Goal: Task Accomplishment & Management: Use online tool/utility

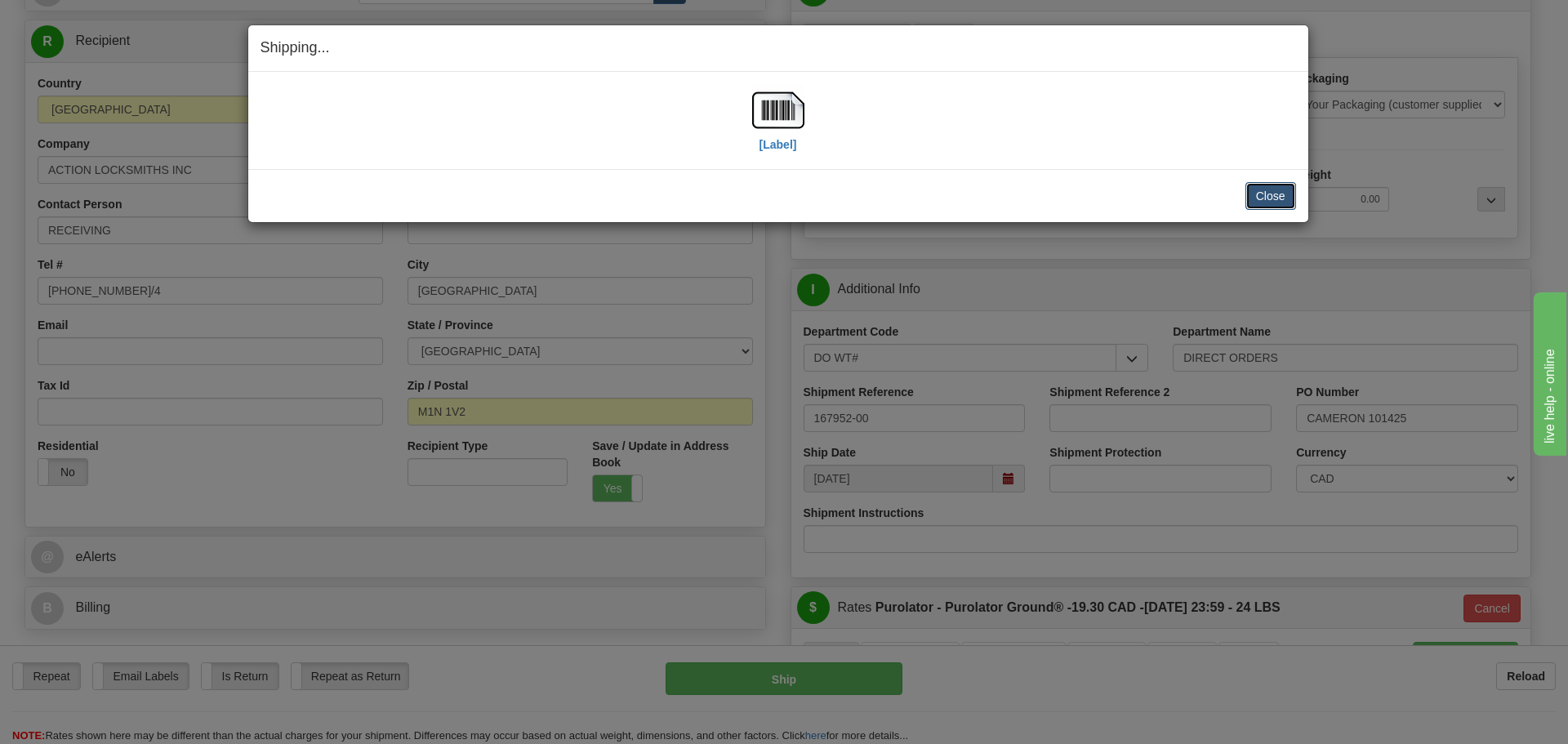
click at [1252, 197] on button "Close" at bounding box center [1271, 197] width 51 height 28
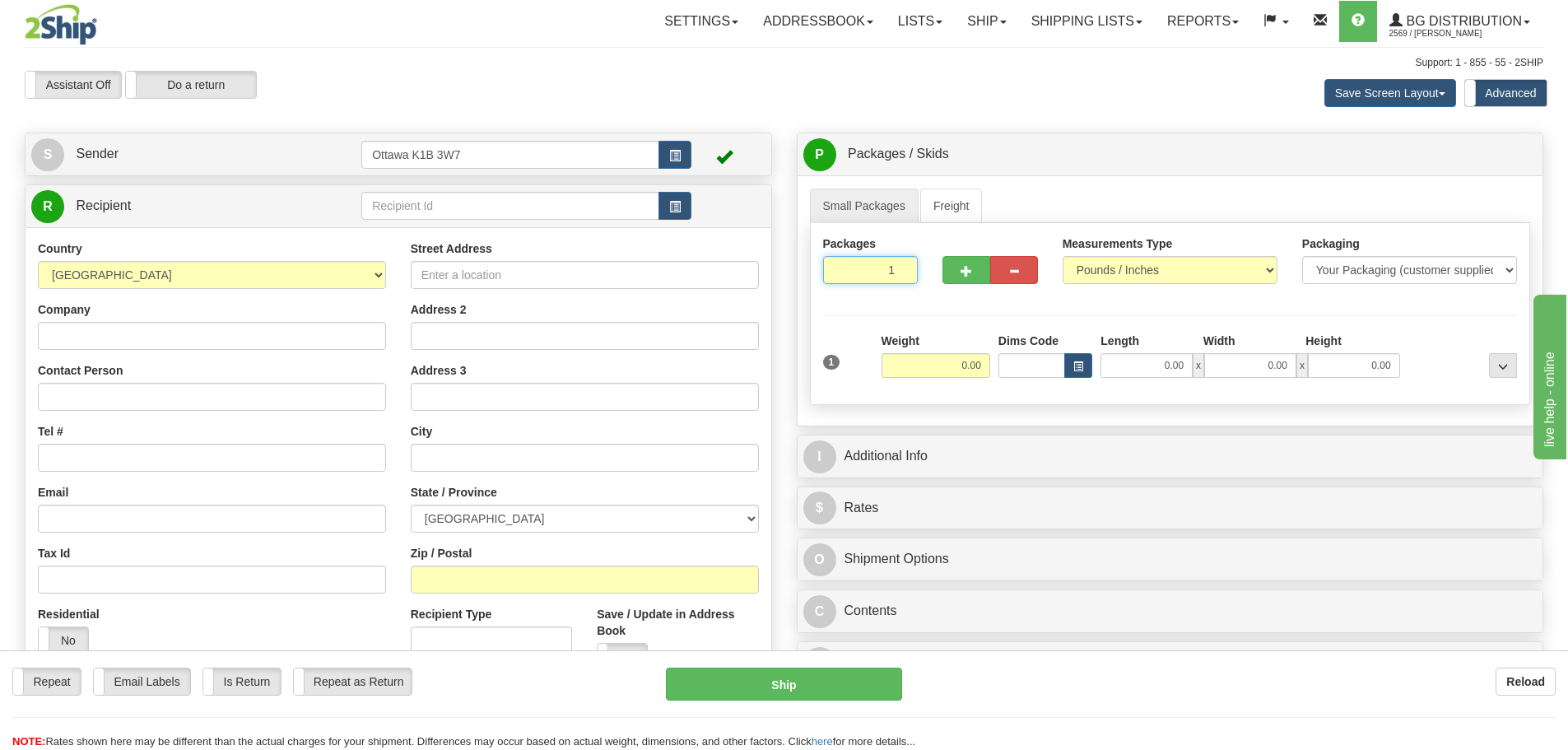
drag, startPoint x: 854, startPoint y: 272, endPoint x: 1120, endPoint y: 420, distance: 304.4
click at [985, 335] on div "Packages 1 1 Measurements Type" at bounding box center [1170, 314] width 721 height 182
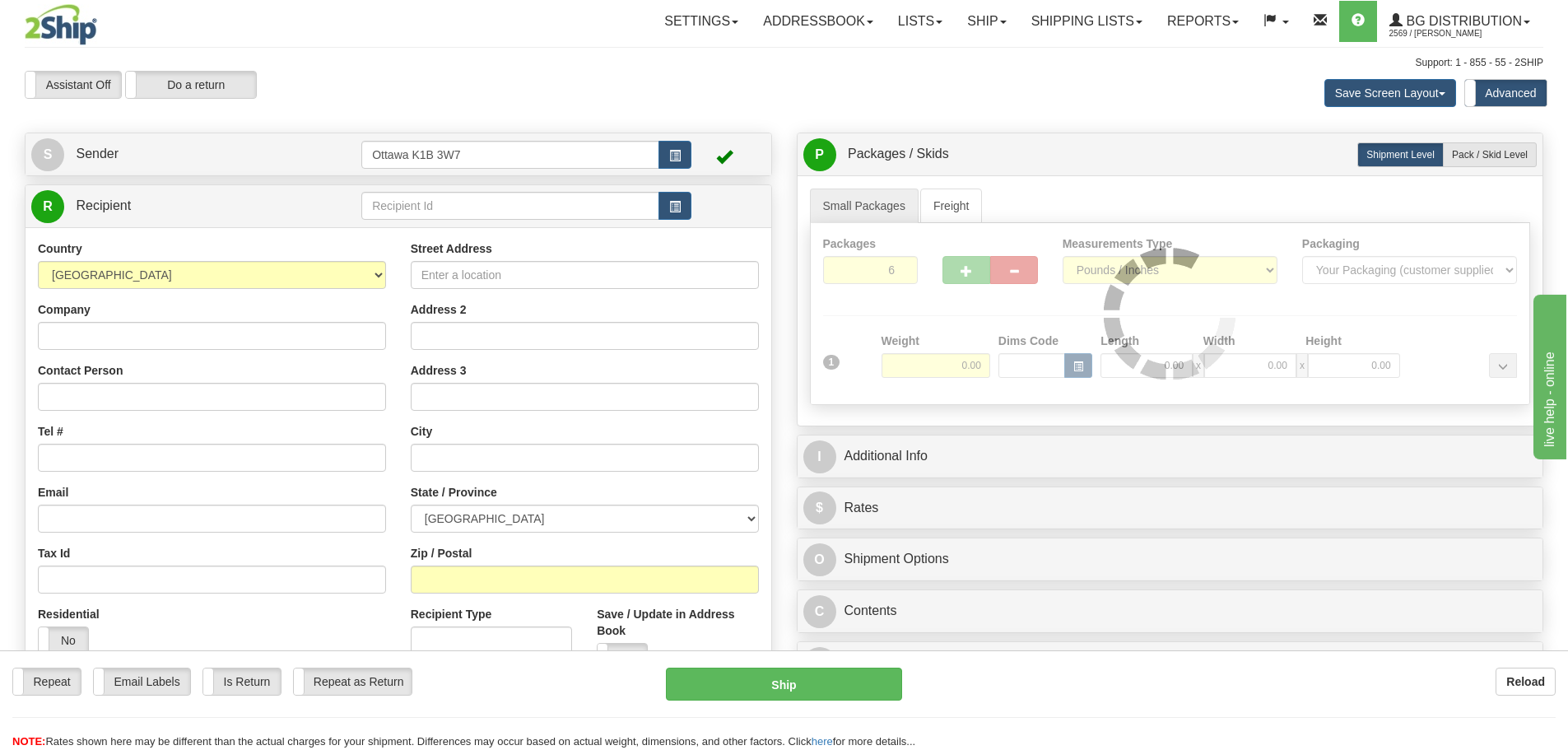
click at [1068, 296] on div "Packages 6 1 Measurements Type" at bounding box center [1170, 314] width 721 height 182
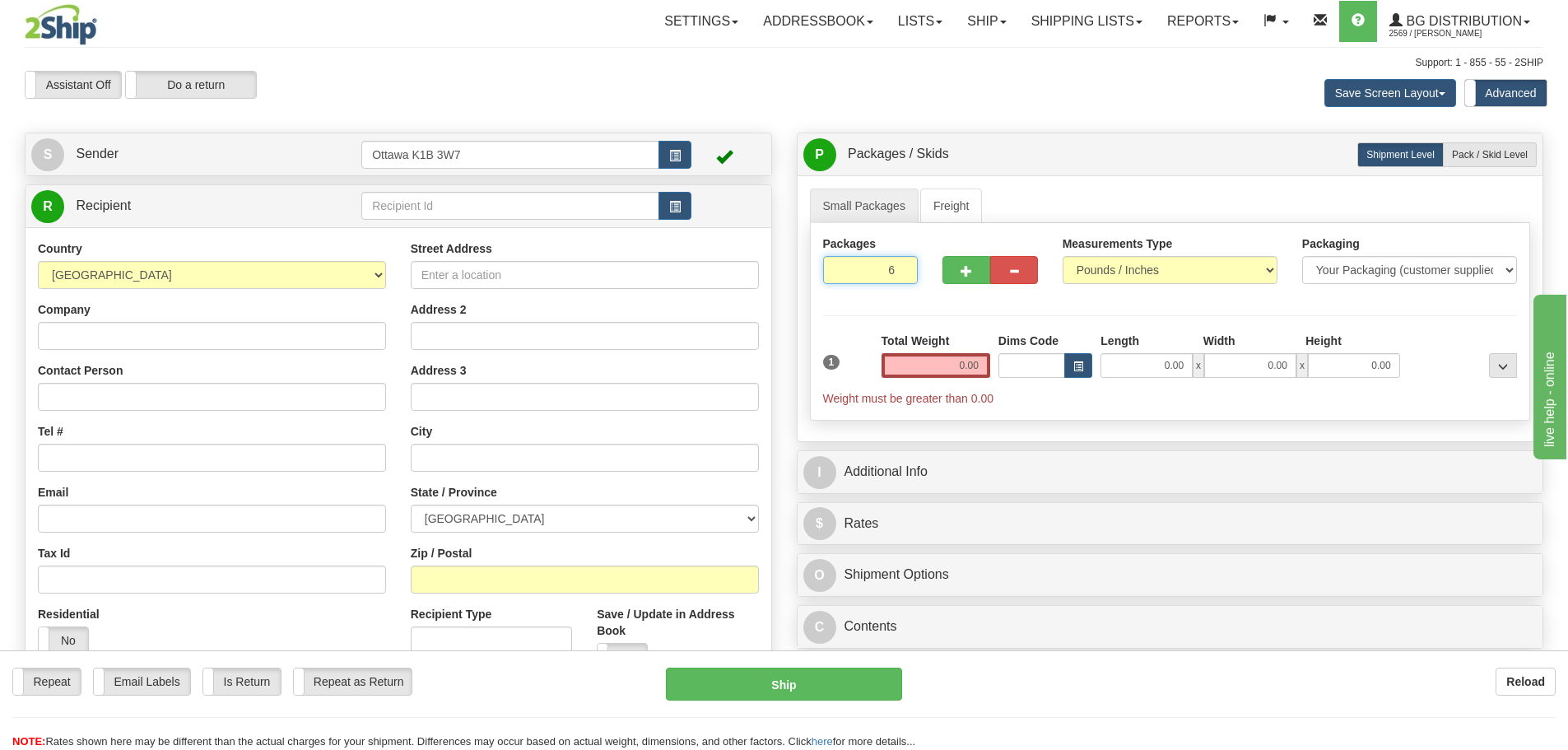
drag, startPoint x: 870, startPoint y: 269, endPoint x: 1266, endPoint y: 423, distance: 424.9
click at [1085, 345] on div "Packages 6 1 Measurements Type" at bounding box center [1170, 321] width 721 height 197
type input "3"
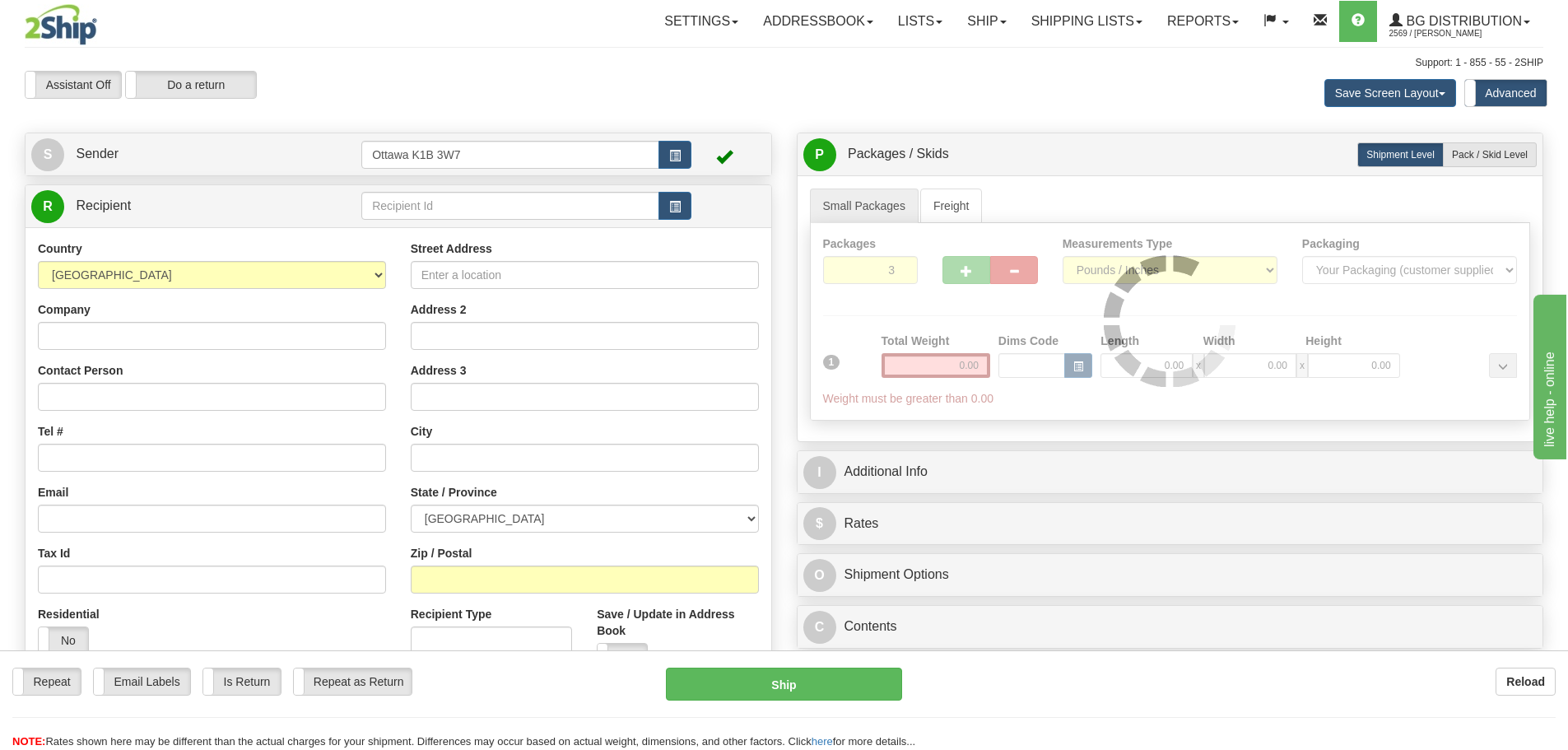
click at [1284, 315] on div "Packages 3 1 Measurements Type" at bounding box center [1170, 321] width 721 height 197
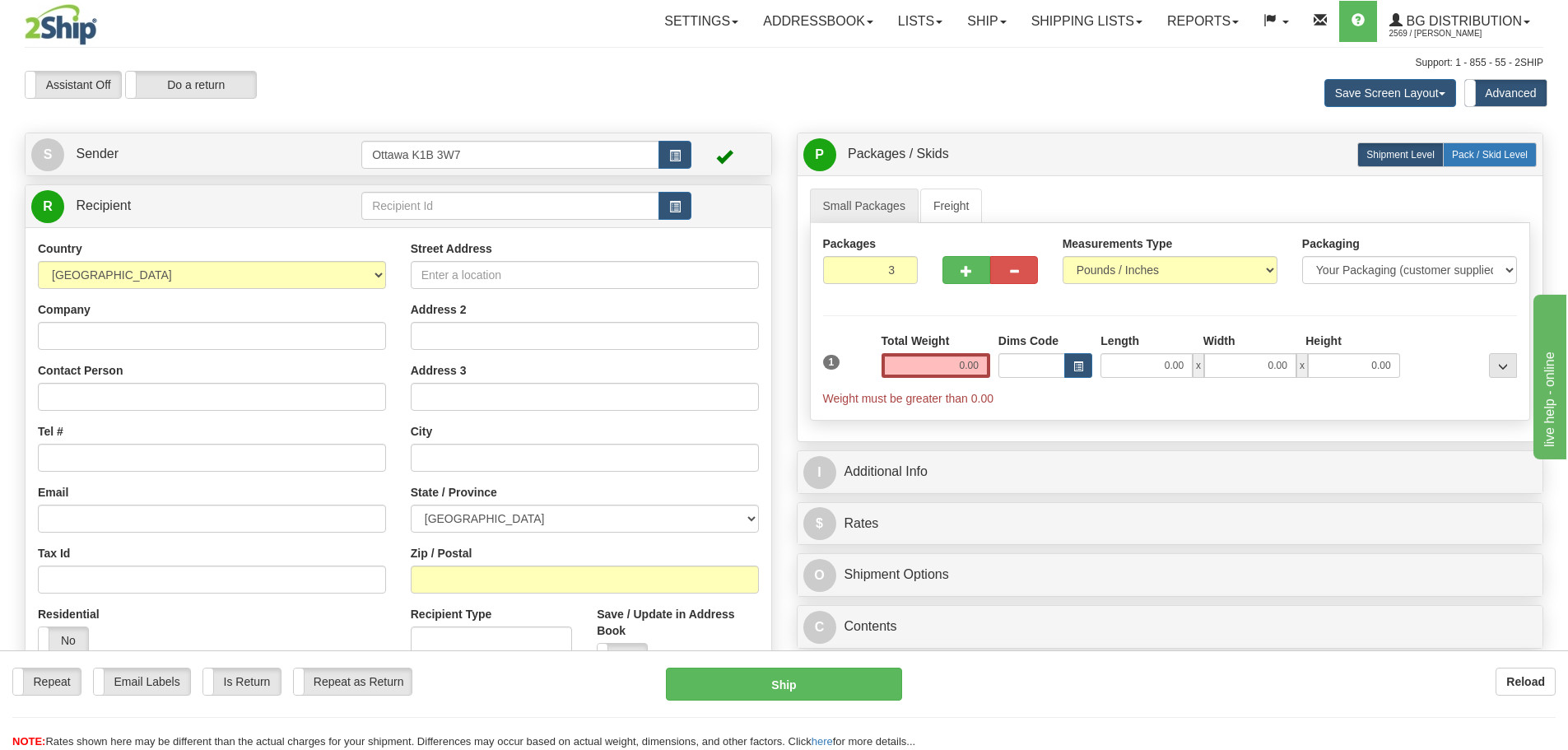
click at [1472, 165] on label "Pack / Skid Level Pack.." at bounding box center [1490, 155] width 94 height 25
radio input "true"
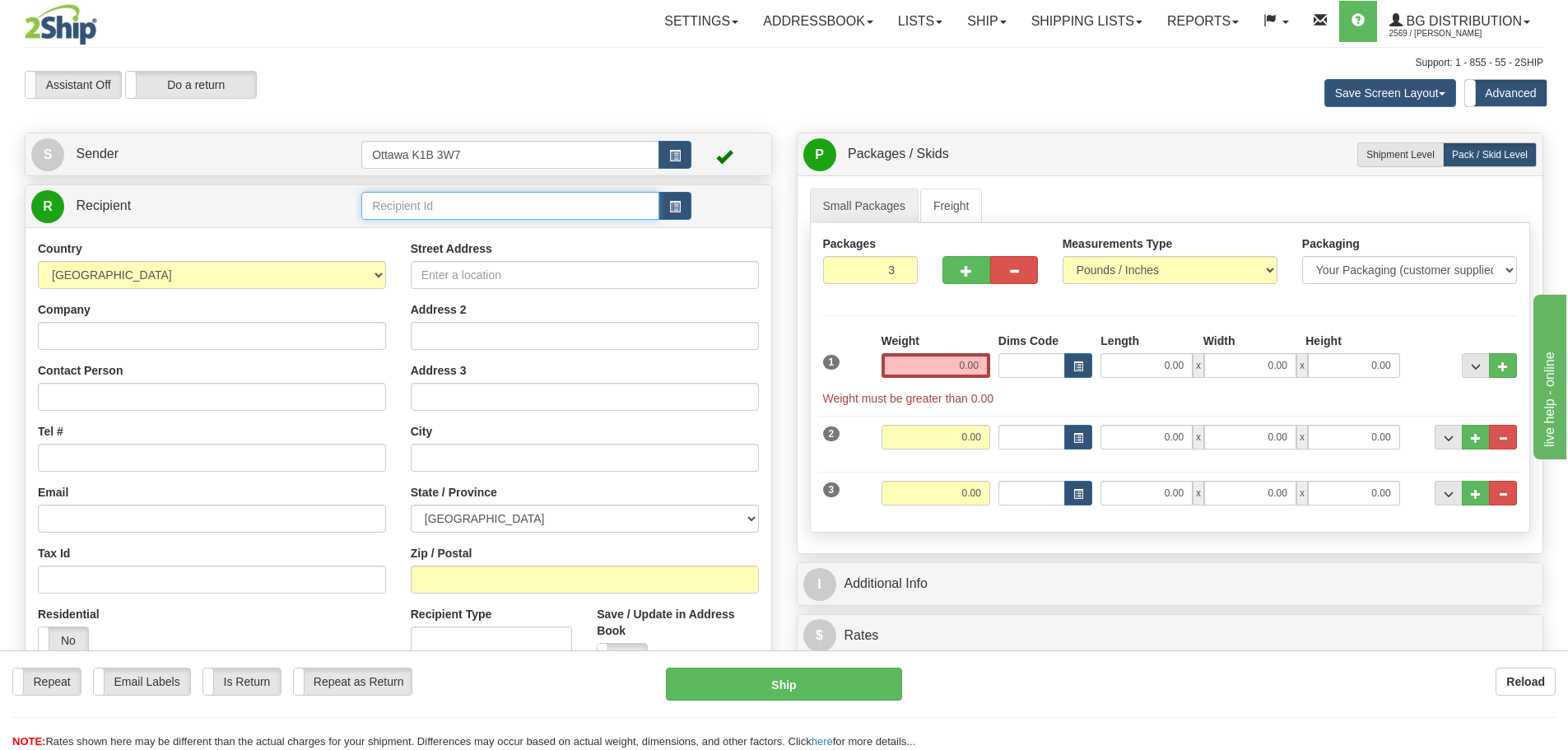
click at [449, 208] on input "text" at bounding box center [510, 206] width 298 height 28
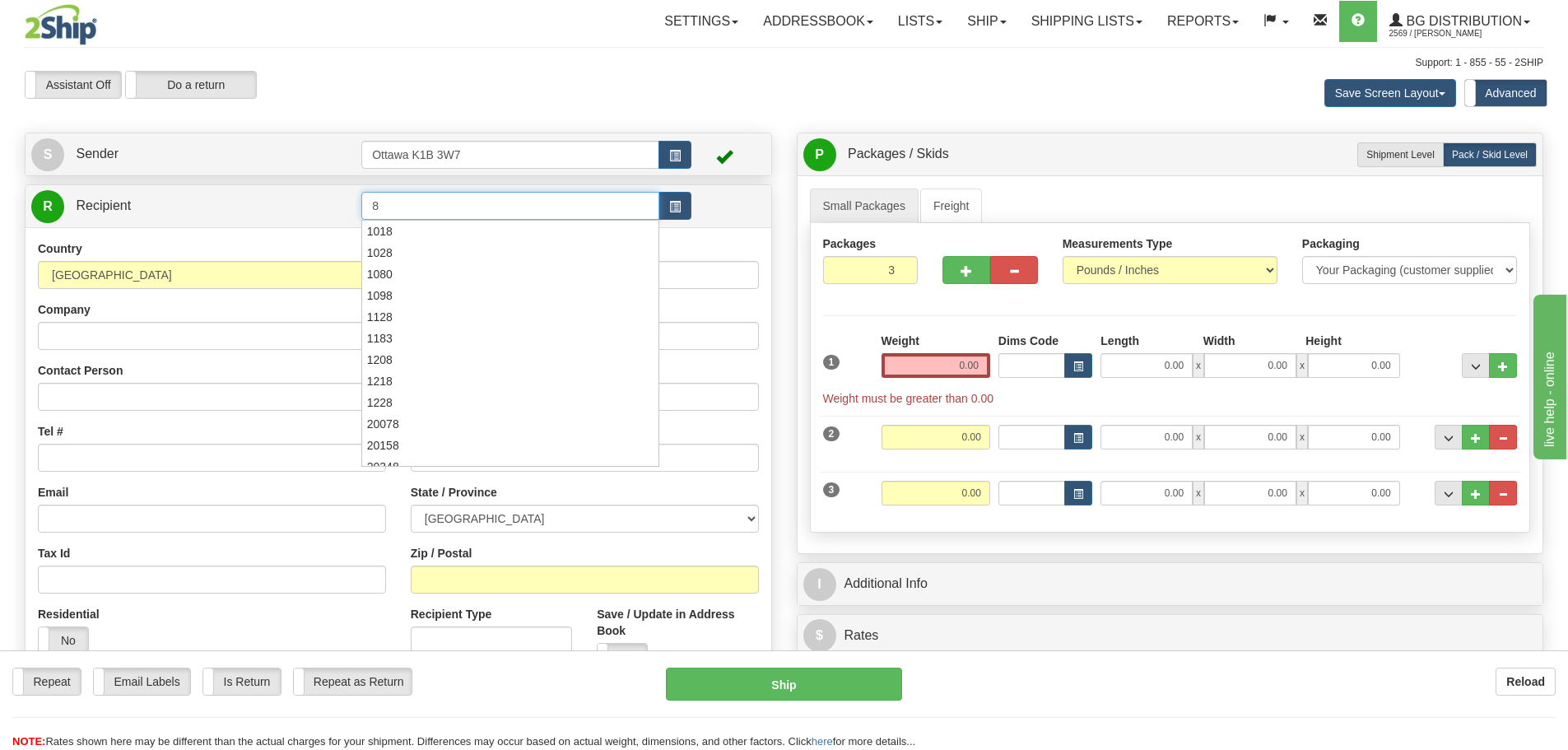
type input "8"
click at [676, 115] on div "Toggle navigation Settings Shipping Preferences Fields Preferences New" at bounding box center [784, 476] width 1568 height 953
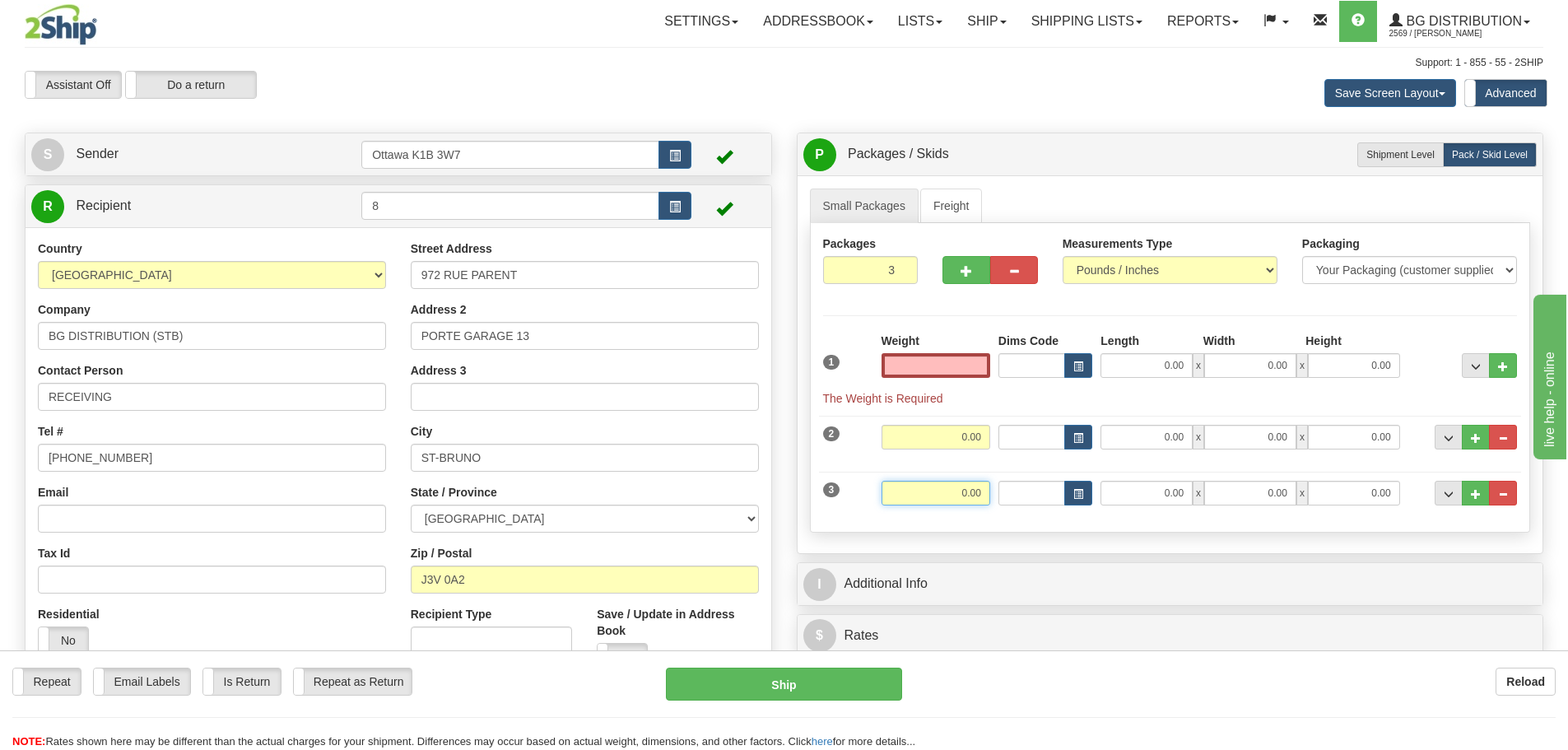
type input "0.00"
click at [950, 487] on input "0.00" at bounding box center [936, 494] width 109 height 25
type input "39.00"
drag, startPoint x: 1128, startPoint y: 498, endPoint x: 1124, endPoint y: 533, distance: 35.2
click at [1127, 498] on input "0.00" at bounding box center [1147, 494] width 92 height 25
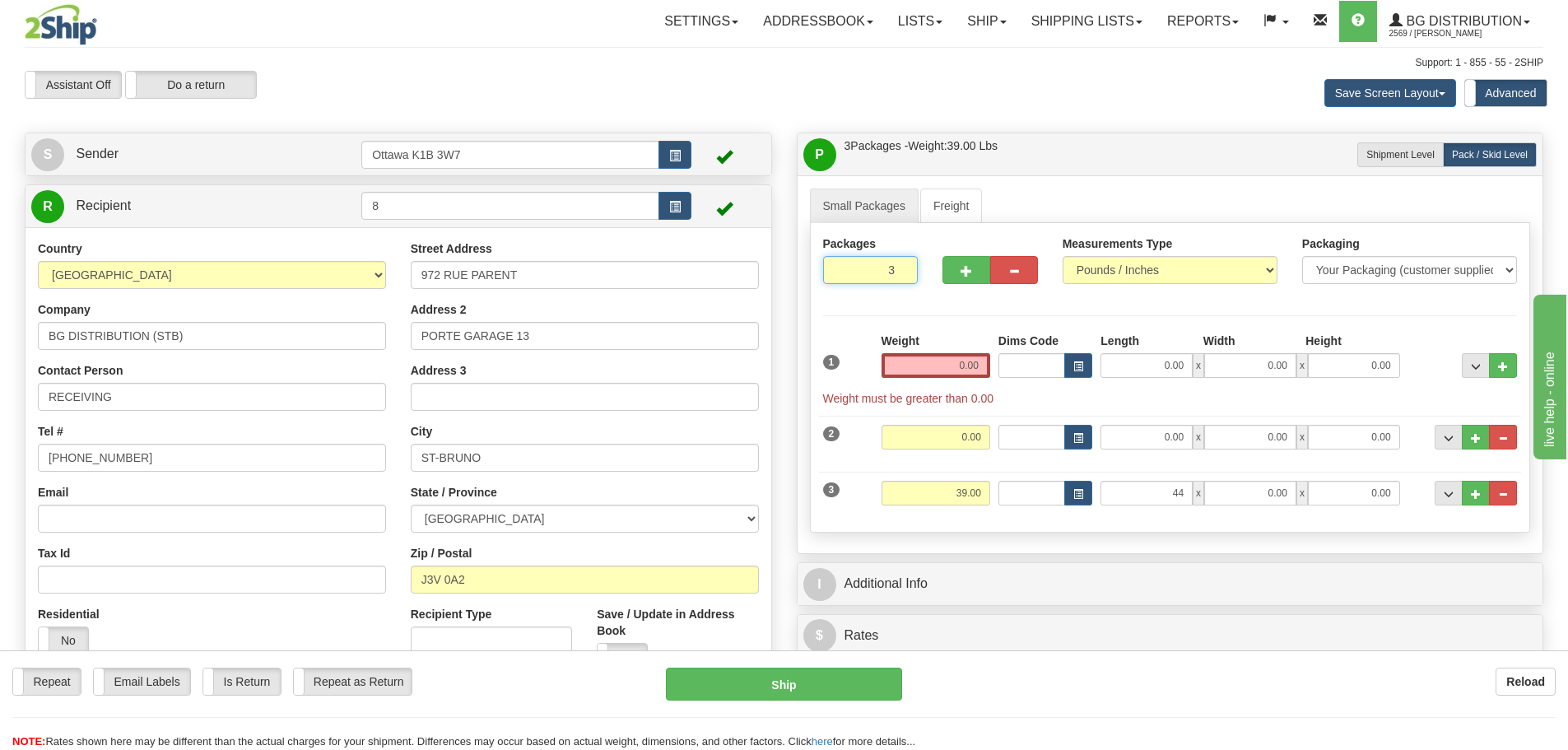
type input "44.00"
drag, startPoint x: 843, startPoint y: 268, endPoint x: 1395, endPoint y: 400, distance: 567.6
click at [1151, 321] on div "Packages 3 3 Measurements Type" at bounding box center [1170, 381] width 721 height 318
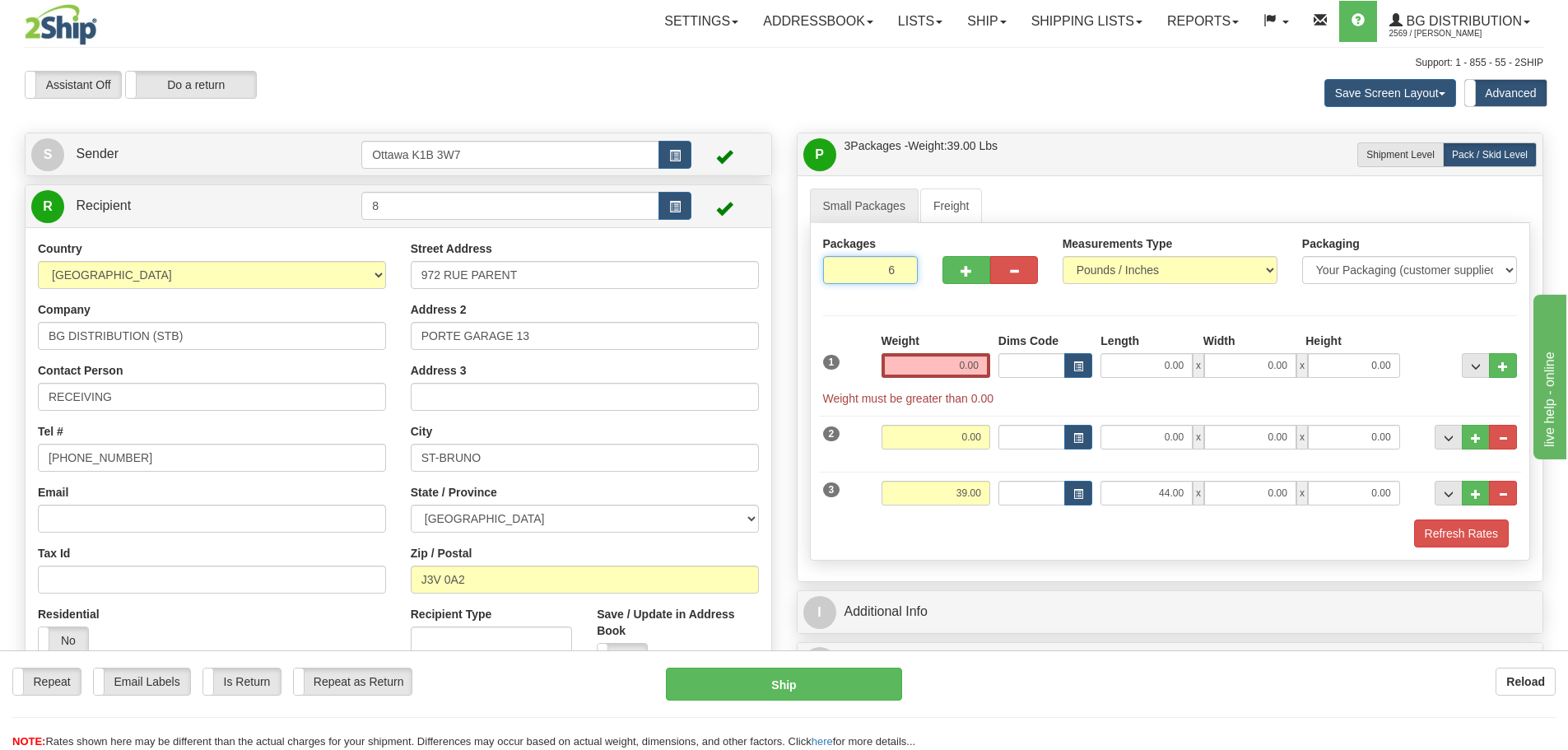
type input "6"
click at [1374, 332] on div "Packages 6 3 Measurements Type" at bounding box center [1170, 392] width 721 height 338
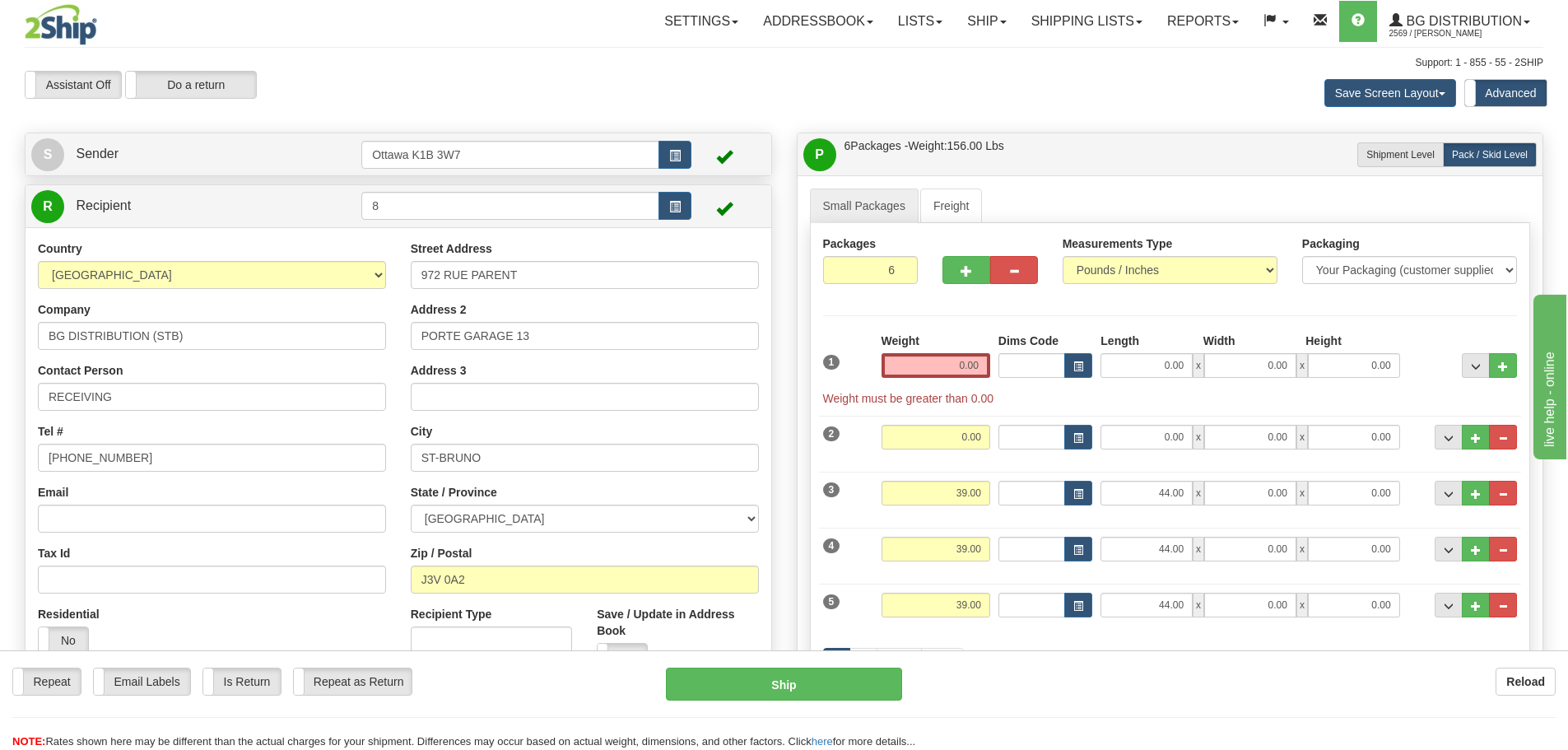
scroll to position [82, 0]
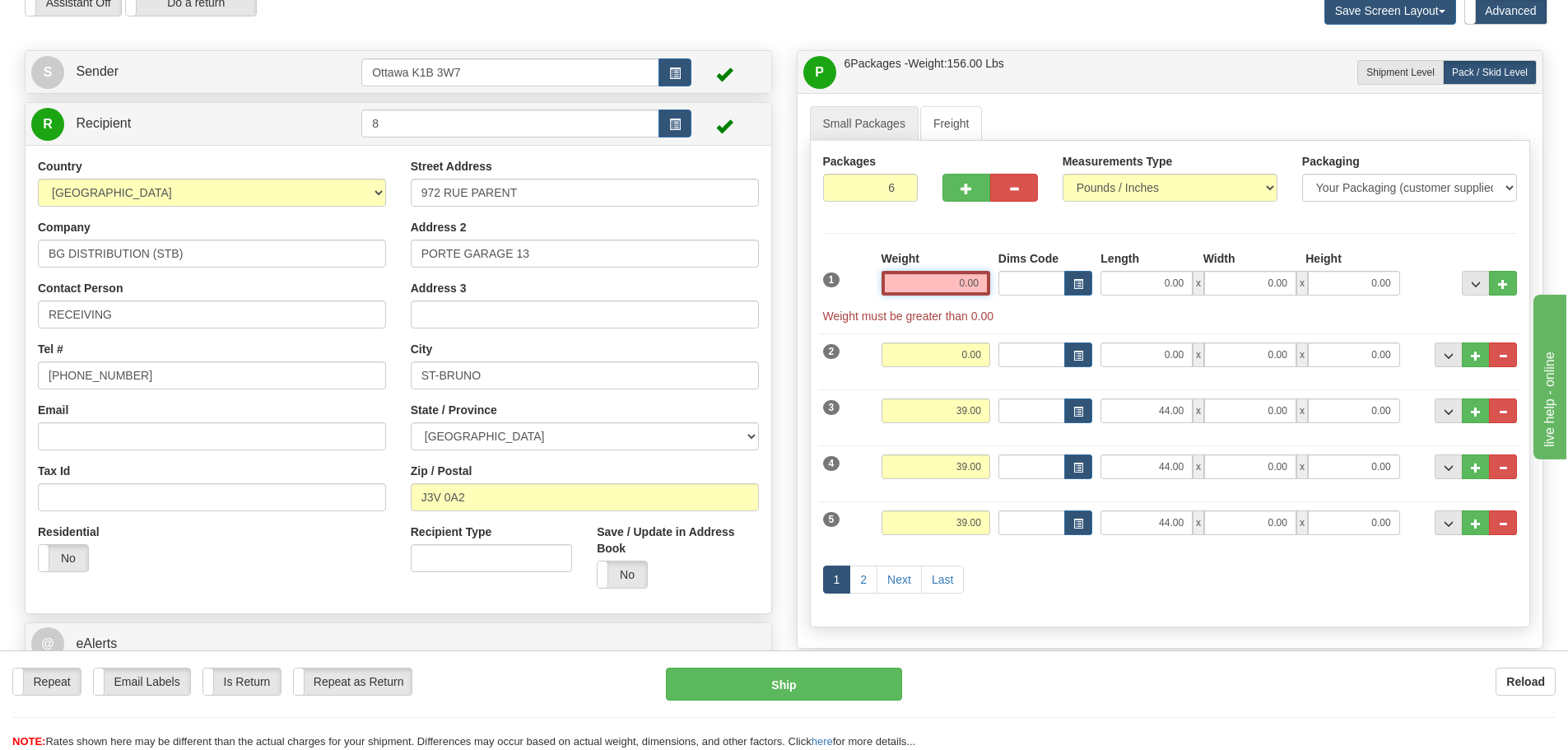
click at [959, 289] on input "0.00" at bounding box center [936, 283] width 109 height 25
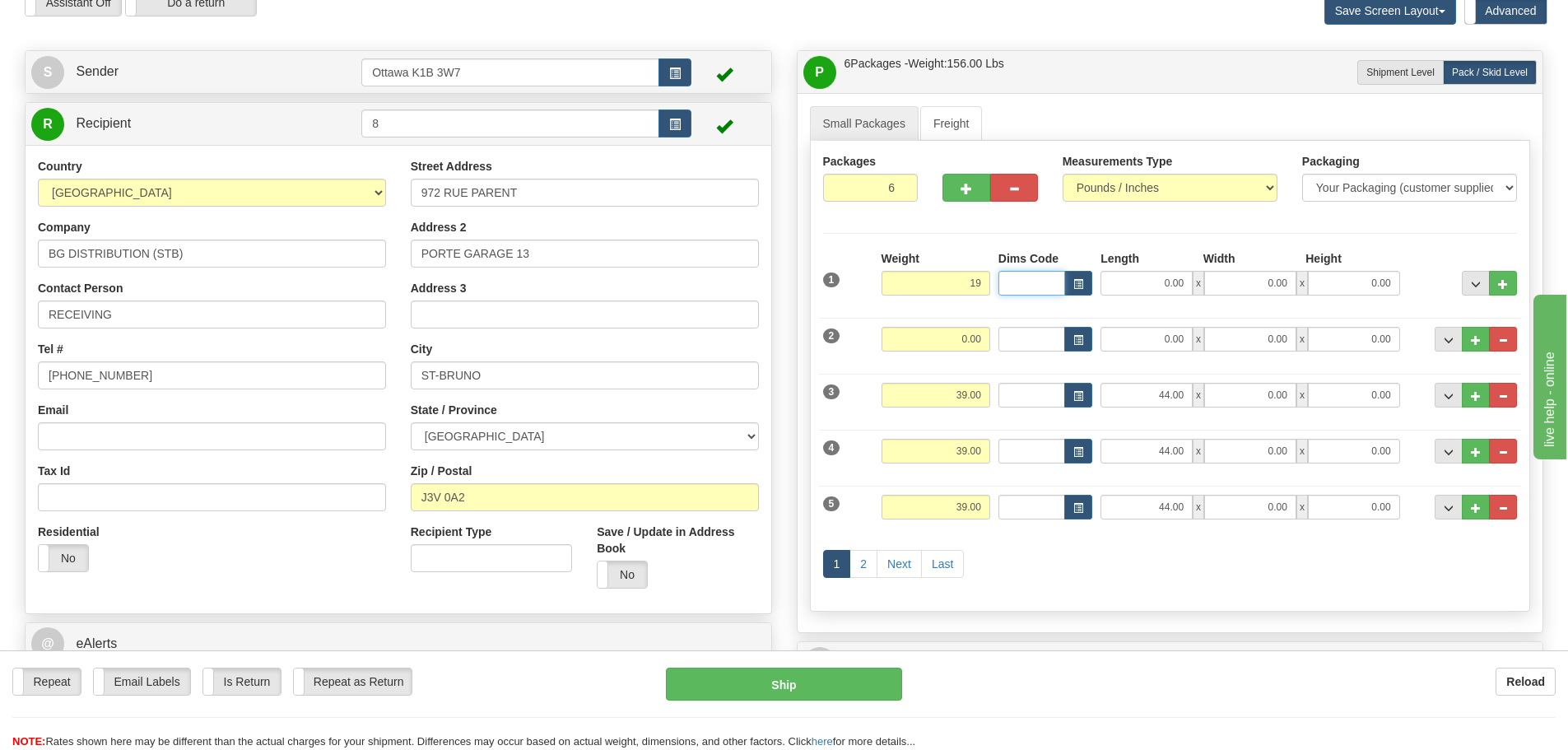
type input "19.00"
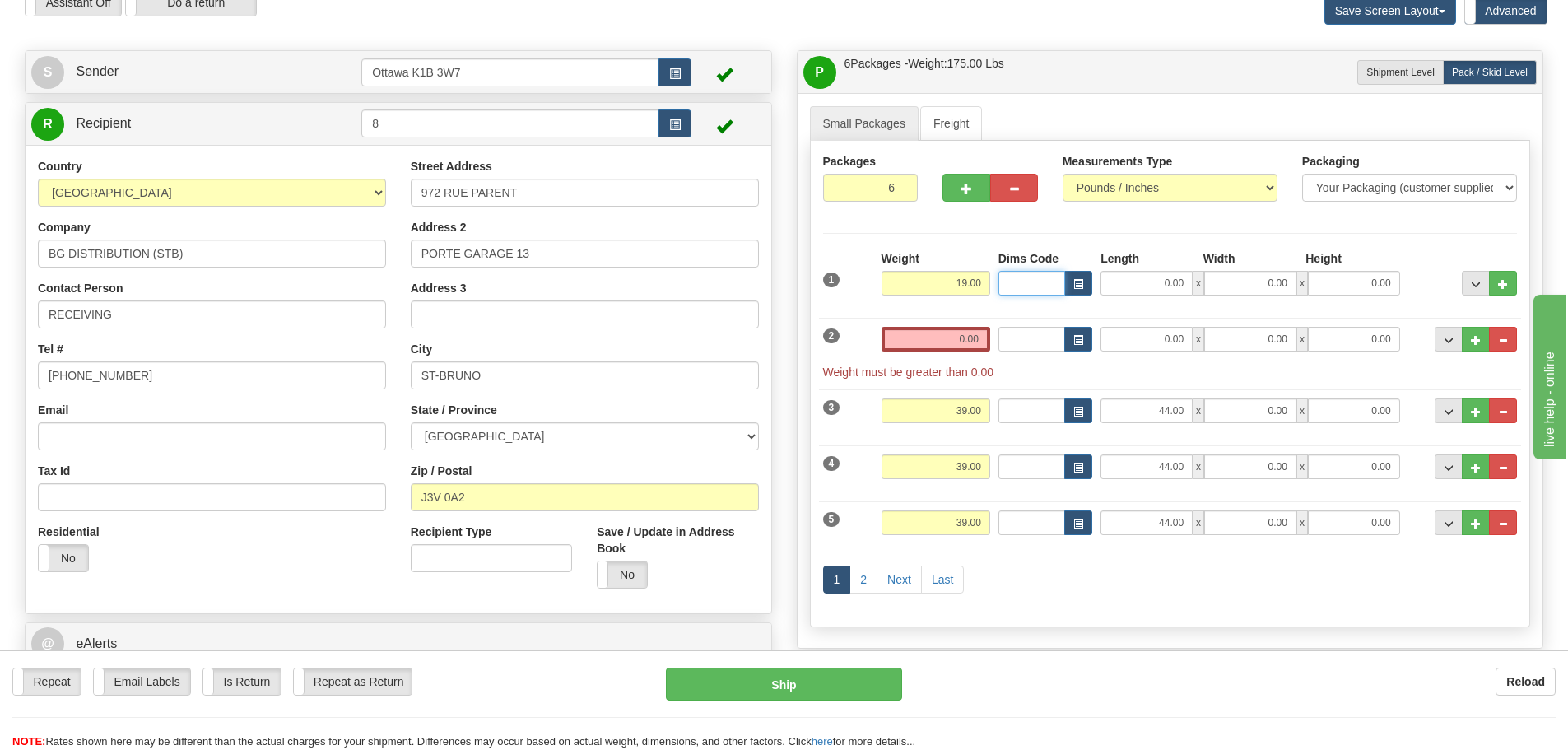
click at [1036, 294] on input "Dims Code" at bounding box center [1031, 283] width 66 height 25
click at [946, 340] on input "0.00" at bounding box center [936, 340] width 109 height 25
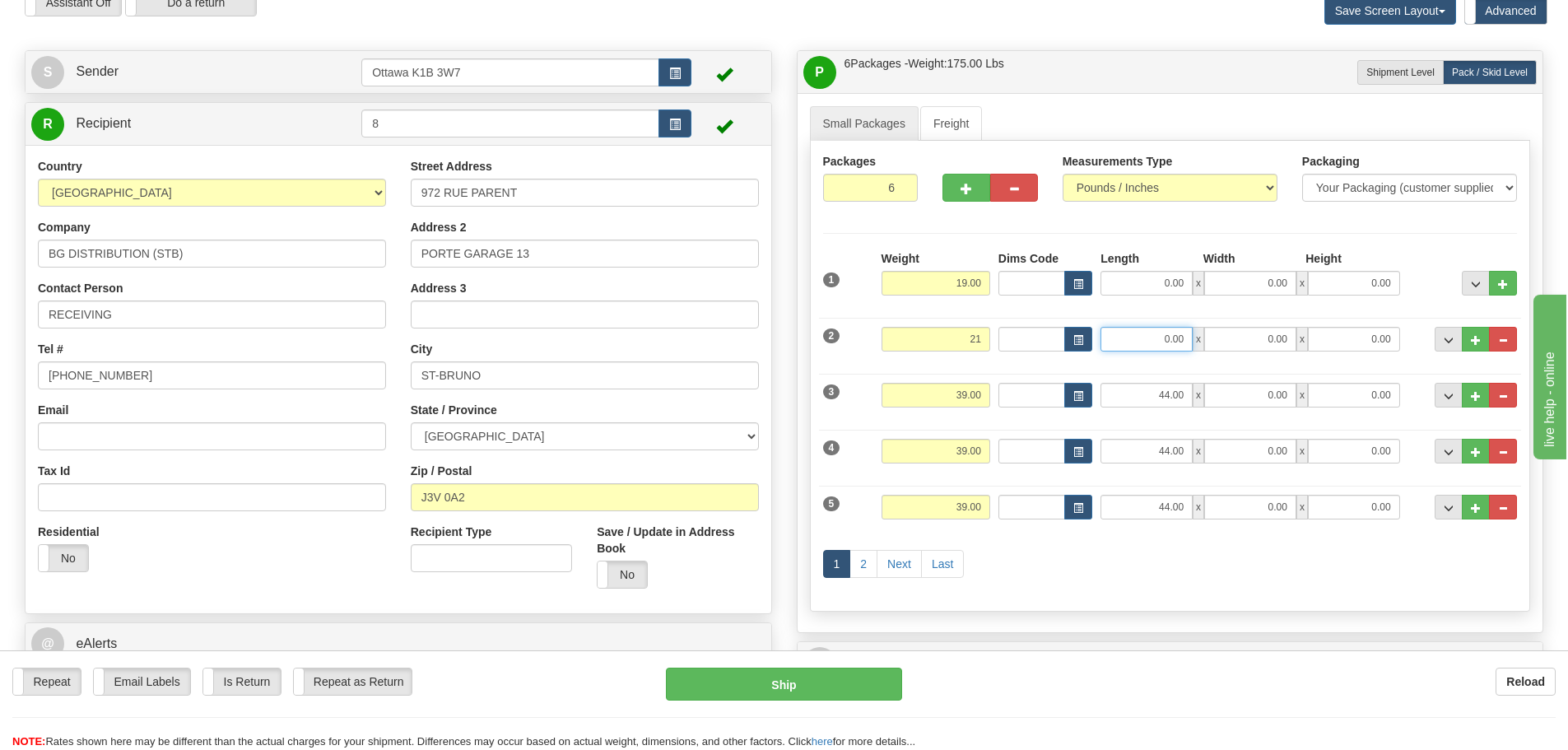
type input "21.00"
click at [1135, 337] on input "0.00" at bounding box center [1147, 340] width 92 height 25
type input "52.00"
click at [784, 323] on div "P Packages / Skids 6 Packages - Weight: 196.00 Lbs 1 Skids - Weight: 0.00 Lbs S…" at bounding box center [1170, 756] width 772 height 1412
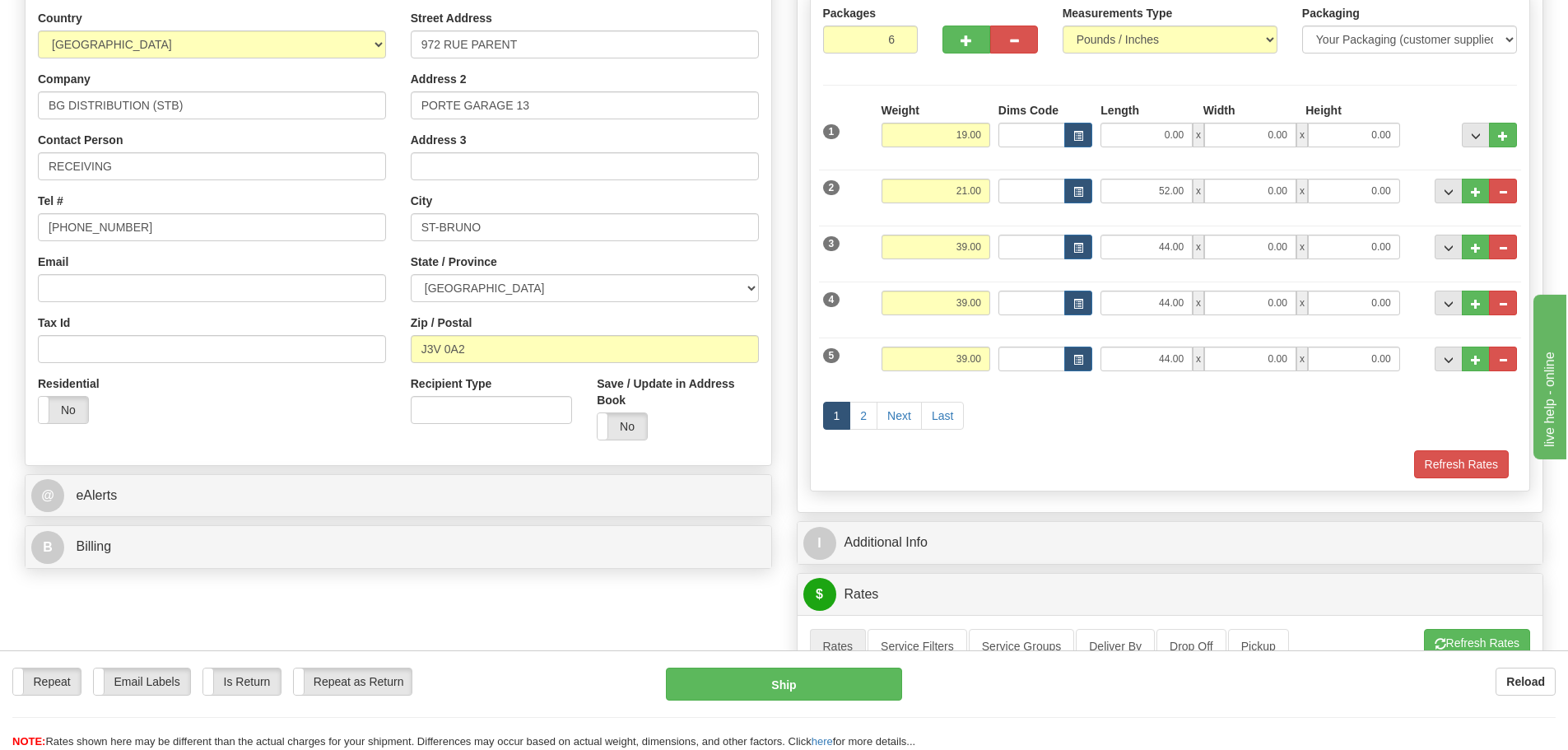
scroll to position [247, 0]
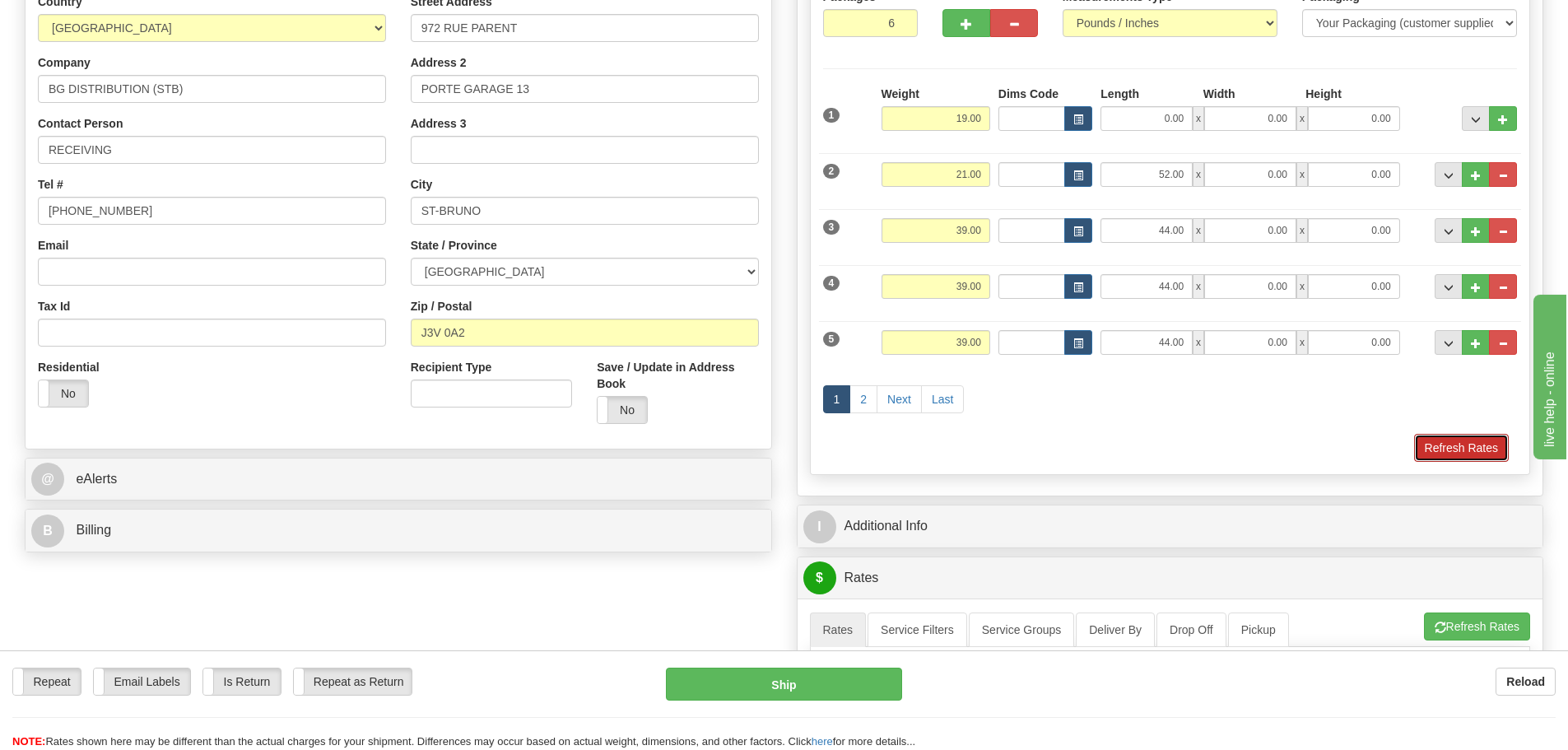
click at [1436, 438] on button "Refresh Rates" at bounding box center [1461, 448] width 95 height 28
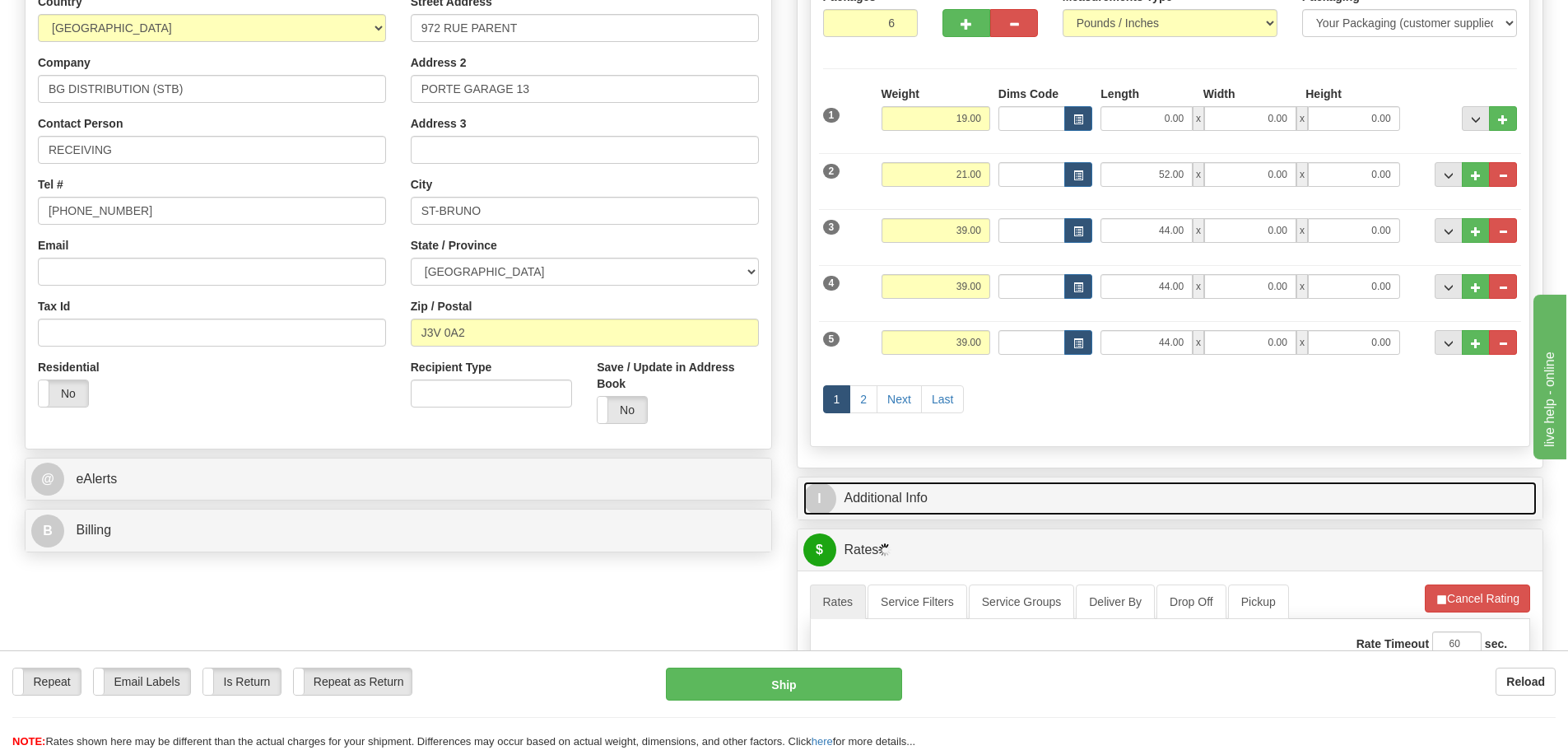
click at [1016, 493] on link "I Additional Info" at bounding box center [1170, 499] width 734 height 34
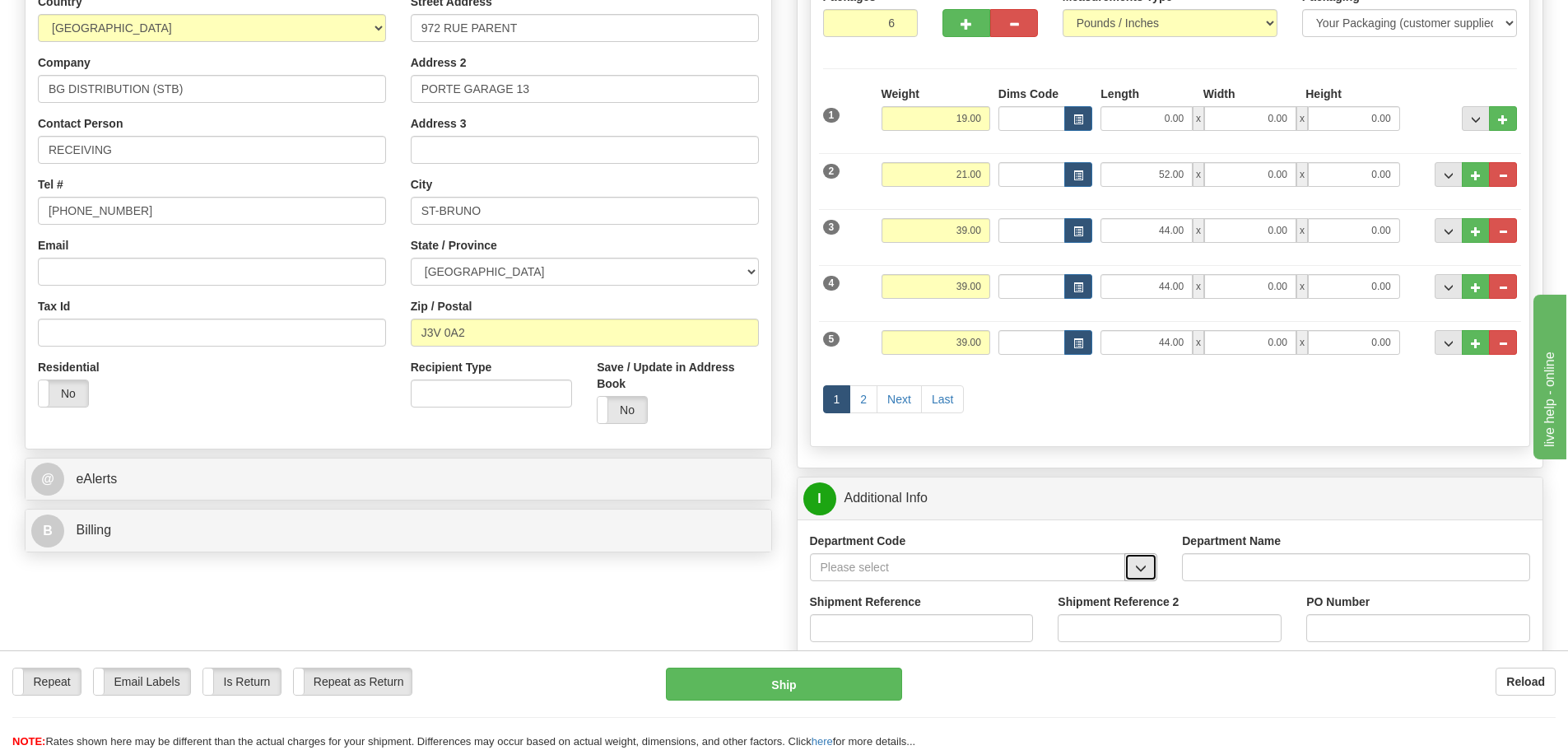
click at [1138, 568] on span "button" at bounding box center [1141, 569] width 11 height 11
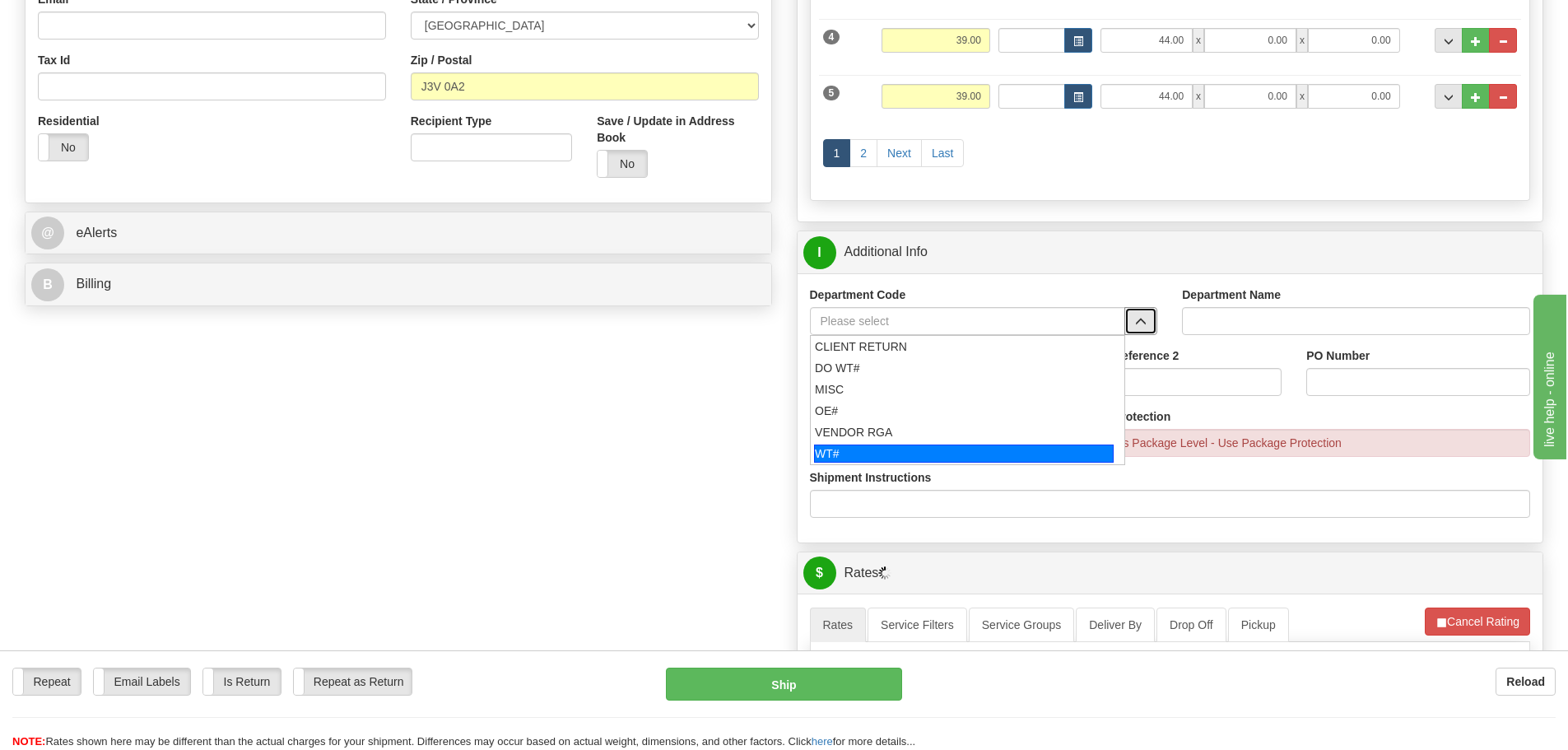
scroll to position [494, 0]
click at [933, 454] on div "WT#" at bounding box center [964, 453] width 300 height 18
type input "WT#"
type input "WAREHOUSE TRANSFERS"
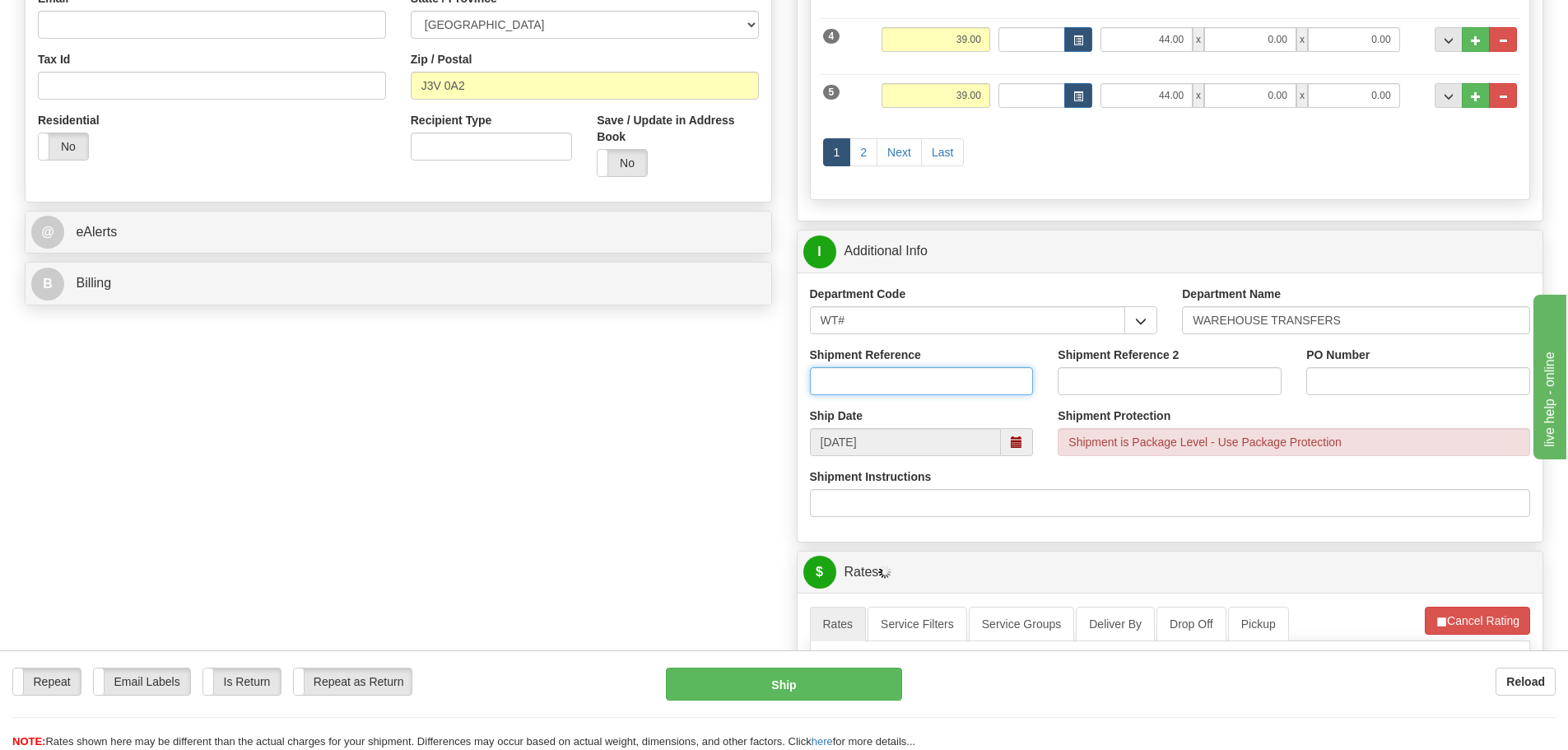
click at [899, 386] on input "Shipment Reference" at bounding box center [922, 381] width 224 height 28
type input "167882-00"
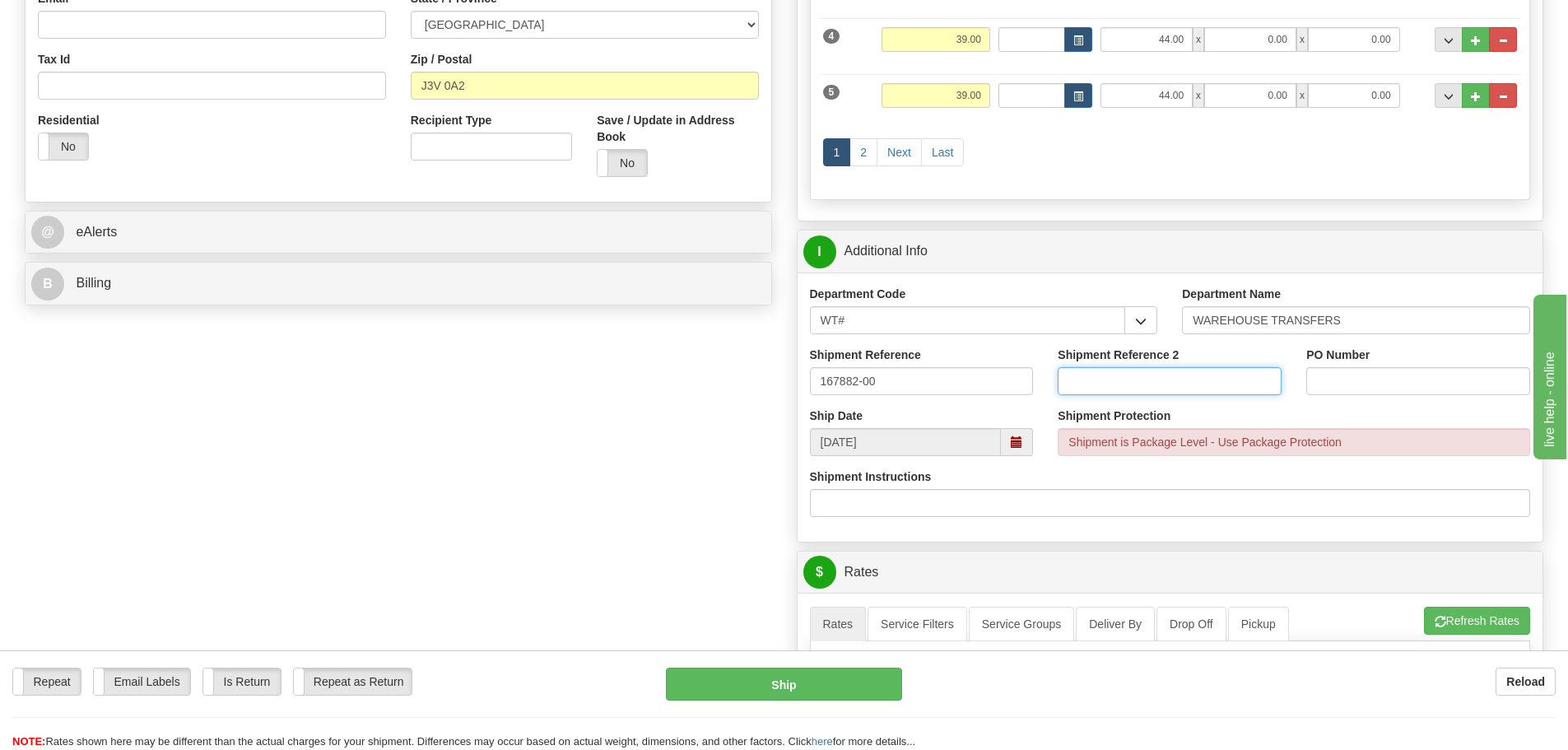
click at [1124, 390] on input "Shipment Reference 2" at bounding box center [1169, 381] width 224 height 28
type input "167857-00"
click at [1470, 391] on input "PO Number" at bounding box center [1418, 381] width 224 height 28
type input "N/A"
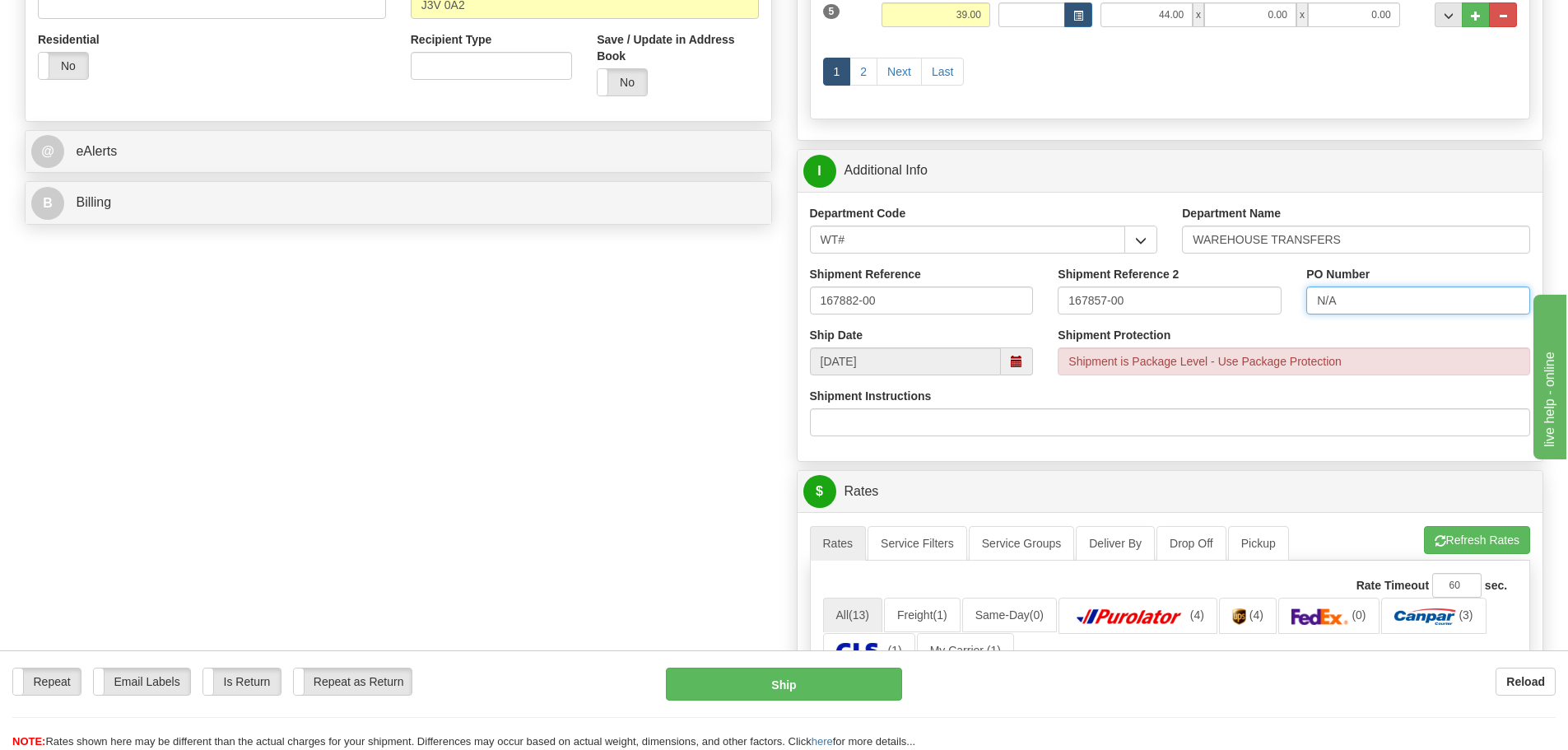
scroll to position [823, 0]
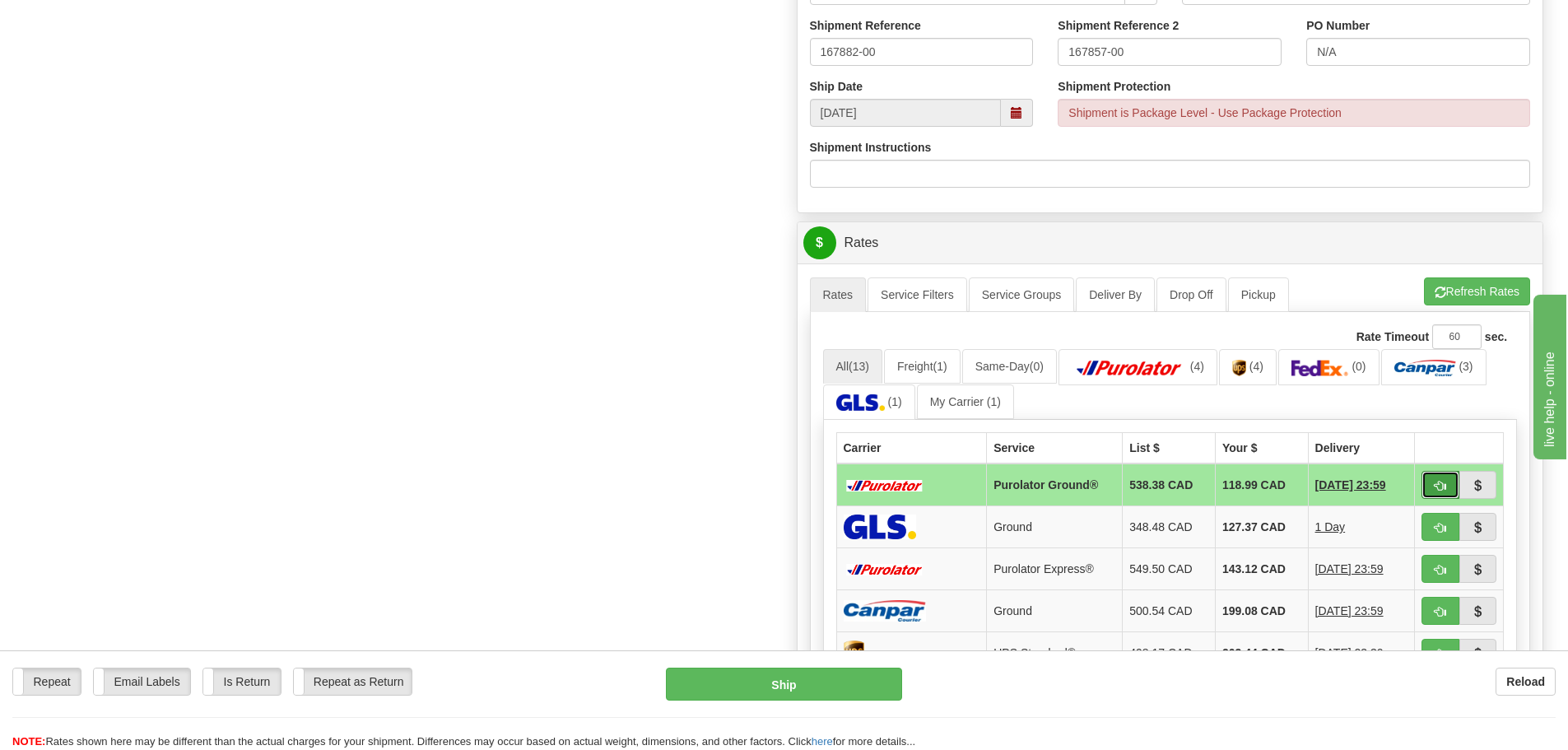
click at [1441, 494] on button "button" at bounding box center [1441, 485] width 38 height 28
type input "260"
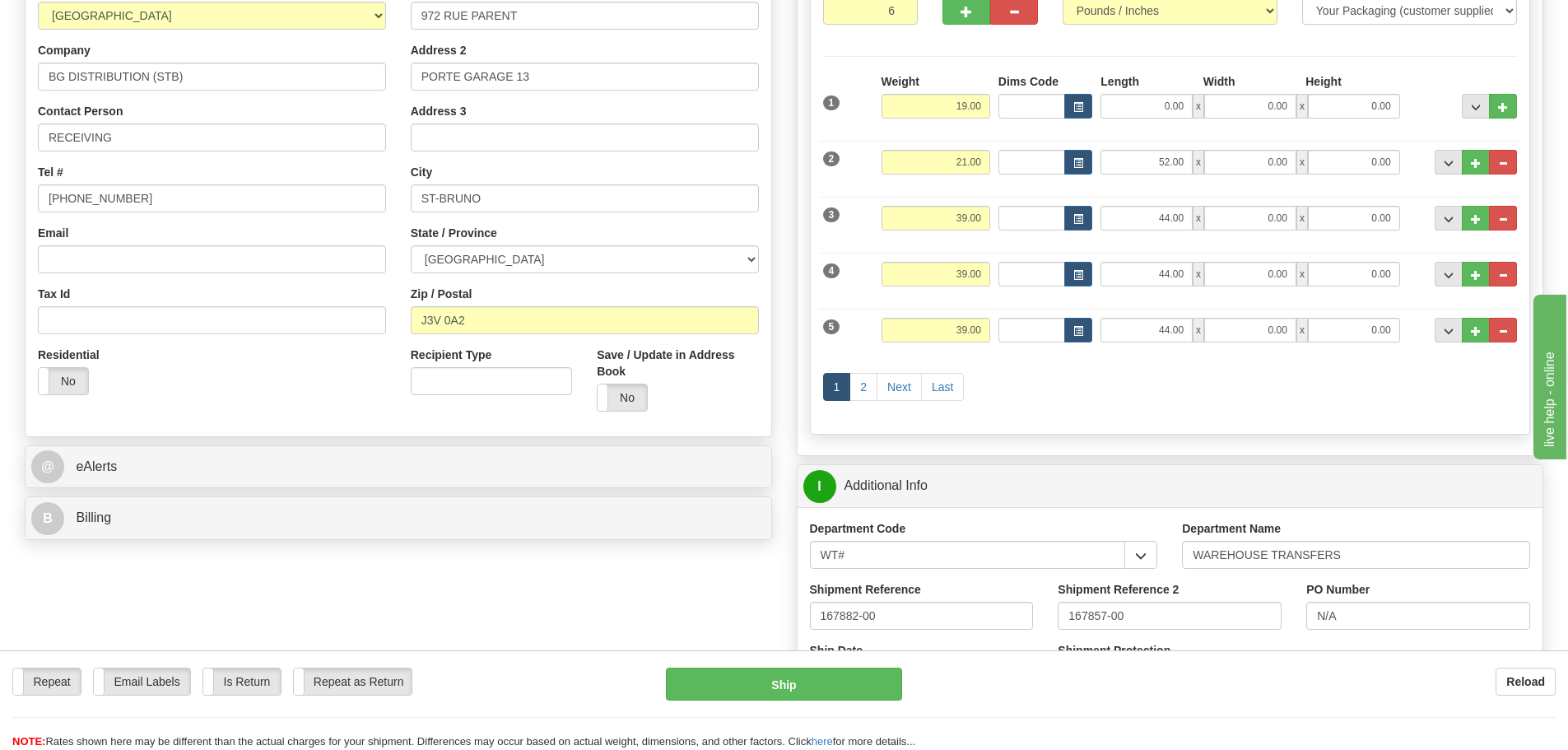
scroll to position [0, 0]
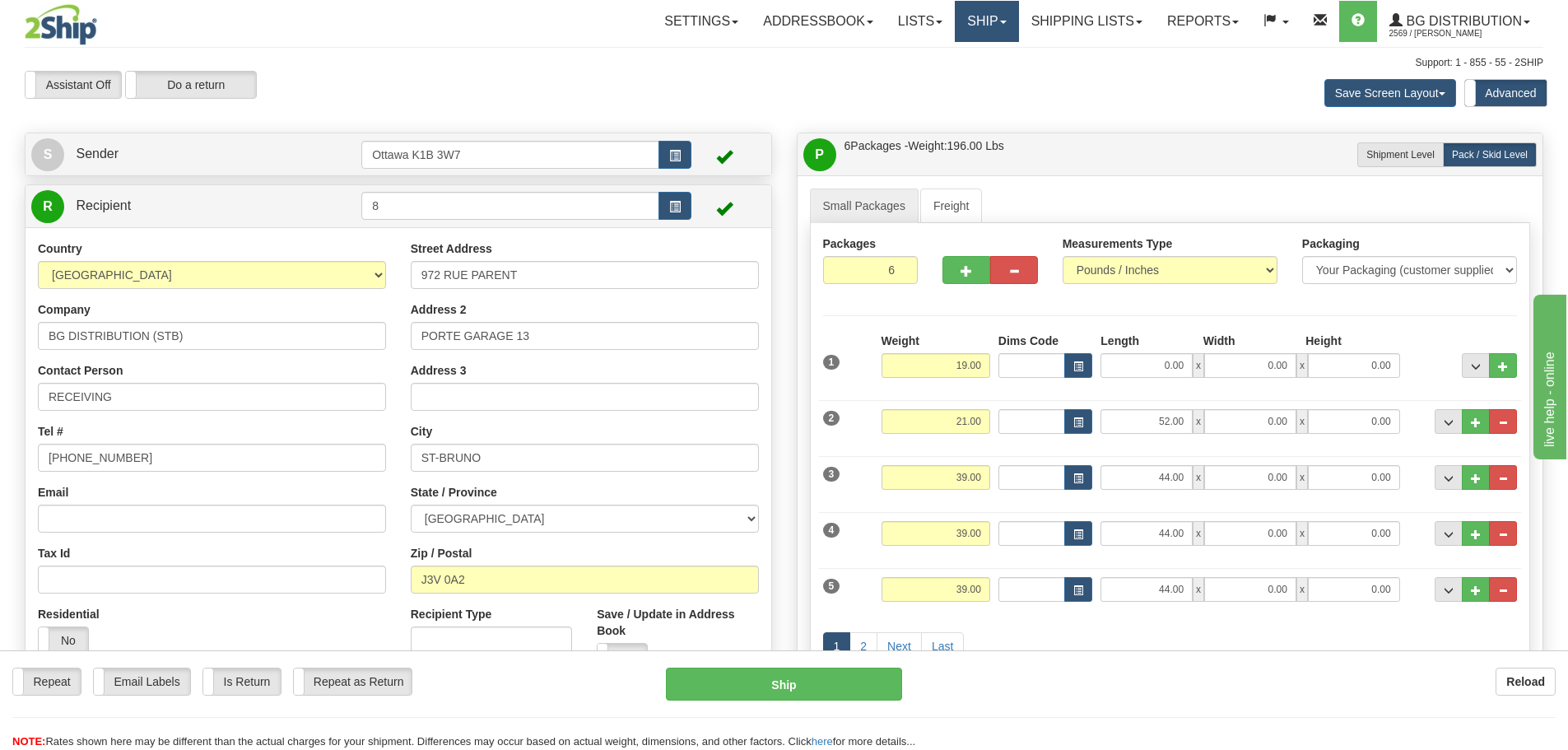
click at [997, 17] on link "Ship" at bounding box center [987, 21] width 64 height 42
click at [985, 52] on link "Ship Screen" at bounding box center [952, 57] width 130 height 21
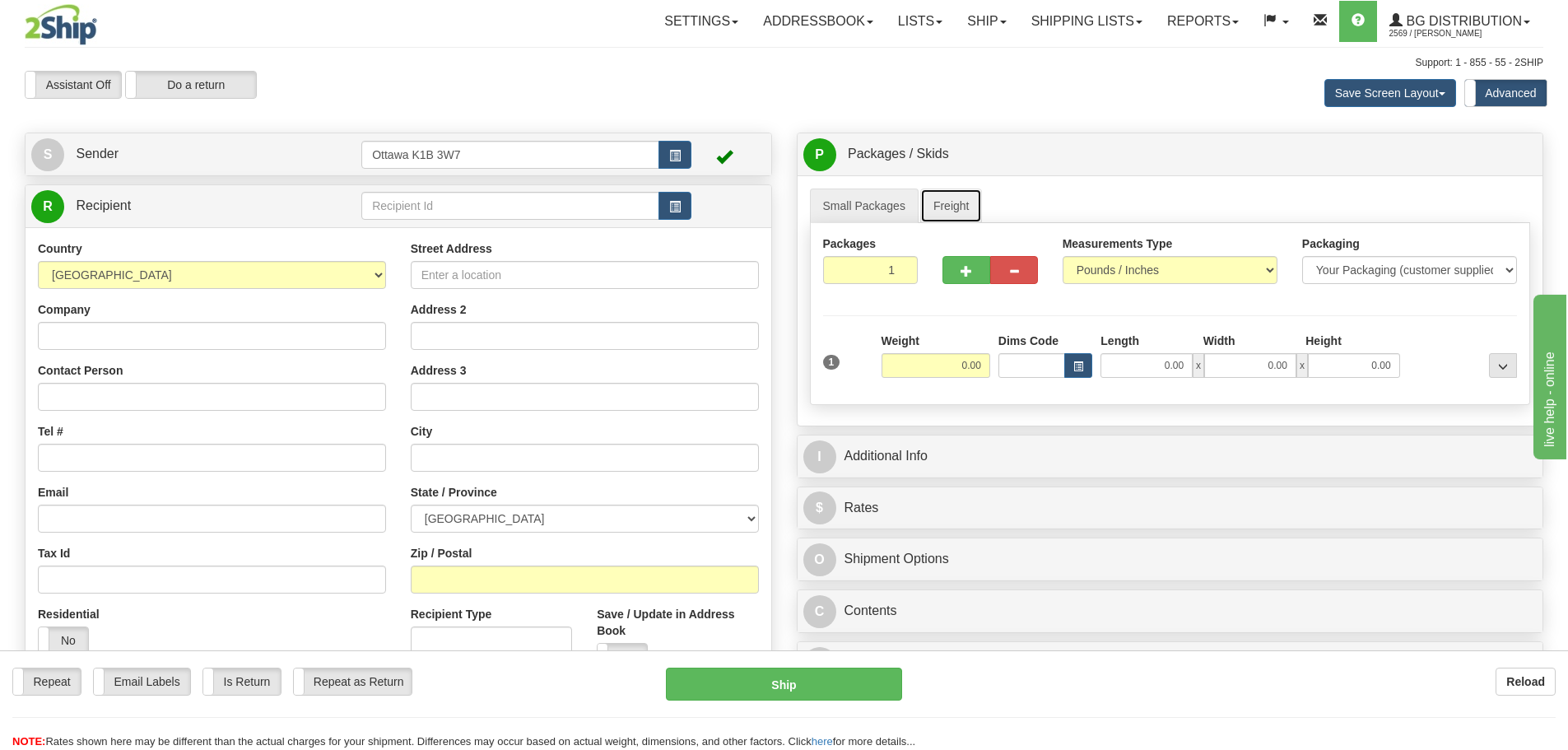
click at [936, 215] on link "Freight" at bounding box center [952, 205] width 63 height 34
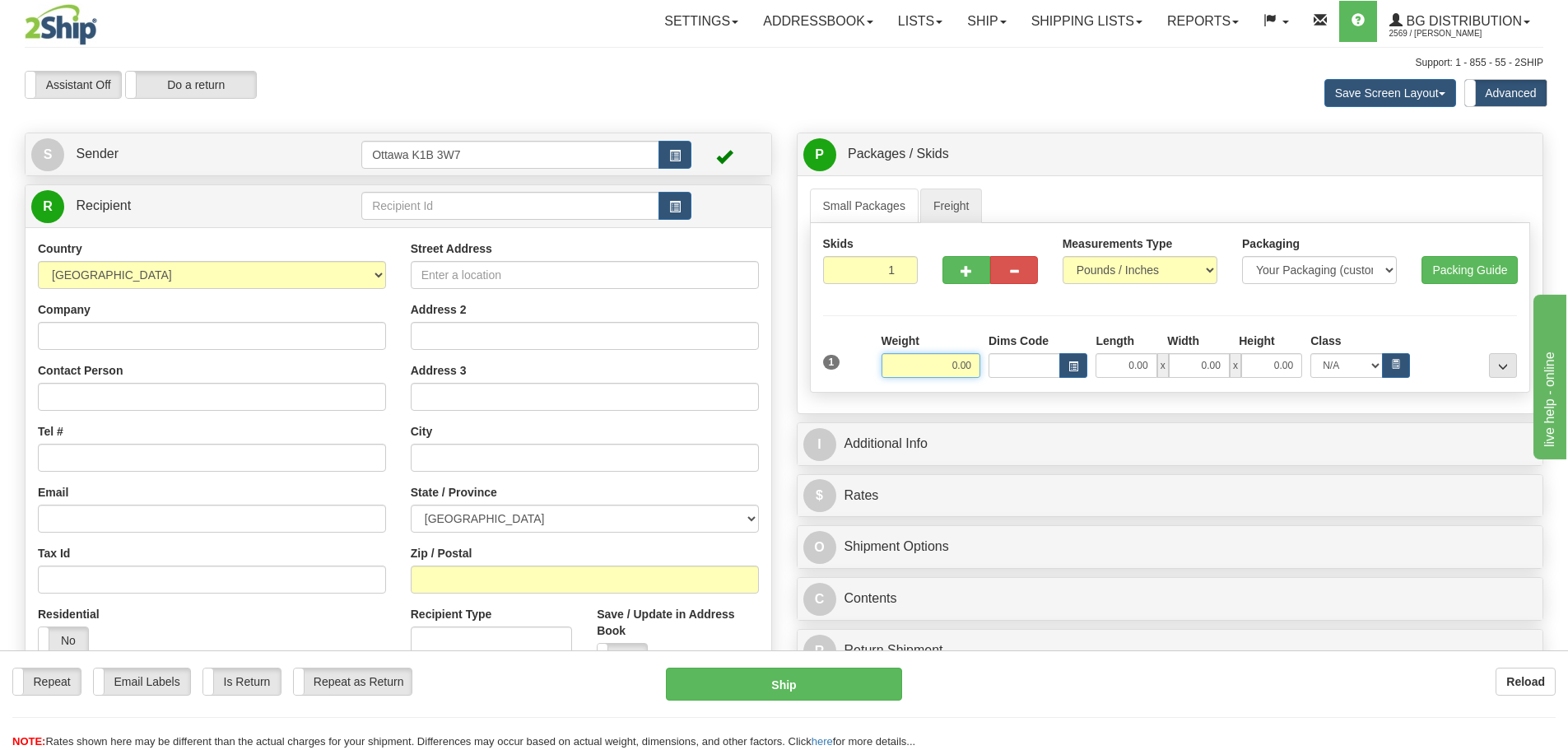
click at [938, 370] on input "0.00" at bounding box center [931, 365] width 99 height 25
type input "196.00"
click at [1521, 357] on div "Skids 1 1" at bounding box center [1170, 308] width 721 height 170
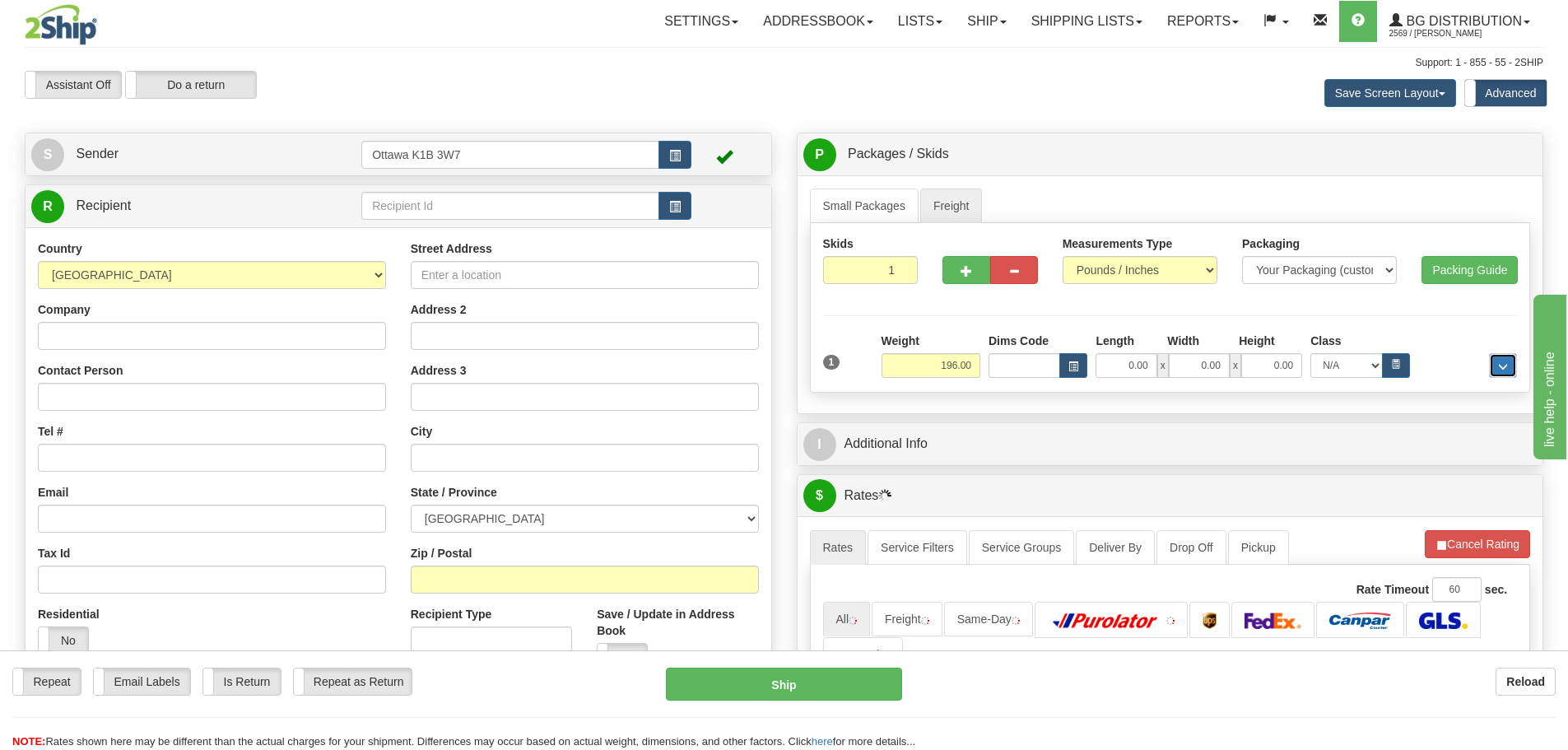
click at [1514, 362] on button "..." at bounding box center [1503, 365] width 28 height 25
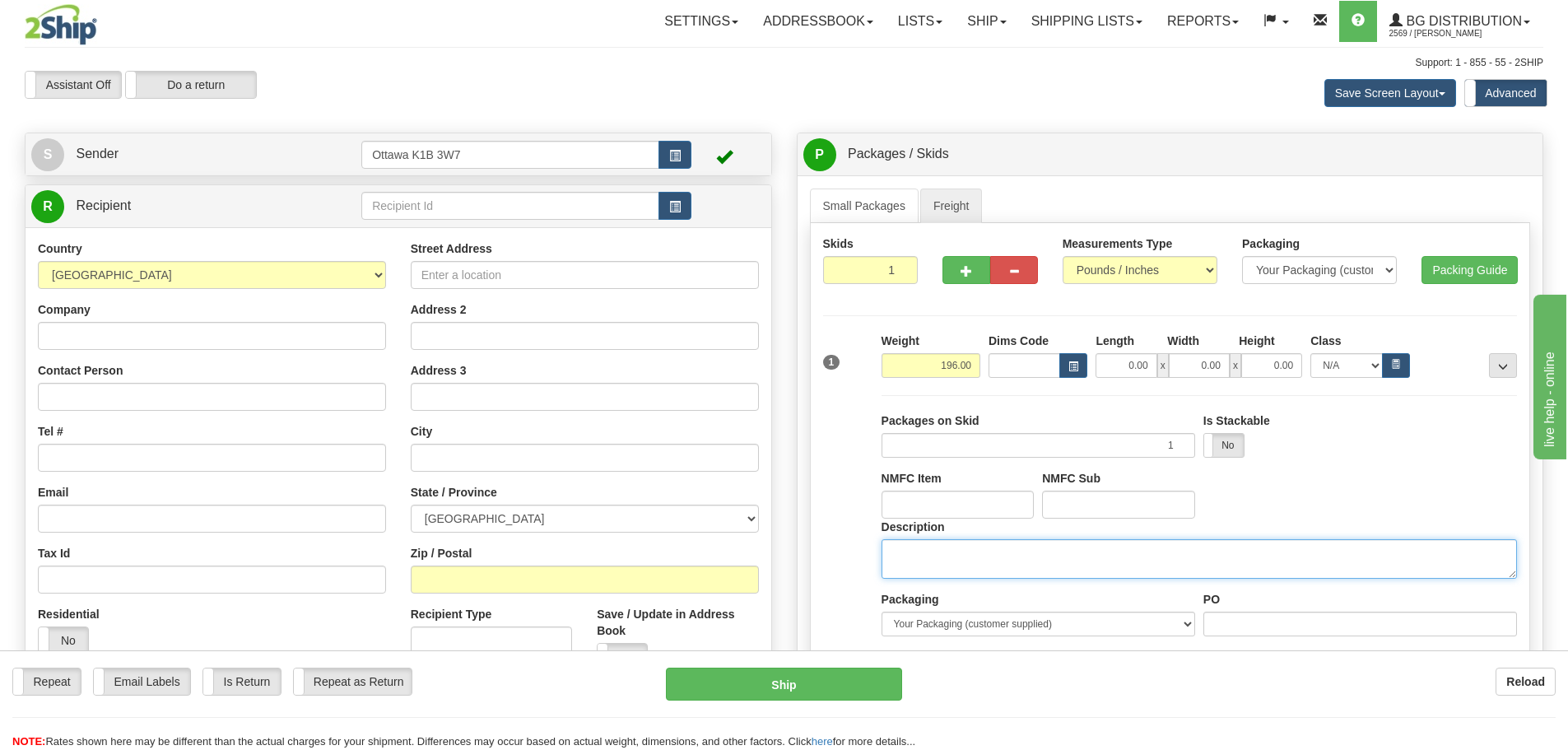
click at [1173, 568] on textarea "Description" at bounding box center [1199, 559] width 636 height 40
type textarea "DOOR HARDWARE"
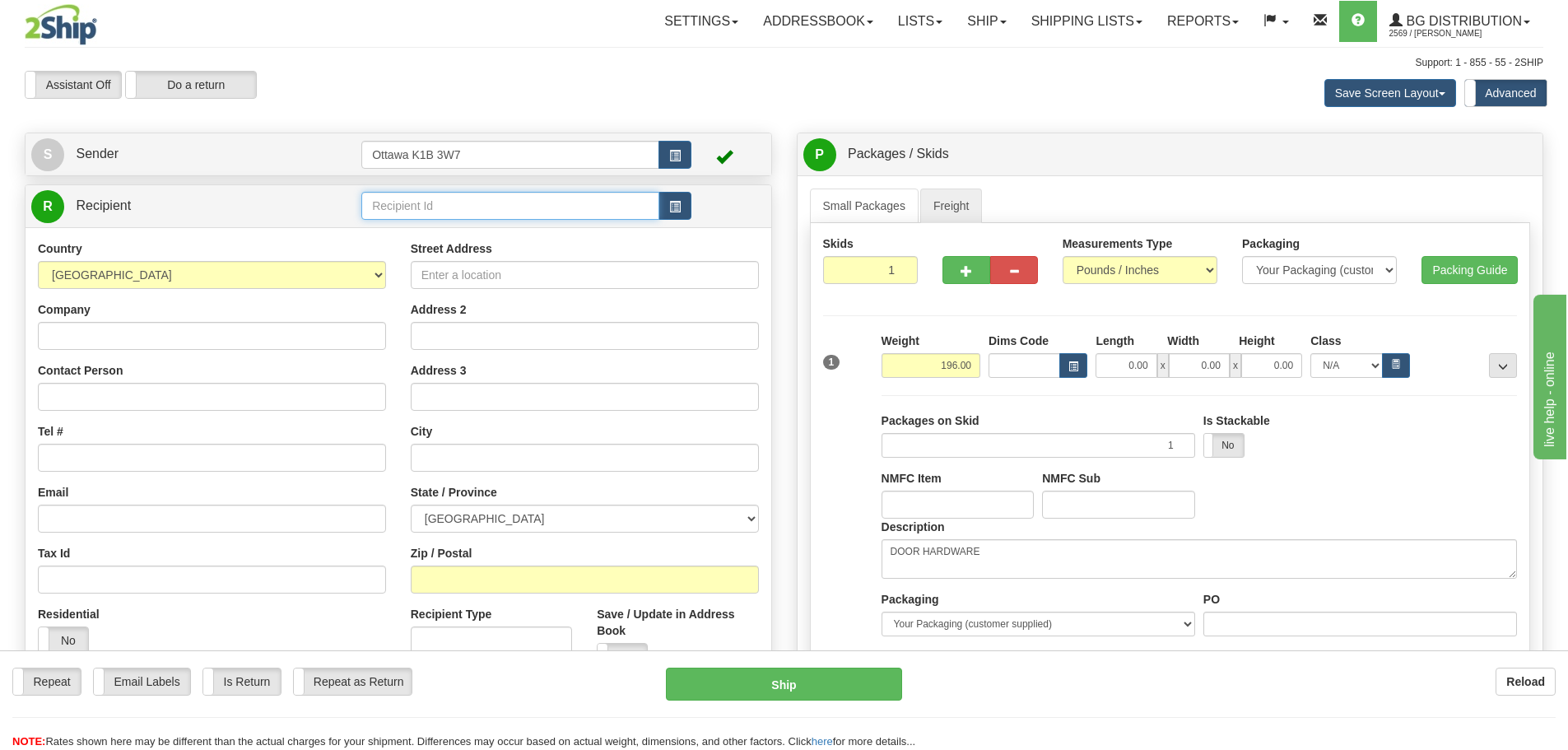
click at [421, 205] on input "text" at bounding box center [510, 206] width 298 height 28
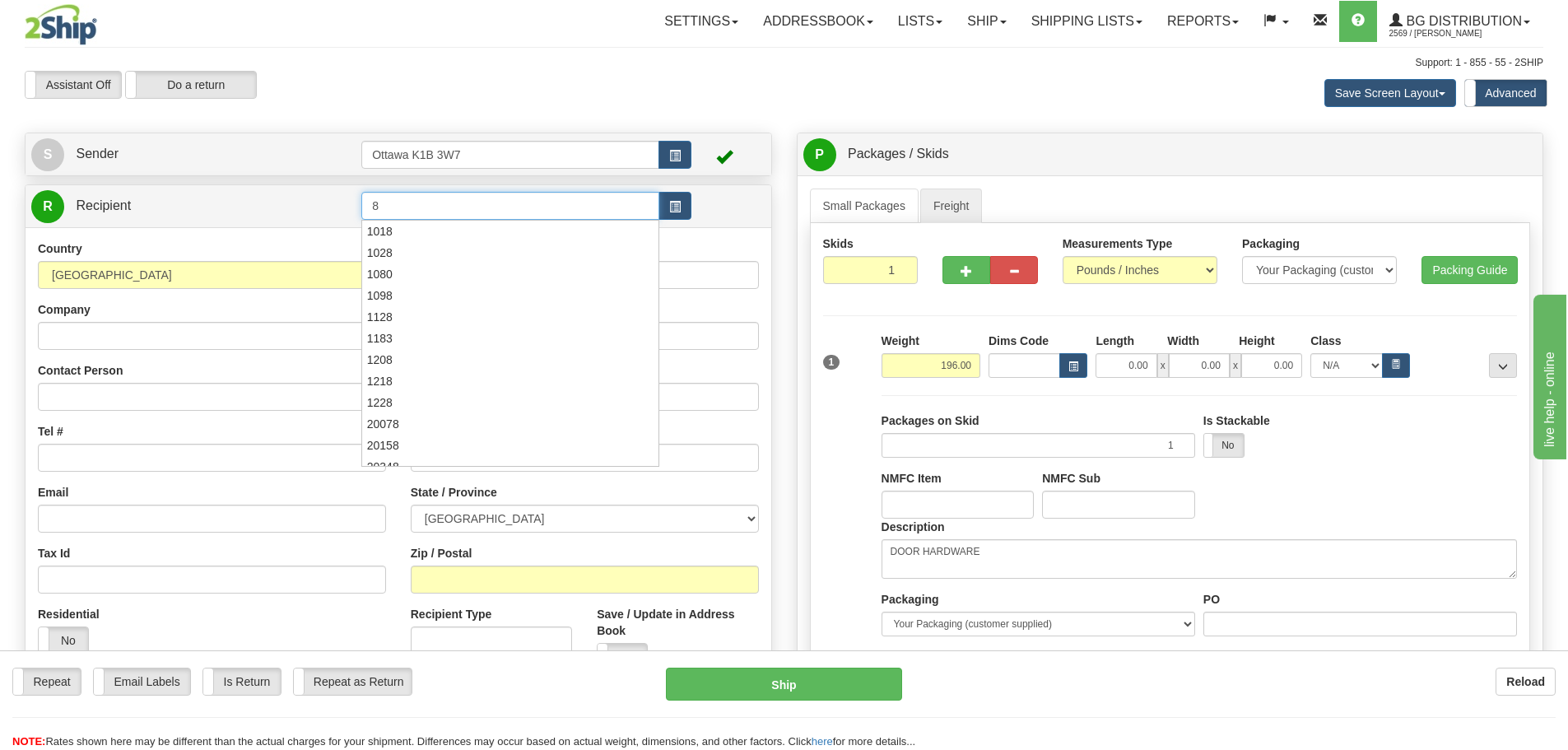
type input "8"
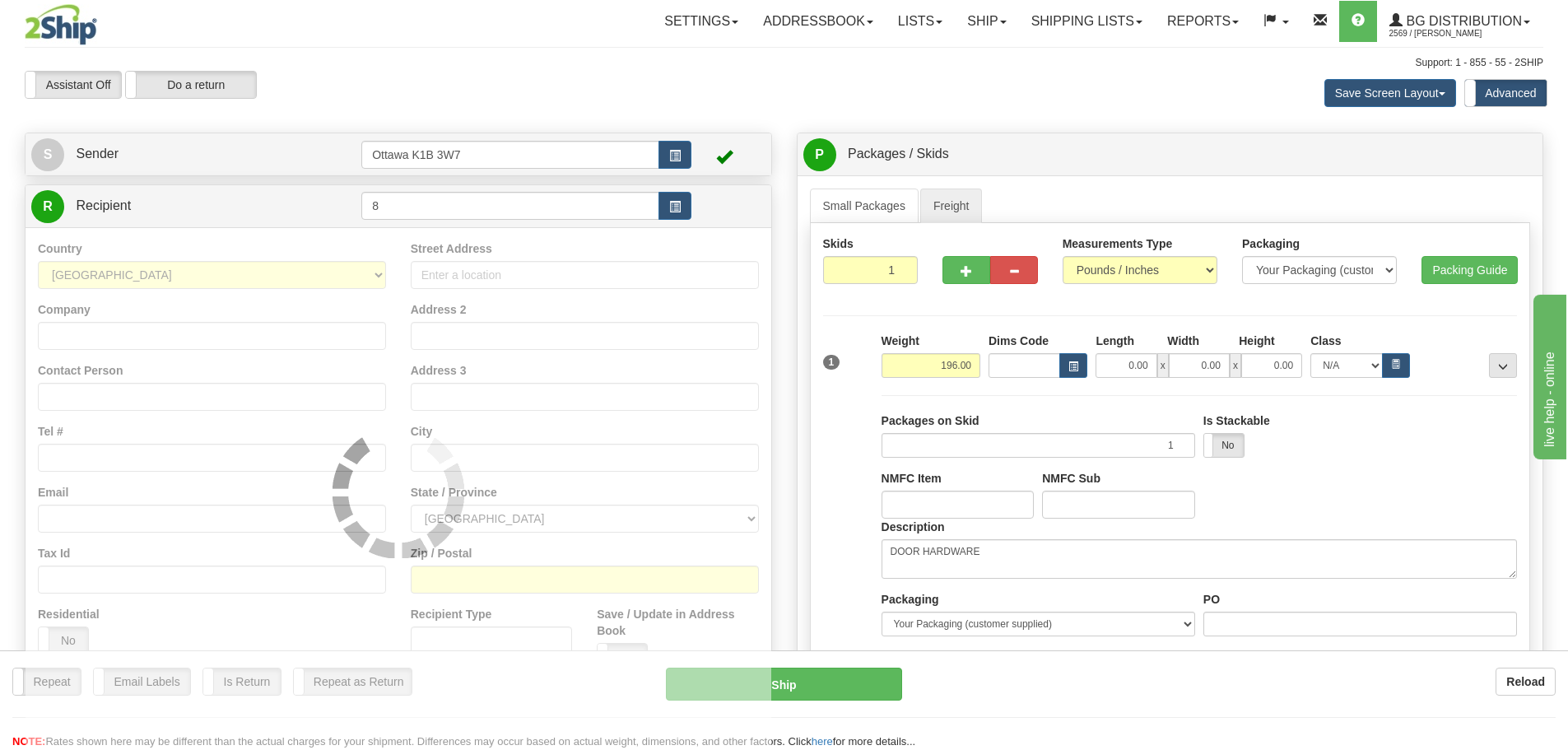
click at [846, 89] on div "Assistant On Assistant Off Do a return Do a return Previous Next Save Screen La…" at bounding box center [784, 93] width 1543 height 44
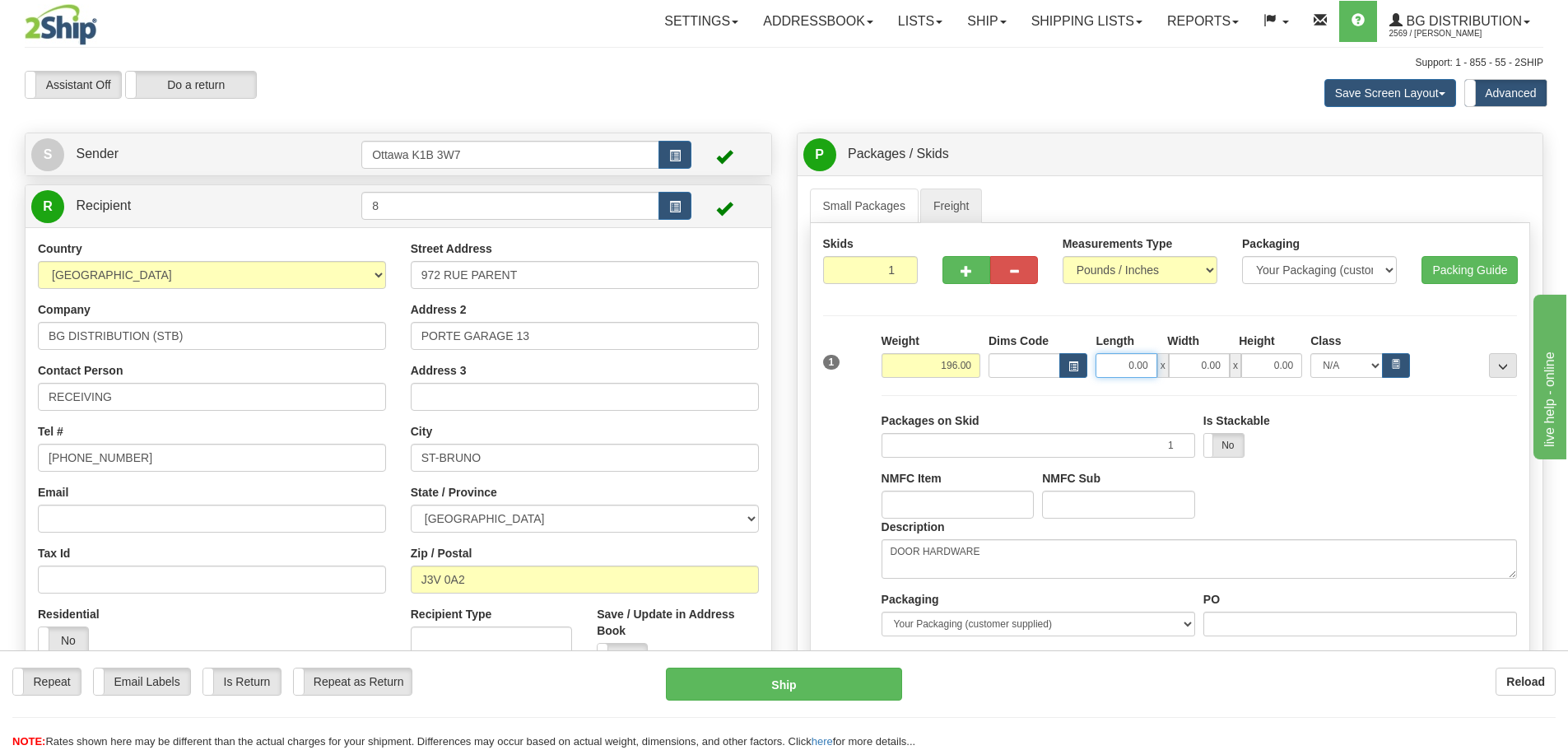
click at [1124, 368] on input "0.00" at bounding box center [1126, 365] width 61 height 25
type input "52.00"
type input "32.00"
type input "3"
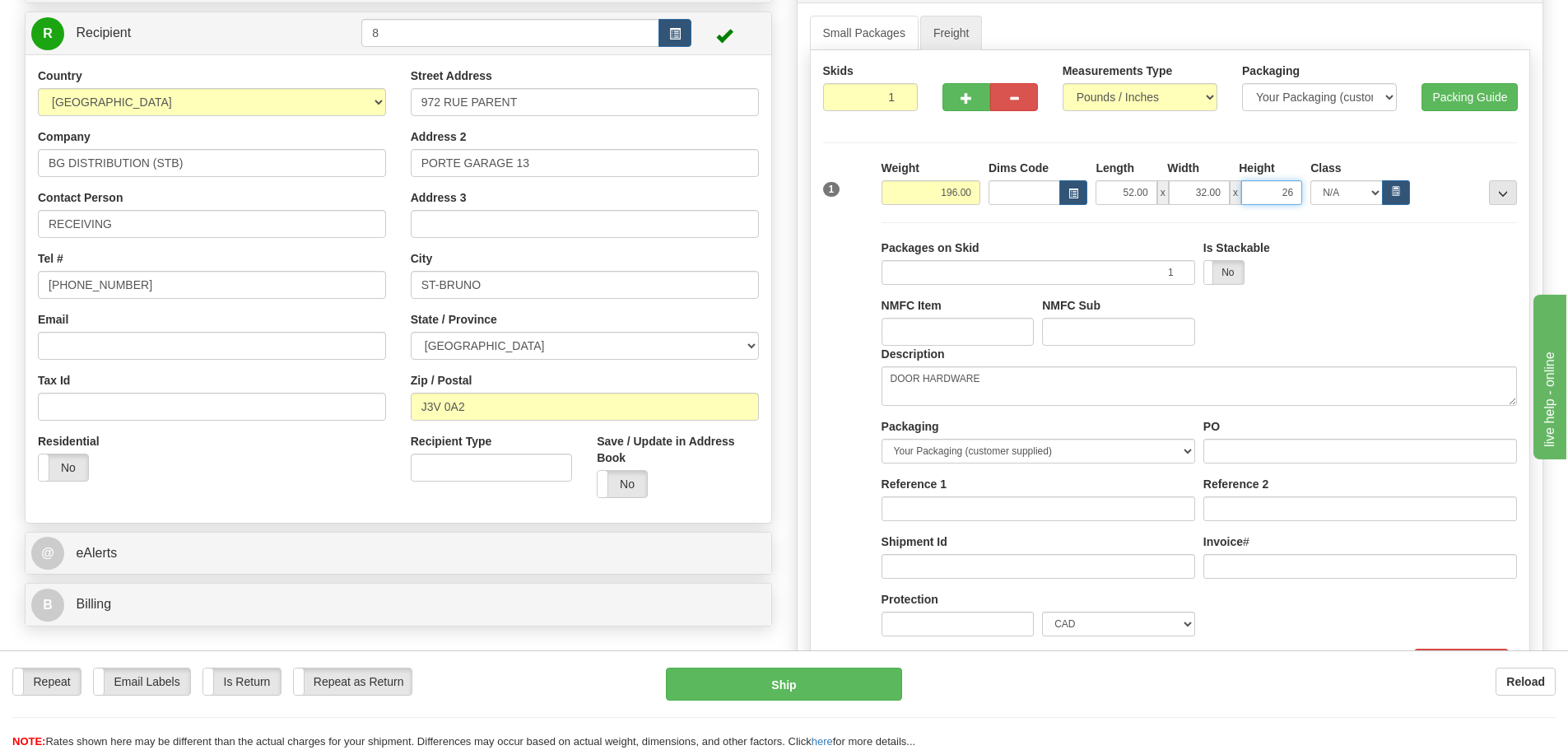
scroll to position [329, 0]
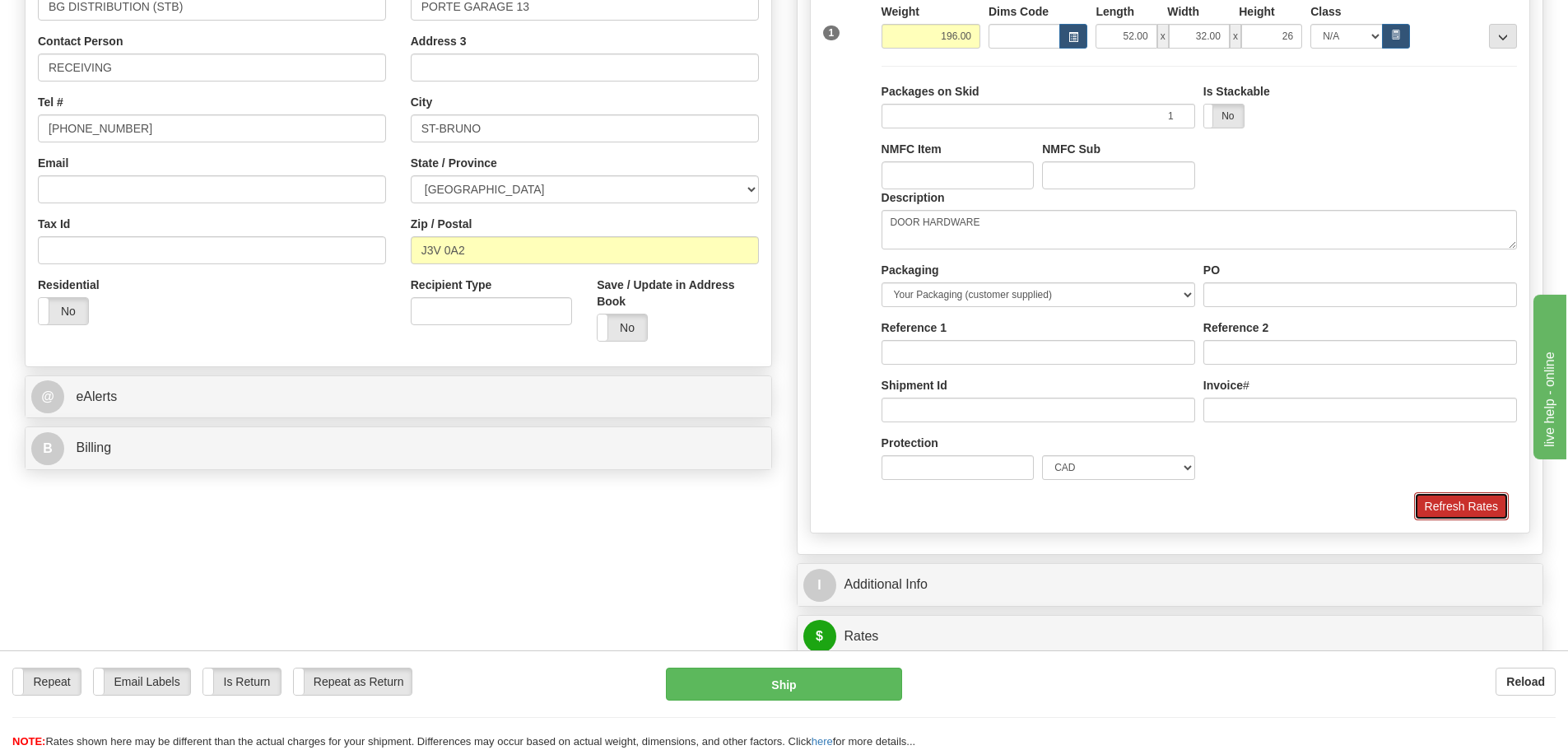
type input "26.00"
click at [1464, 503] on button "Refresh Rates" at bounding box center [1461, 507] width 95 height 28
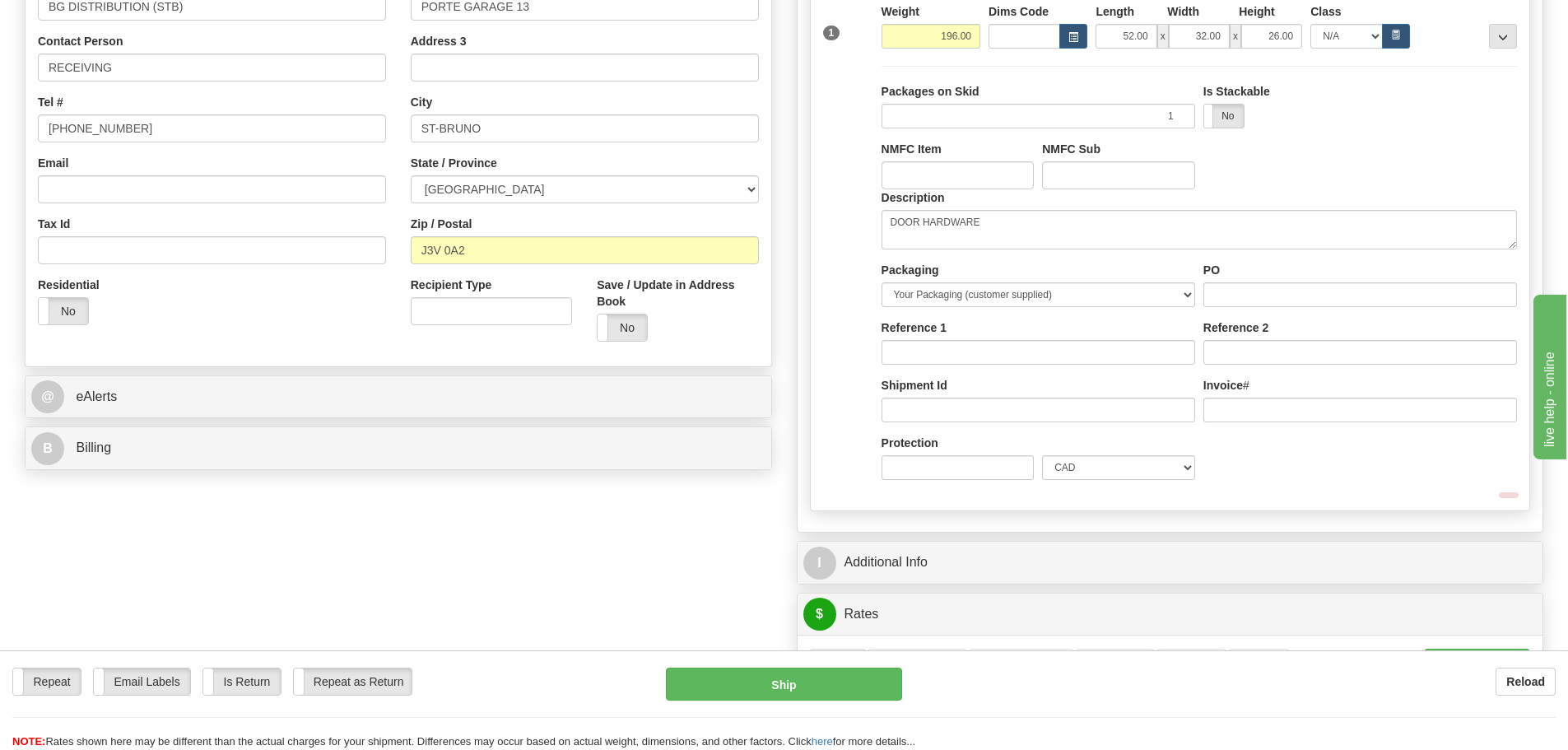
scroll to position [0, 0]
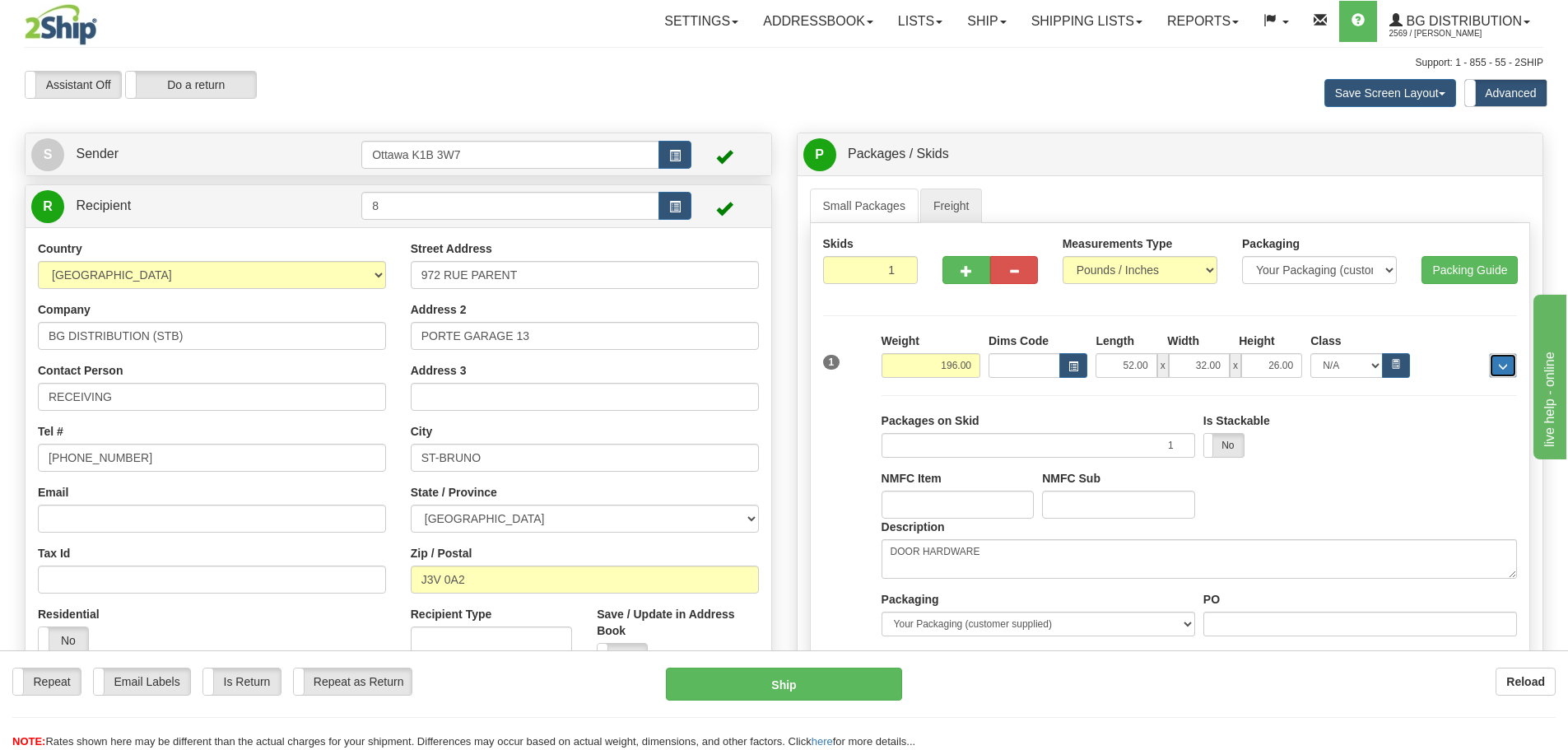
click at [1496, 362] on button "..." at bounding box center [1503, 365] width 28 height 25
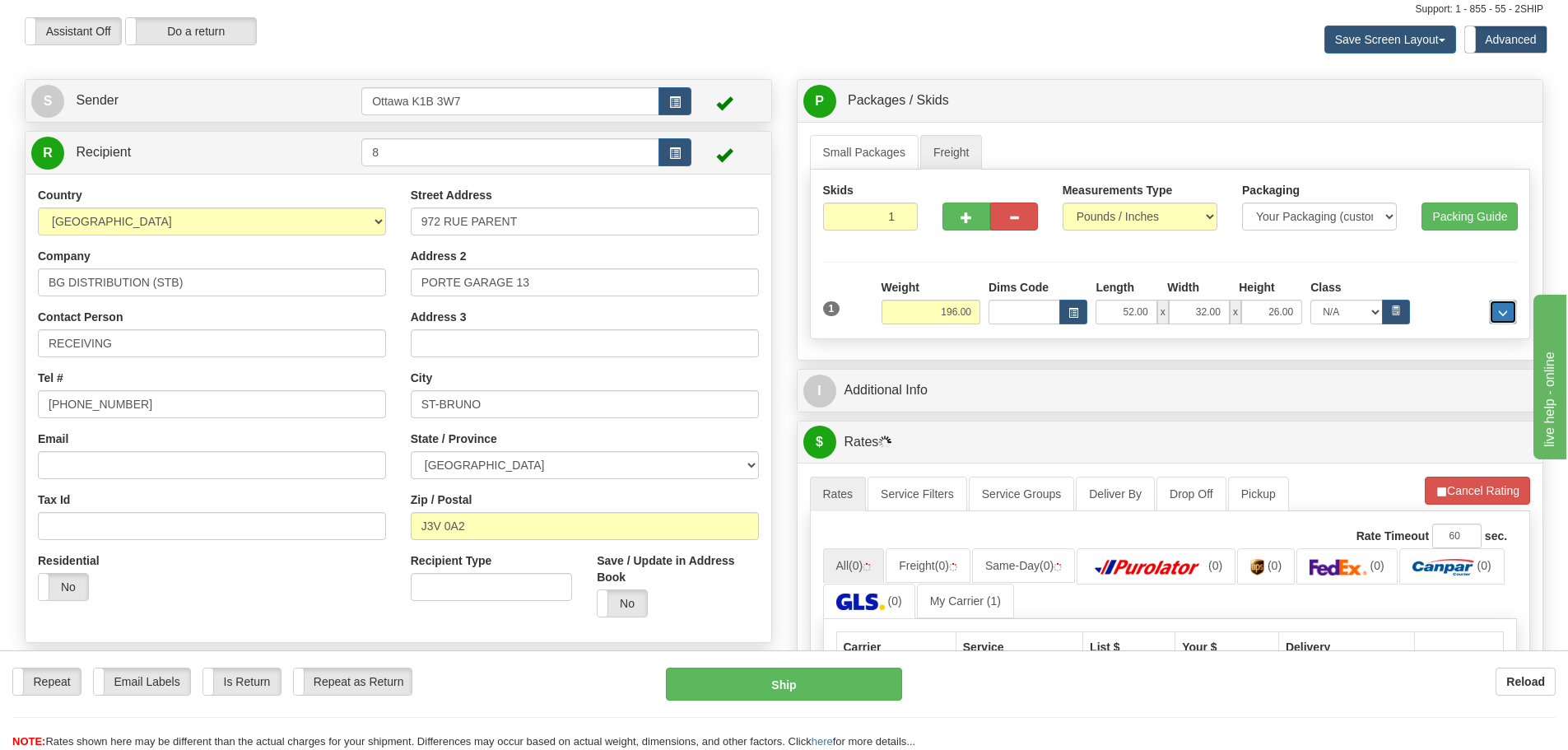
scroll to position [82, 0]
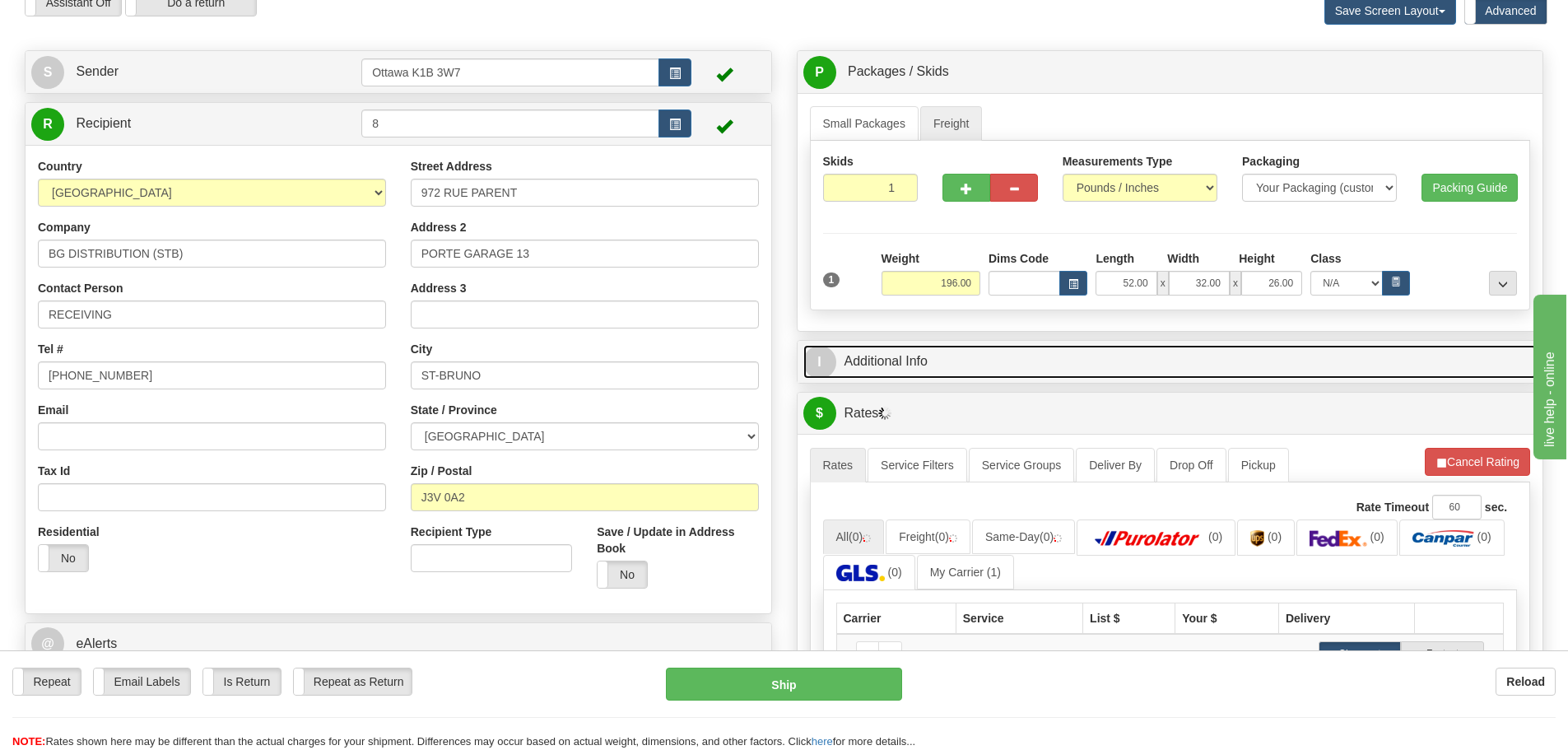
click at [874, 362] on link "I Additional Info" at bounding box center [1170, 362] width 734 height 34
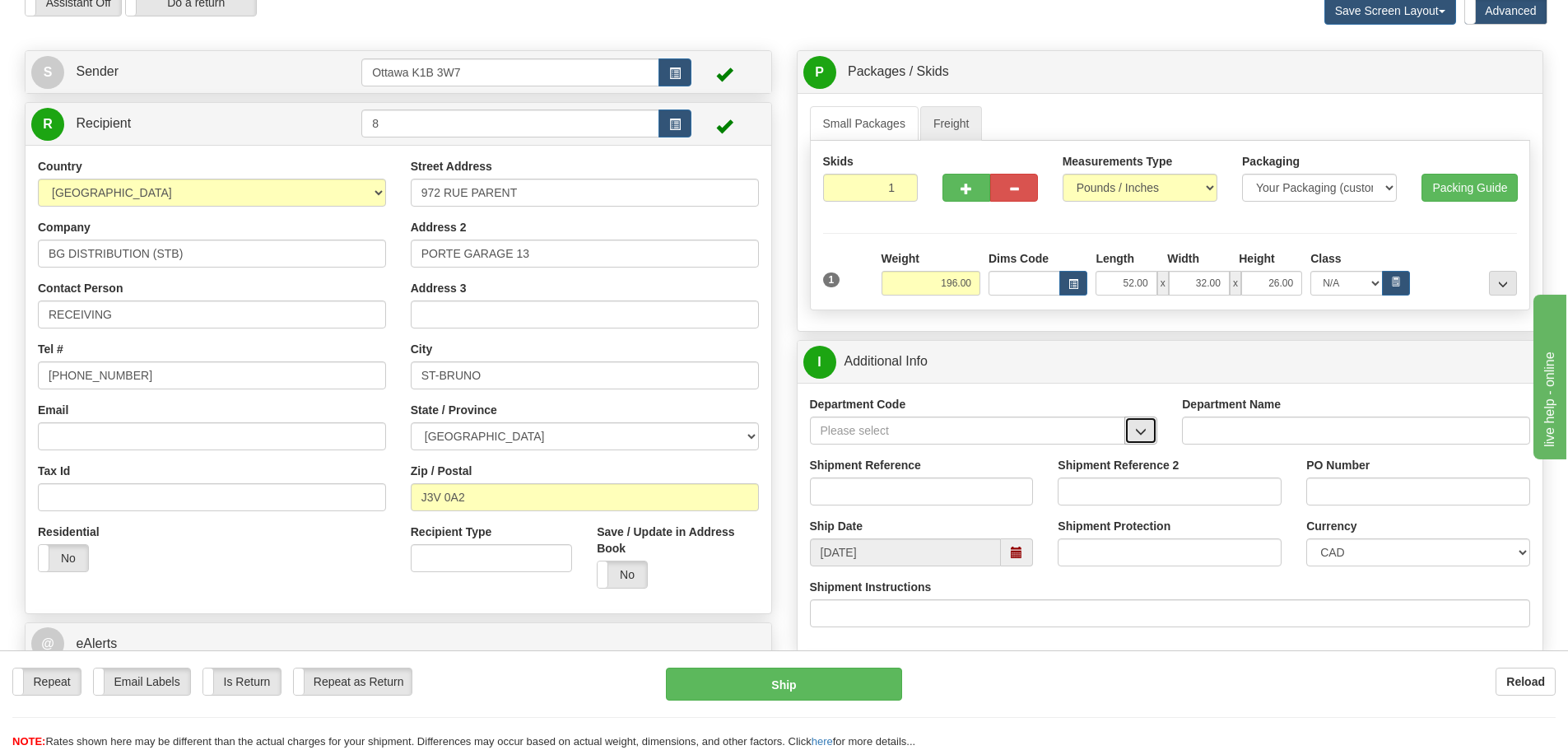
click at [1132, 440] on button "button" at bounding box center [1140, 431] width 33 height 28
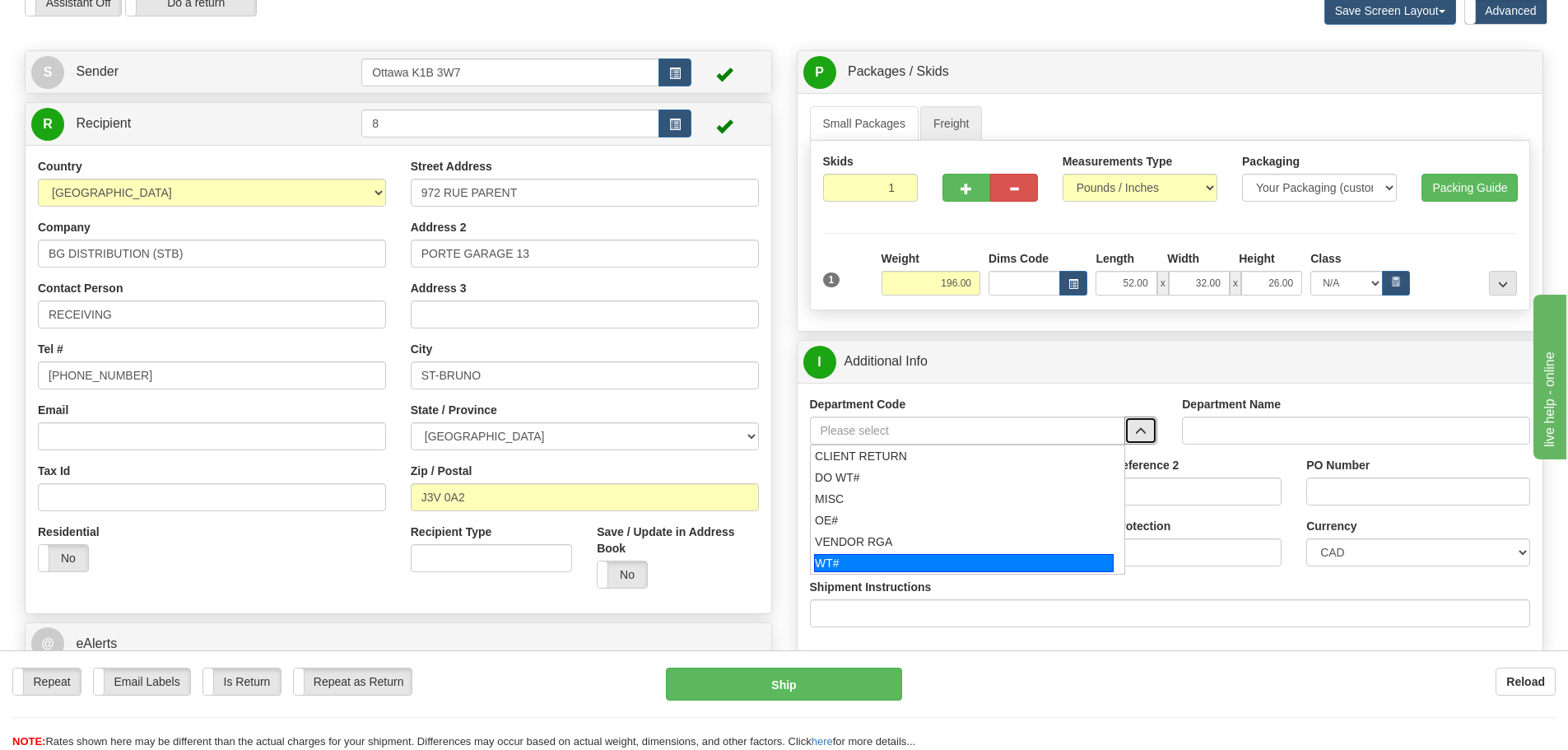
click at [873, 558] on div "WT#" at bounding box center [964, 562] width 300 height 18
type input "WT#"
type input "WAREHOUSE TRANSFERS"
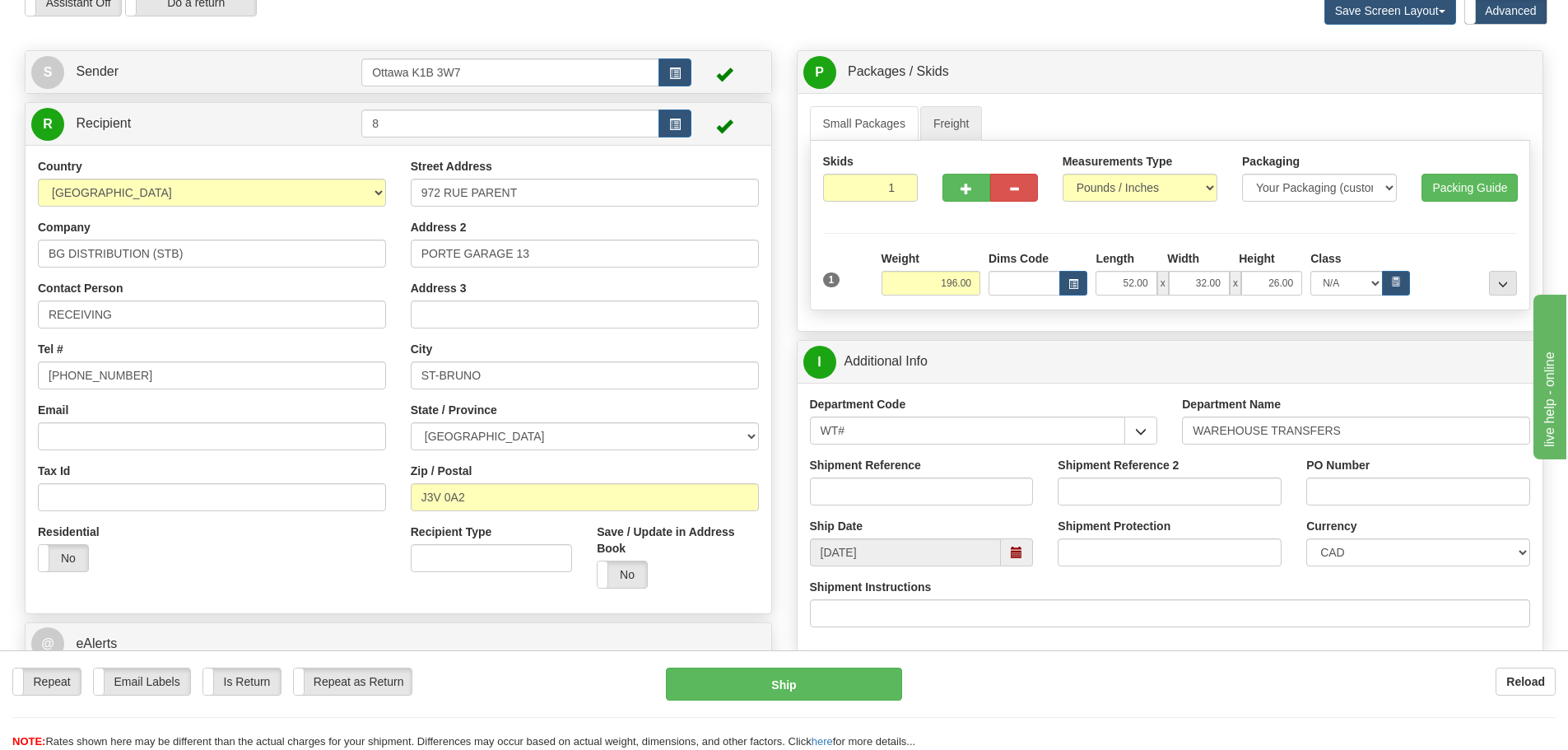
click at [865, 460] on label "Shipment Reference" at bounding box center [866, 465] width 111 height 17
click at [865, 478] on input "Shipment Reference" at bounding box center [922, 492] width 224 height 28
click at [865, 475] on div "Shipment Reference" at bounding box center [922, 481] width 224 height 49
click at [868, 486] on input "Shipment Reference" at bounding box center [922, 492] width 224 height 28
type input "167857-00"
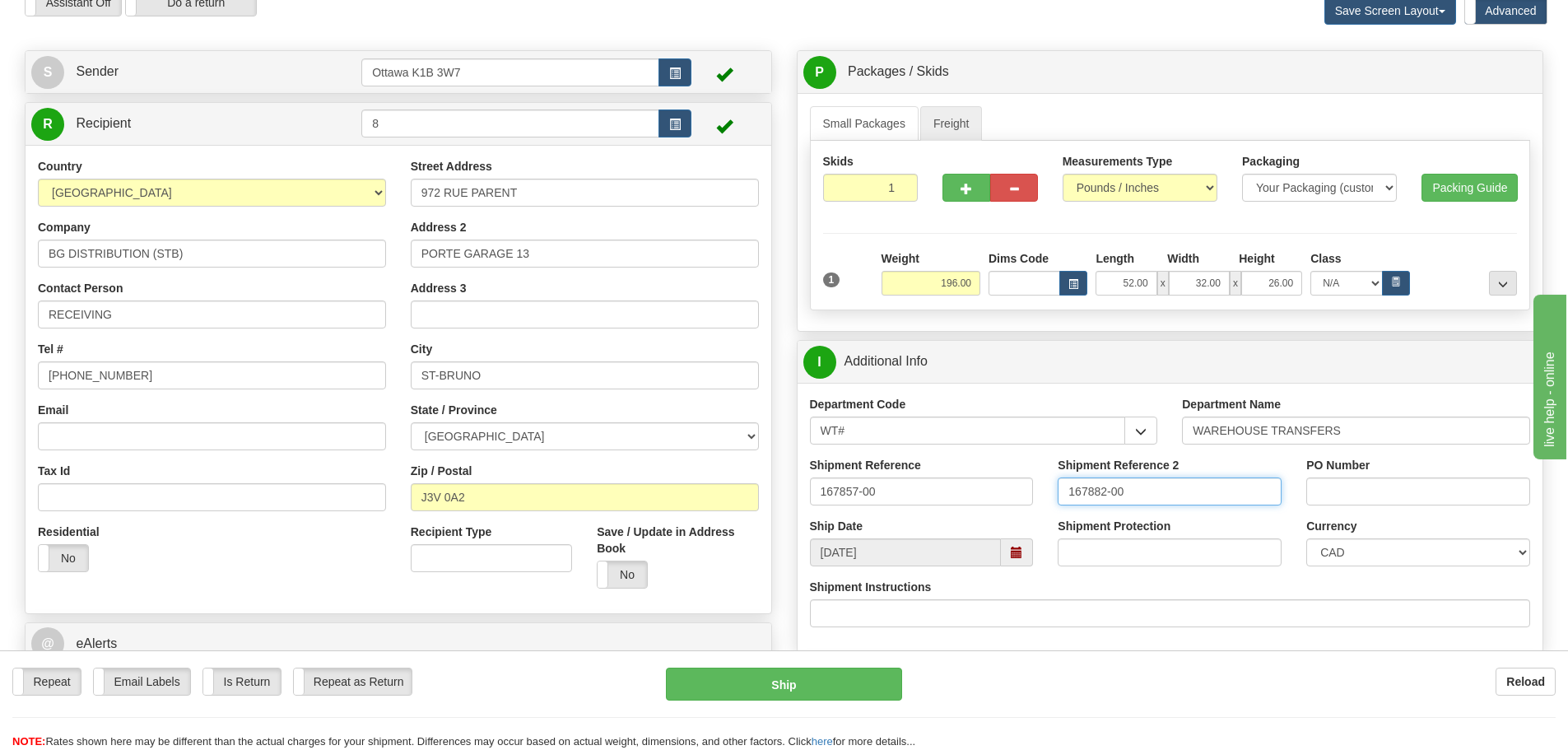
type input "167882-00"
click at [1363, 498] on input "PO Number" at bounding box center [1418, 492] width 224 height 28
type input "N/A"
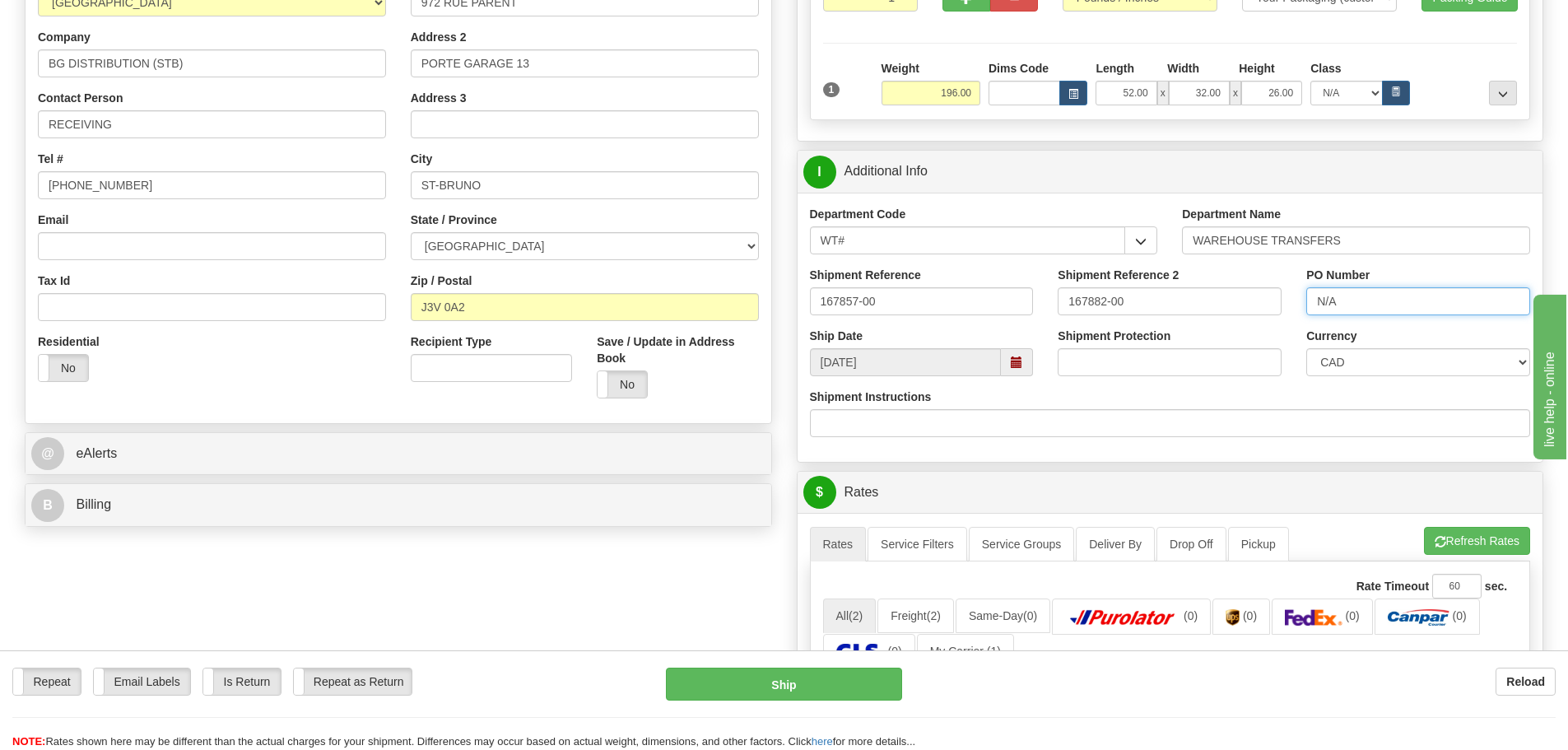
scroll to position [494, 0]
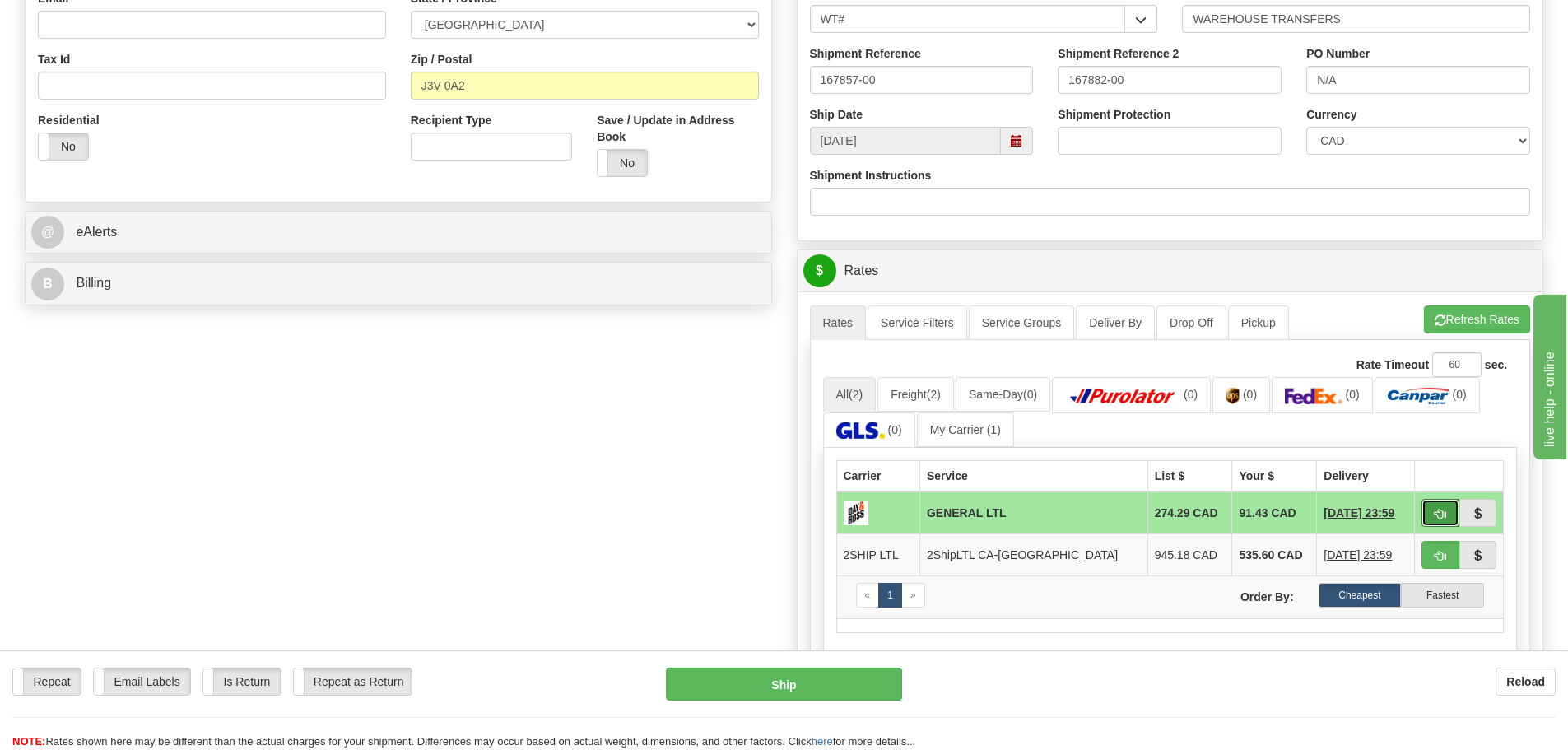
click at [1436, 523] on button "button" at bounding box center [1441, 513] width 38 height 28
type input "GL"
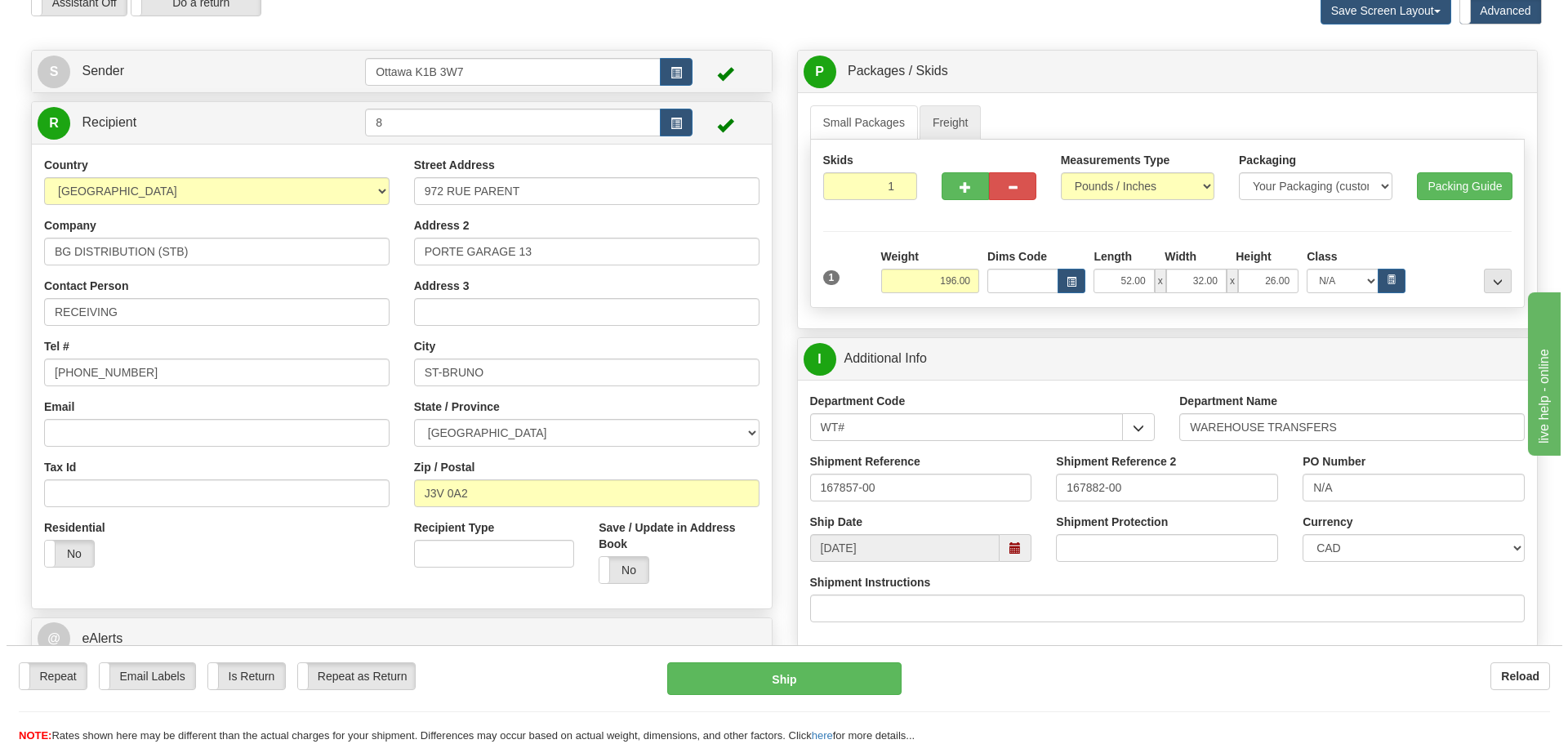
scroll to position [163, 0]
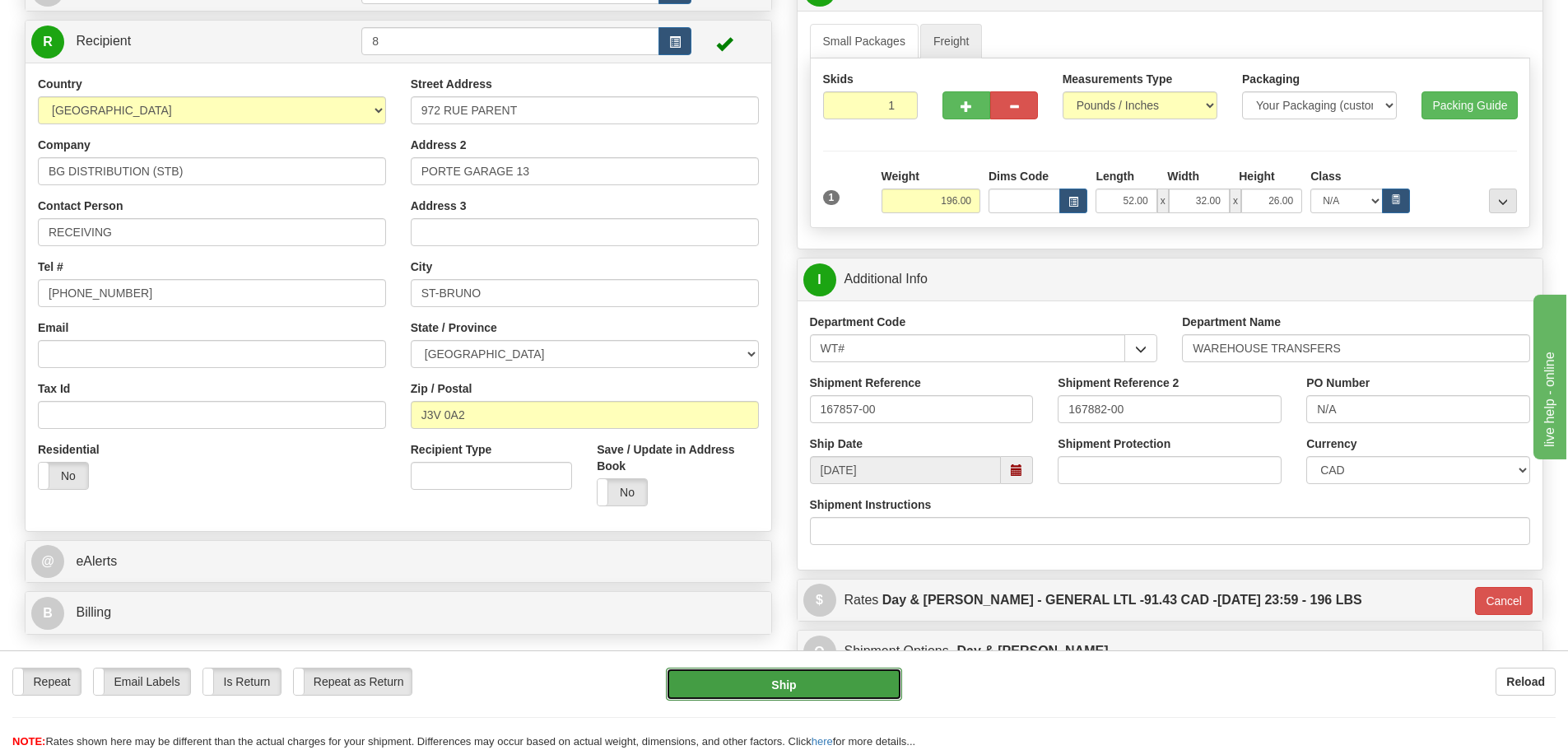
click at [755, 680] on button "Ship" at bounding box center [784, 684] width 236 height 33
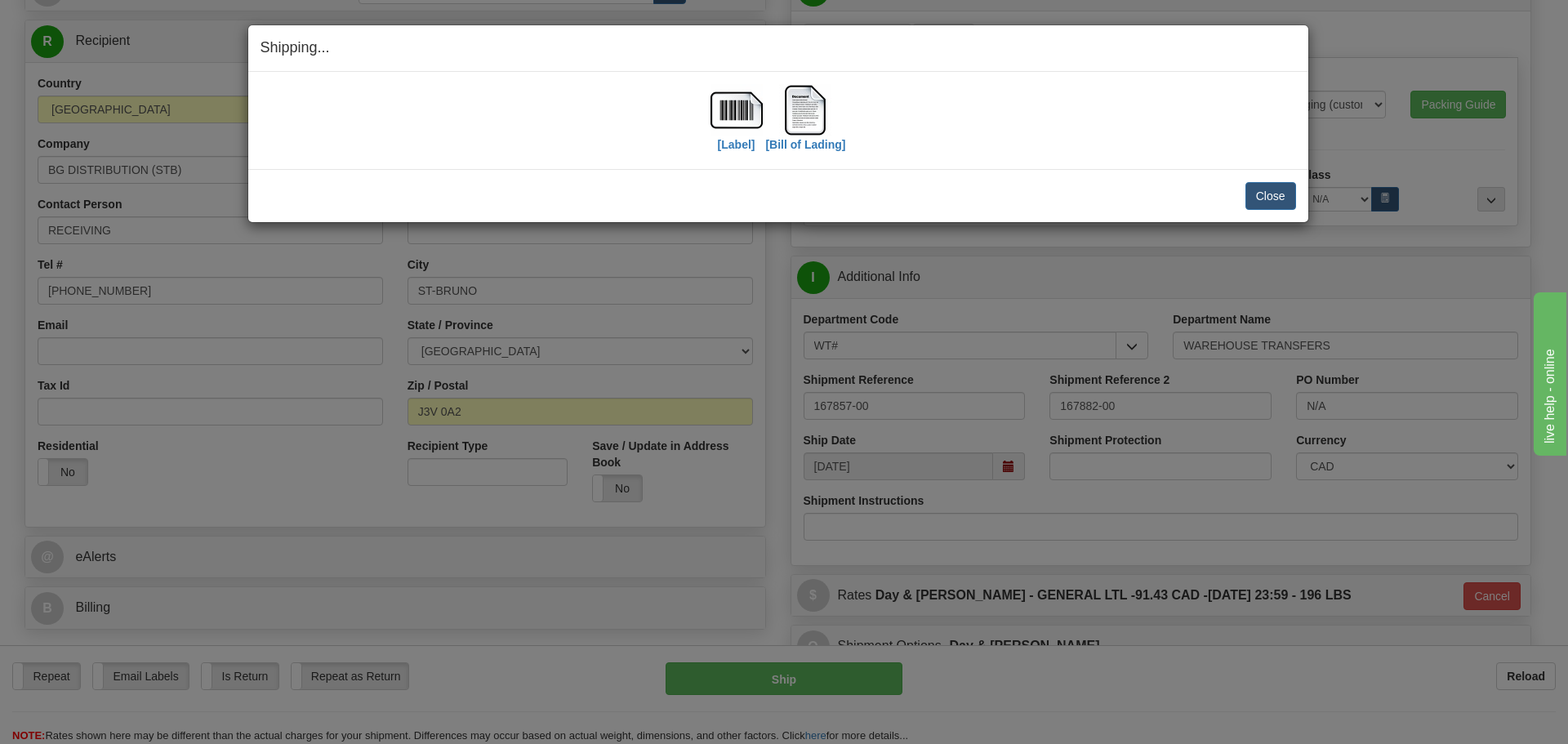
click at [738, 153] on div "[Label]" at bounding box center [737, 120] width 53 height 73
click at [736, 150] on label "[Label]" at bounding box center [736, 144] width 38 height 17
click at [804, 136] on label "[Bill of Lading]" at bounding box center [805, 144] width 80 height 17
click at [1271, 189] on button "Close" at bounding box center [1271, 197] width 51 height 28
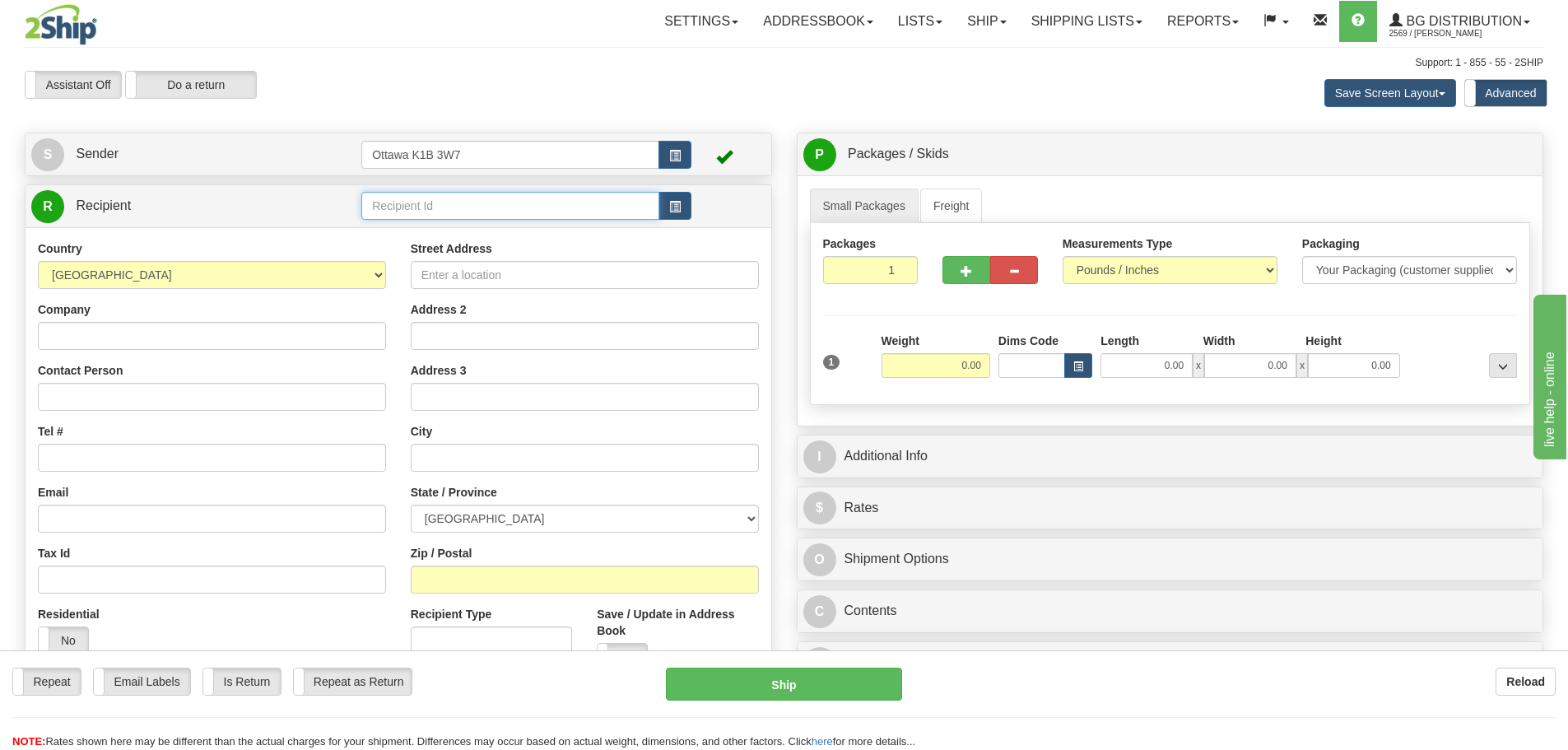
click at [535, 202] on input "text" at bounding box center [510, 206] width 298 height 28
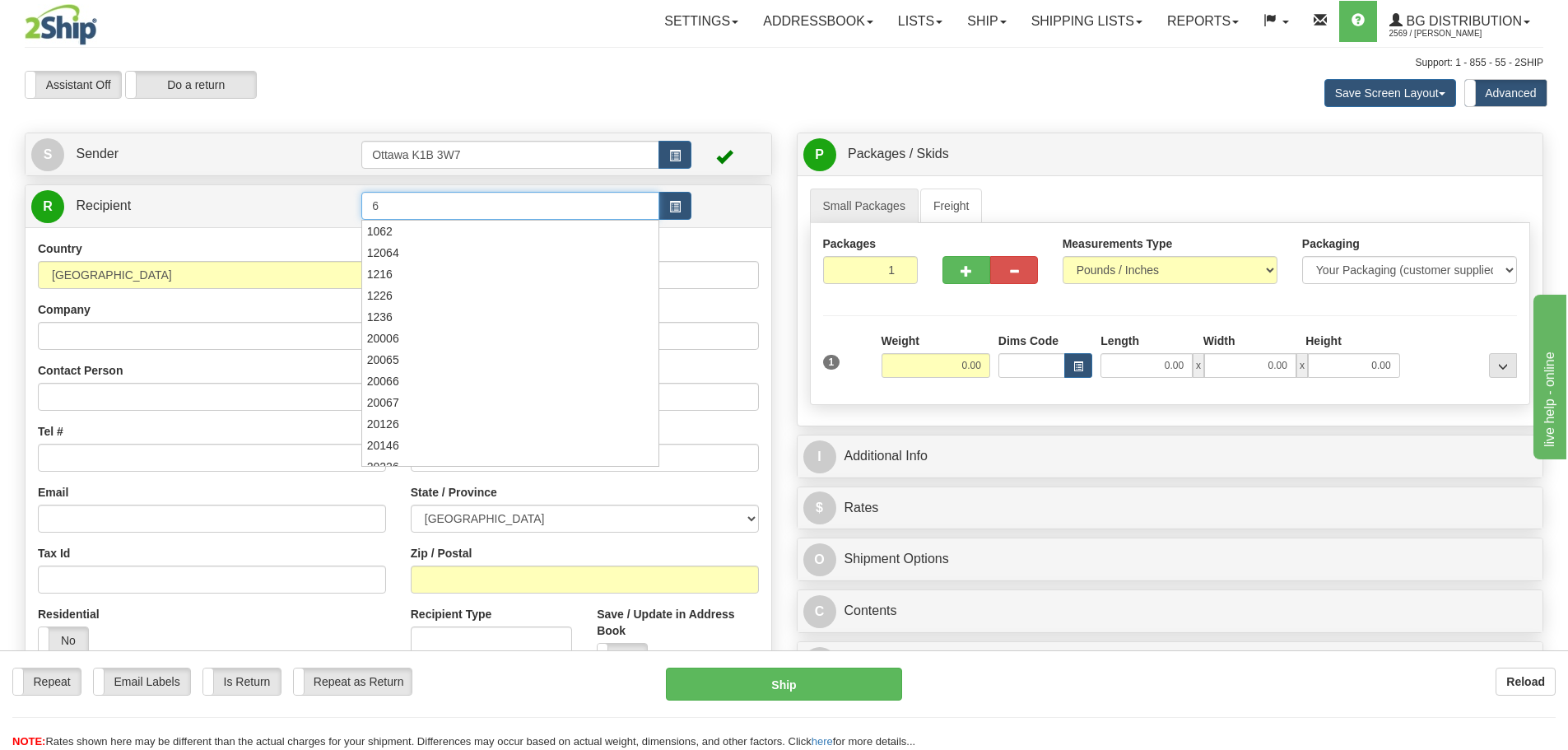
type input "6"
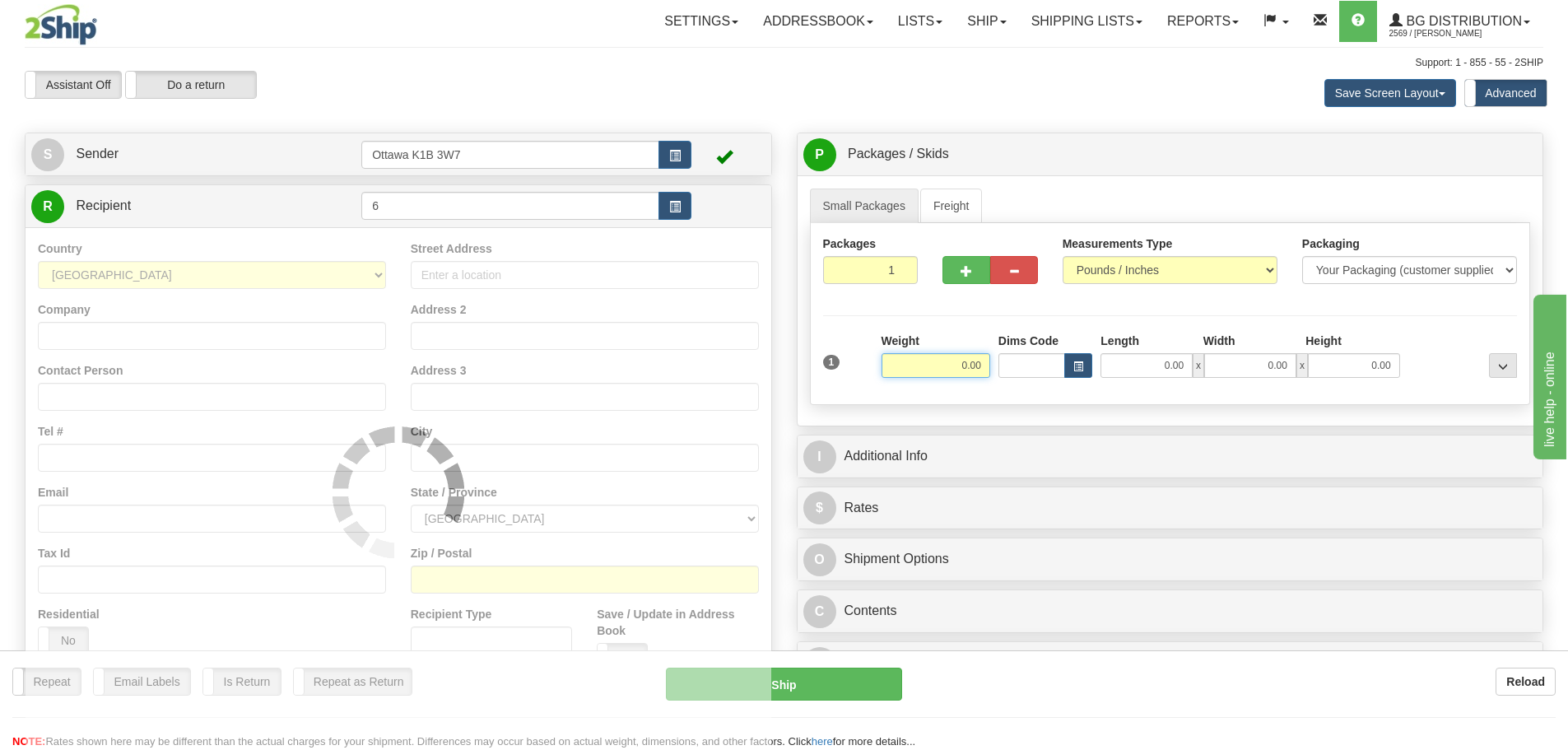
click at [591, 70] on div at bounding box center [784, 70] width 1518 height 1
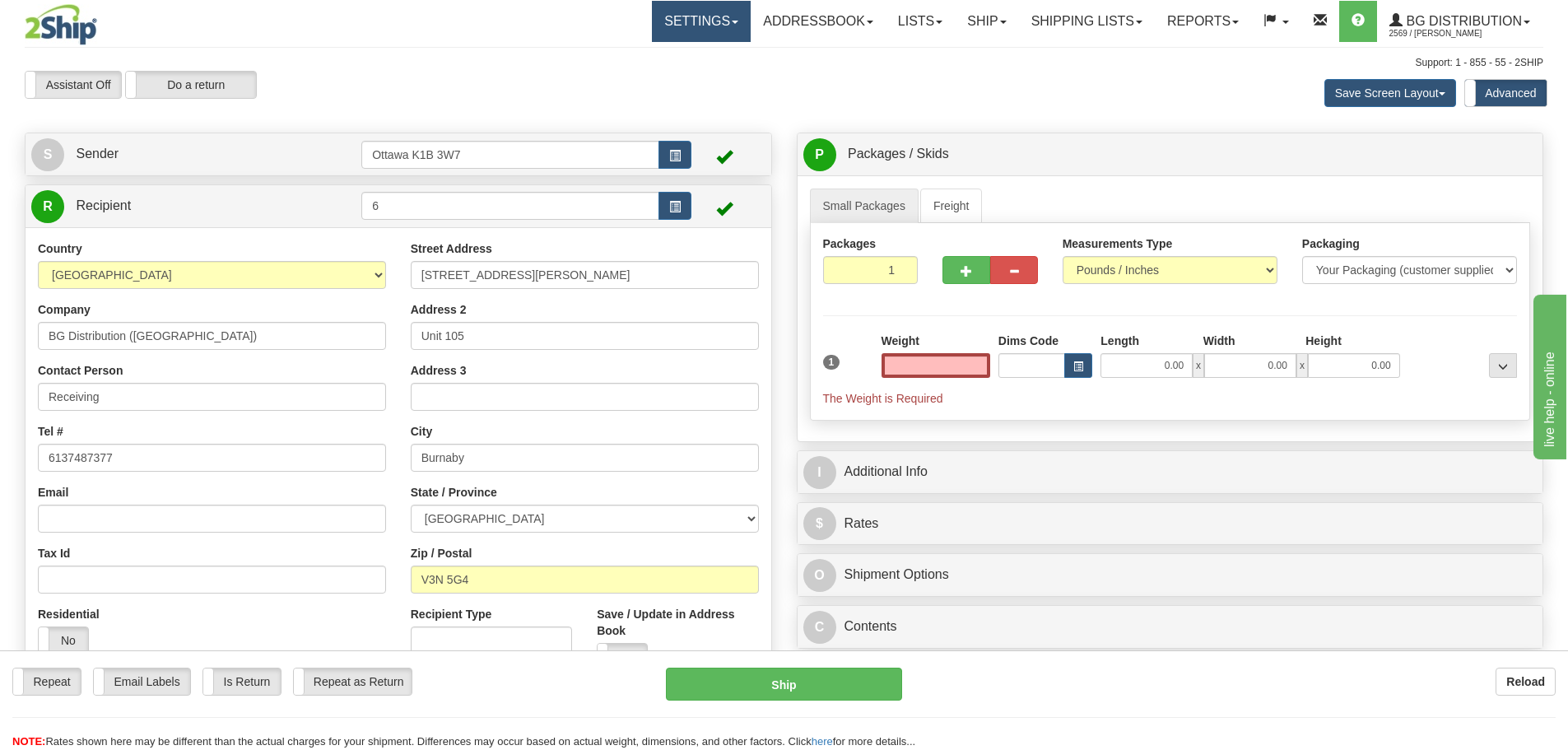
type input "0.00"
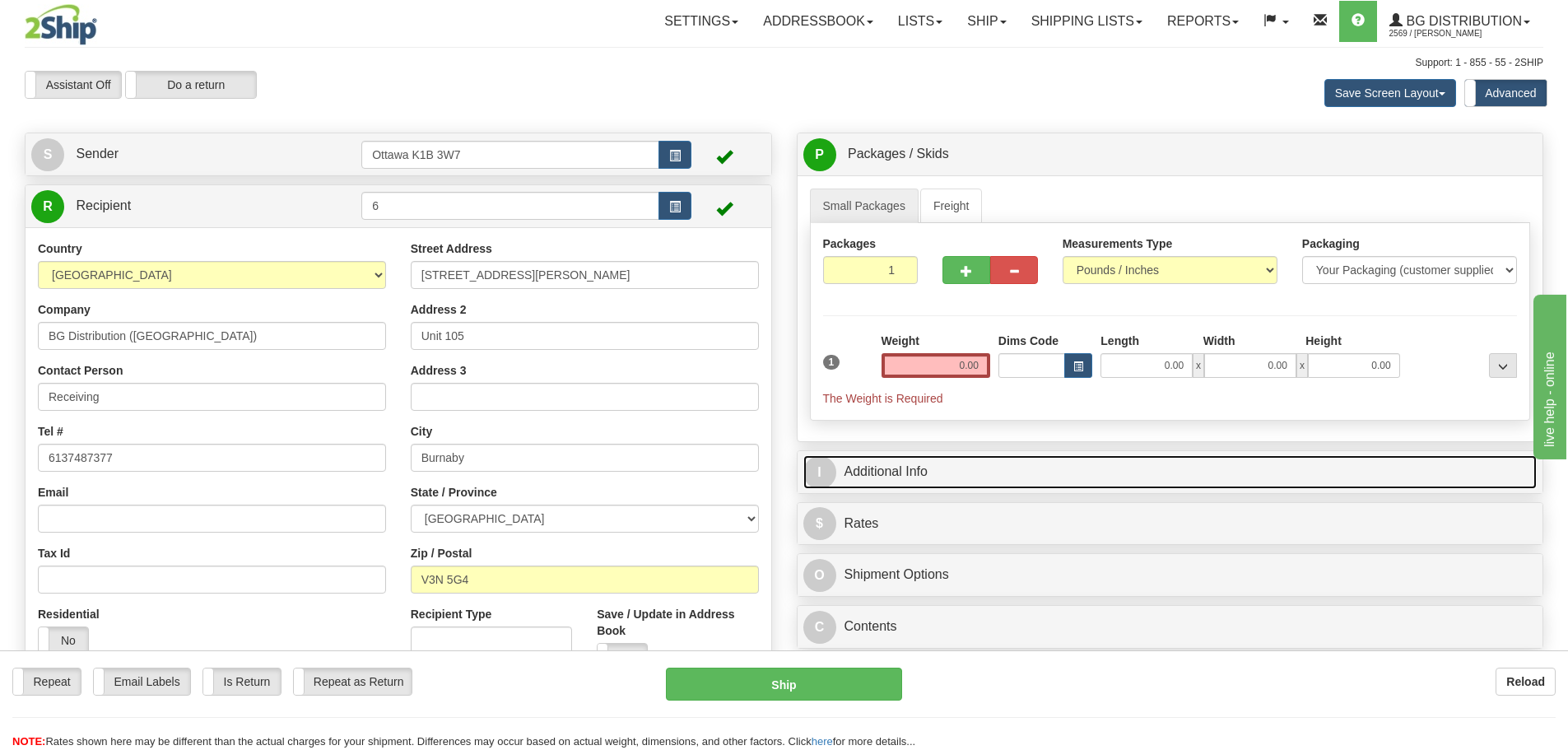
click at [955, 467] on link "I Additional Info" at bounding box center [1170, 472] width 734 height 34
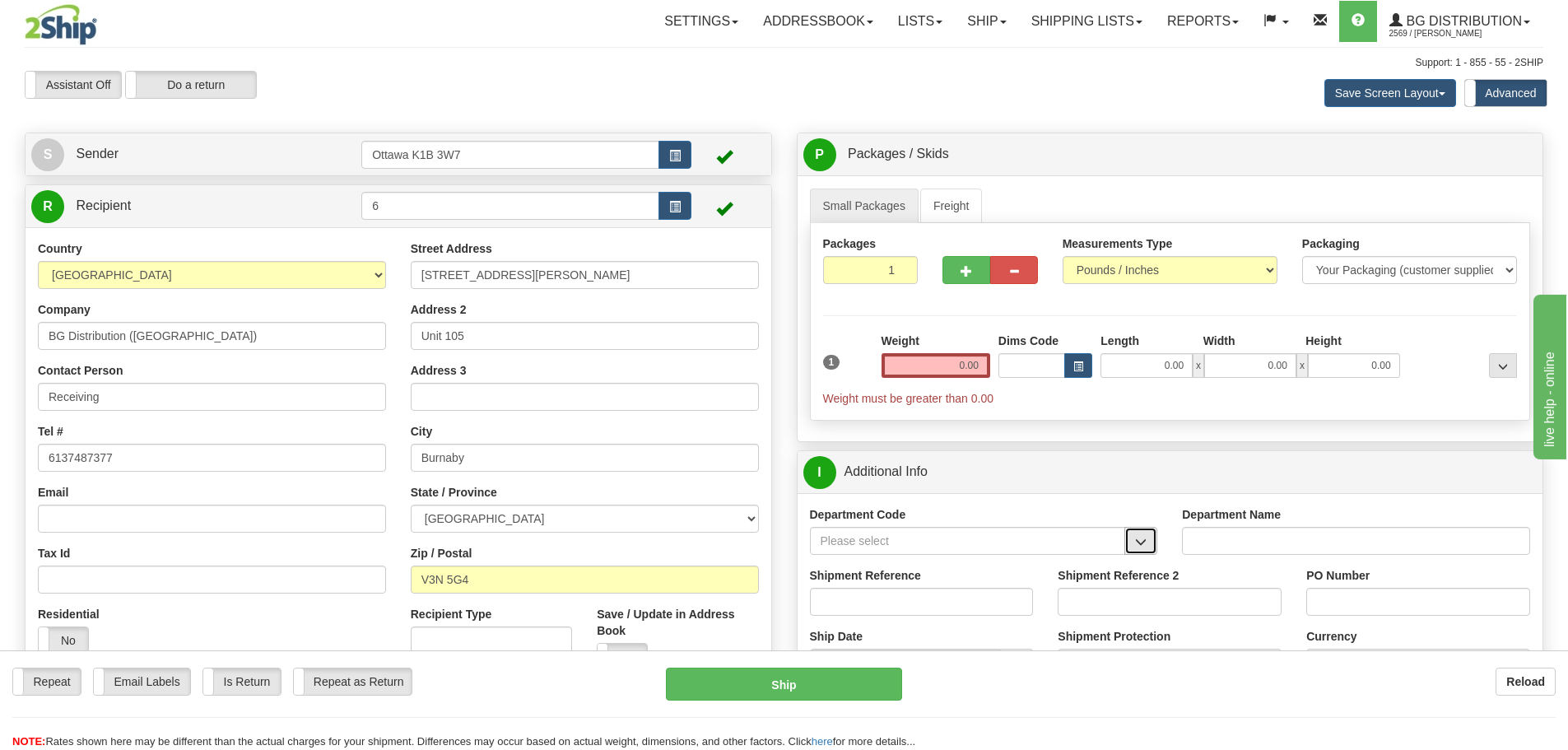
click at [1138, 547] on span "button" at bounding box center [1141, 542] width 11 height 11
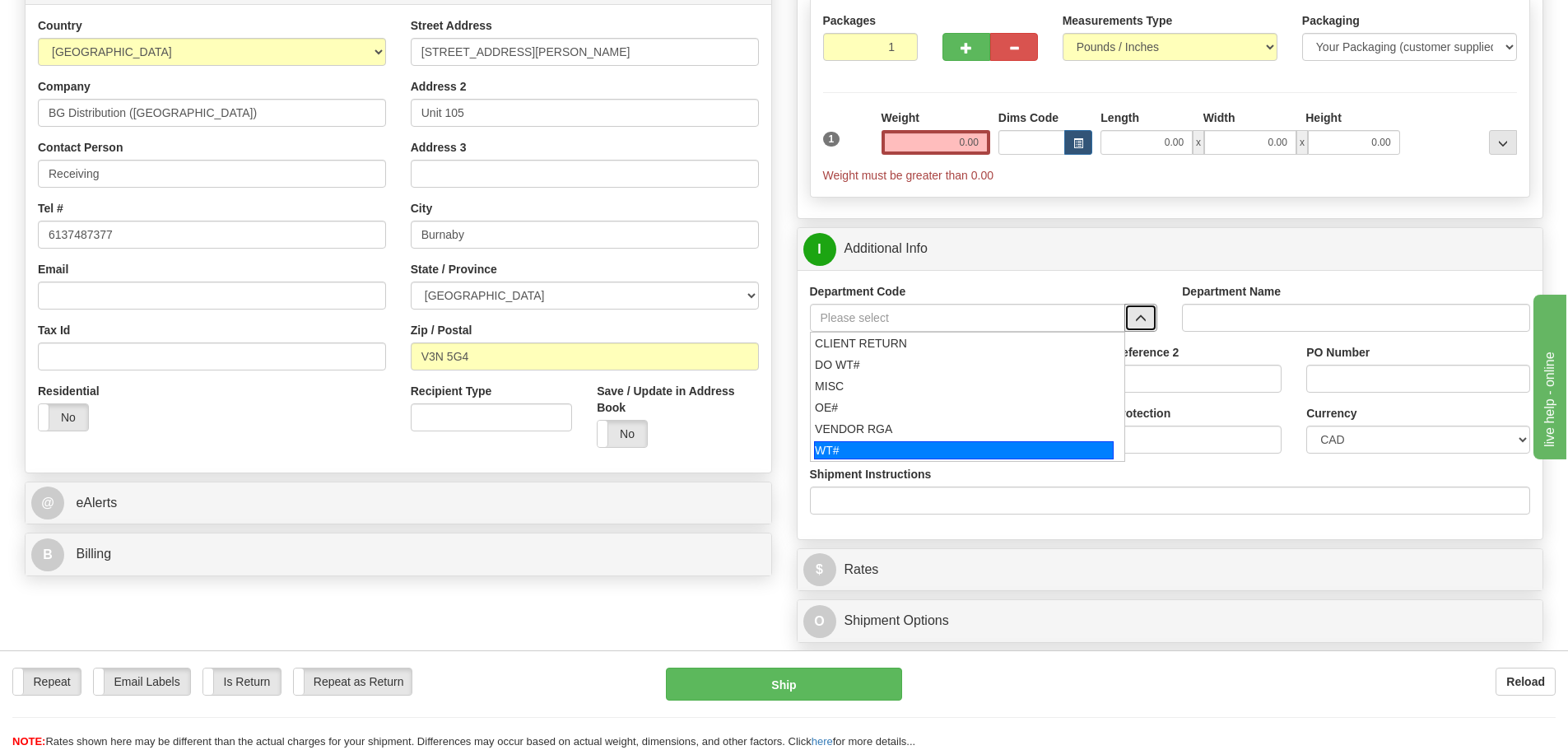
scroll to position [247, 0]
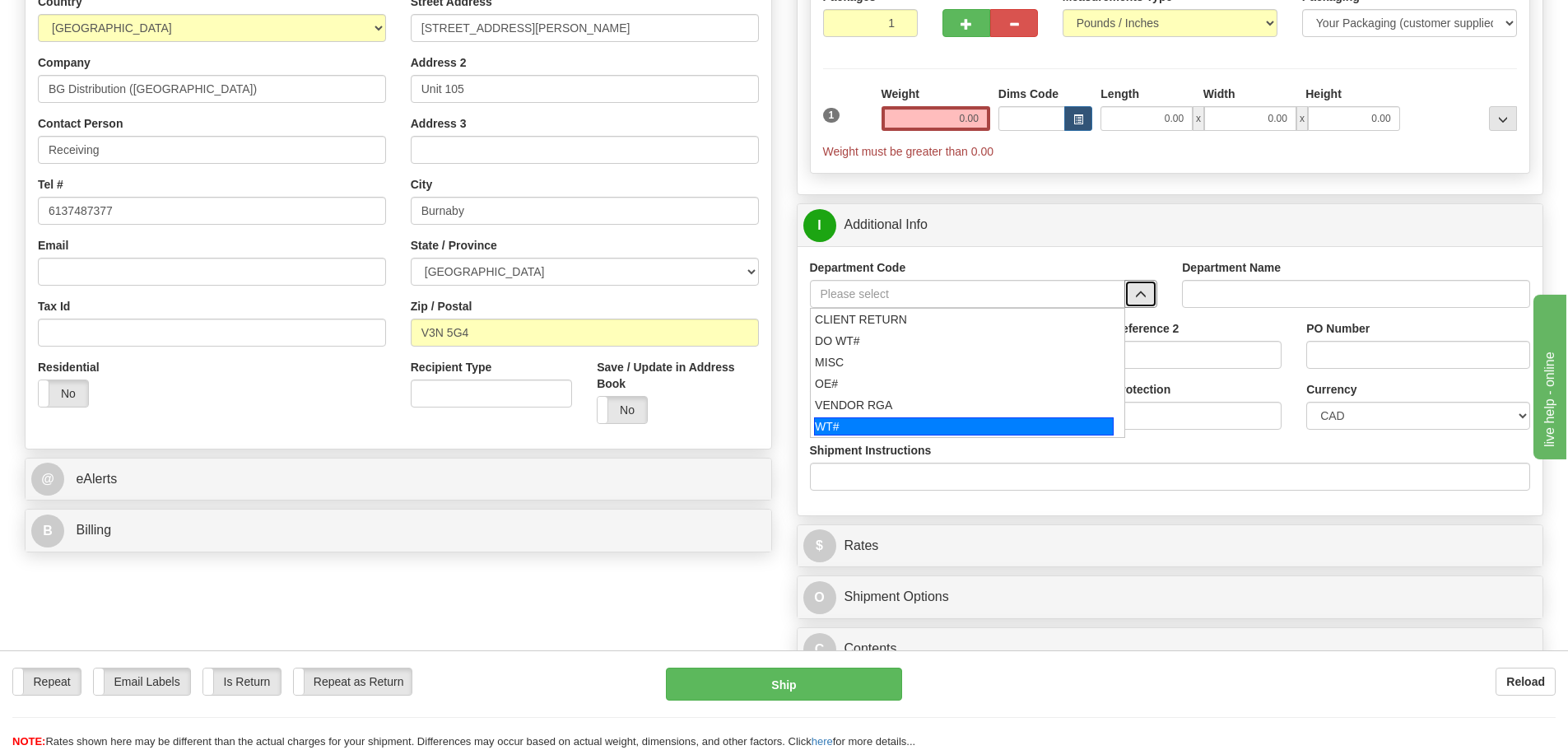
click at [855, 426] on div "WT#" at bounding box center [964, 426] width 300 height 18
type input "WT#"
type input "WAREHOUSE TRANSFERS"
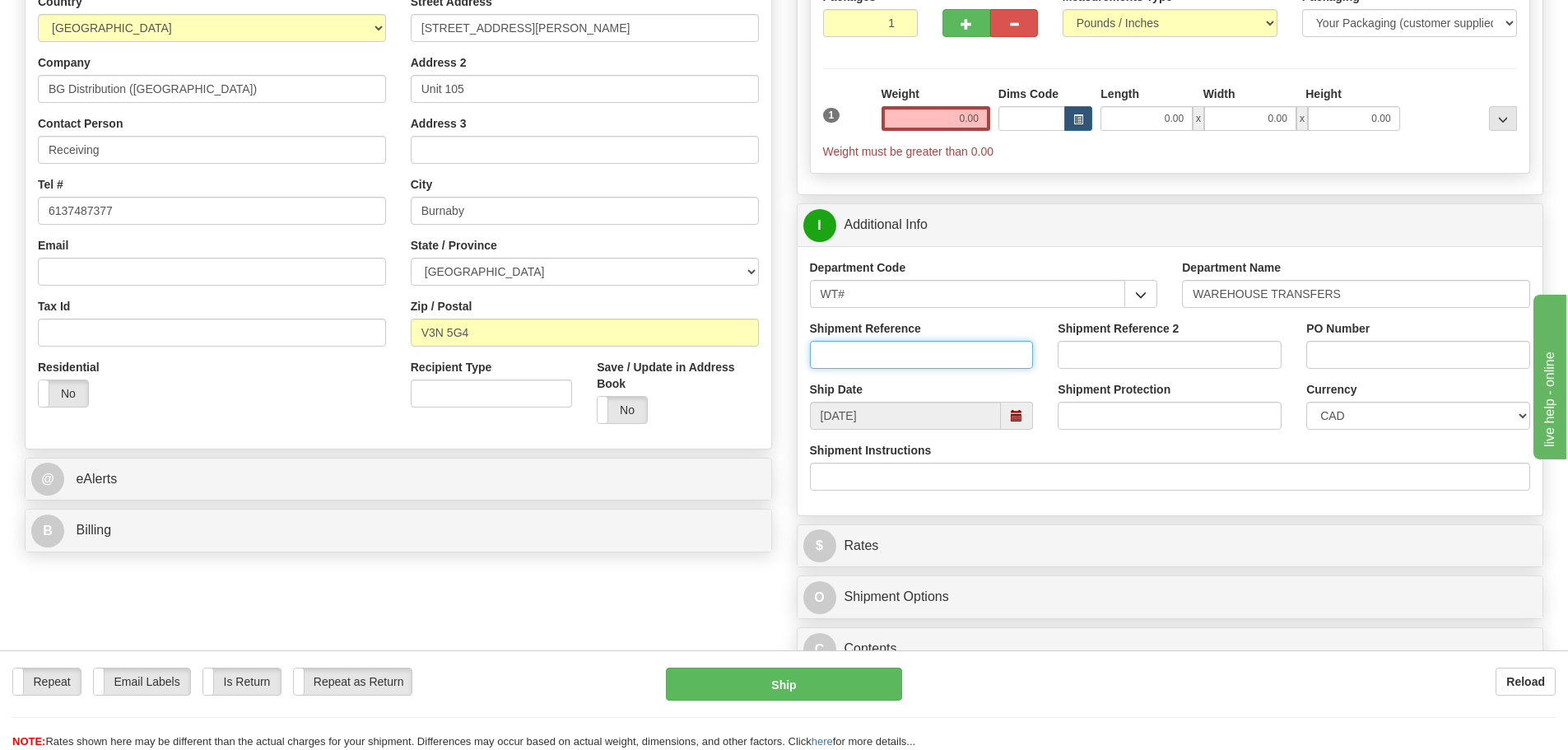
click at [844, 356] on input "Shipment Reference" at bounding box center [922, 355] width 224 height 28
type input "167860-00"
click at [1173, 363] on input "Shipment Reference 2" at bounding box center [1169, 355] width 224 height 28
type input "167862-00"
click at [1316, 361] on input "PO Number" at bounding box center [1418, 355] width 224 height 28
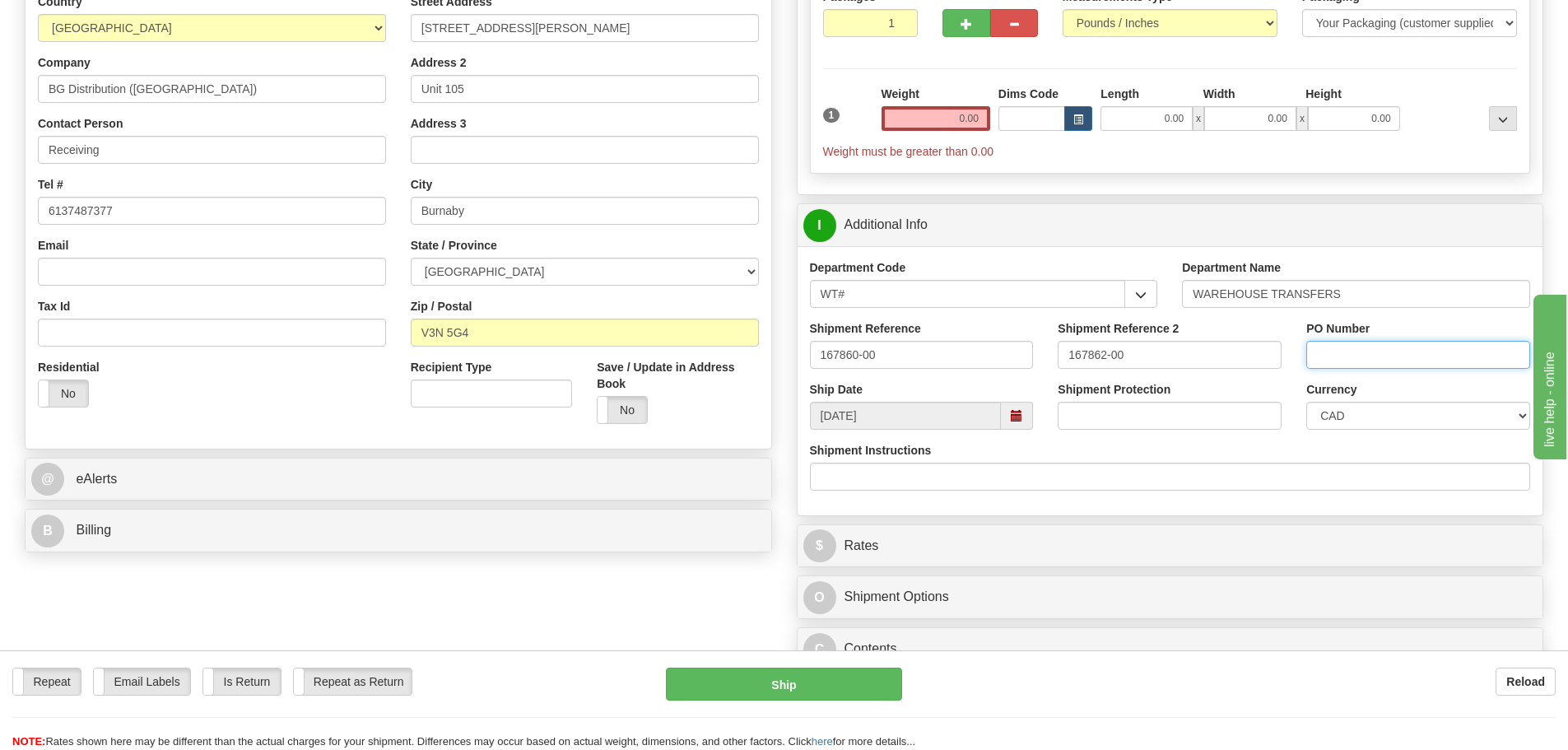
type input "N/A"
click at [929, 123] on input "0.00" at bounding box center [936, 119] width 109 height 25
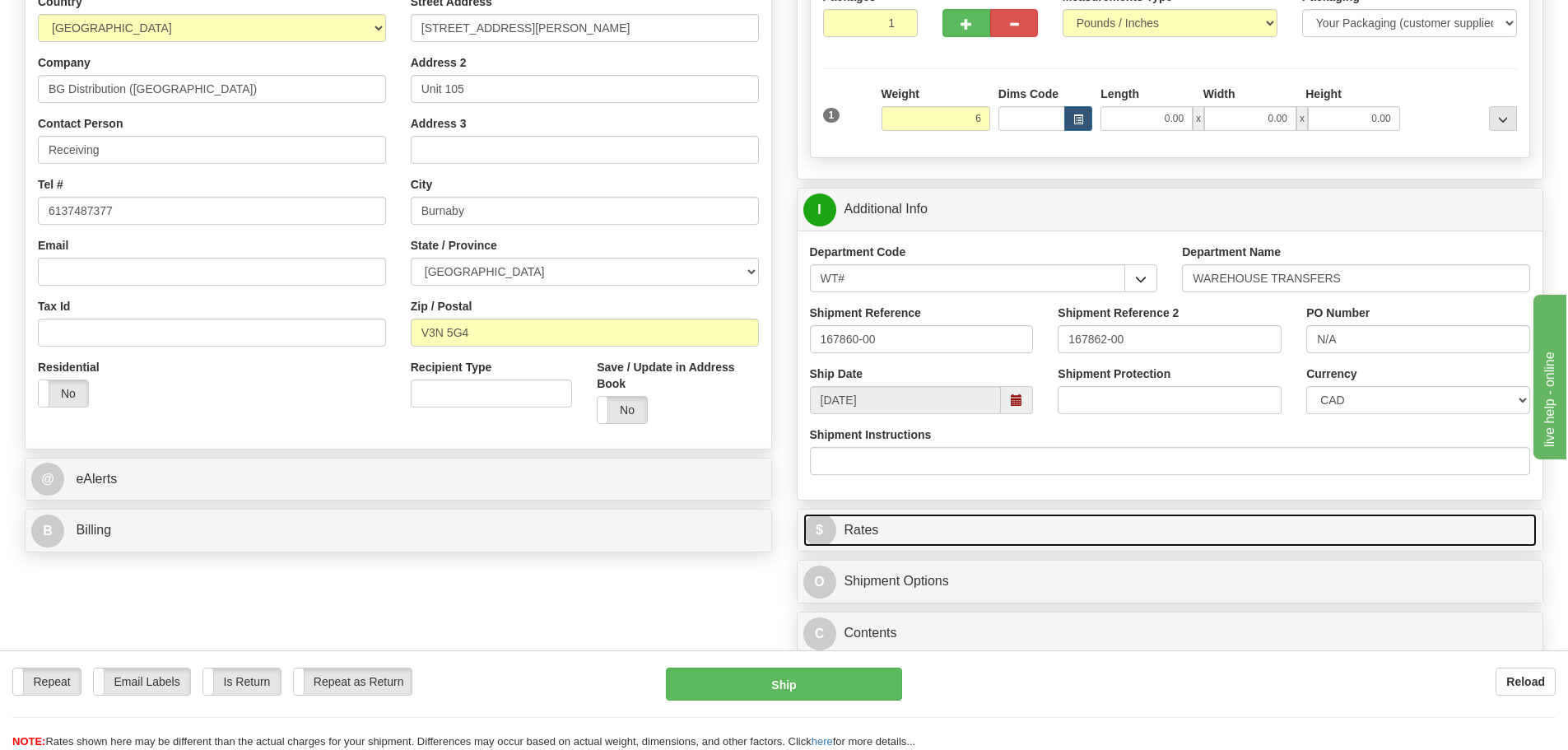
type input "6.00"
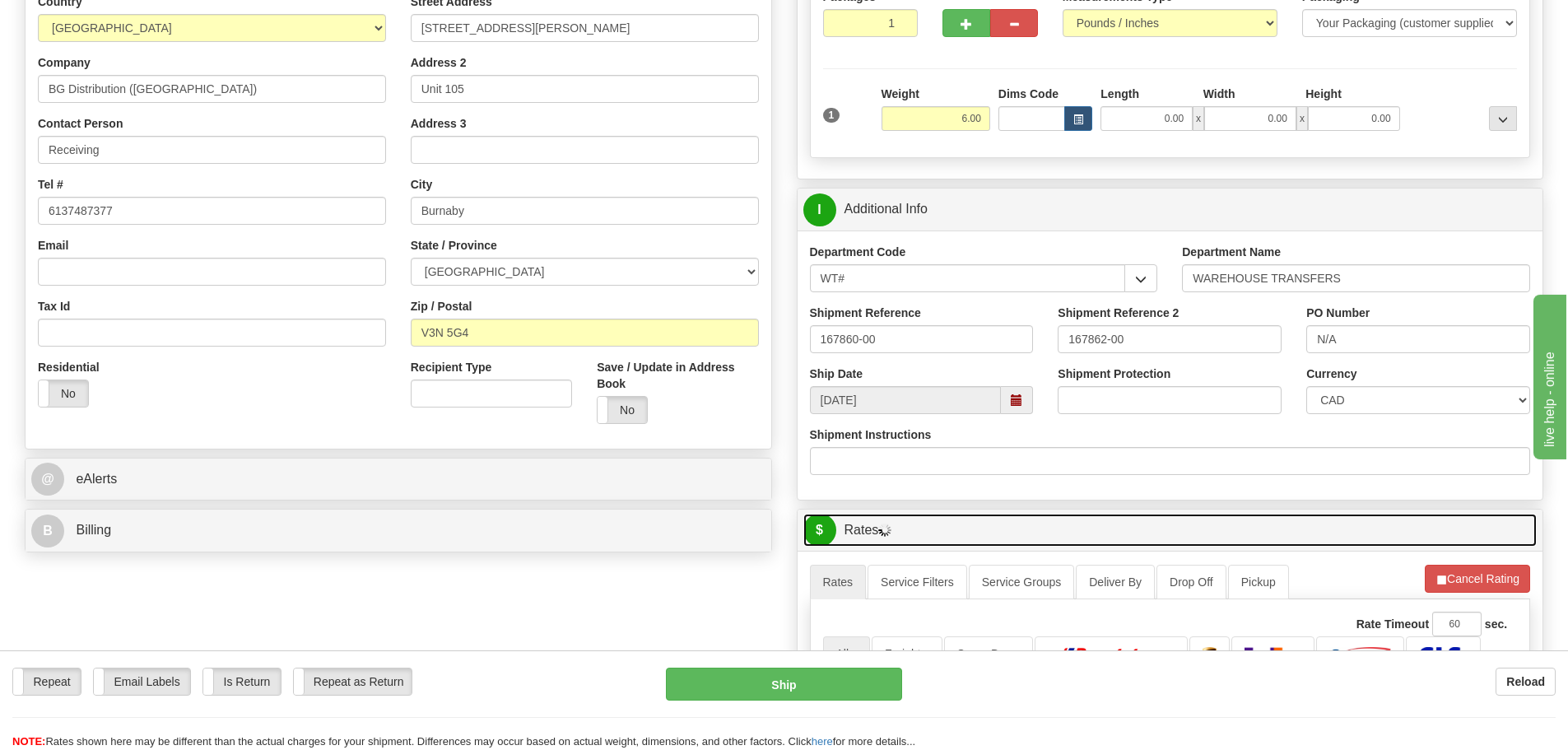
click at [1169, 542] on link "$ Rates" at bounding box center [1170, 531] width 734 height 34
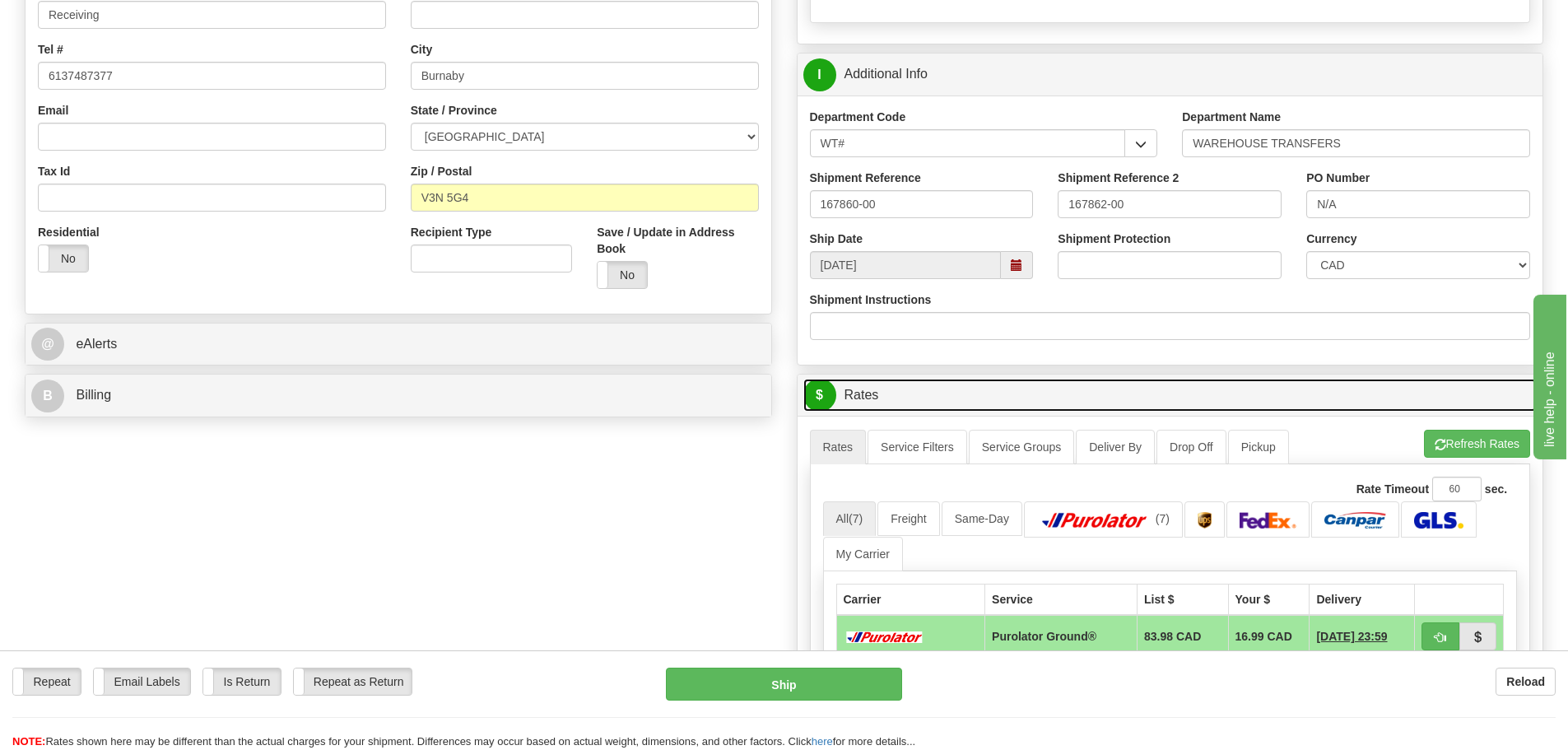
scroll to position [411, 0]
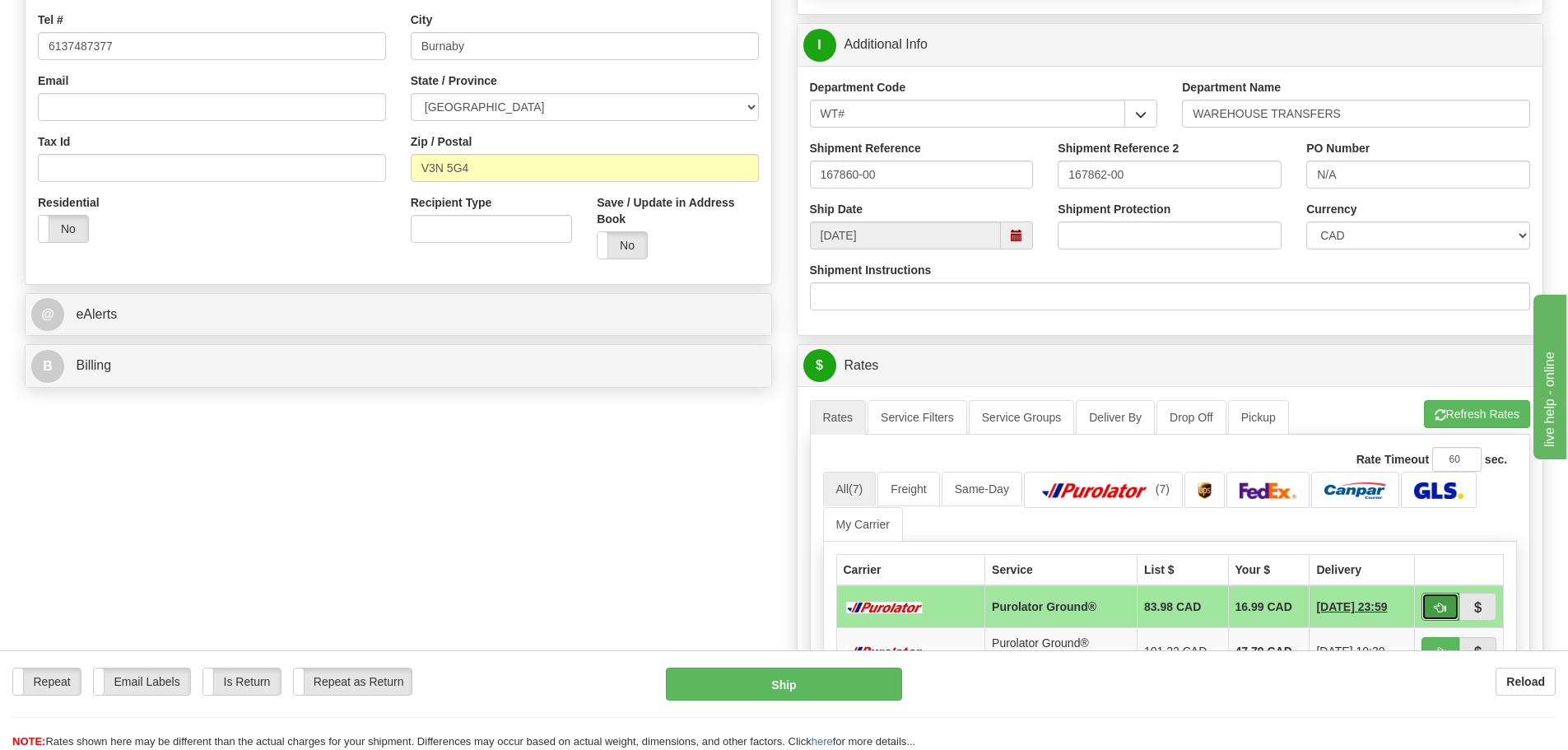
click at [1435, 602] on span "button" at bounding box center [1440, 608] width 11 height 11
type input "260"
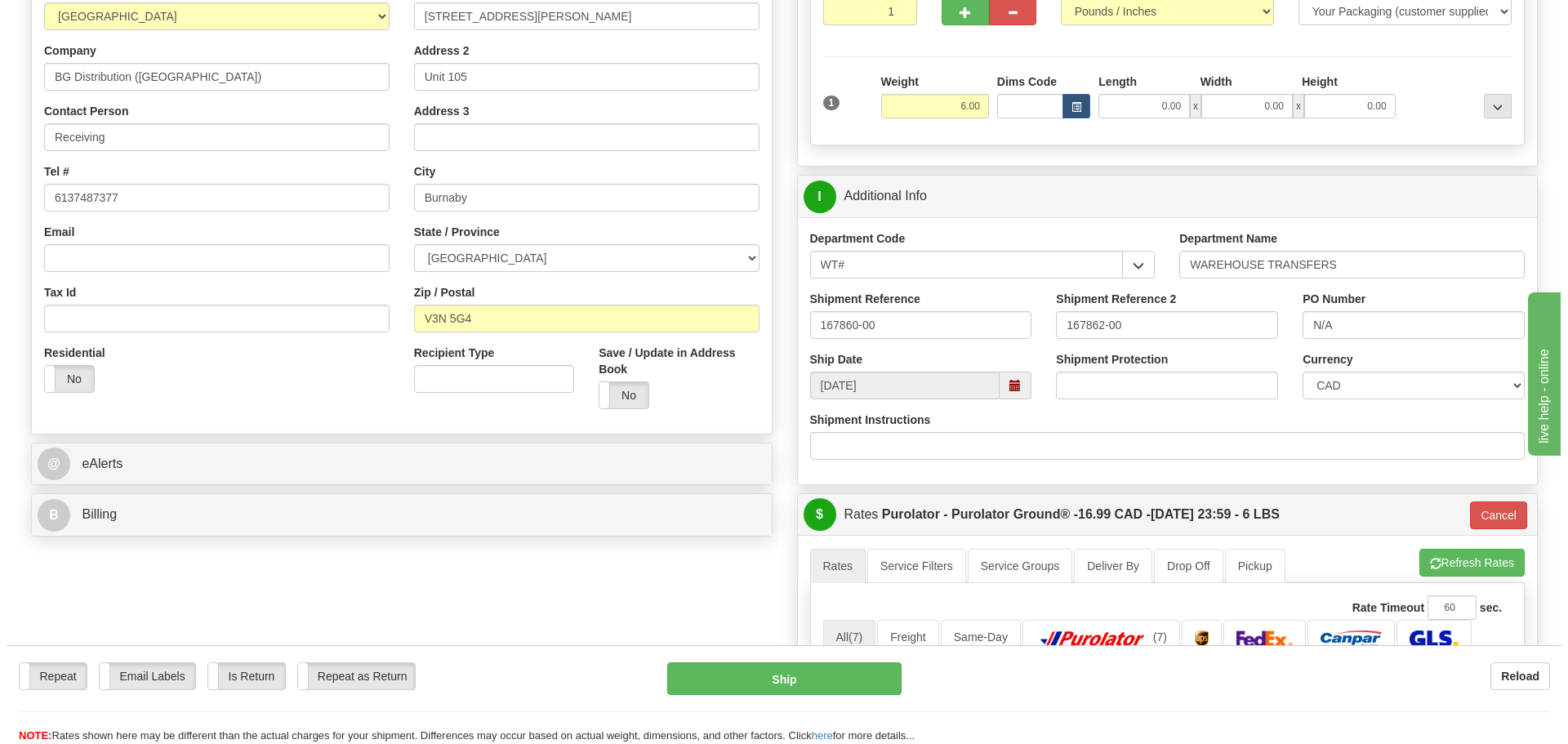
scroll to position [163, 0]
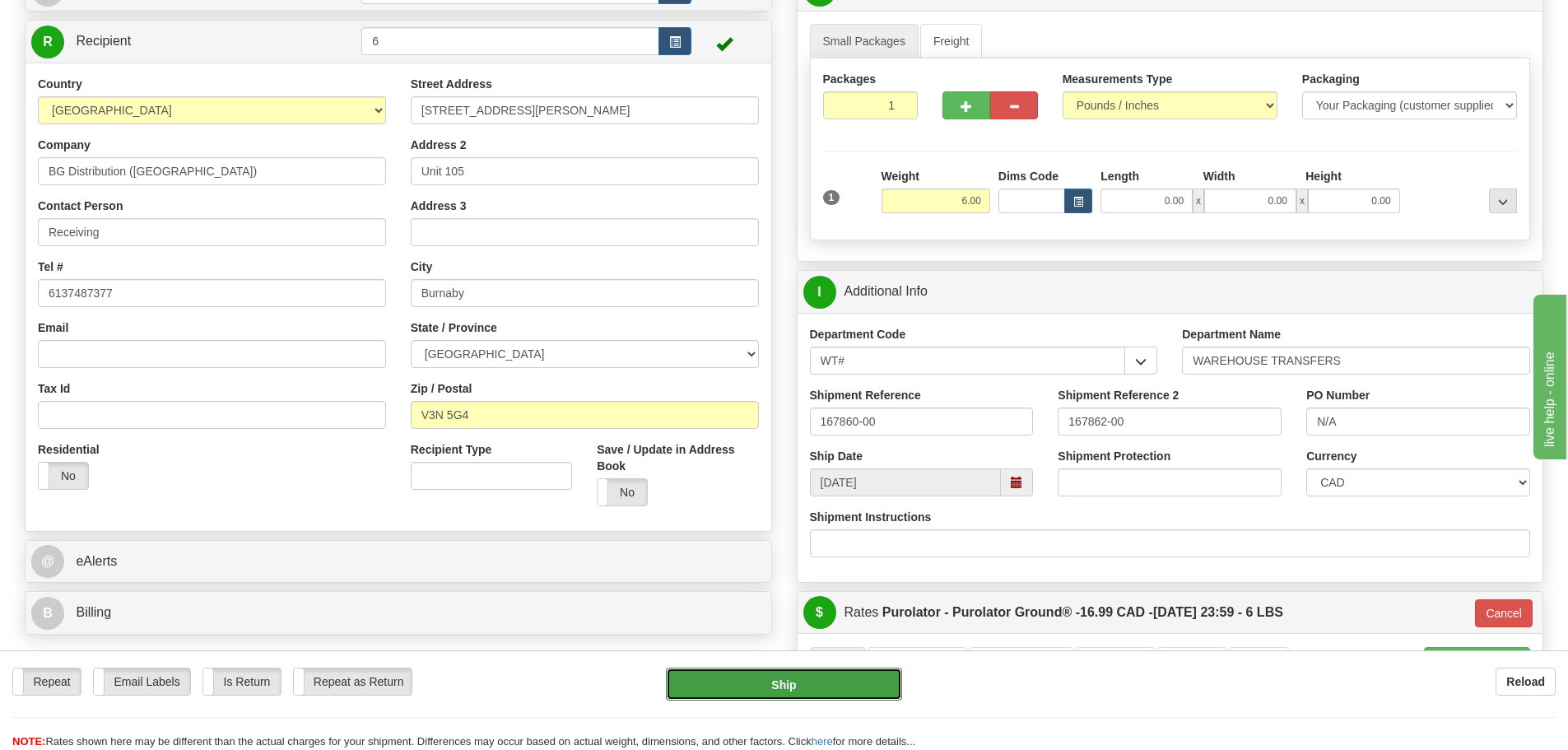
click at [842, 682] on button "Ship" at bounding box center [784, 684] width 236 height 33
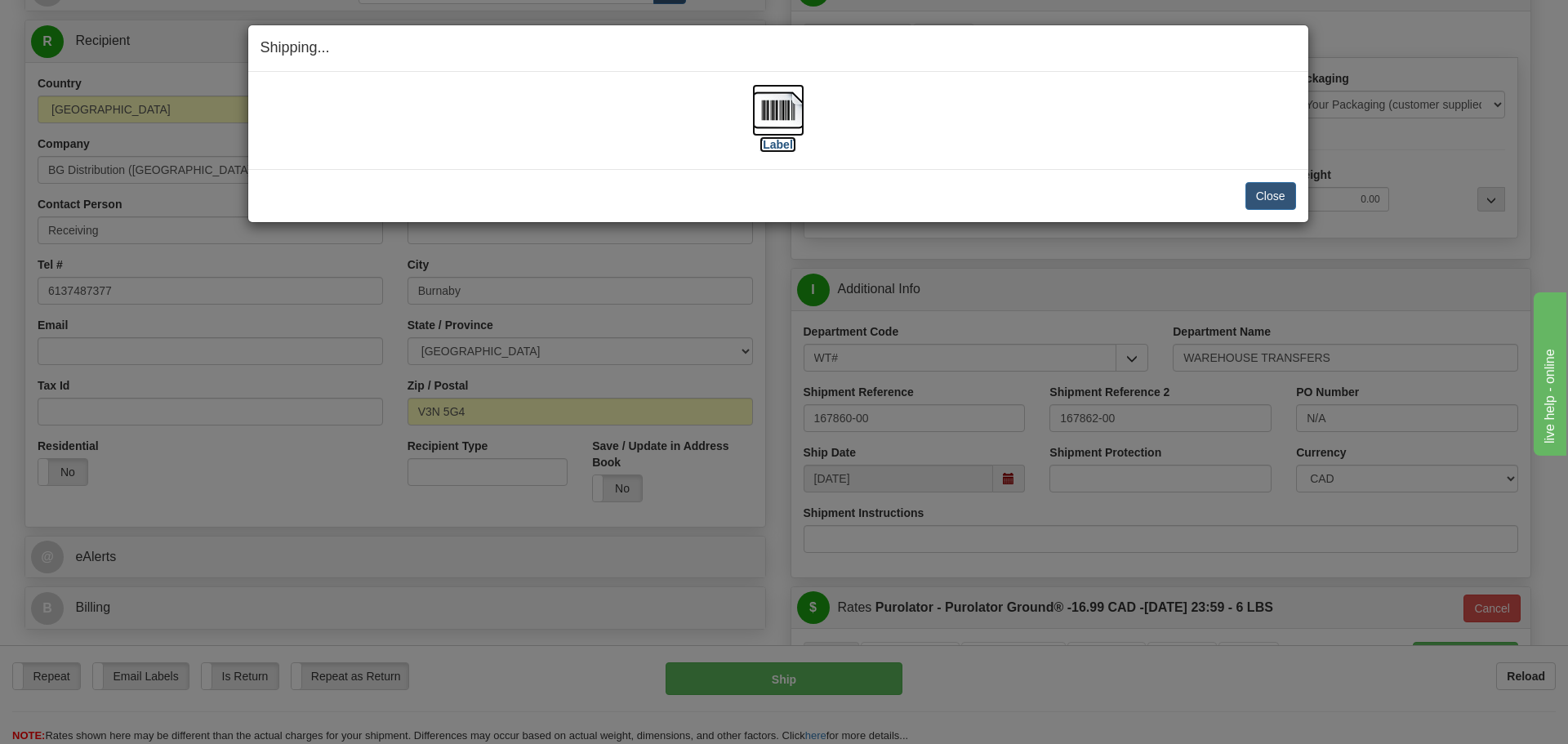
click at [777, 147] on label "[Label]" at bounding box center [778, 144] width 38 height 17
click at [1273, 204] on button "Close" at bounding box center [1271, 197] width 51 height 28
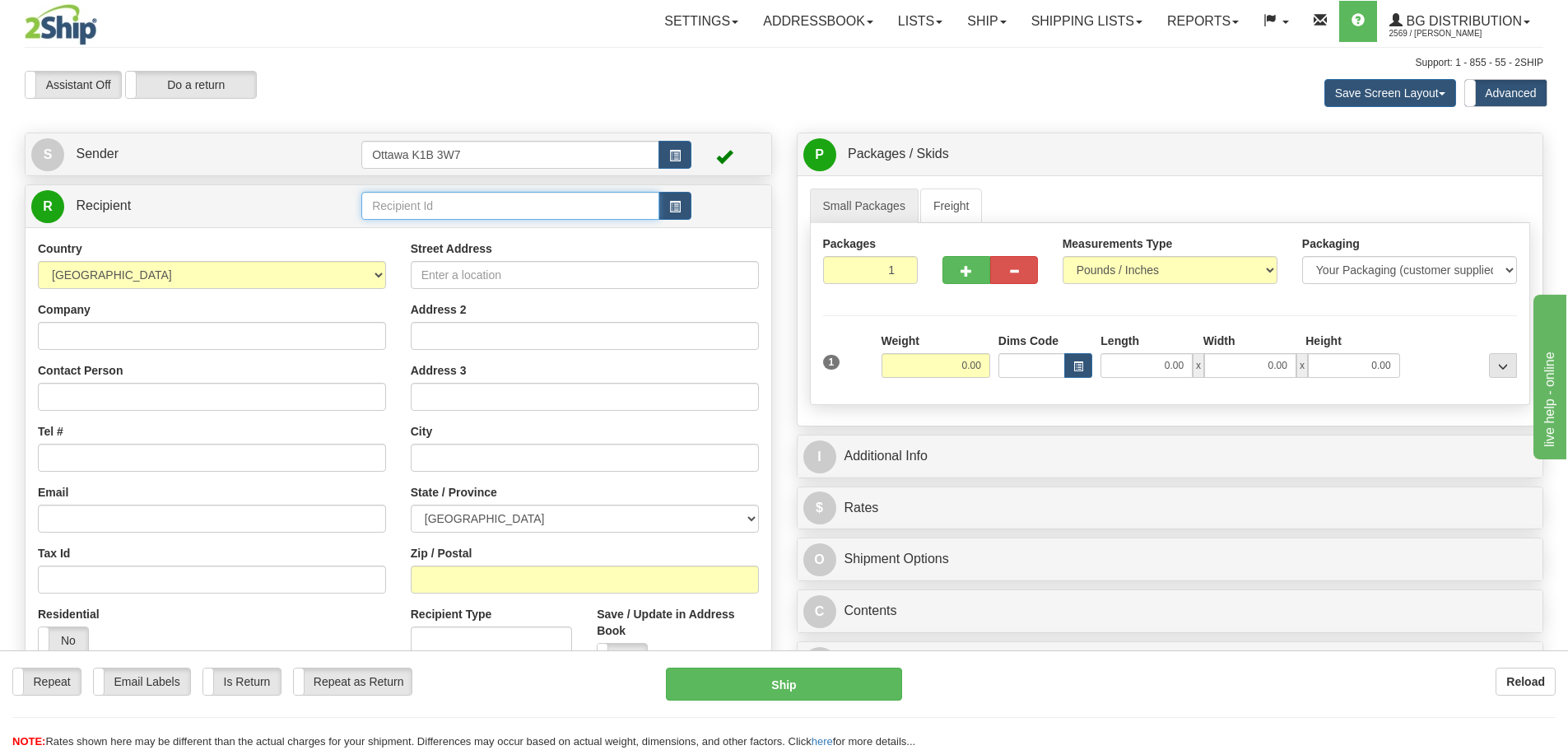
click at [469, 206] on input "text" at bounding box center [510, 206] width 298 height 28
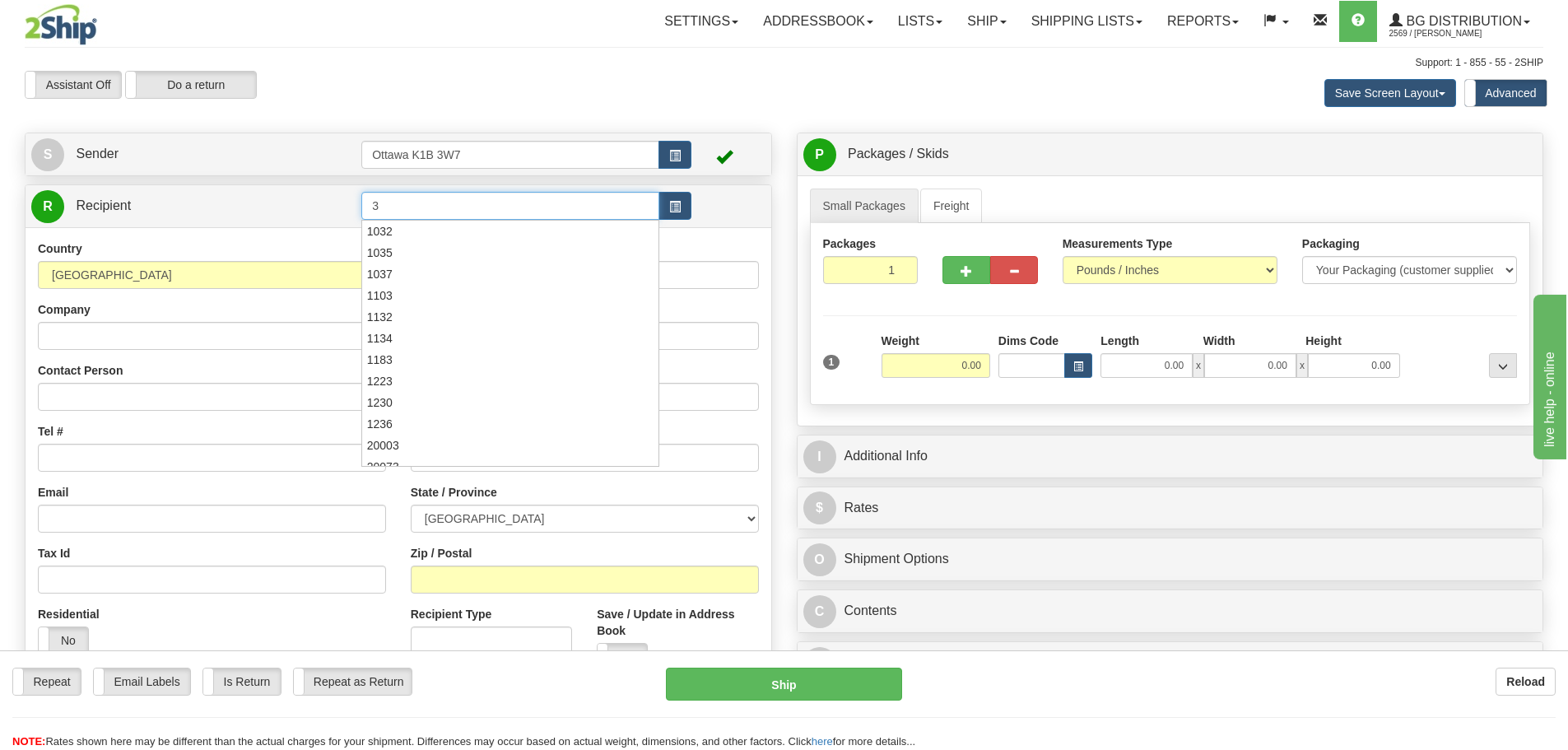
type input "3"
click at [542, 125] on div "Toggle navigation Settings Shipping Preferences Fields Preferences New" at bounding box center [784, 476] width 1568 height 953
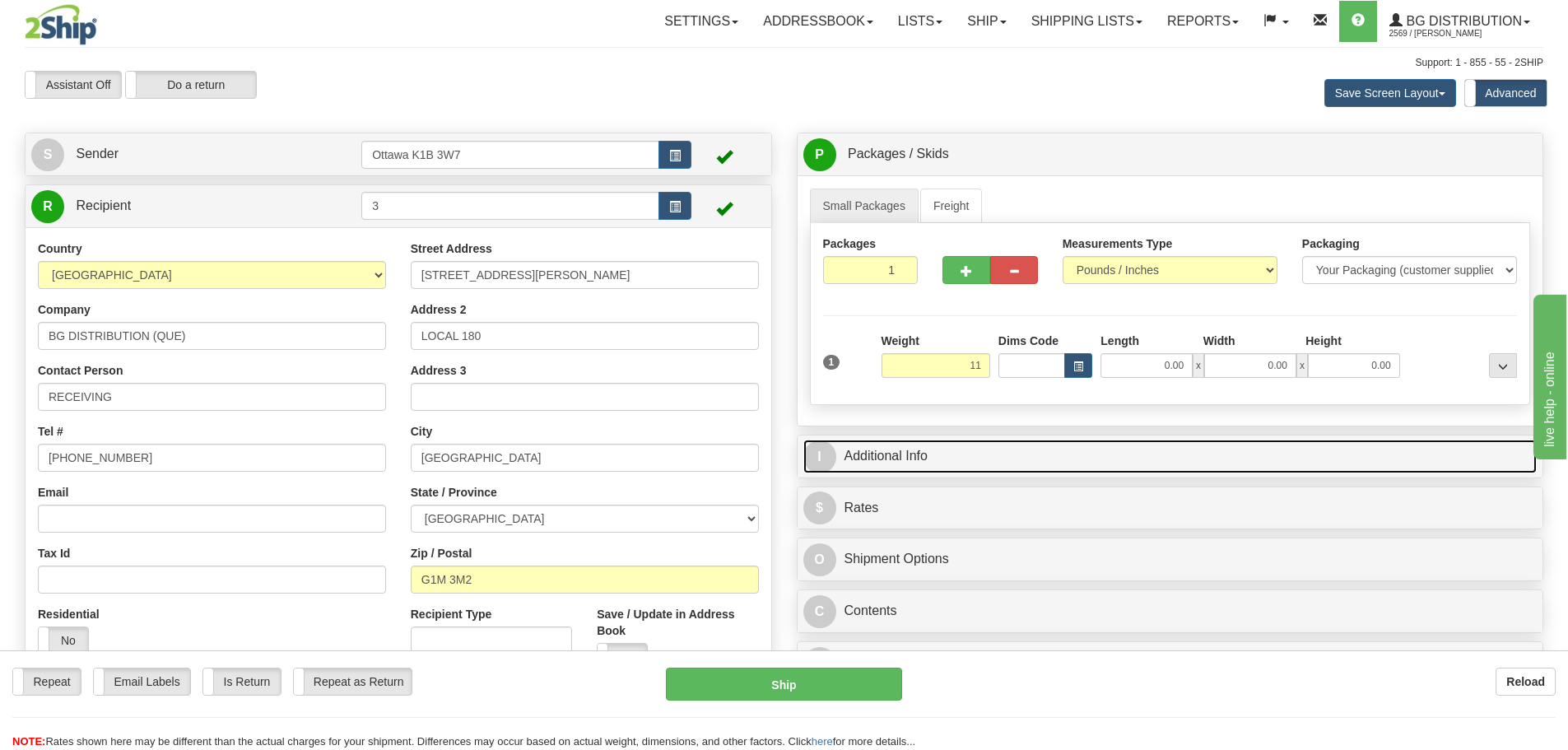
type input "11.00"
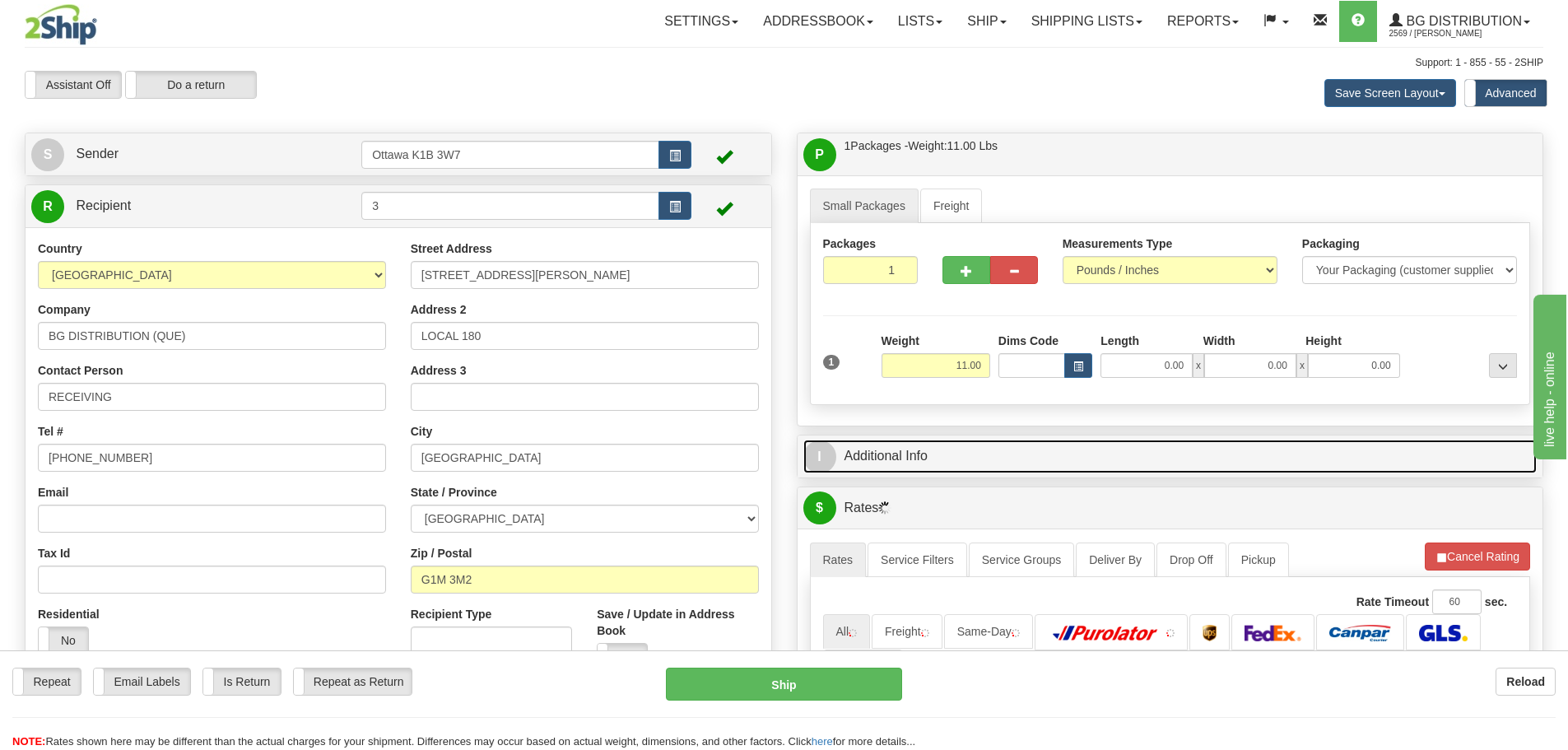
click at [990, 447] on link "I Additional Info" at bounding box center [1170, 456] width 734 height 34
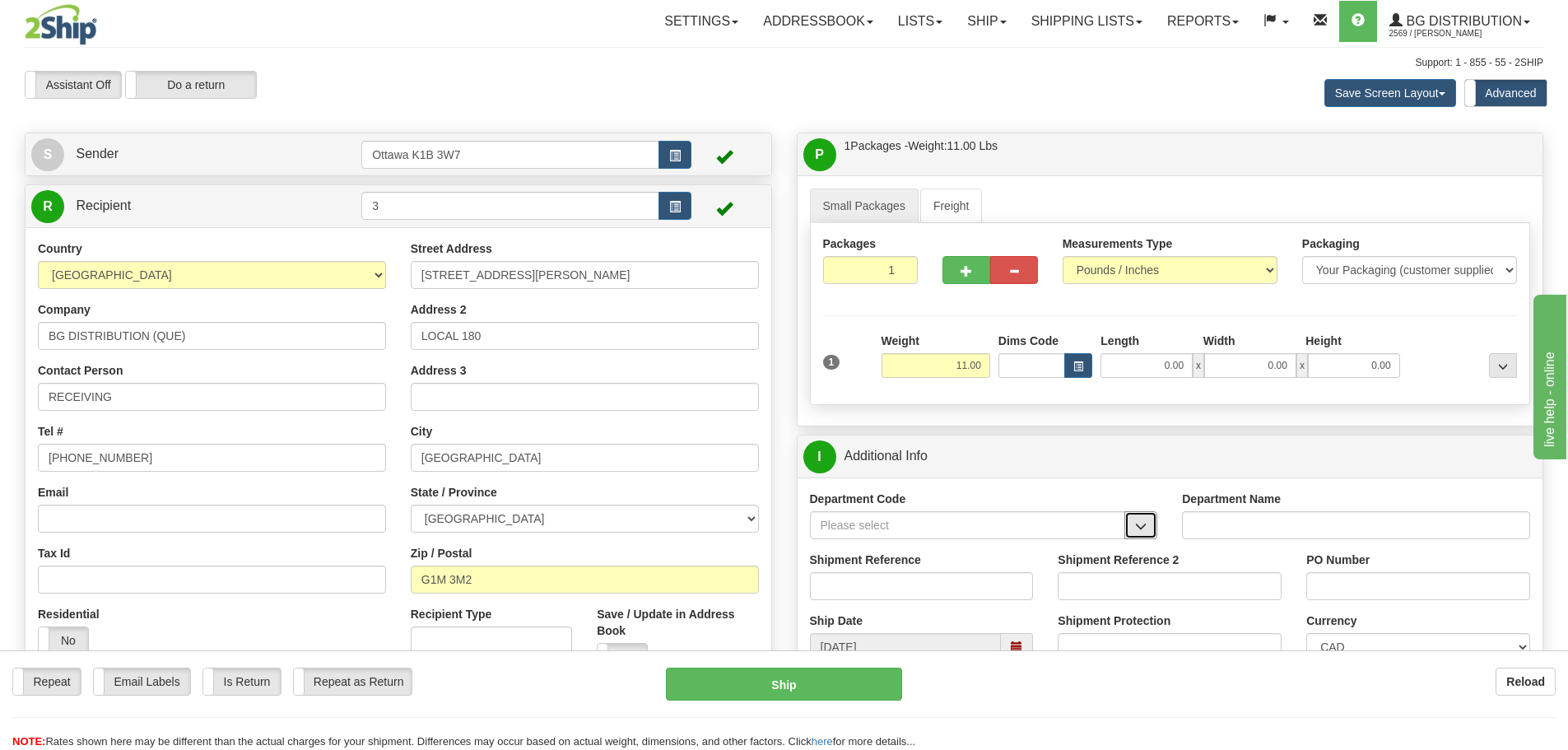
click at [1141, 525] on span "button" at bounding box center [1141, 526] width 11 height 11
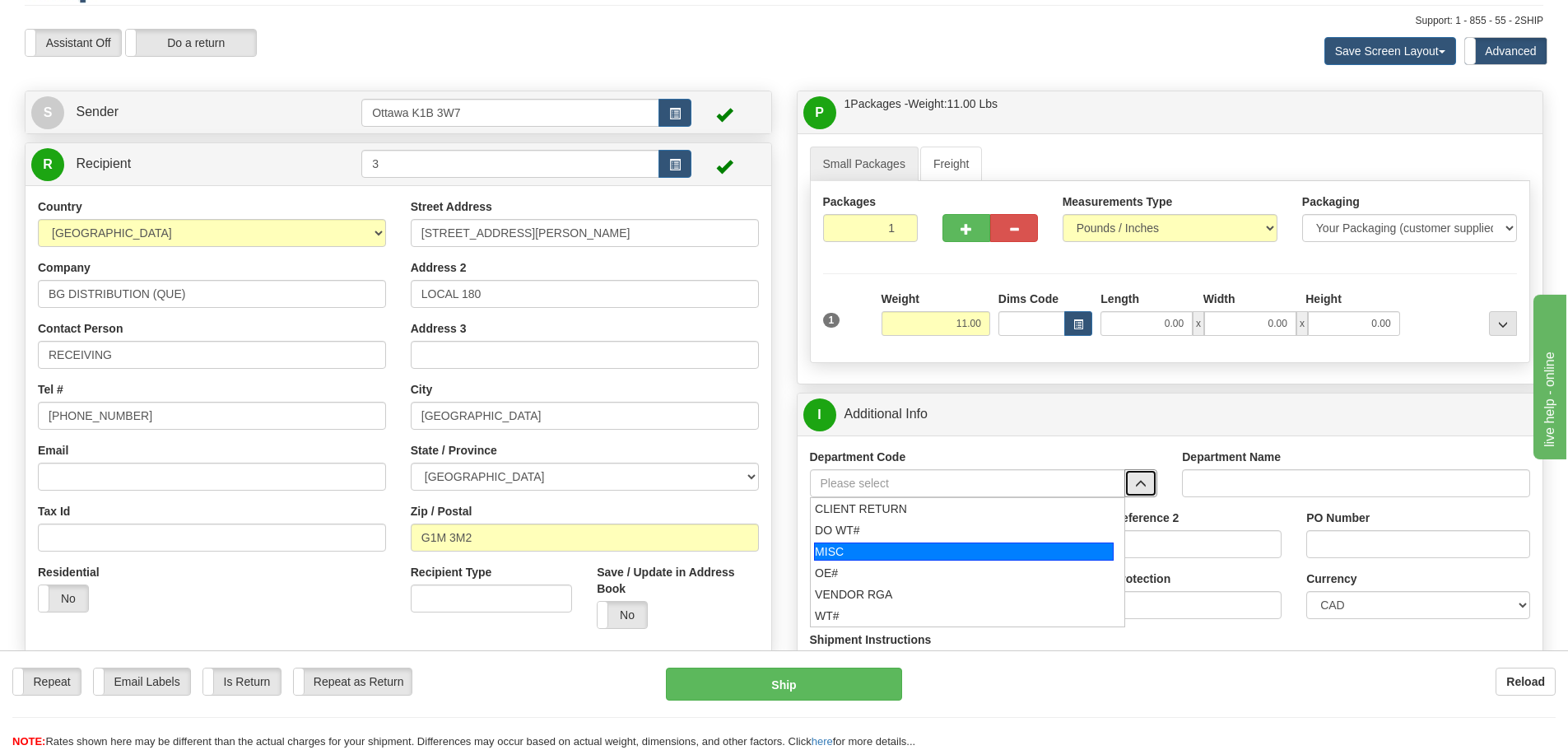
scroll to position [82, 0]
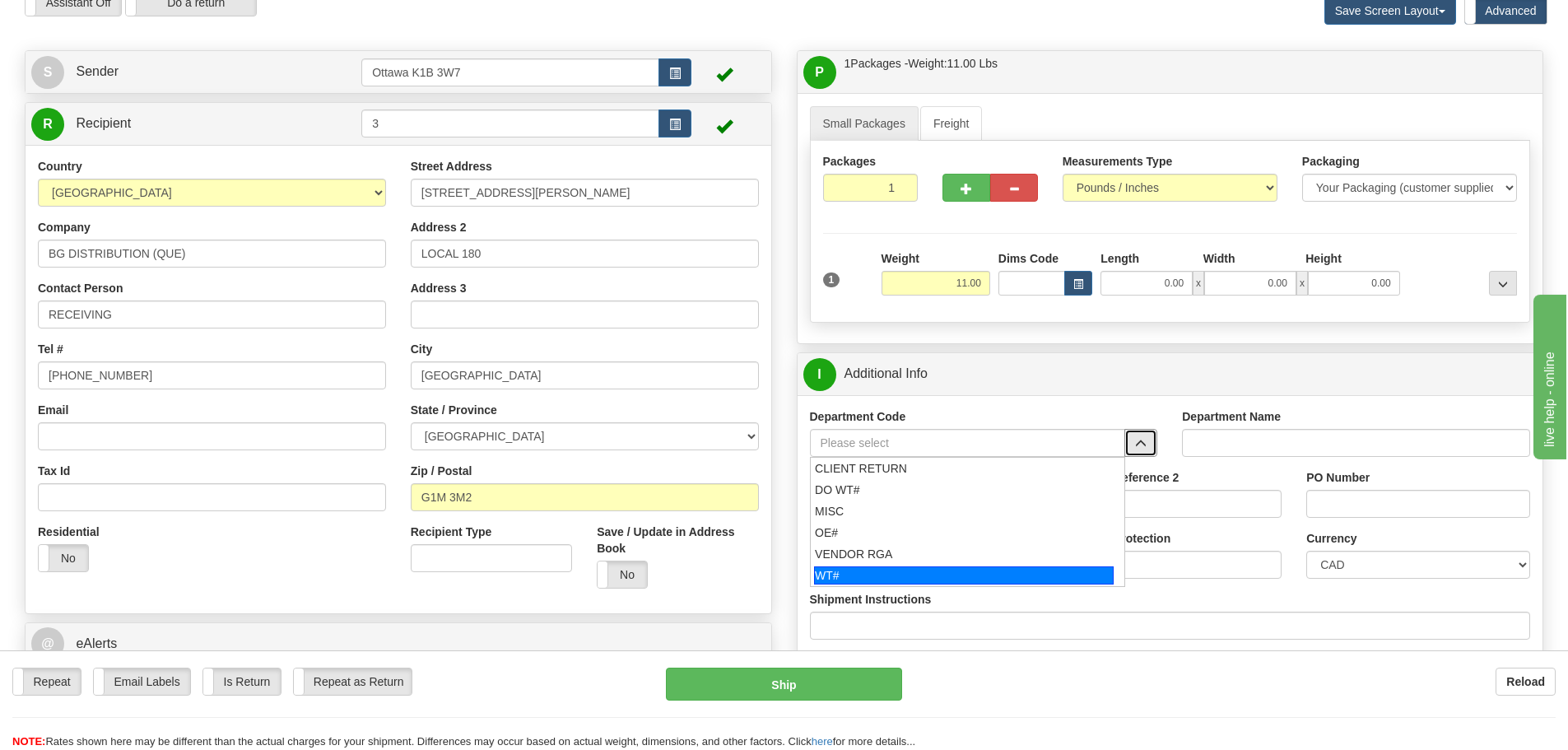
click at [921, 582] on div "WT#" at bounding box center [964, 575] width 300 height 18
type input "WT#"
type input "WAREHOUSE TRANSFERS"
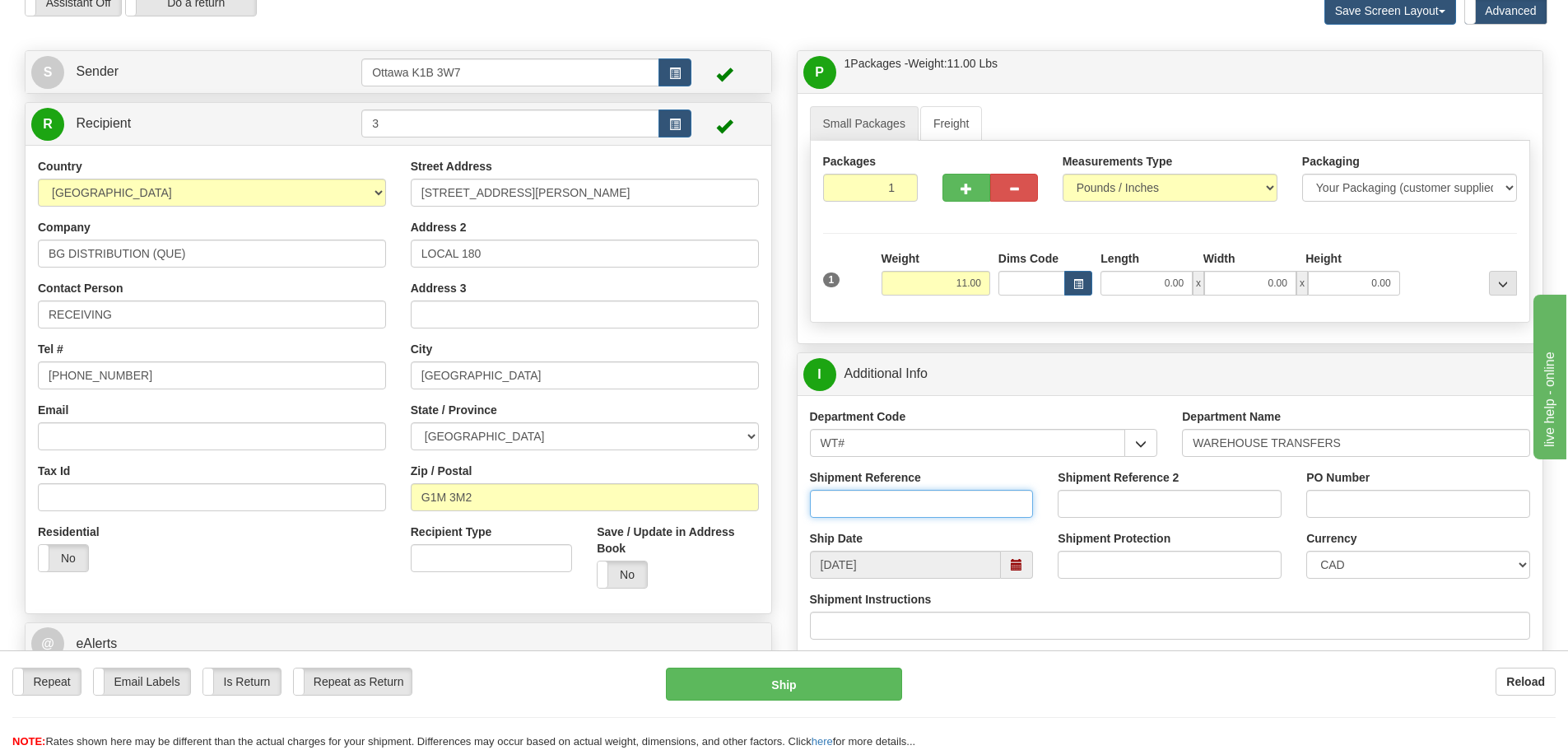
click at [969, 503] on input "Shipment Reference" at bounding box center [922, 504] width 224 height 28
type input "167843-00"
click at [1388, 504] on input "PO Number" at bounding box center [1418, 504] width 224 height 28
type input "N/A"
click at [1120, 269] on div "Length" at bounding box center [1147, 260] width 102 height 20
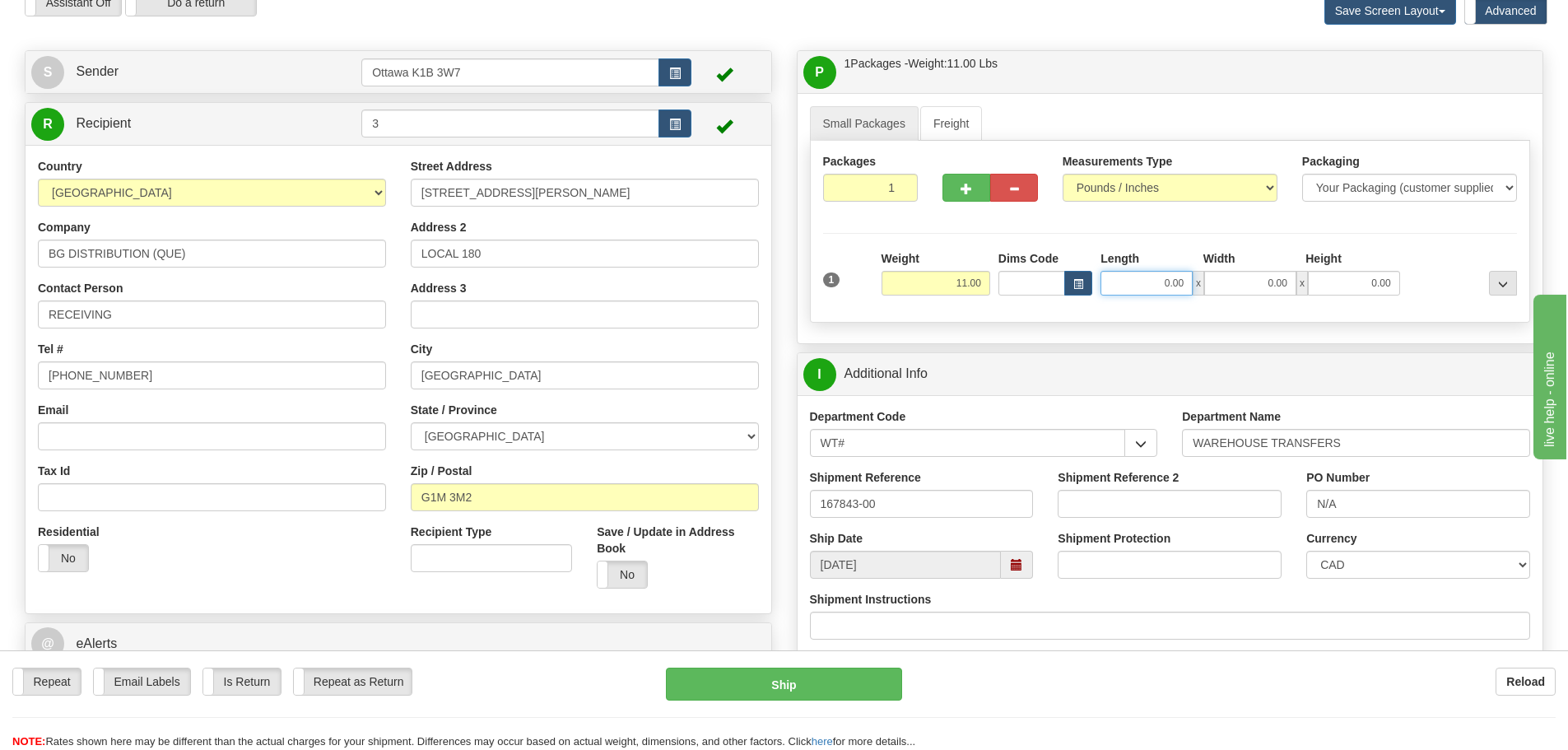
click at [1125, 280] on input "0.00" at bounding box center [1147, 283] width 92 height 25
type input "16.50"
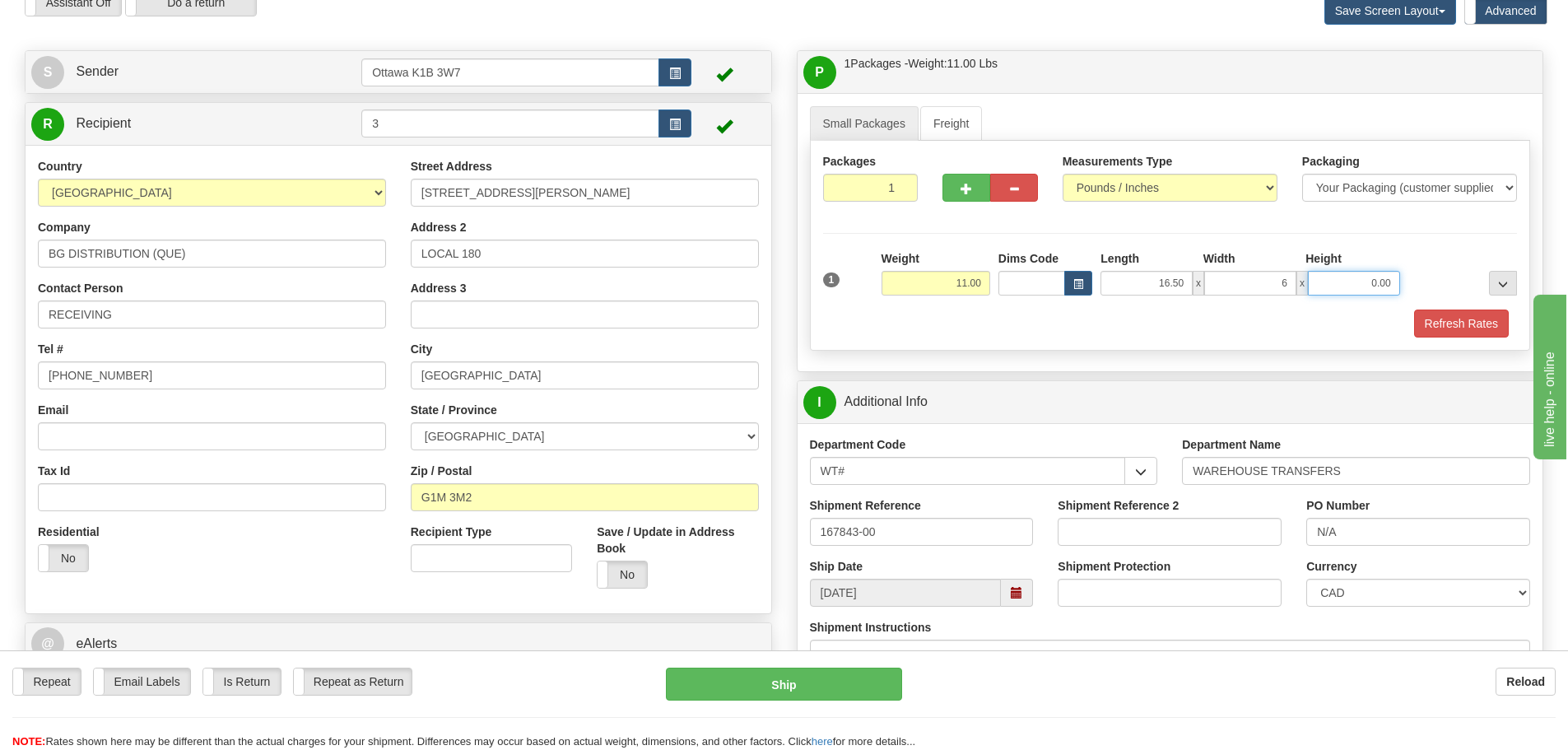
type input "6.00"
type input "7"
type input "11.00"
click at [1485, 327] on button "Refresh Rates" at bounding box center [1461, 324] width 95 height 28
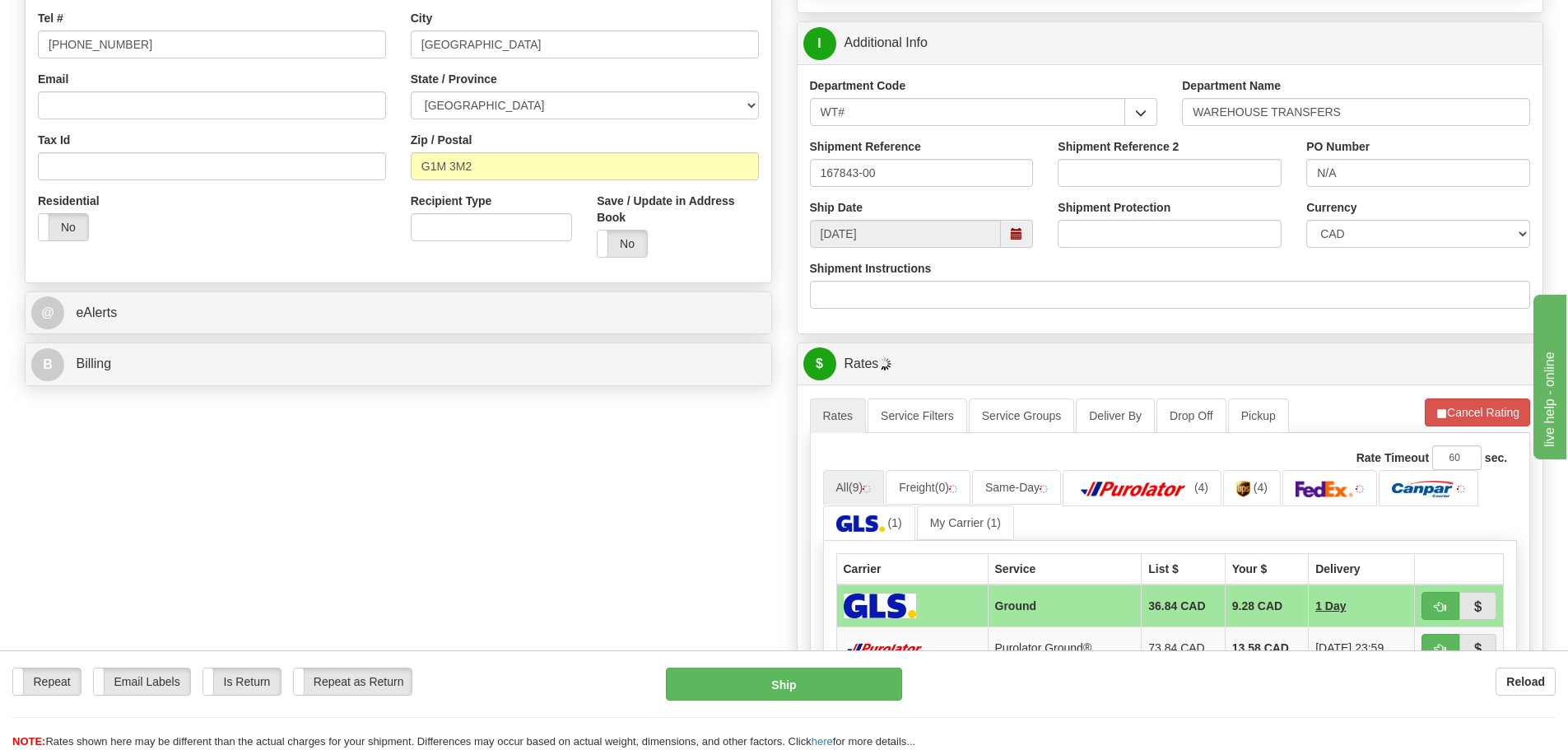
scroll to position [411, 0]
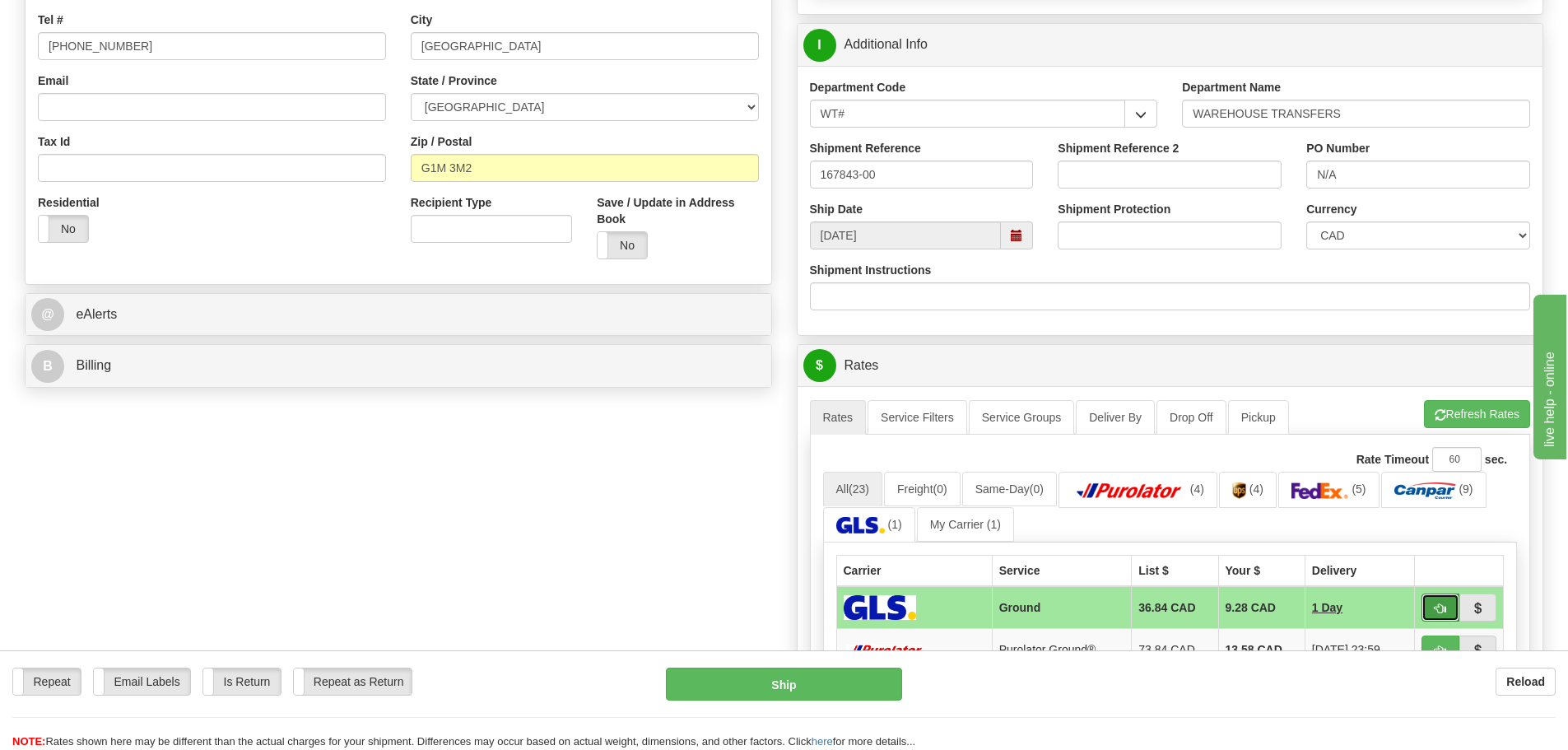
click at [1442, 616] on button "button" at bounding box center [1441, 608] width 38 height 28
type input "1"
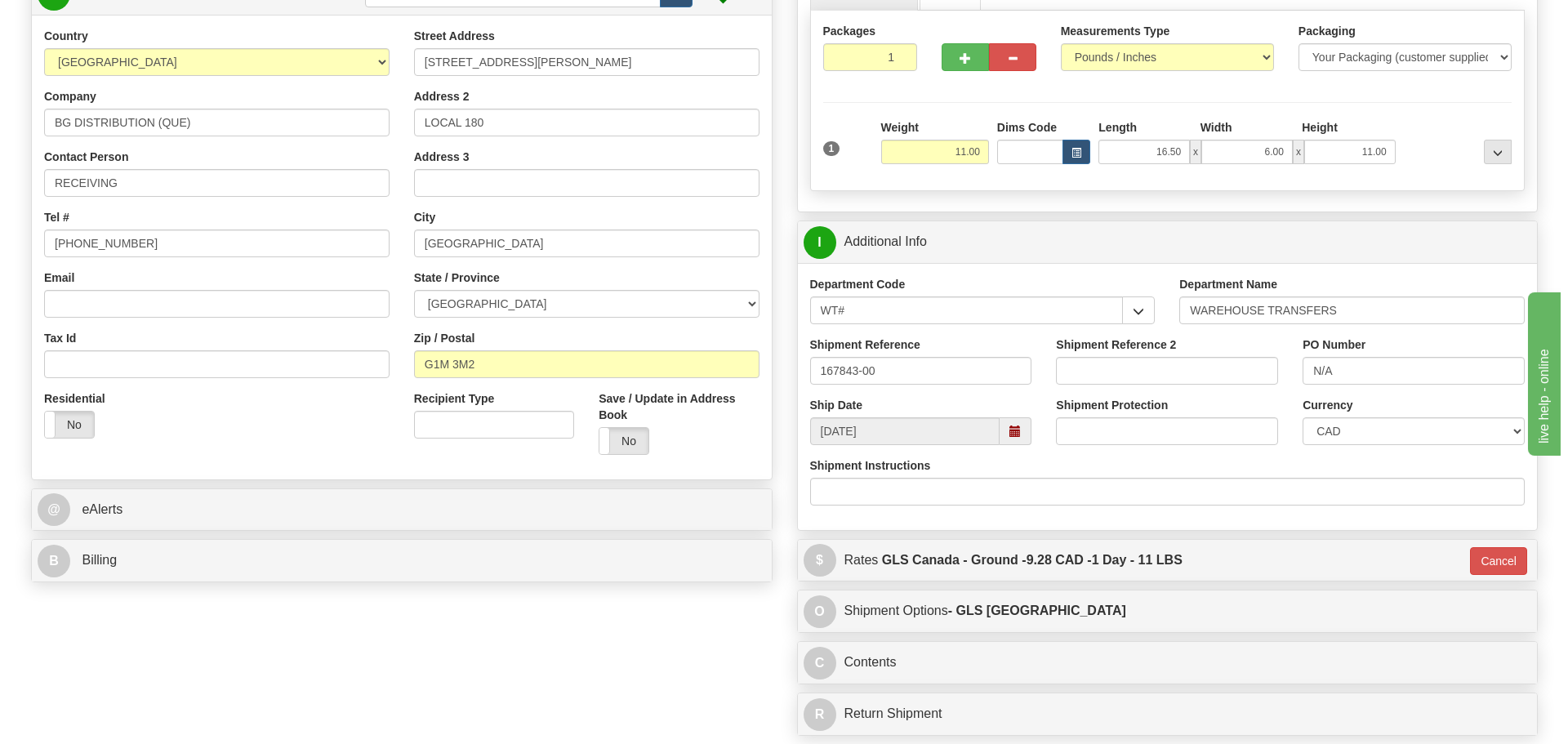
scroll to position [163, 0]
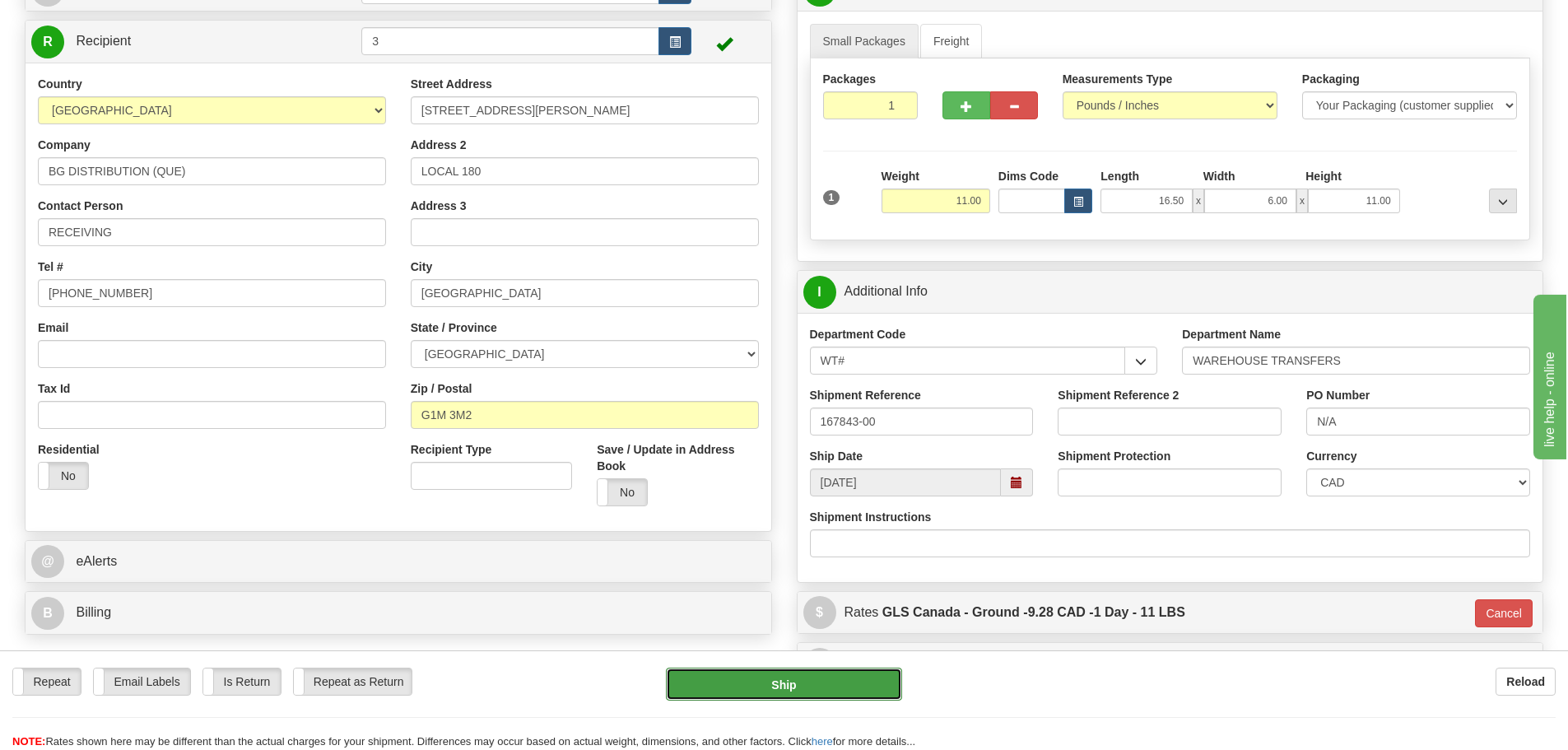
click at [766, 671] on button "Ship" at bounding box center [784, 684] width 236 height 33
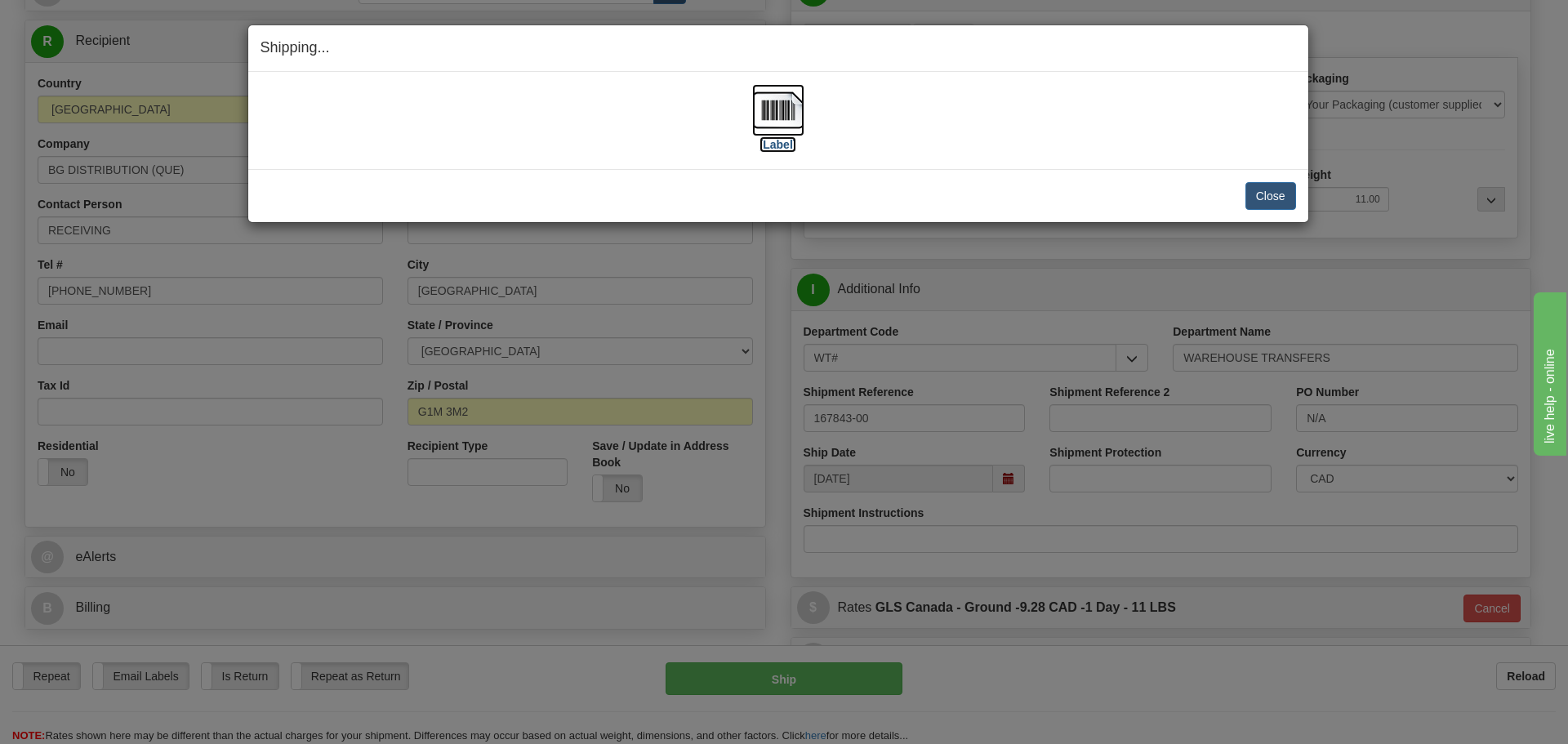
click at [784, 143] on label "[Label]" at bounding box center [778, 144] width 38 height 17
click at [1277, 197] on button "Close" at bounding box center [1271, 197] width 51 height 28
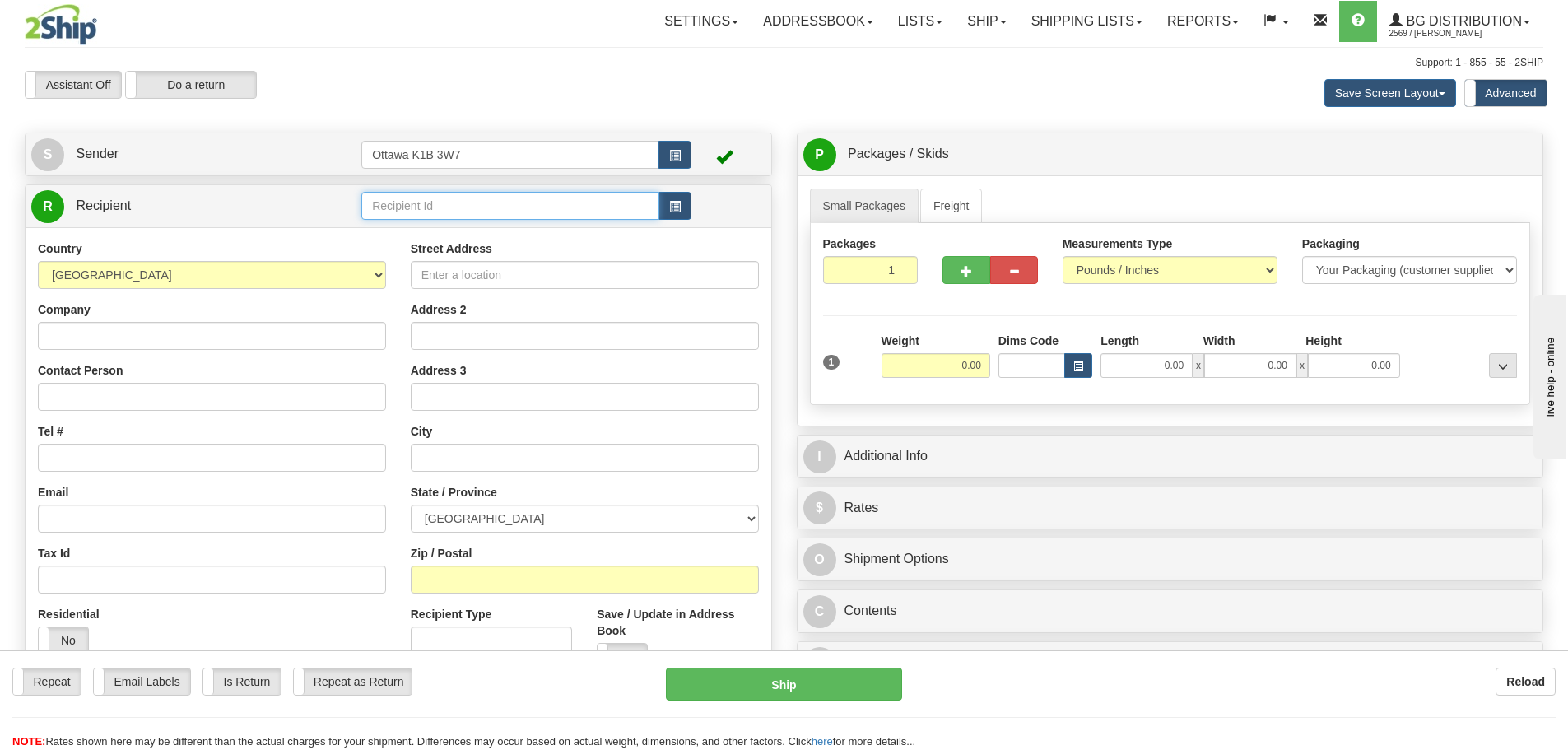
click at [402, 216] on input "text" at bounding box center [510, 206] width 298 height 28
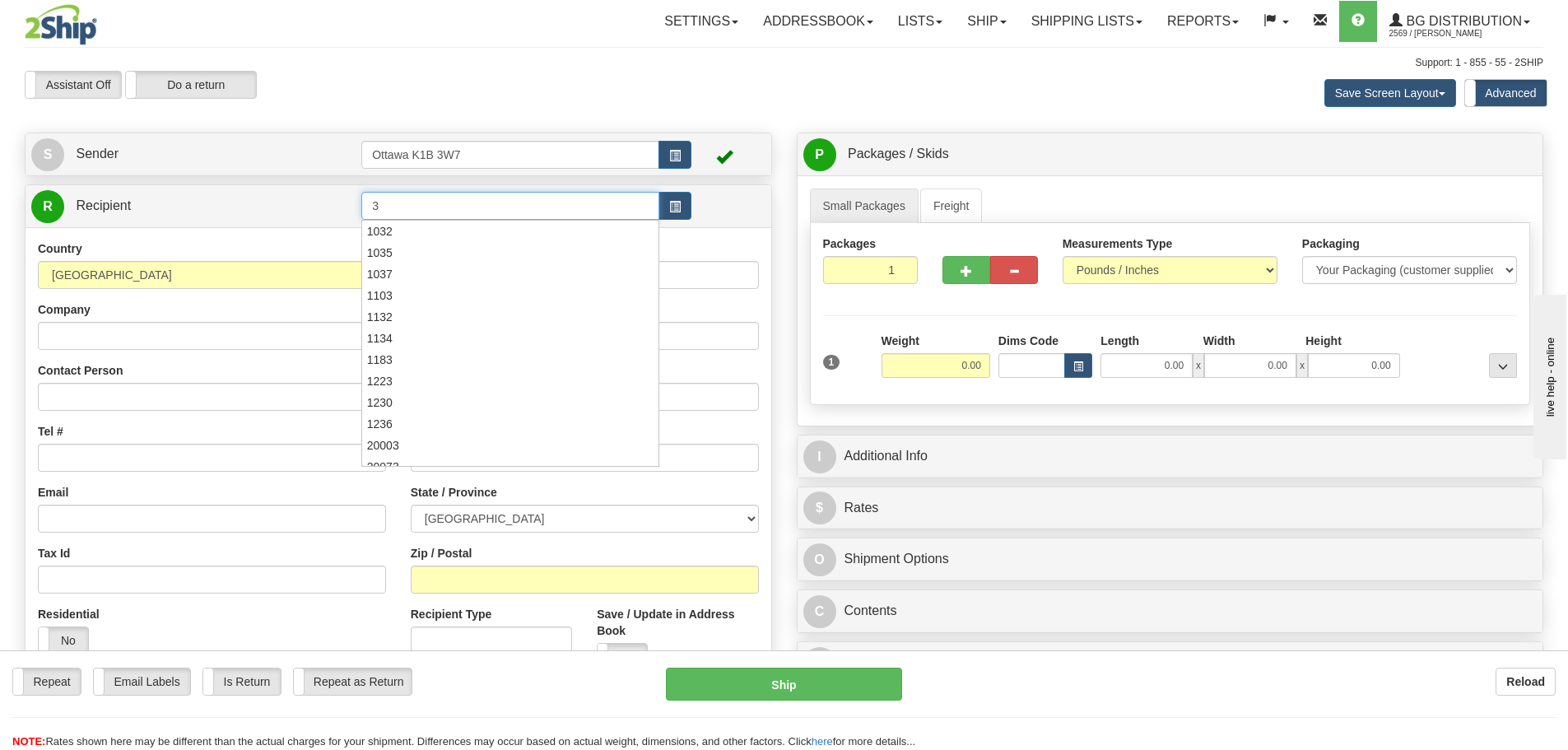
type input "3"
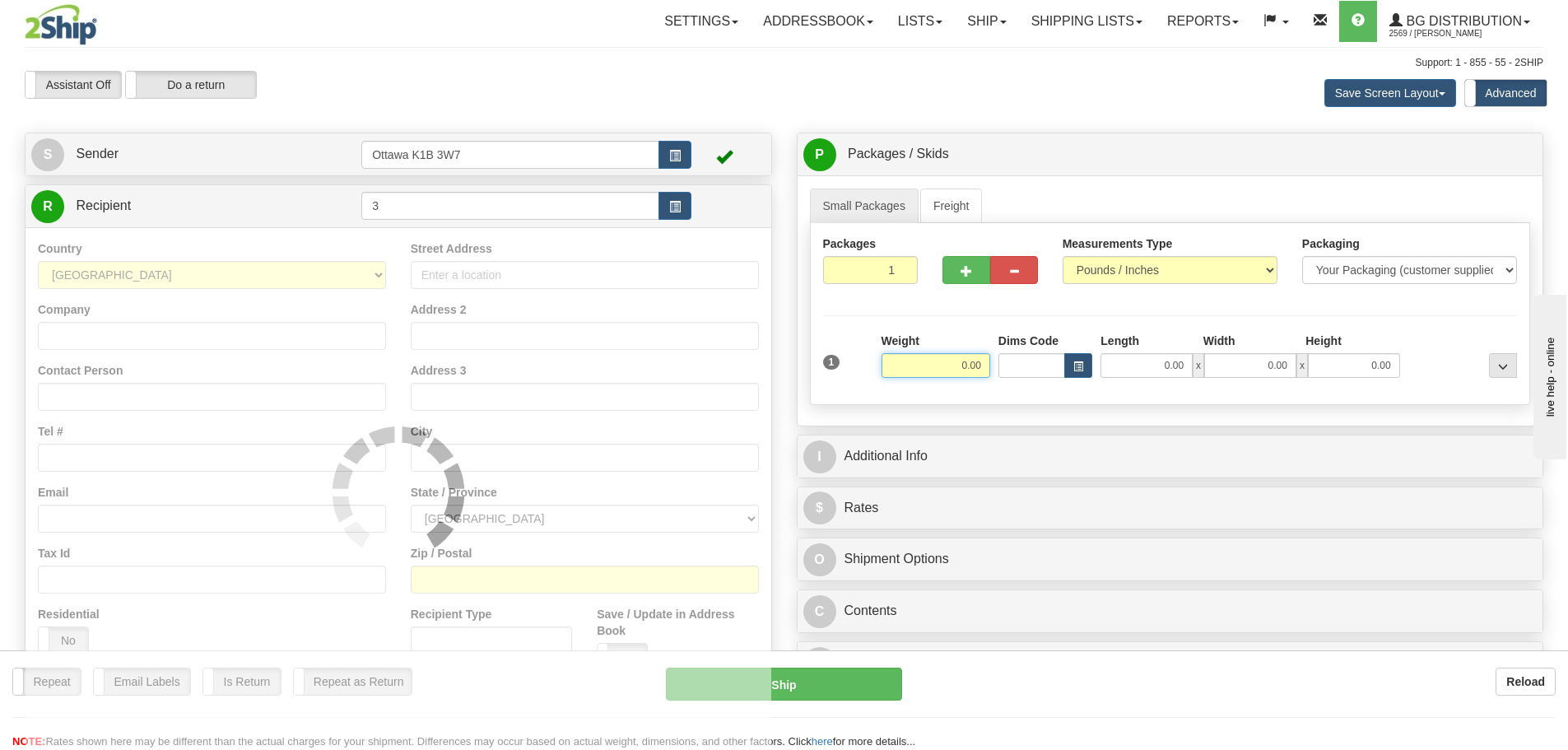
click at [513, 110] on div "Assistant On Assistant Off Do a return Do a return Previous Next Save Screen La…" at bounding box center [784, 93] width 1543 height 44
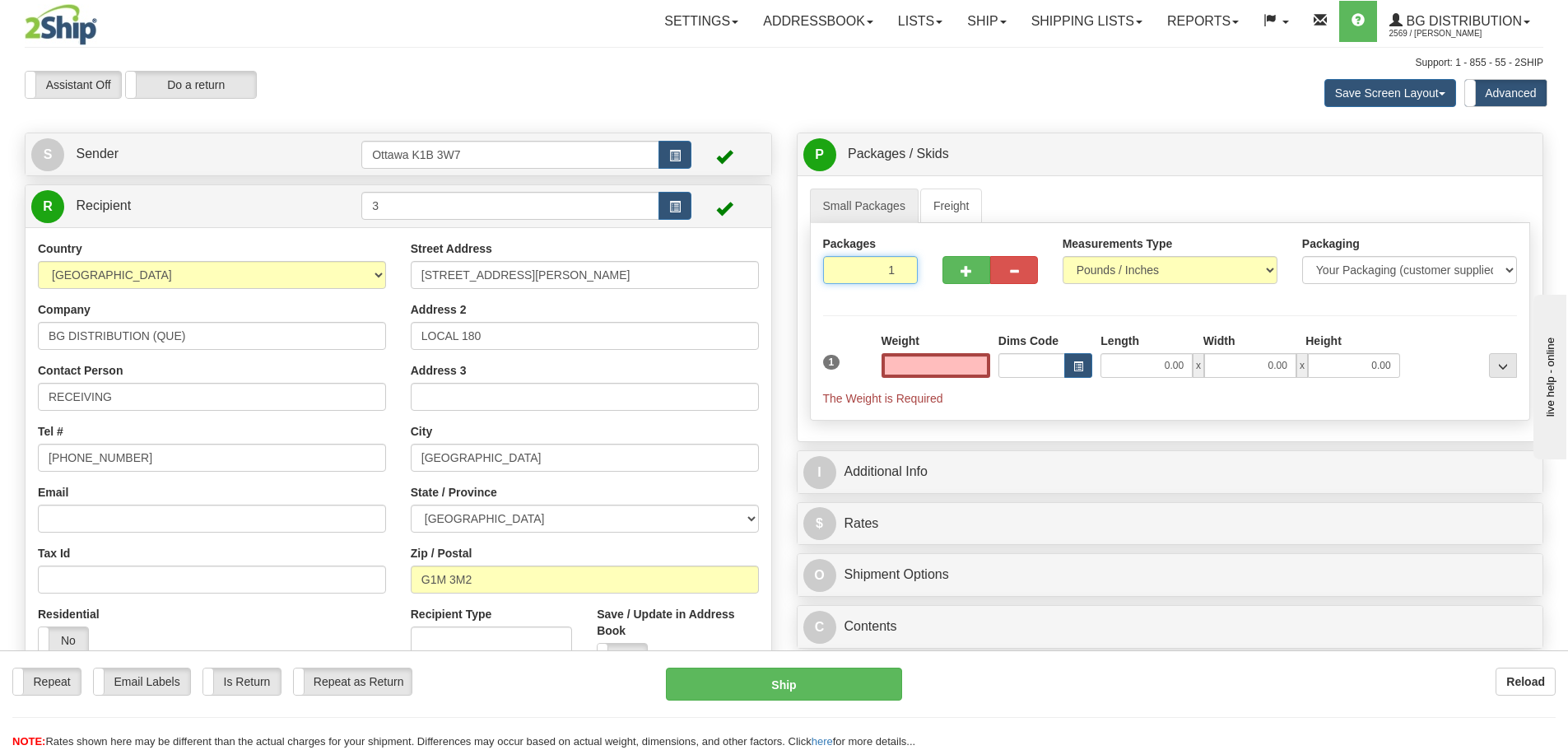
type input "0.00"
drag, startPoint x: 883, startPoint y: 274, endPoint x: 968, endPoint y: 282, distance: 85.4
click at [968, 282] on div "Packages 1 1" at bounding box center [1171, 267] width 720 height 64
type input "3"
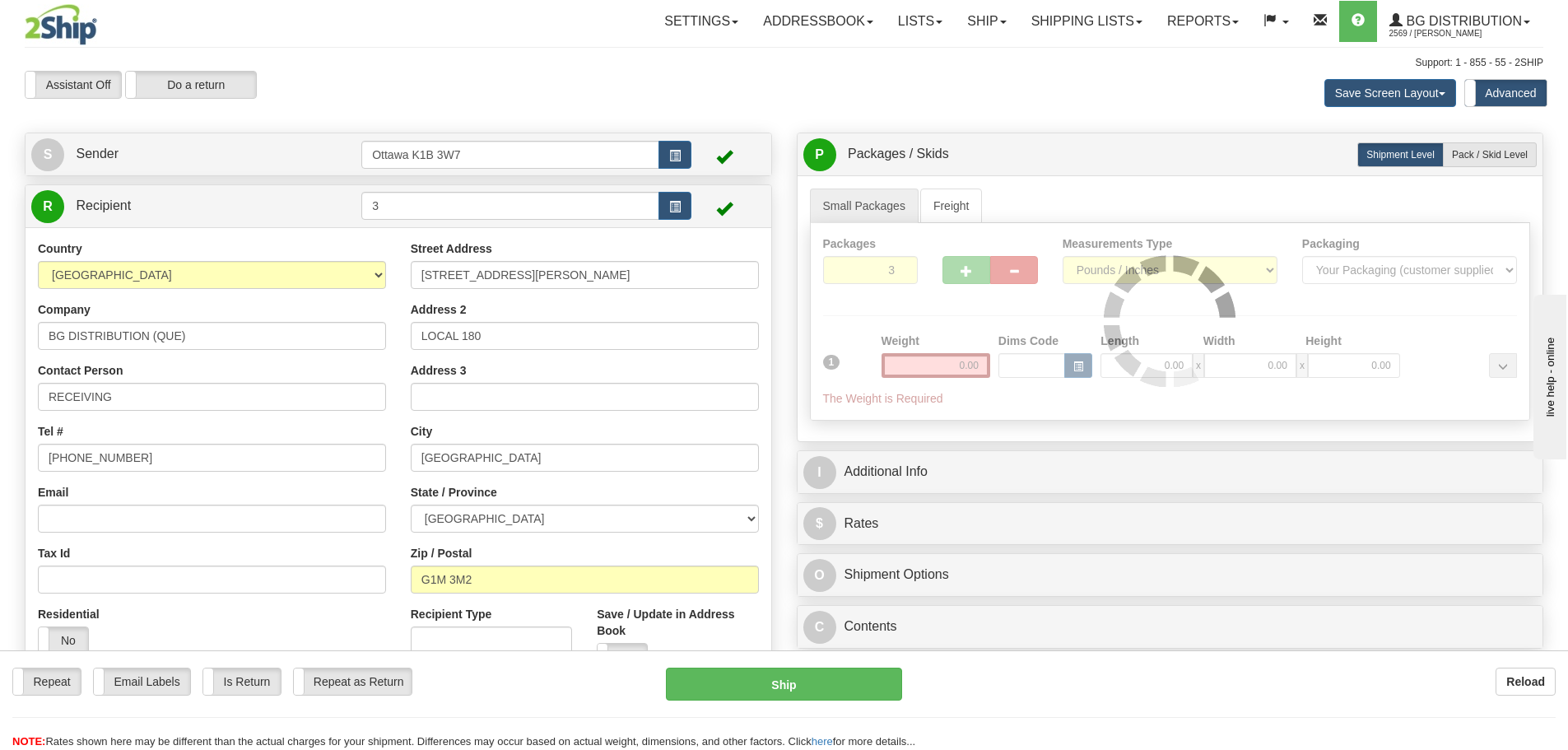
click at [960, 316] on div "Packages 3 1 Measurements Type" at bounding box center [1170, 321] width 721 height 197
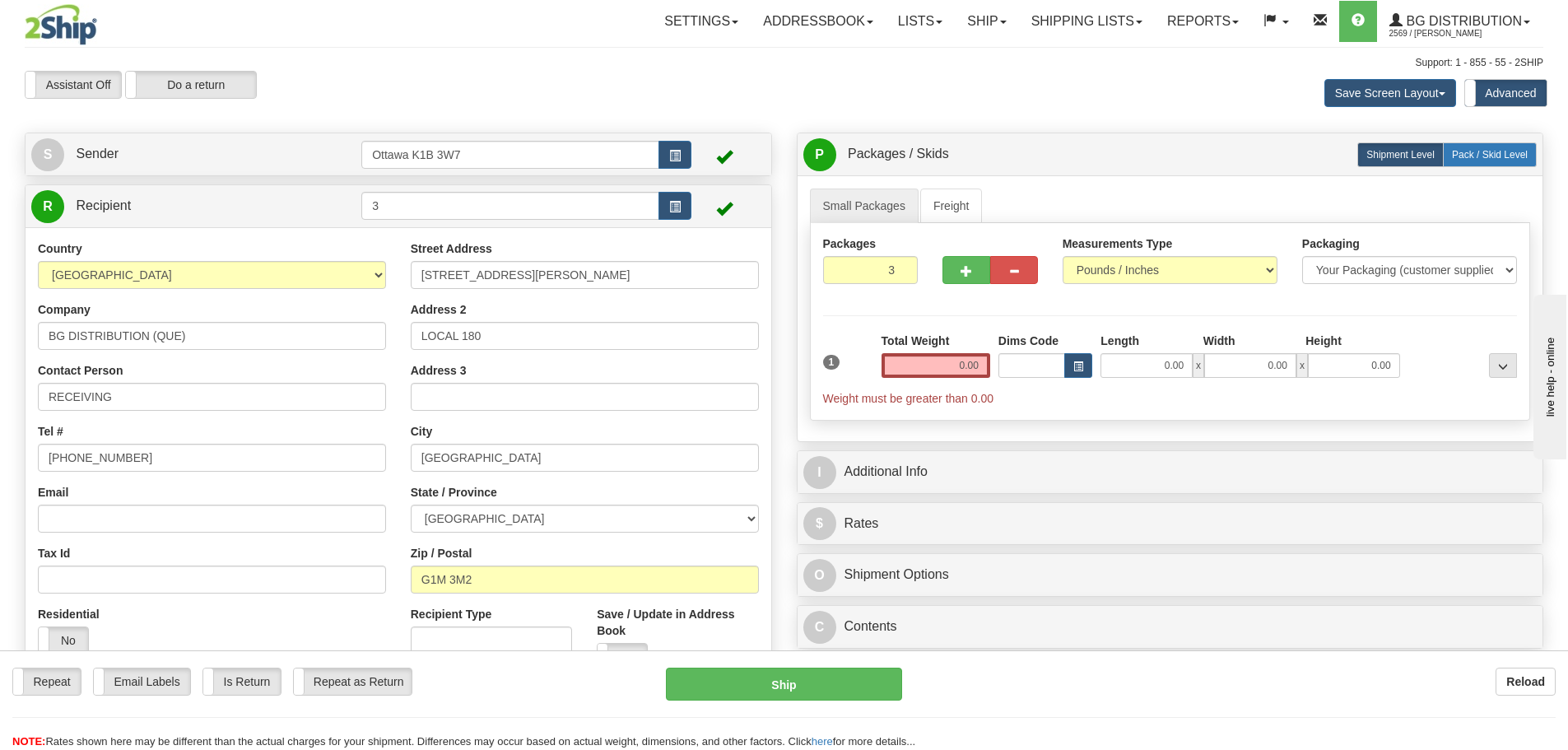
click at [1457, 148] on label "Pack / Skid Level Pack.." at bounding box center [1490, 155] width 94 height 25
radio input "true"
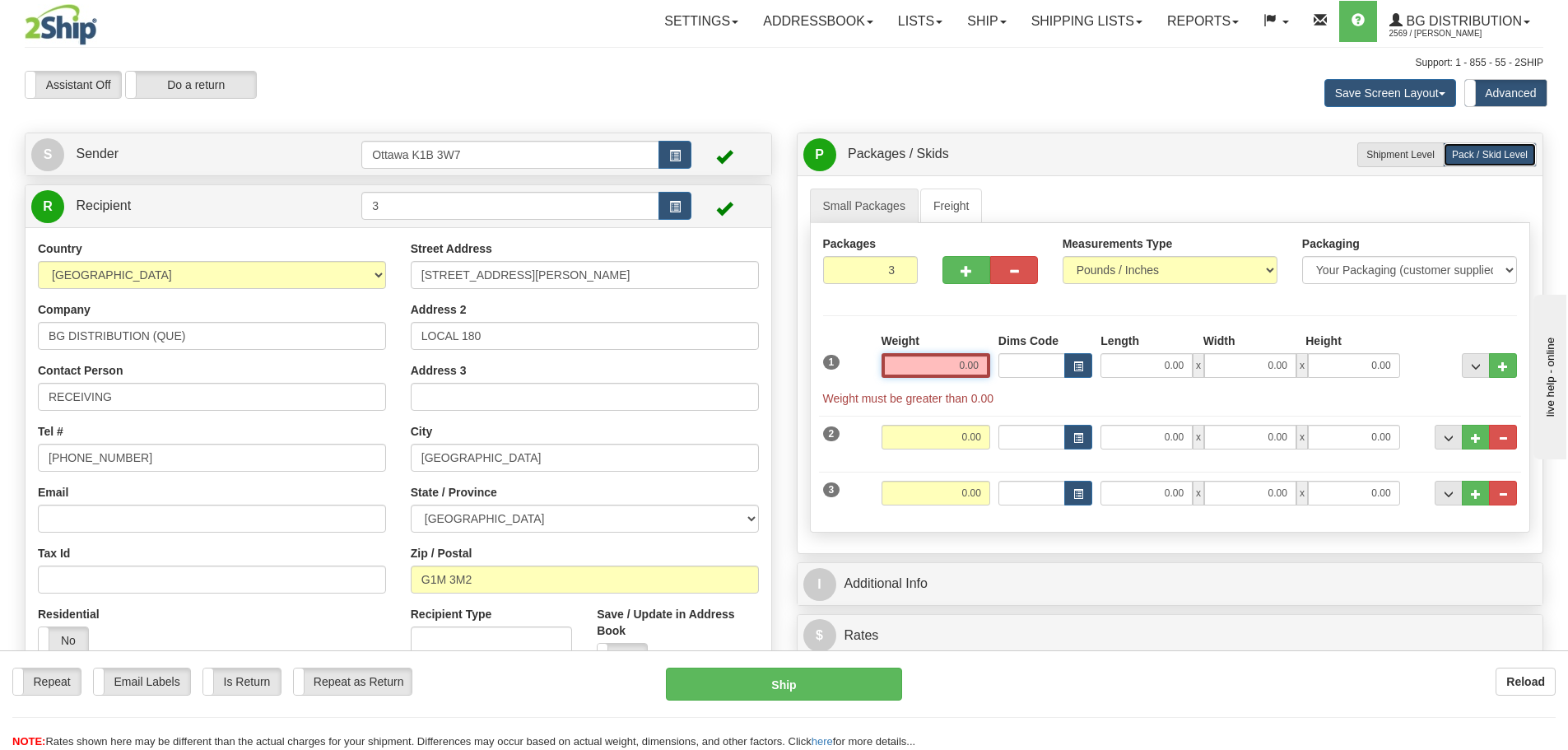
click at [934, 355] on input "0.00" at bounding box center [936, 365] width 109 height 25
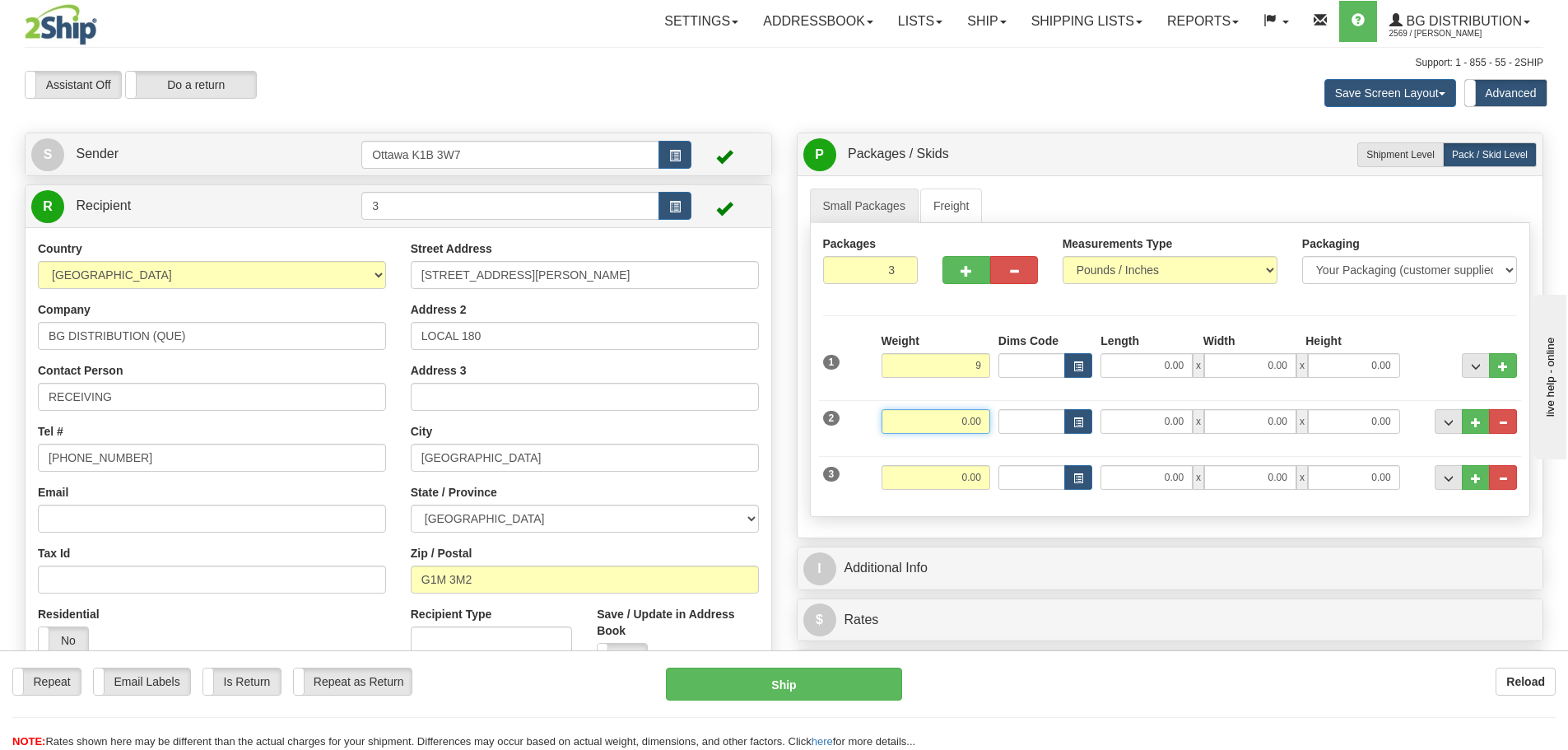
type input "9.00"
click at [976, 428] on input "0.00" at bounding box center [936, 422] width 109 height 25
type input "15.00"
click at [965, 471] on input "0.00" at bounding box center [936, 478] width 109 height 25
type input "27.00"
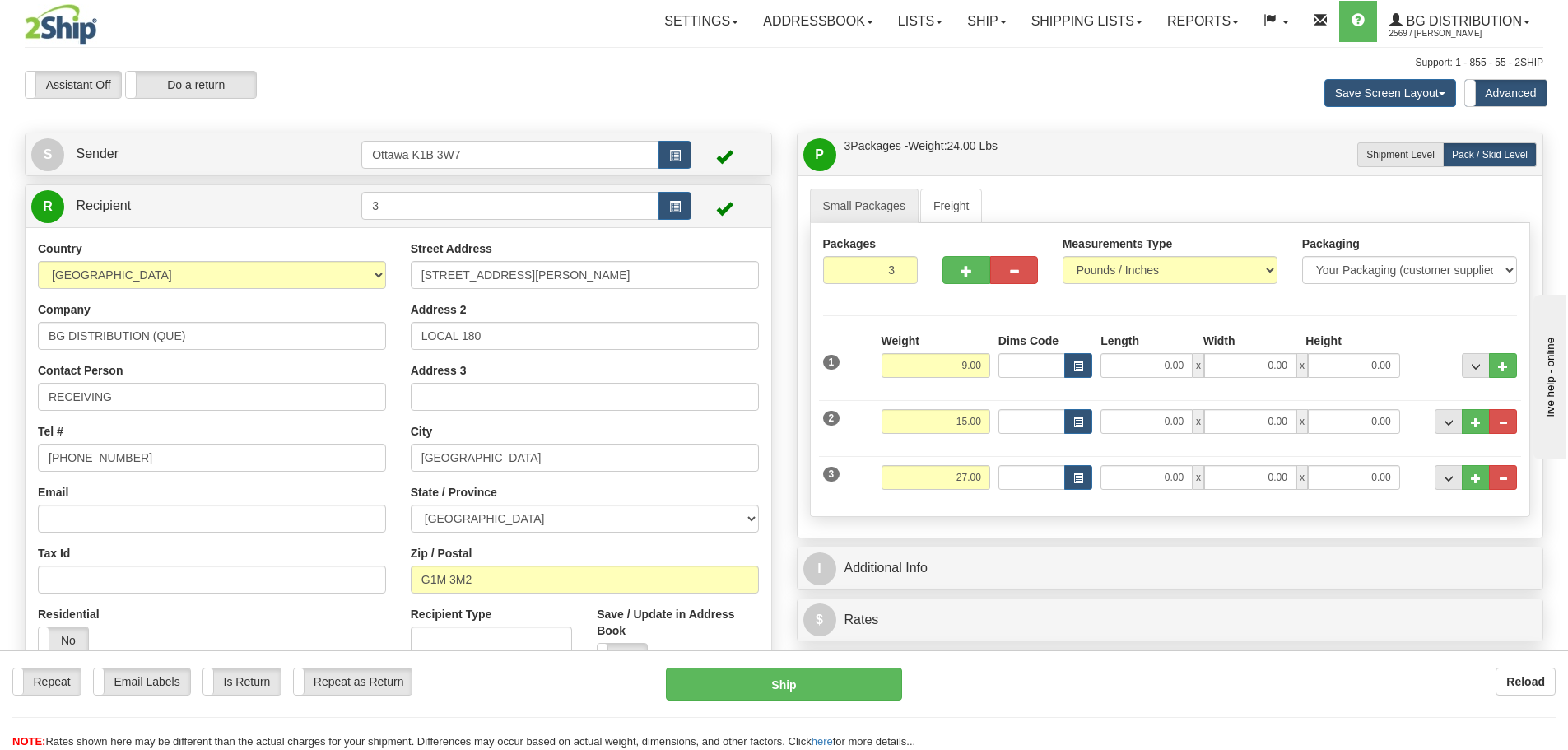
click at [792, 72] on div "Previous Next" at bounding box center [784, 71] width 256 height 1
click at [1145, 423] on input "0.00" at bounding box center [1147, 422] width 92 height 25
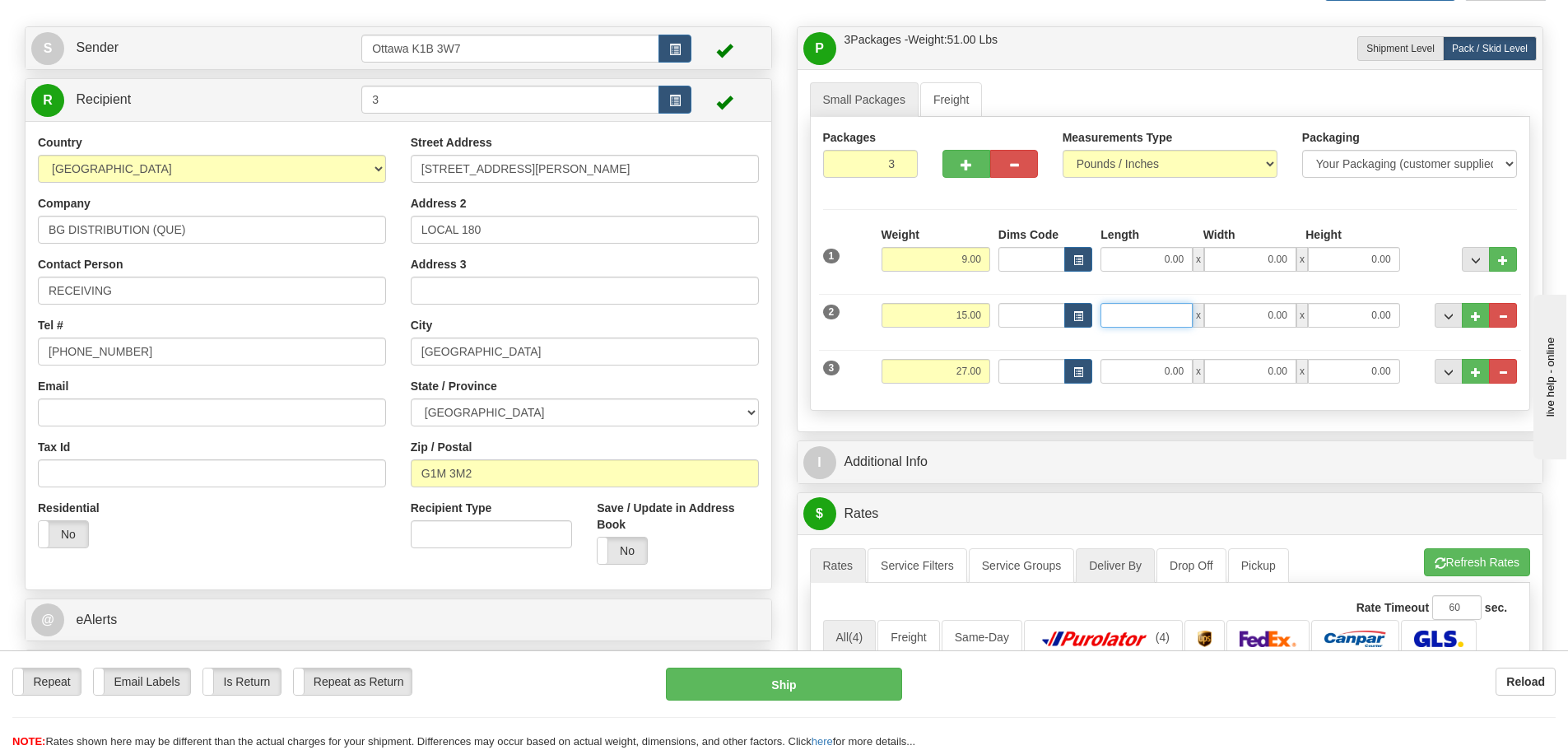
scroll to position [247, 0]
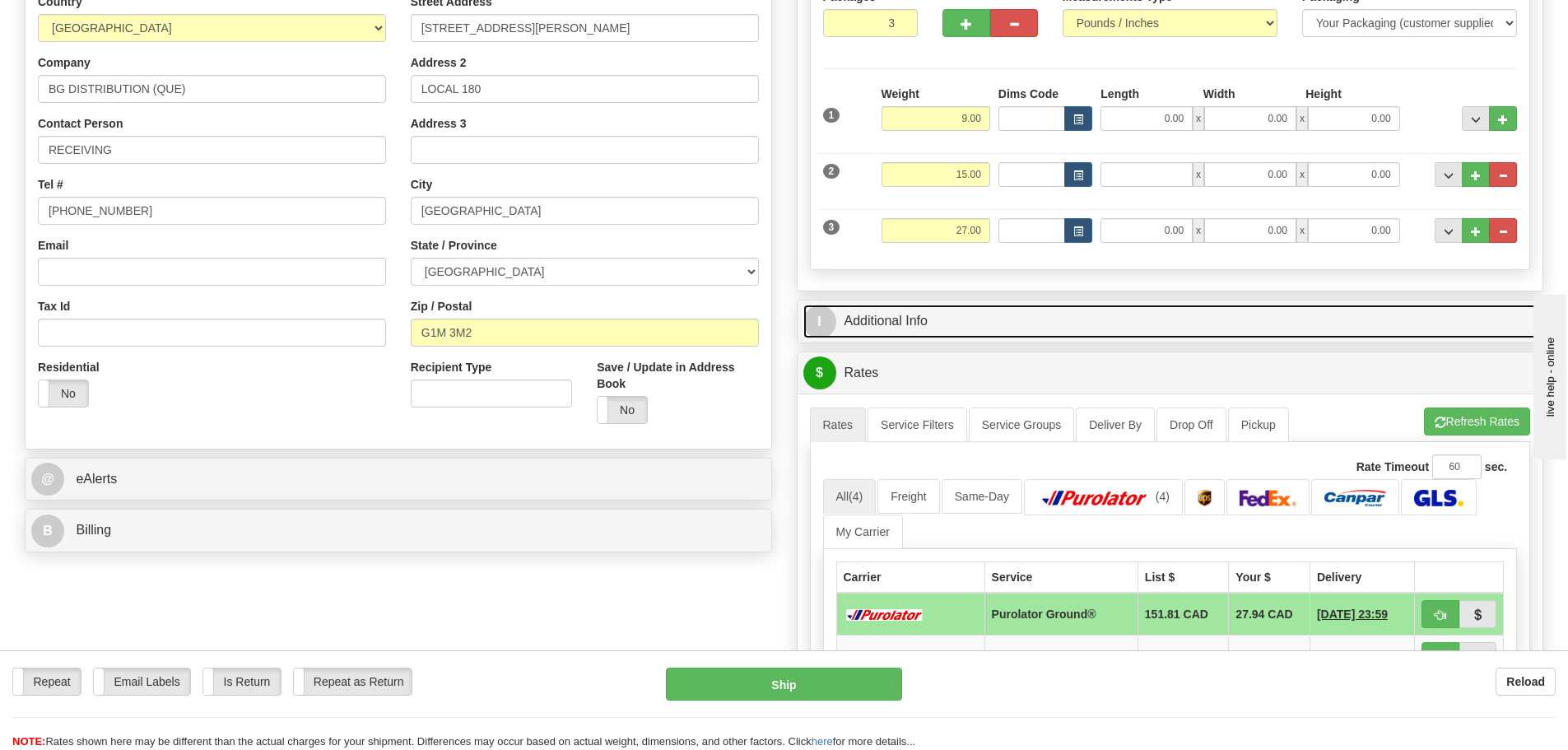
type input "0.00"
click at [1002, 333] on link "I Additional Info" at bounding box center [1170, 321] width 734 height 34
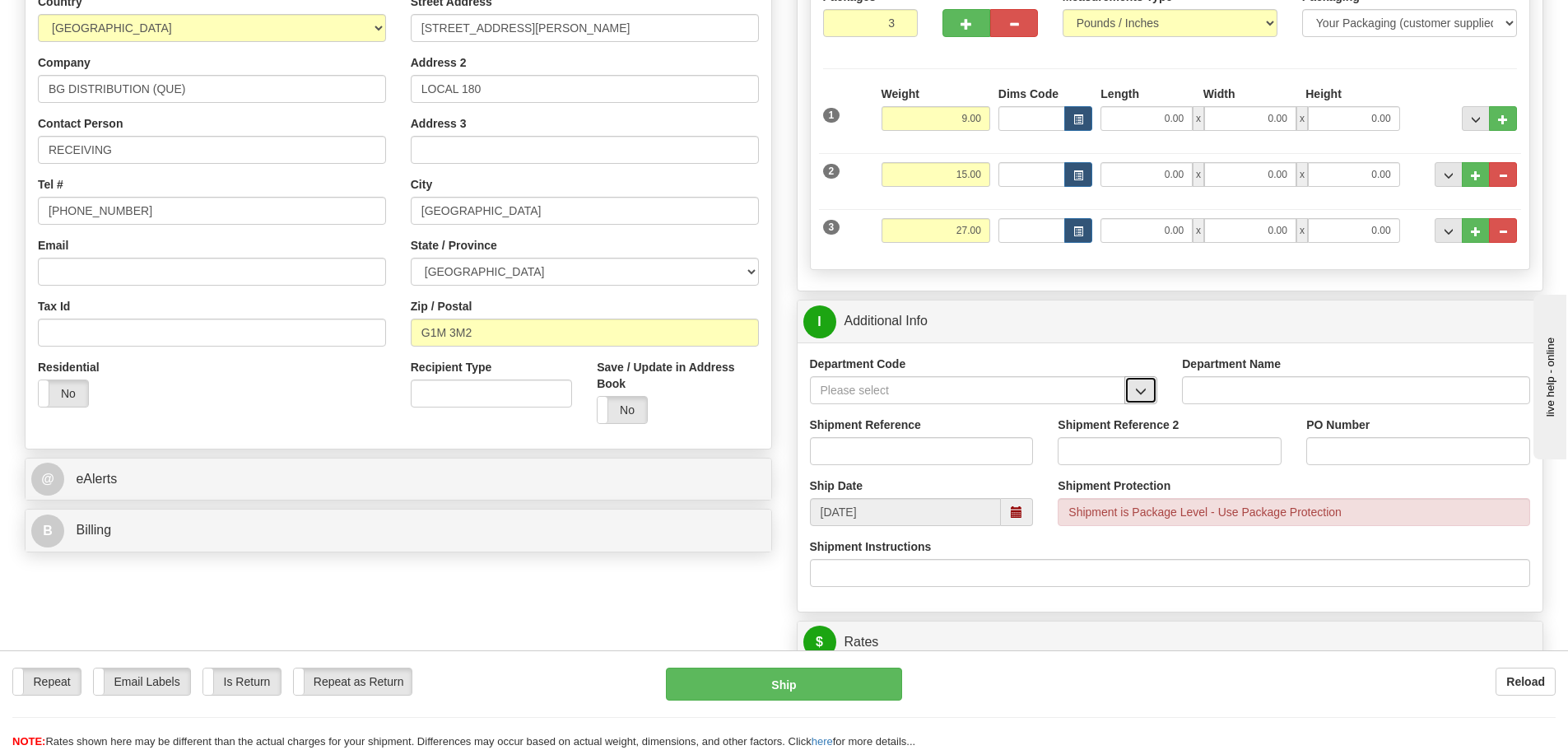
click at [1148, 402] on button "button" at bounding box center [1140, 390] width 33 height 28
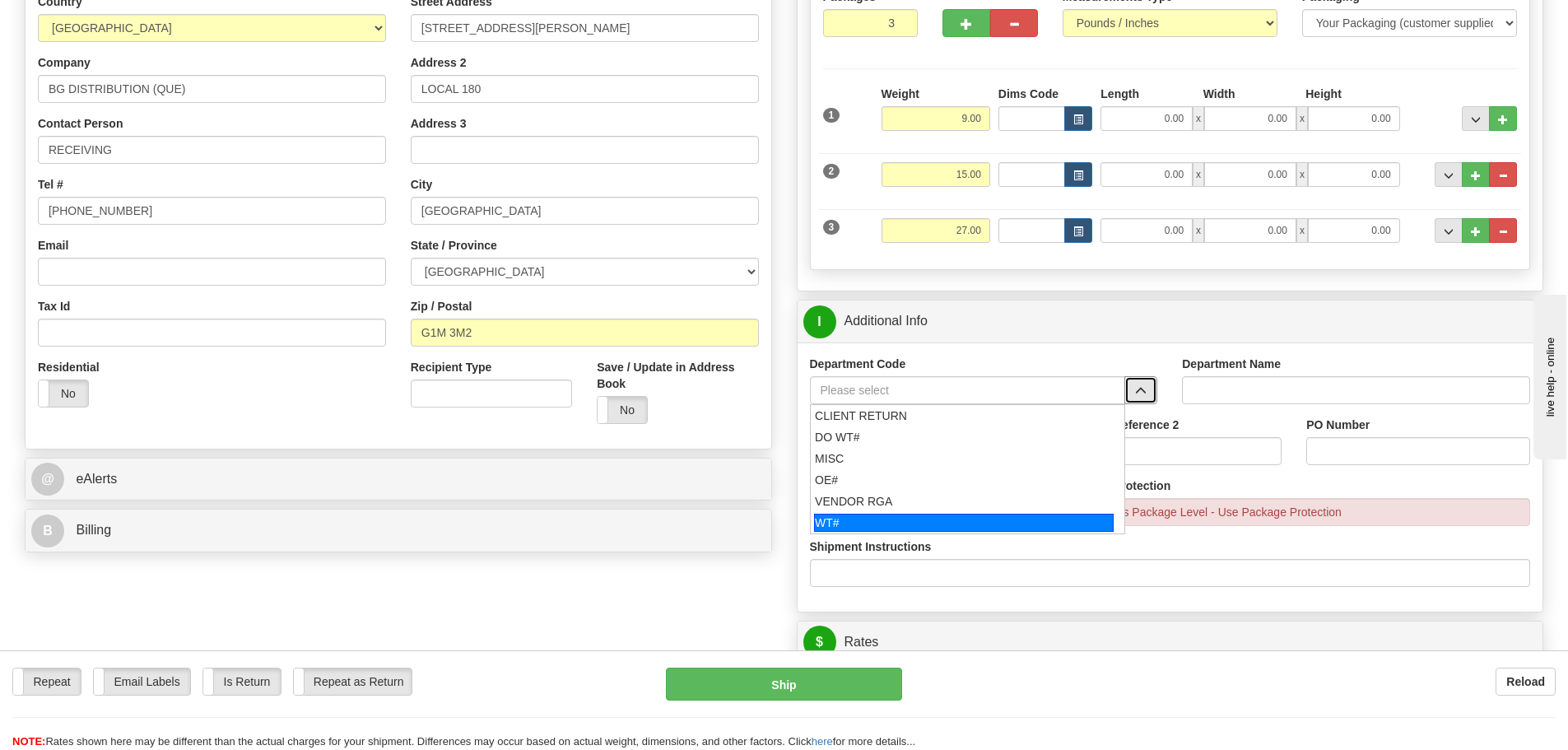
click at [1029, 516] on div "WT#" at bounding box center [964, 523] width 300 height 18
type input "WT#"
type input "WAREHOUSE TRANSFERS"
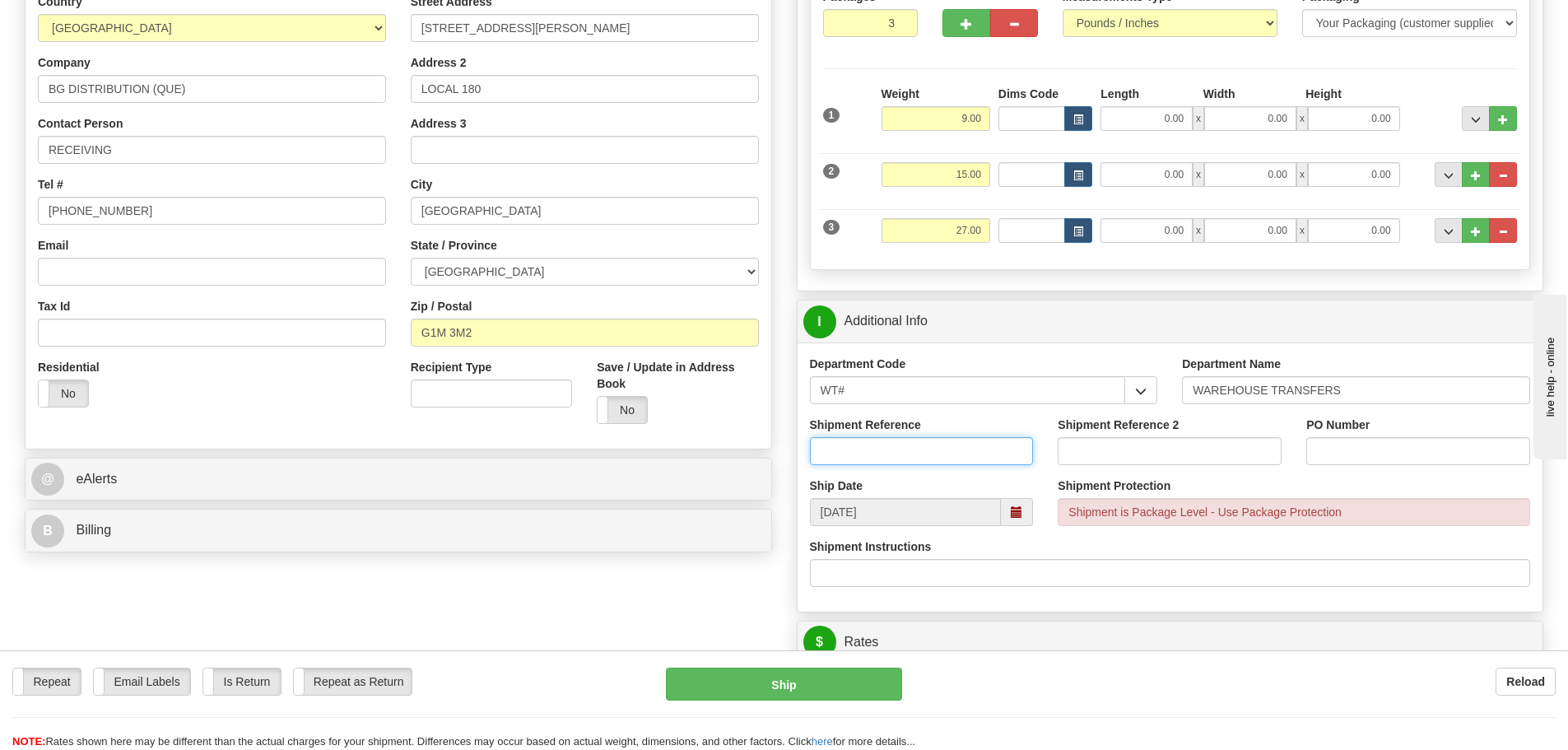
click at [974, 454] on input "Shipment Reference" at bounding box center [922, 451] width 224 height 28
type input "167829-00"
drag, startPoint x: 1143, startPoint y: 455, endPoint x: 1136, endPoint y: 467, distance: 13.9
click at [1143, 455] on input "Shipment Reference 2" at bounding box center [1169, 451] width 224 height 28
type input "167841-00"
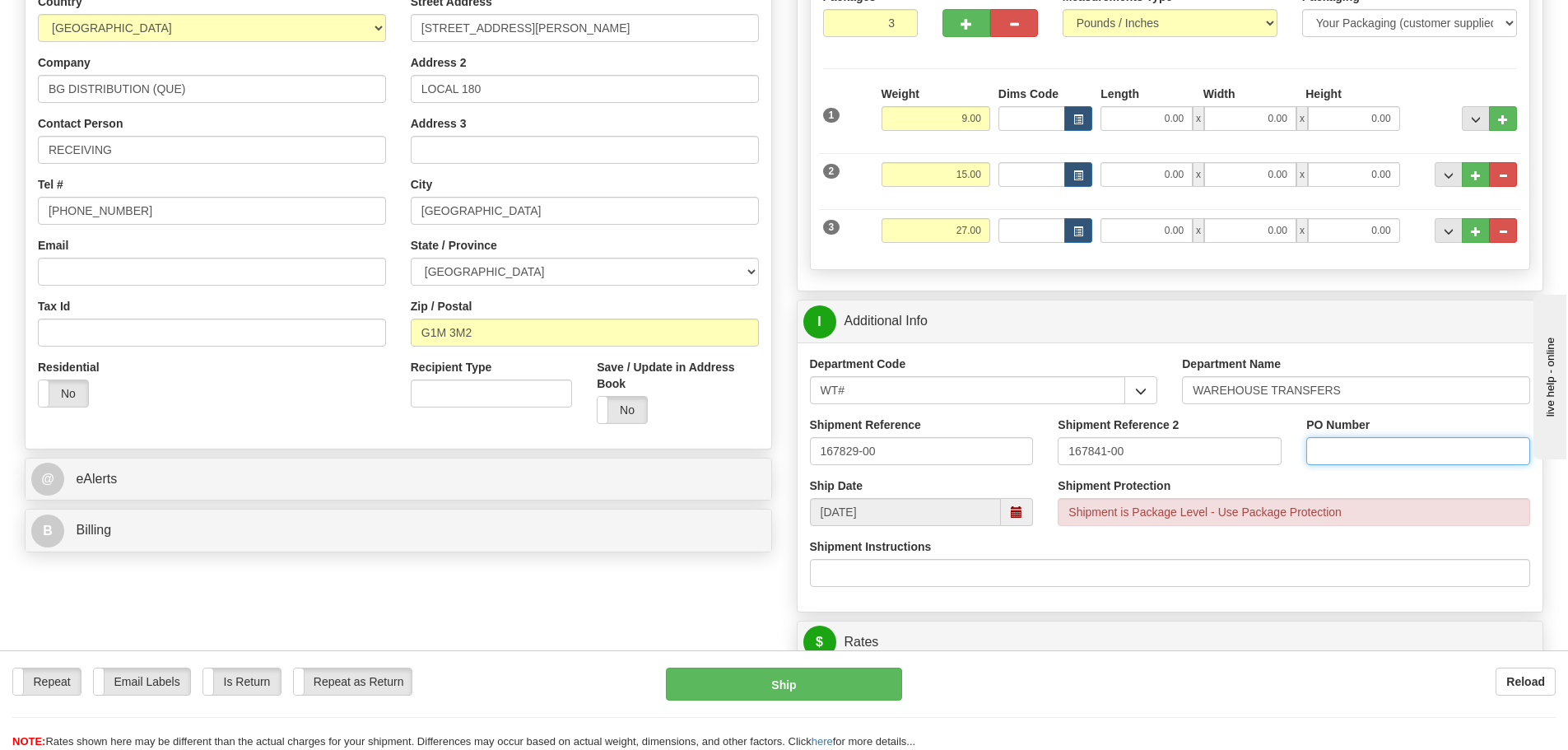
click at [1396, 457] on input "PO Number" at bounding box center [1418, 451] width 224 height 28
type input "N/A"
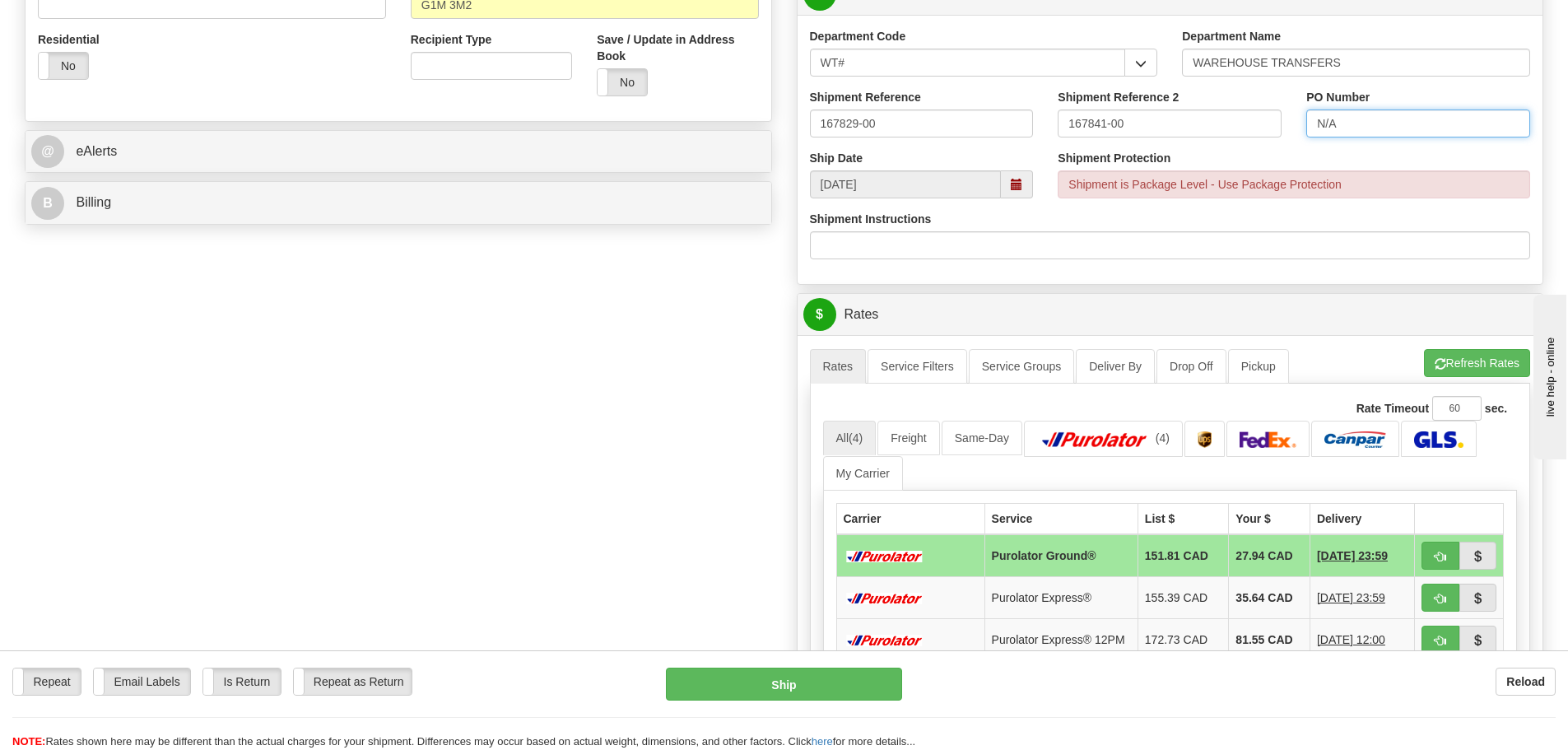
scroll to position [577, 0]
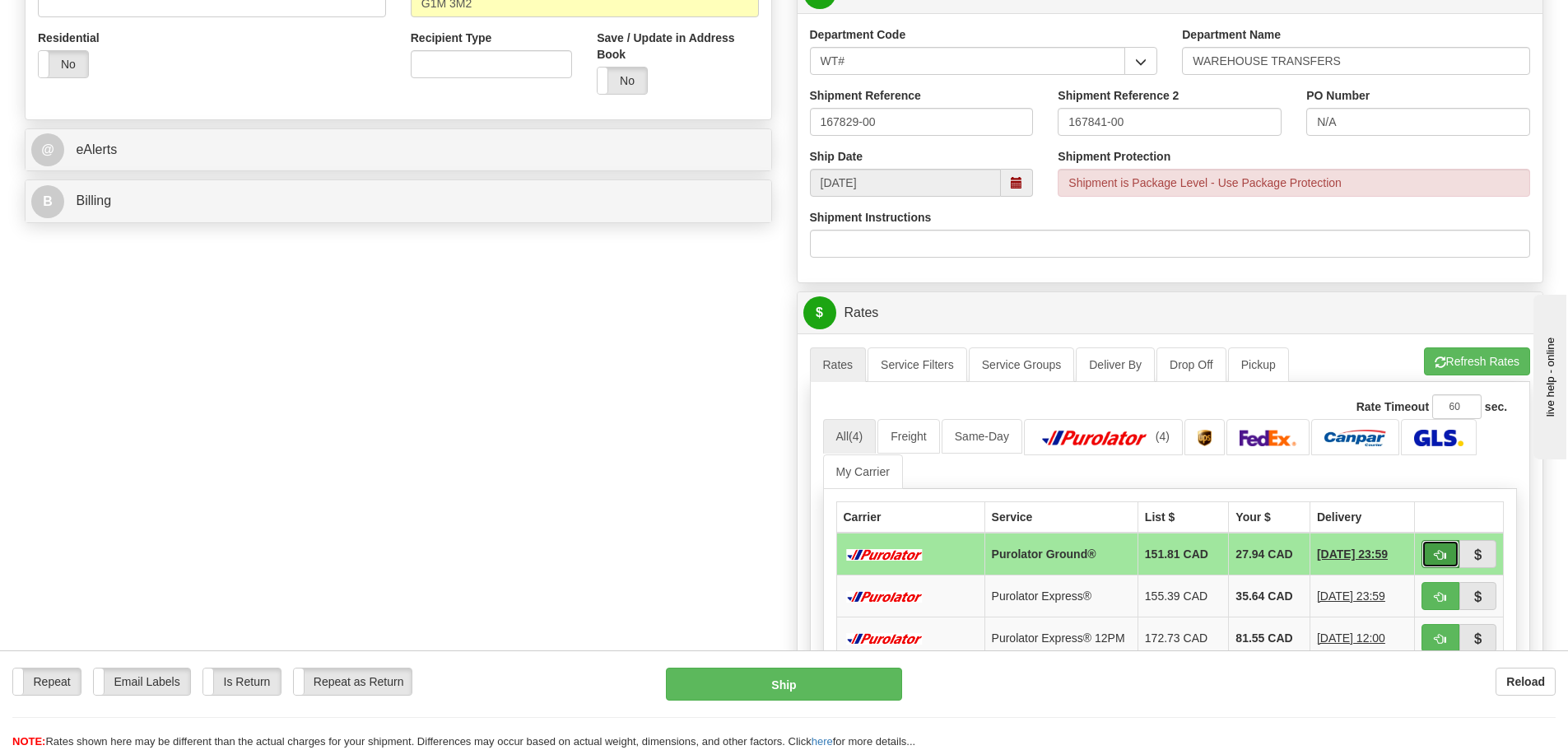
click at [1430, 562] on button "button" at bounding box center [1441, 555] width 38 height 28
type input "260"
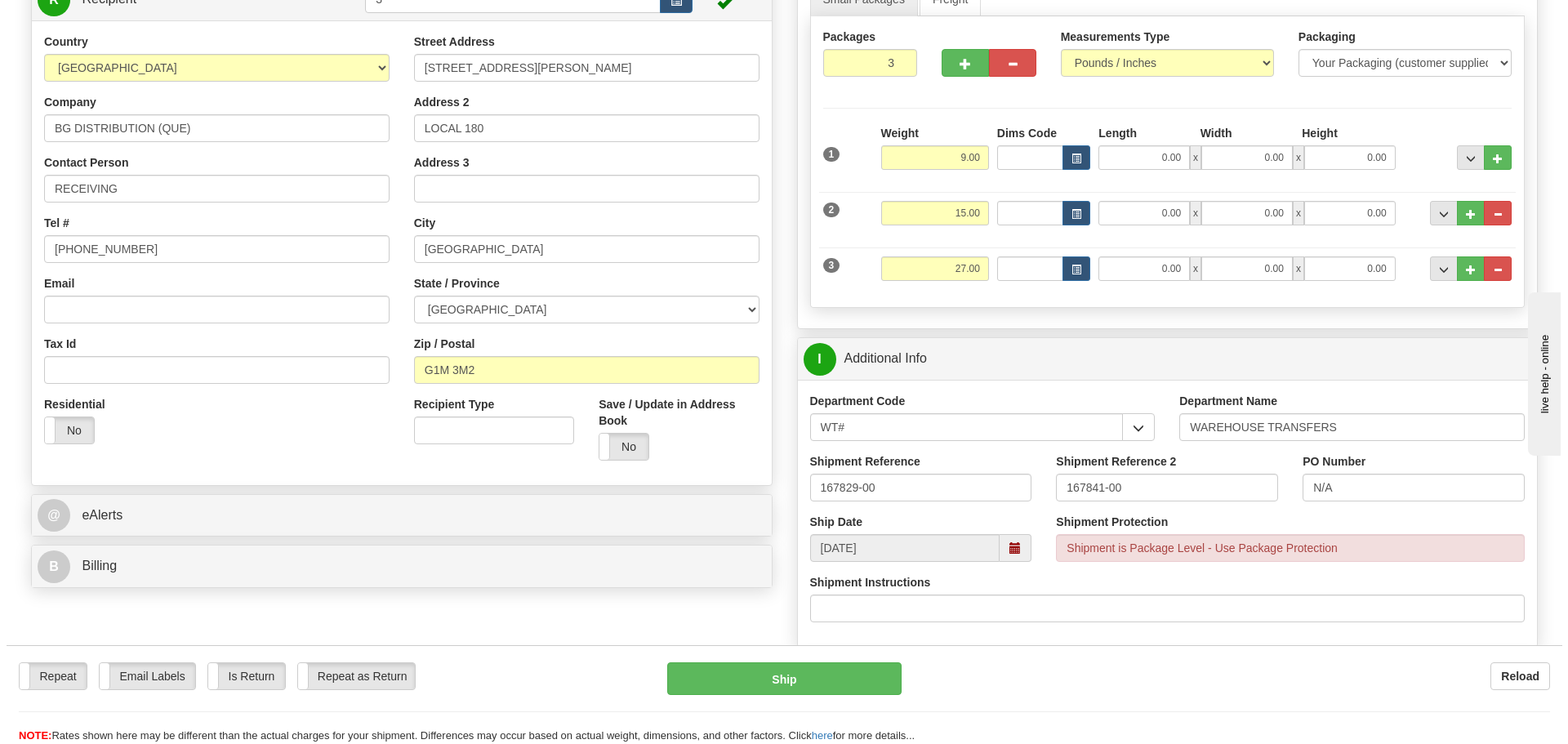
scroll to position [245, 0]
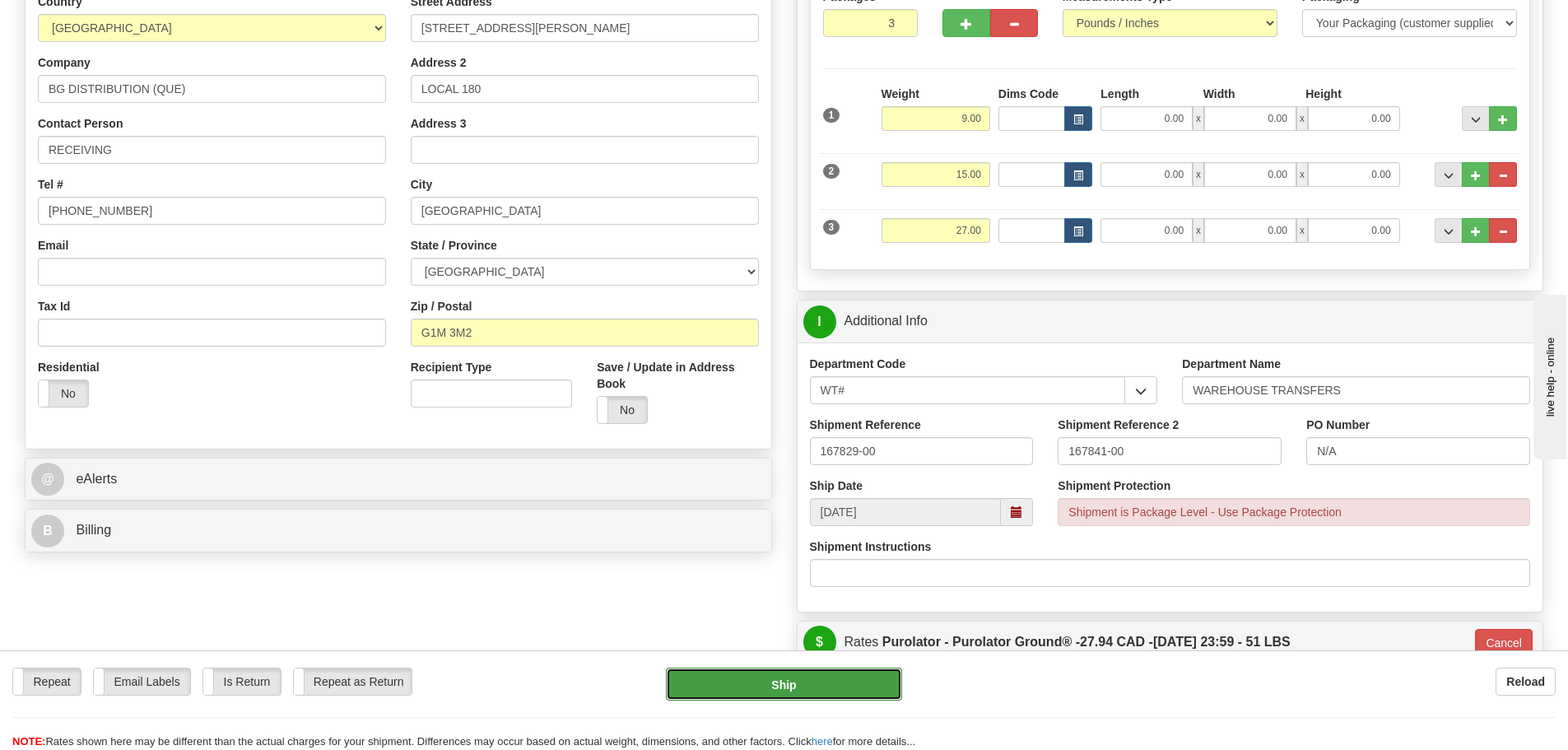
click at [702, 691] on button "Ship" at bounding box center [784, 684] width 236 height 33
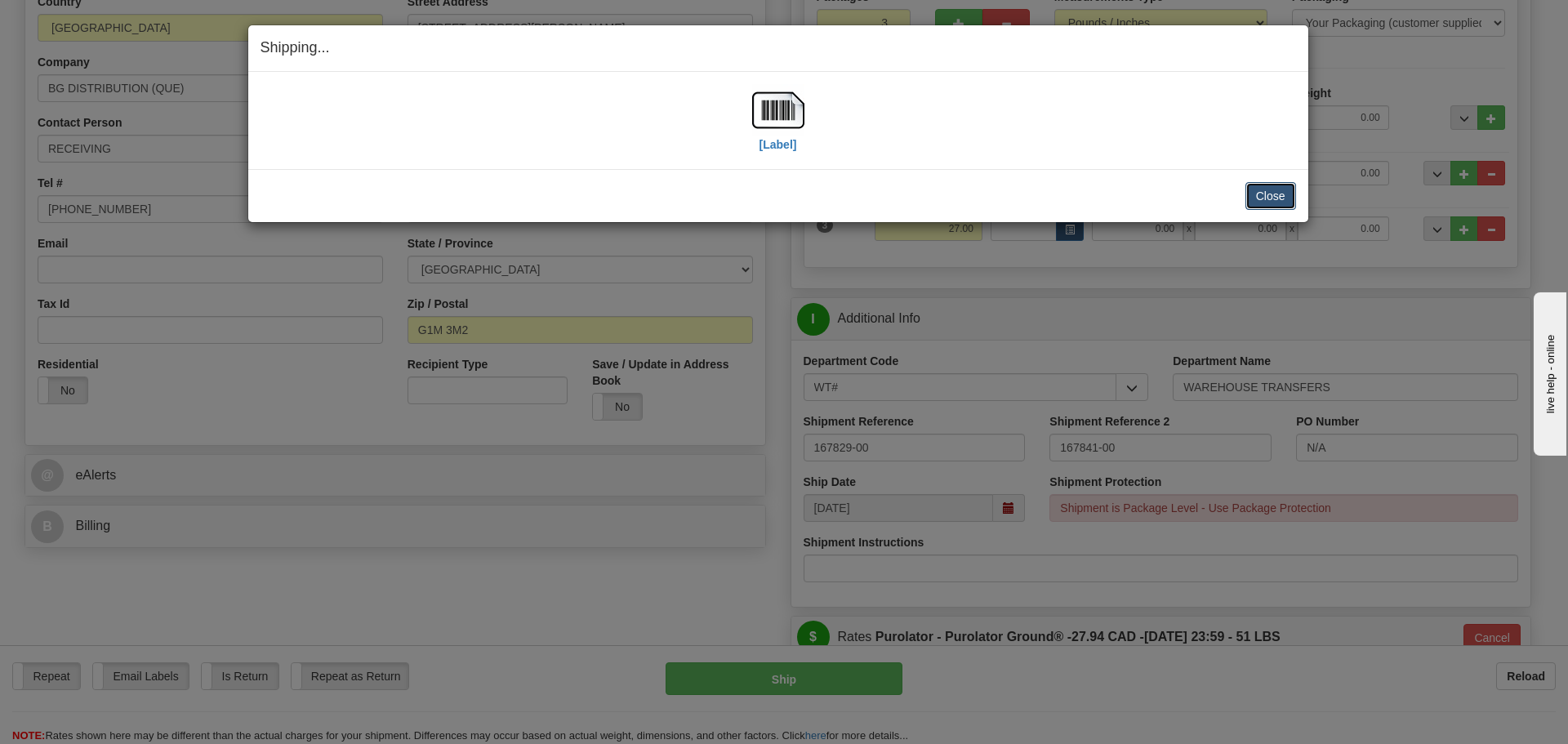
click at [1249, 197] on button "Close" at bounding box center [1271, 197] width 51 height 28
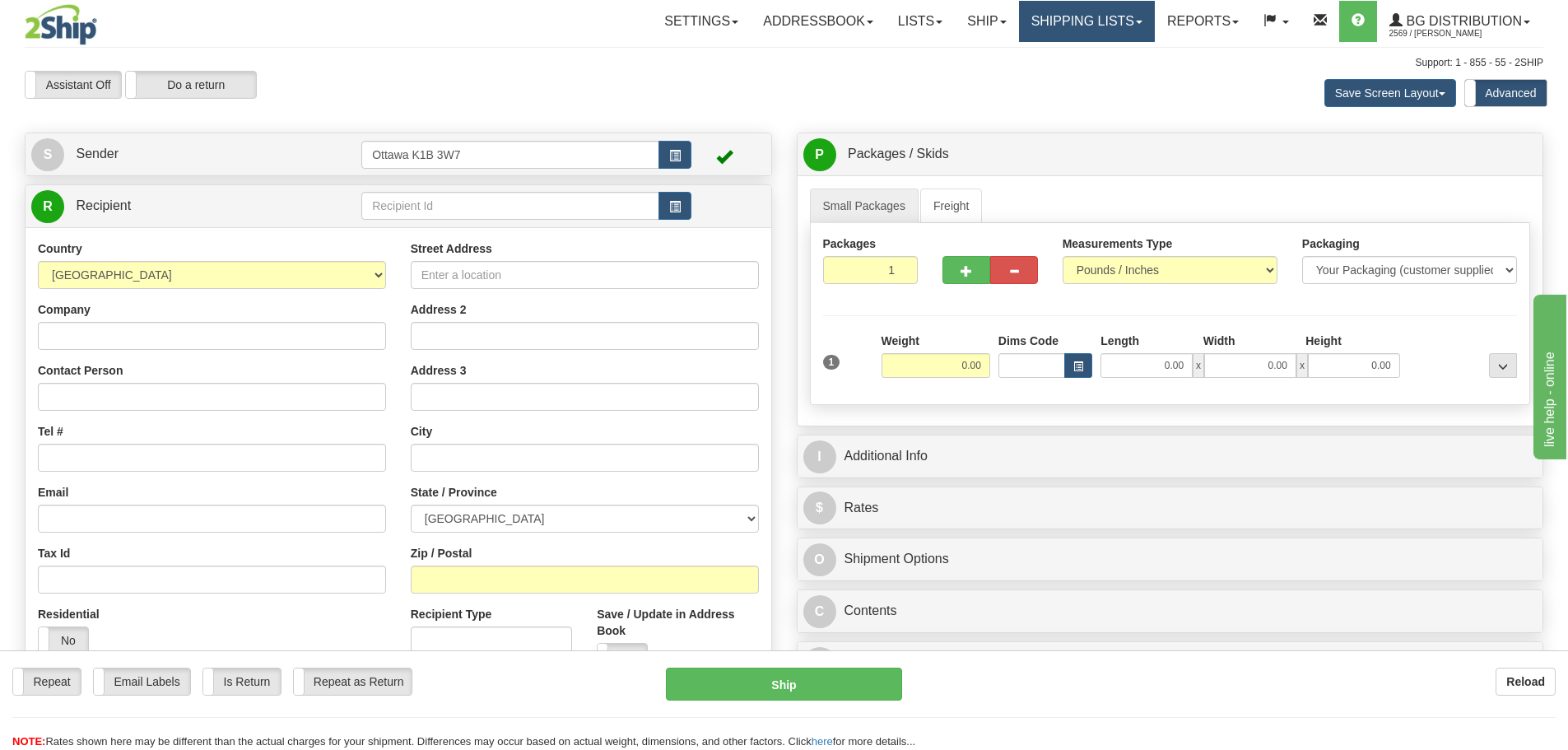
click at [1101, 24] on link "Shipping lists" at bounding box center [1087, 21] width 136 height 42
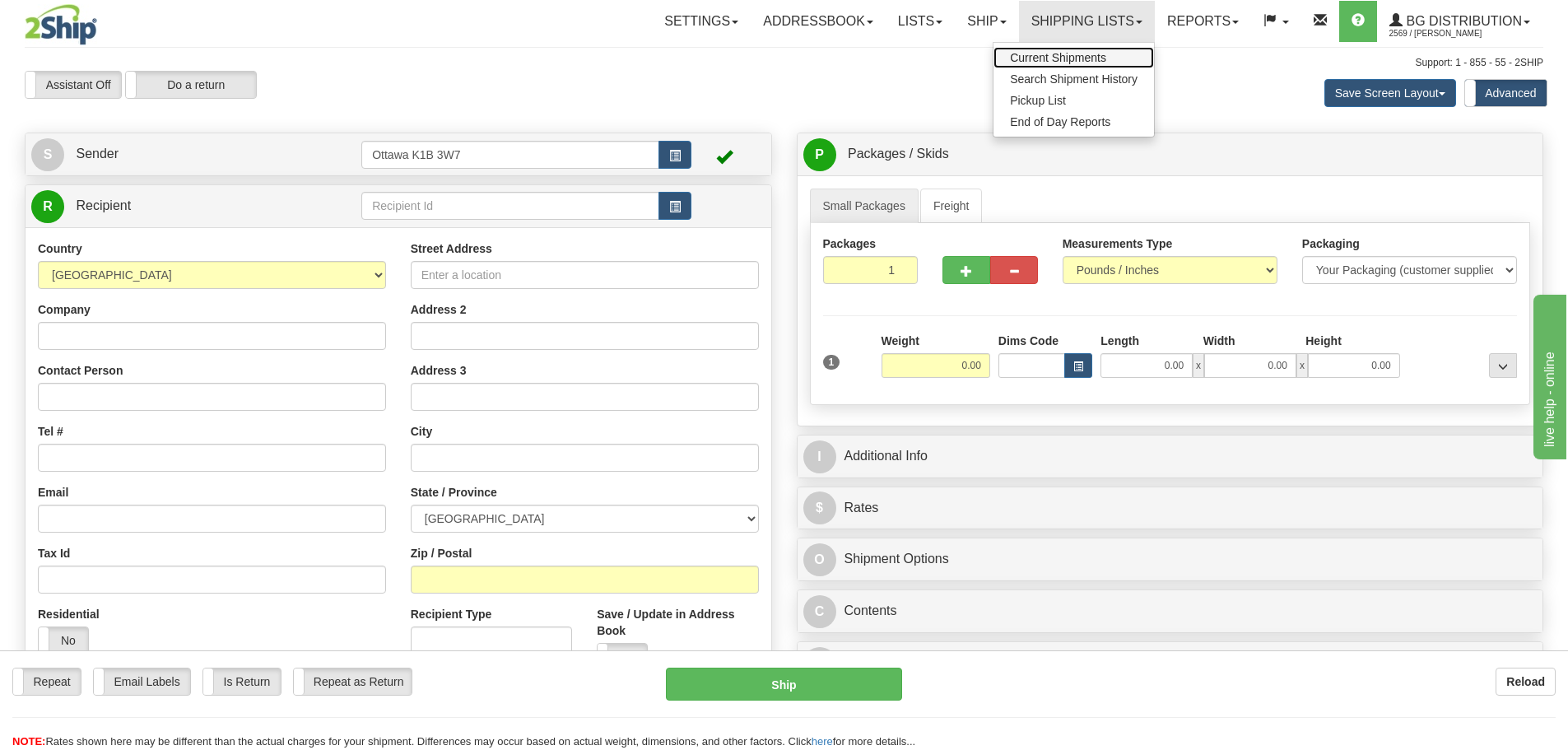
click at [1089, 48] on link "Current Shipments" at bounding box center [1074, 57] width 161 height 21
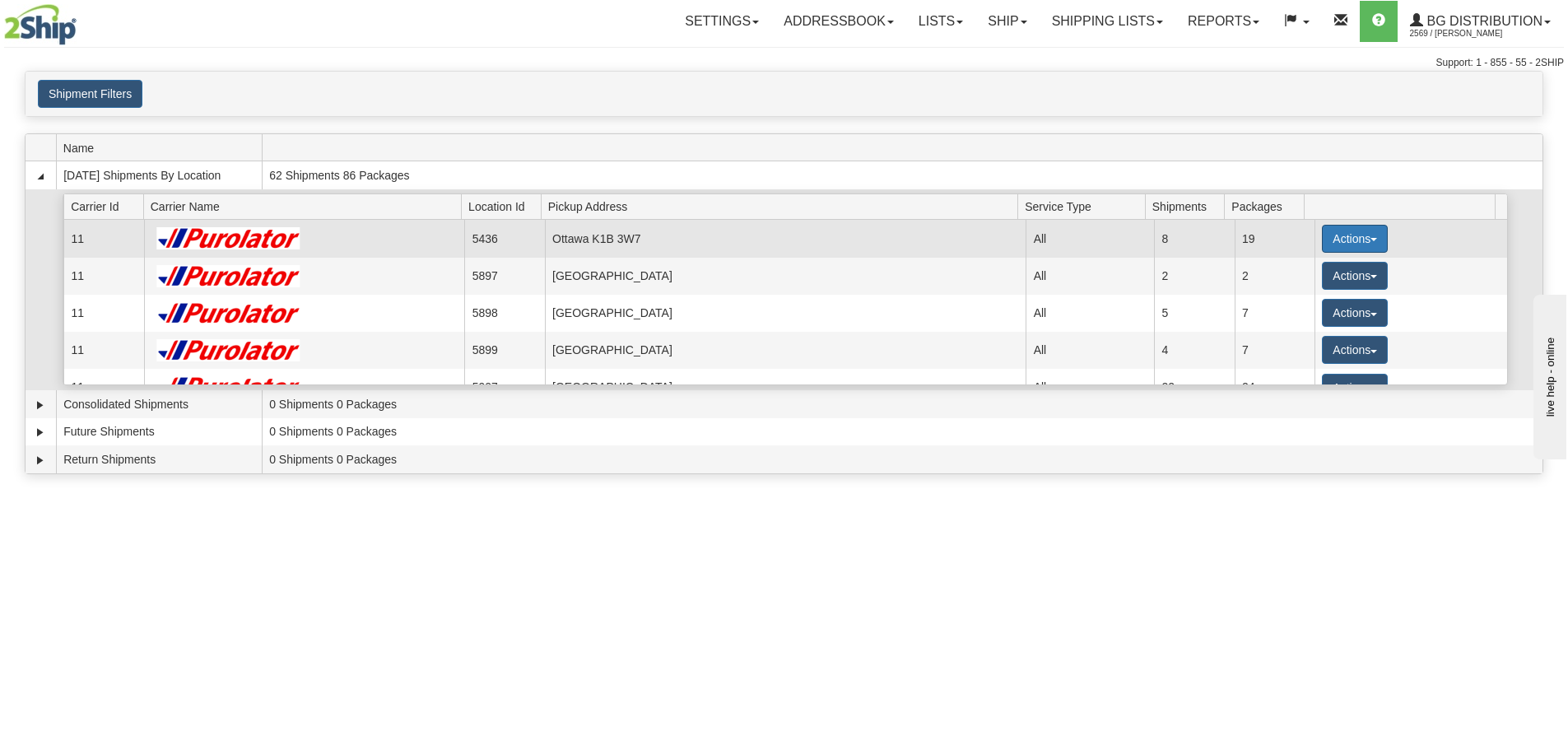
click at [1323, 238] on button "Actions" at bounding box center [1355, 239] width 65 height 28
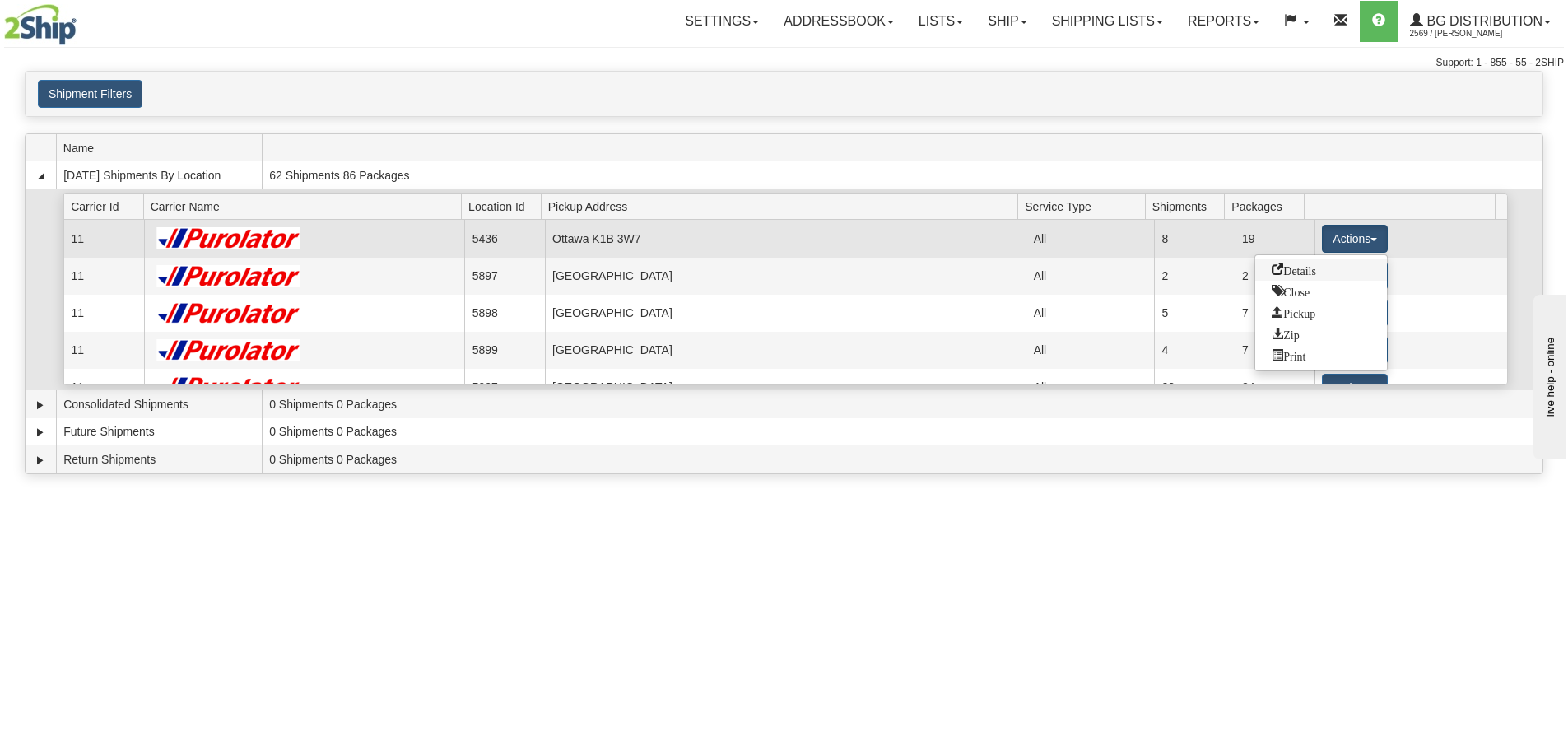
click at [1312, 271] on span "Details" at bounding box center [1294, 269] width 44 height 11
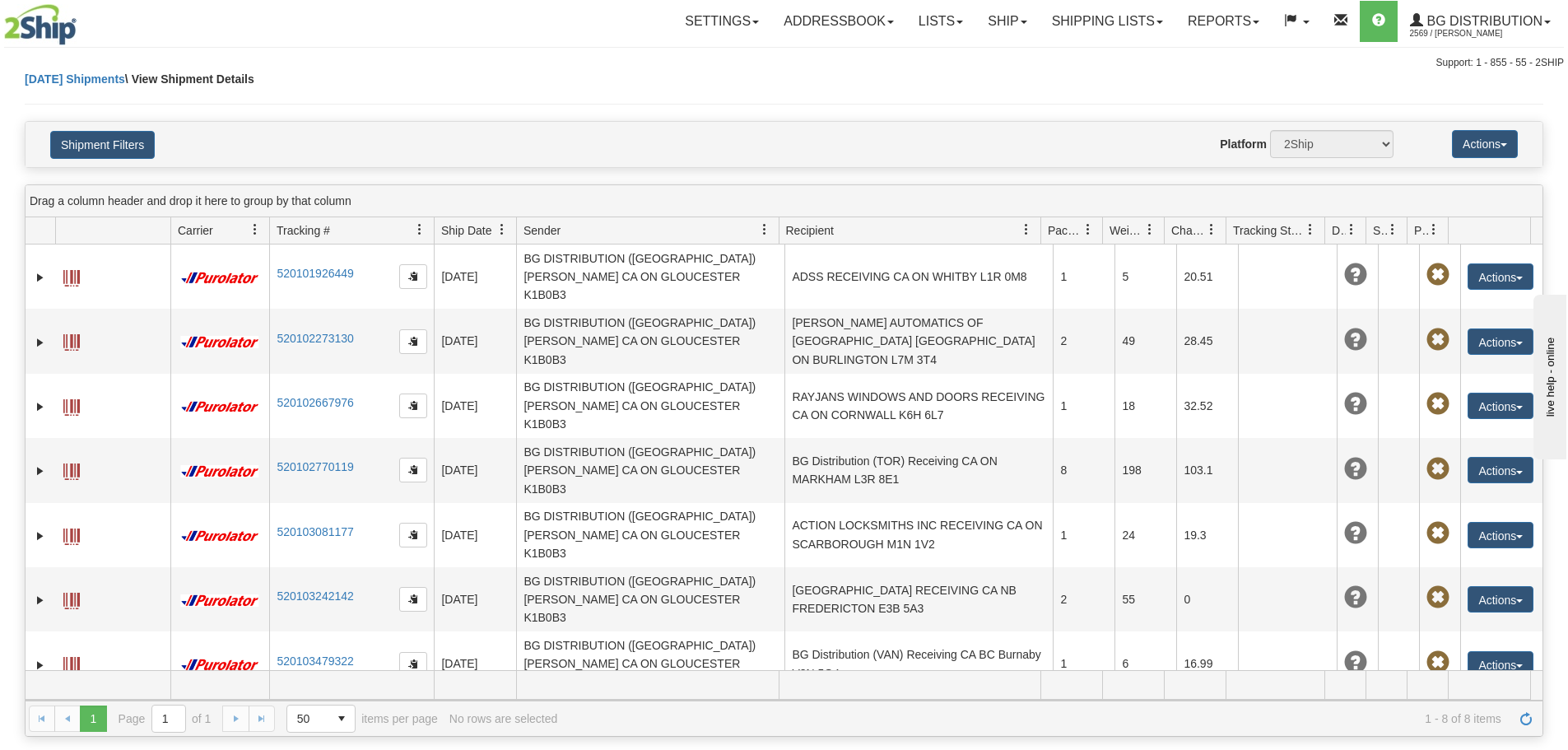
click at [847, 696] on td "BG DISTRIBUTION (QUE) RECEIVING CA QC QUEBEC G1M 3M2" at bounding box center [918, 728] width 268 height 65
click at [115, 134] on button "Shipment Filters" at bounding box center [103, 145] width 104 height 28
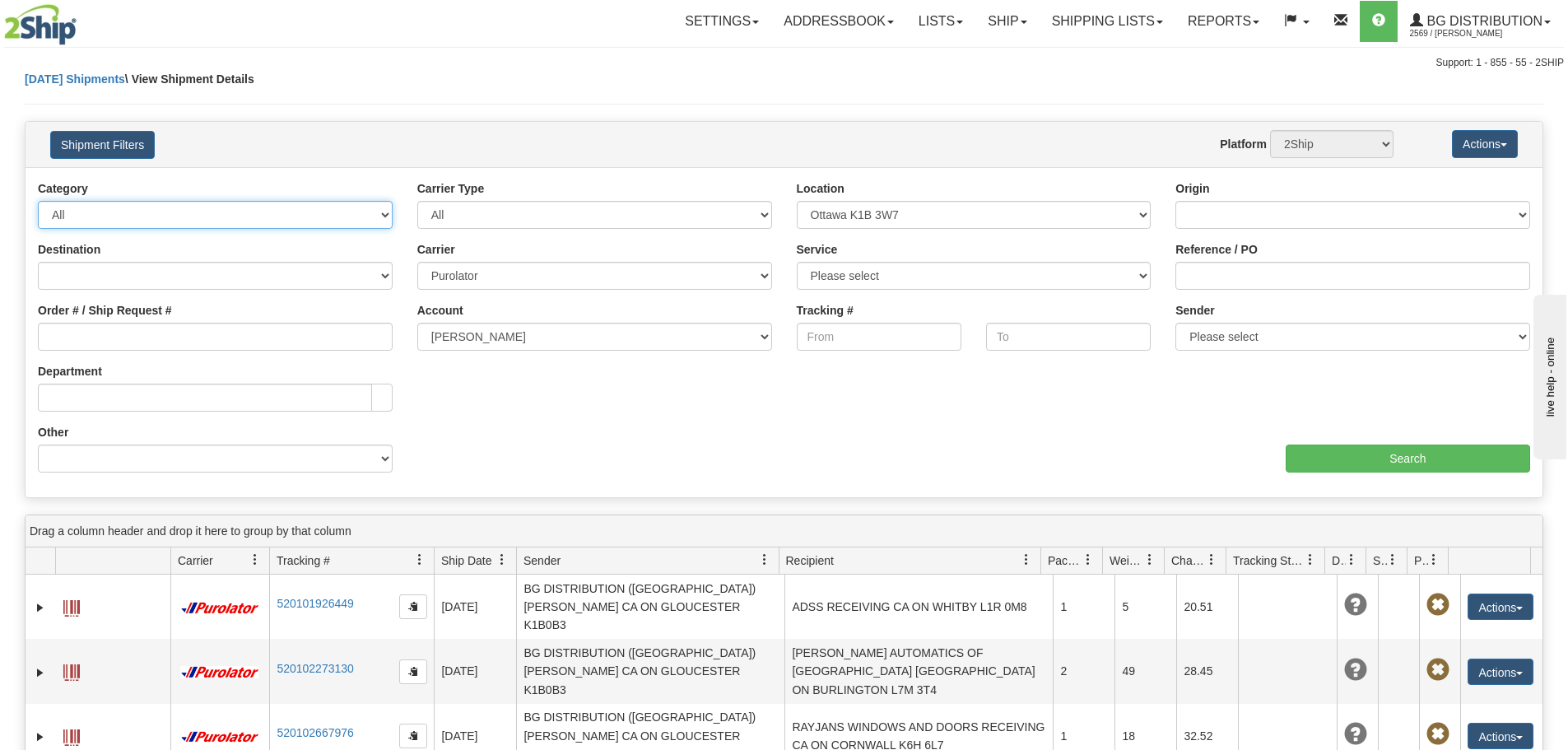
click at [187, 220] on select "All Inbound Outbound" at bounding box center [215, 215] width 355 height 28
click at [1065, 23] on link "Shipping lists" at bounding box center [1108, 21] width 136 height 42
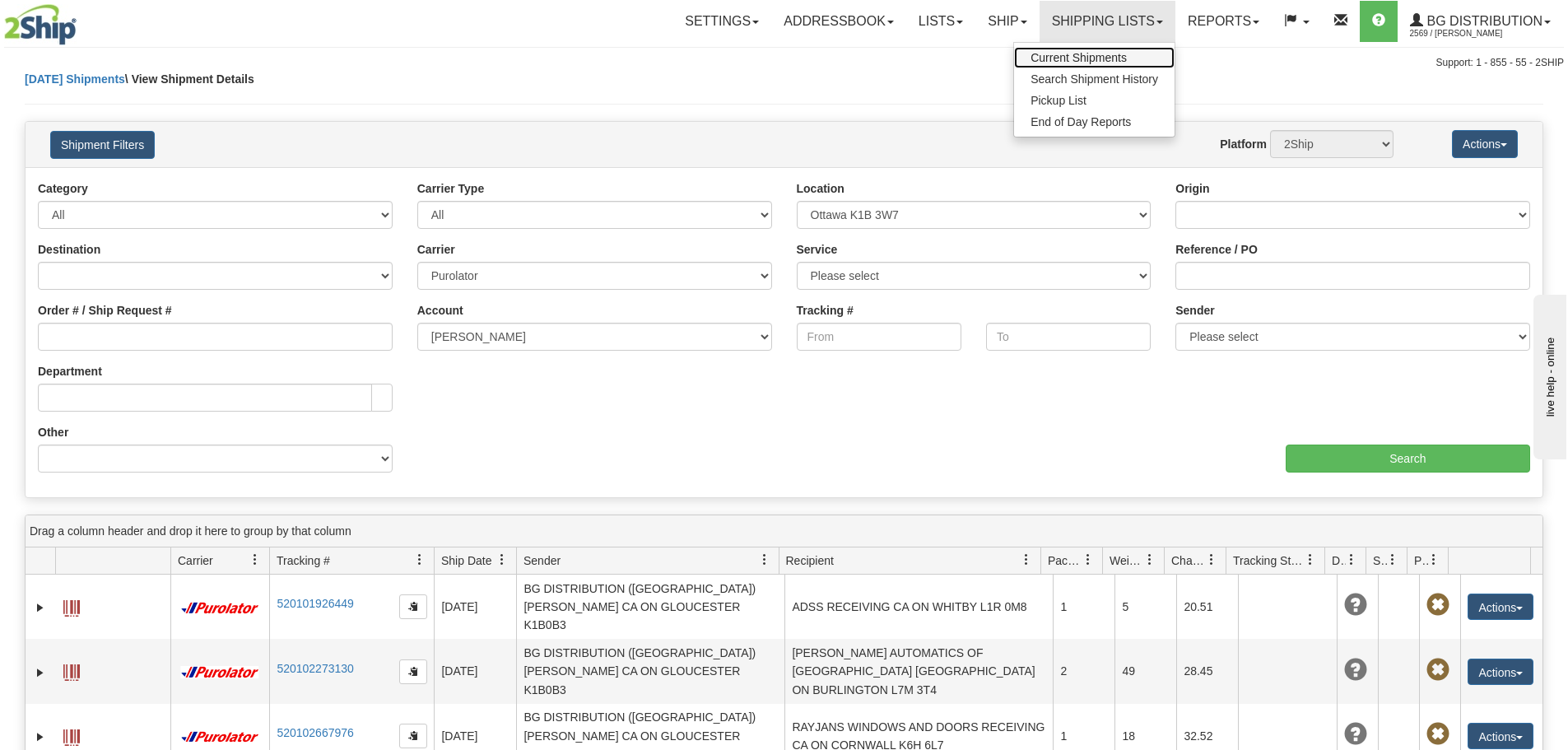
click at [1061, 54] on span "Current Shipments" at bounding box center [1078, 57] width 96 height 13
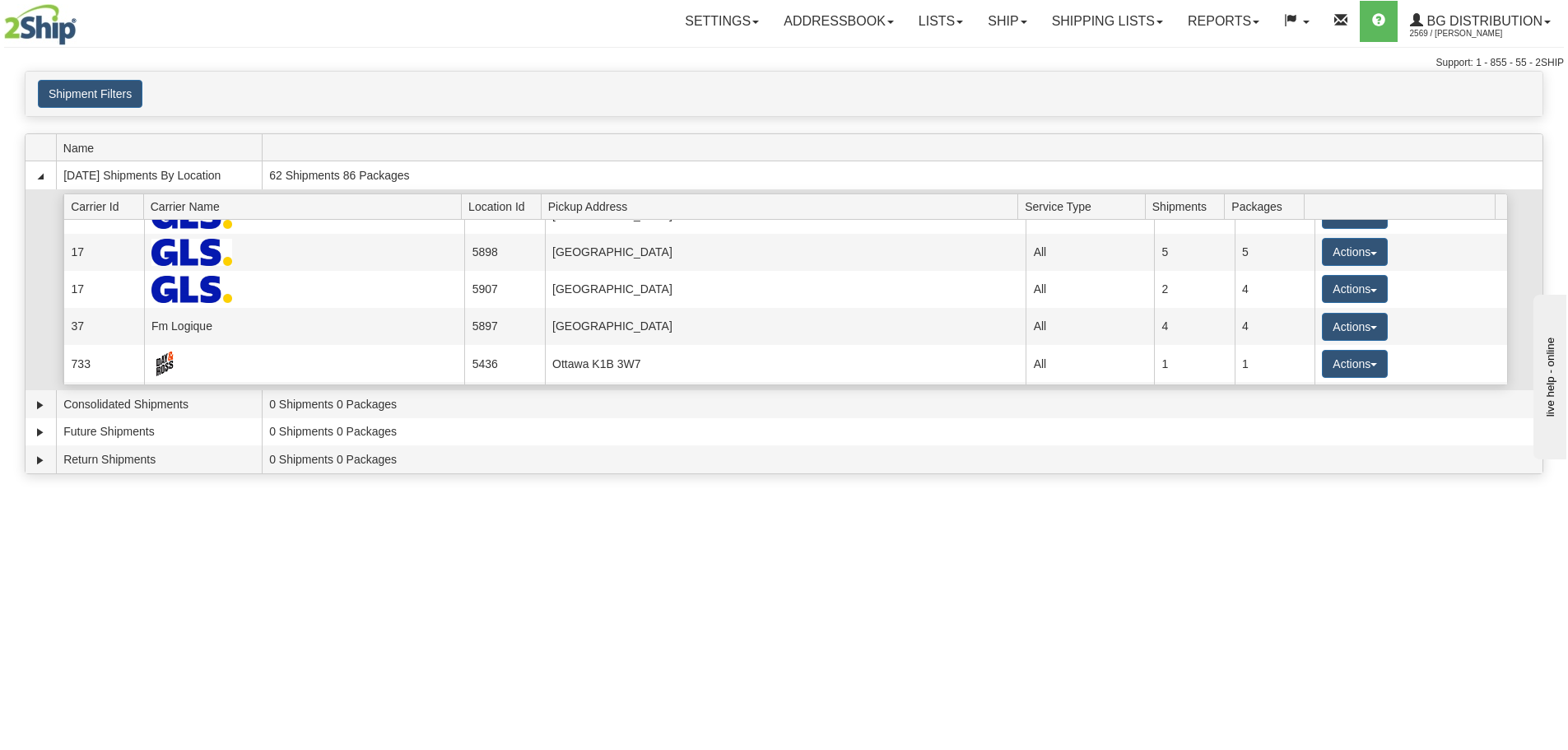
scroll to position [165, 0]
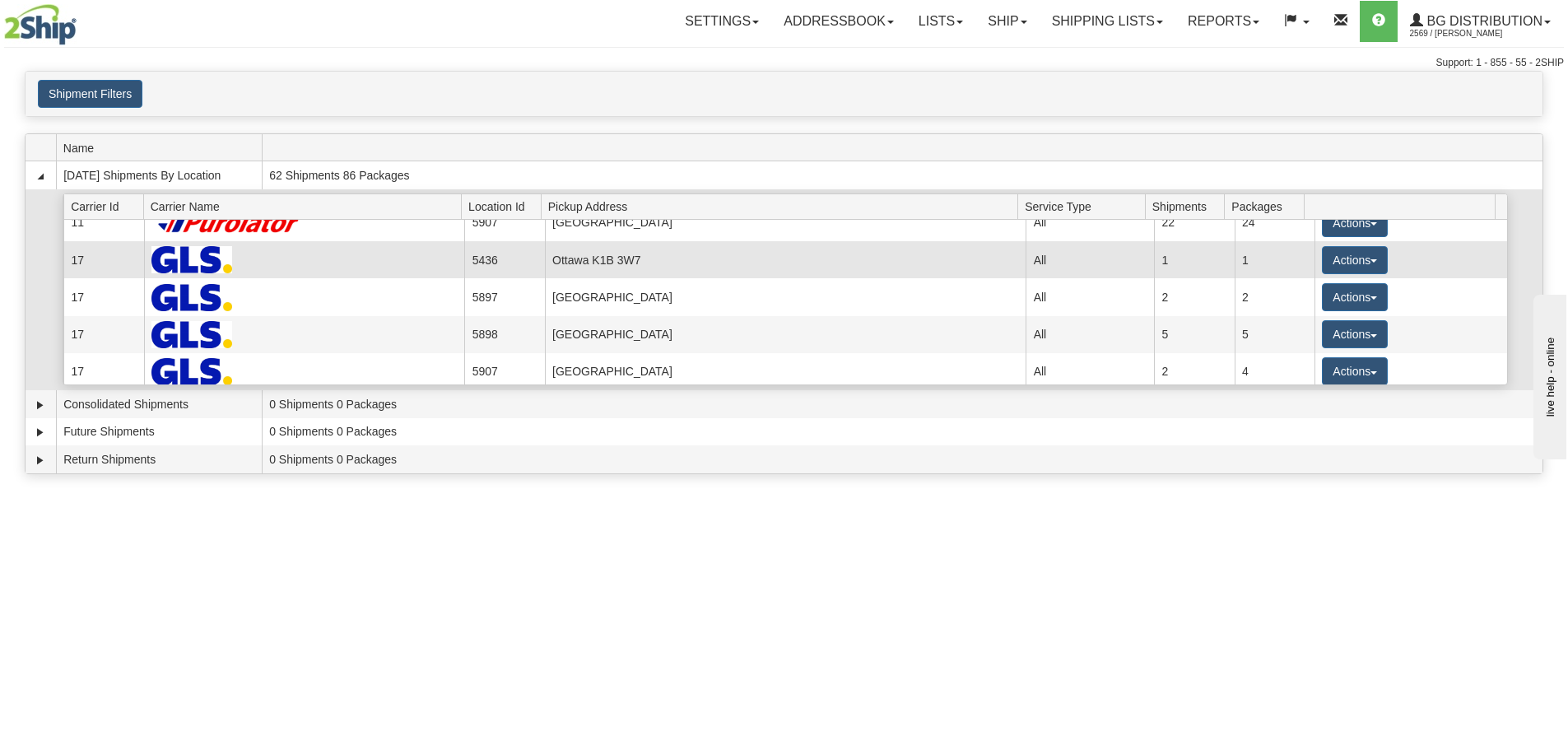
click at [607, 258] on td "Ottawa K1B 3W7" at bounding box center [785, 260] width 482 height 37
click at [1338, 260] on button "Actions" at bounding box center [1355, 260] width 65 height 28
click at [1318, 283] on link "Details" at bounding box center [1320, 291] width 132 height 21
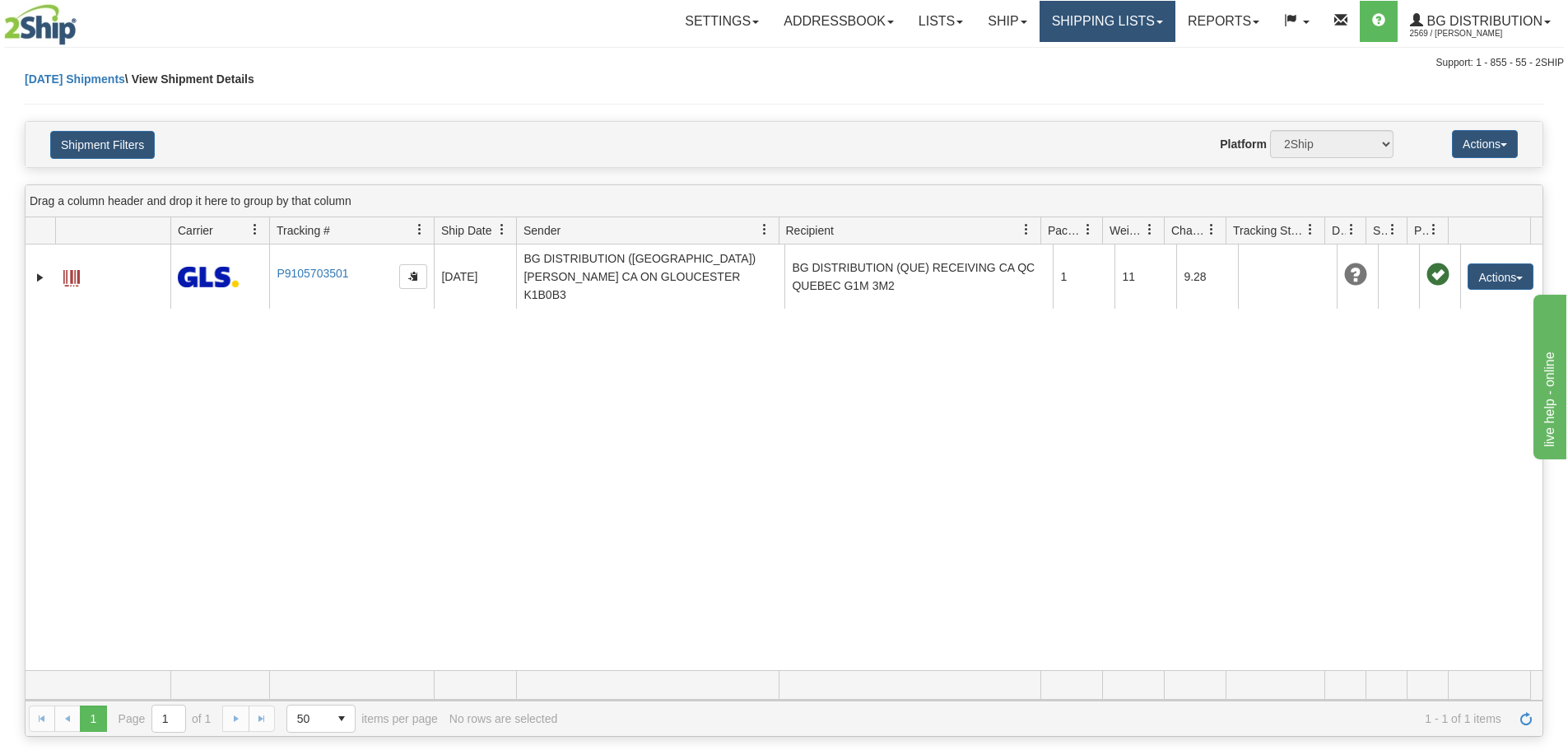
click at [1059, 30] on link "Shipping lists" at bounding box center [1108, 21] width 136 height 42
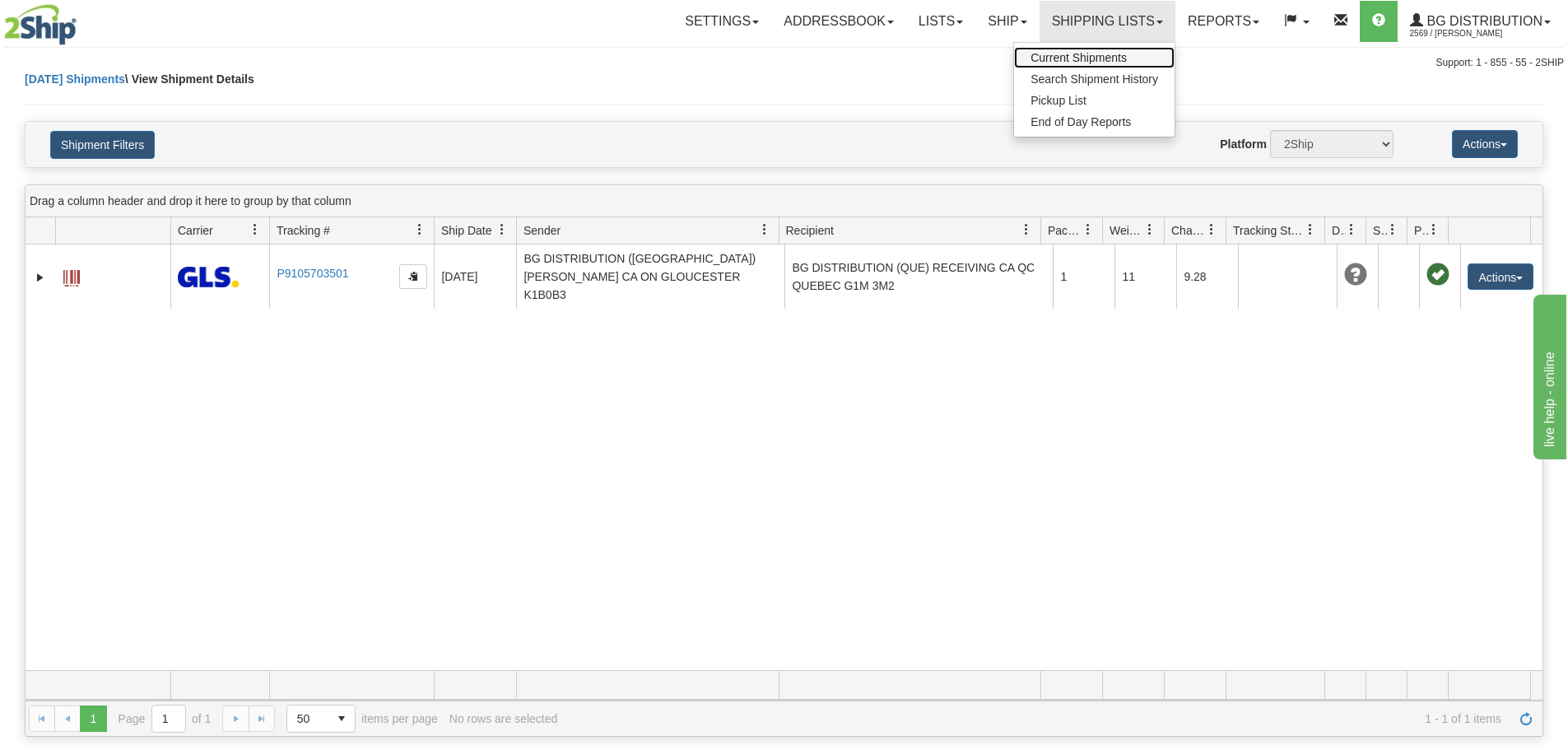
click at [1053, 51] on span "Current Shipments" at bounding box center [1078, 57] width 96 height 13
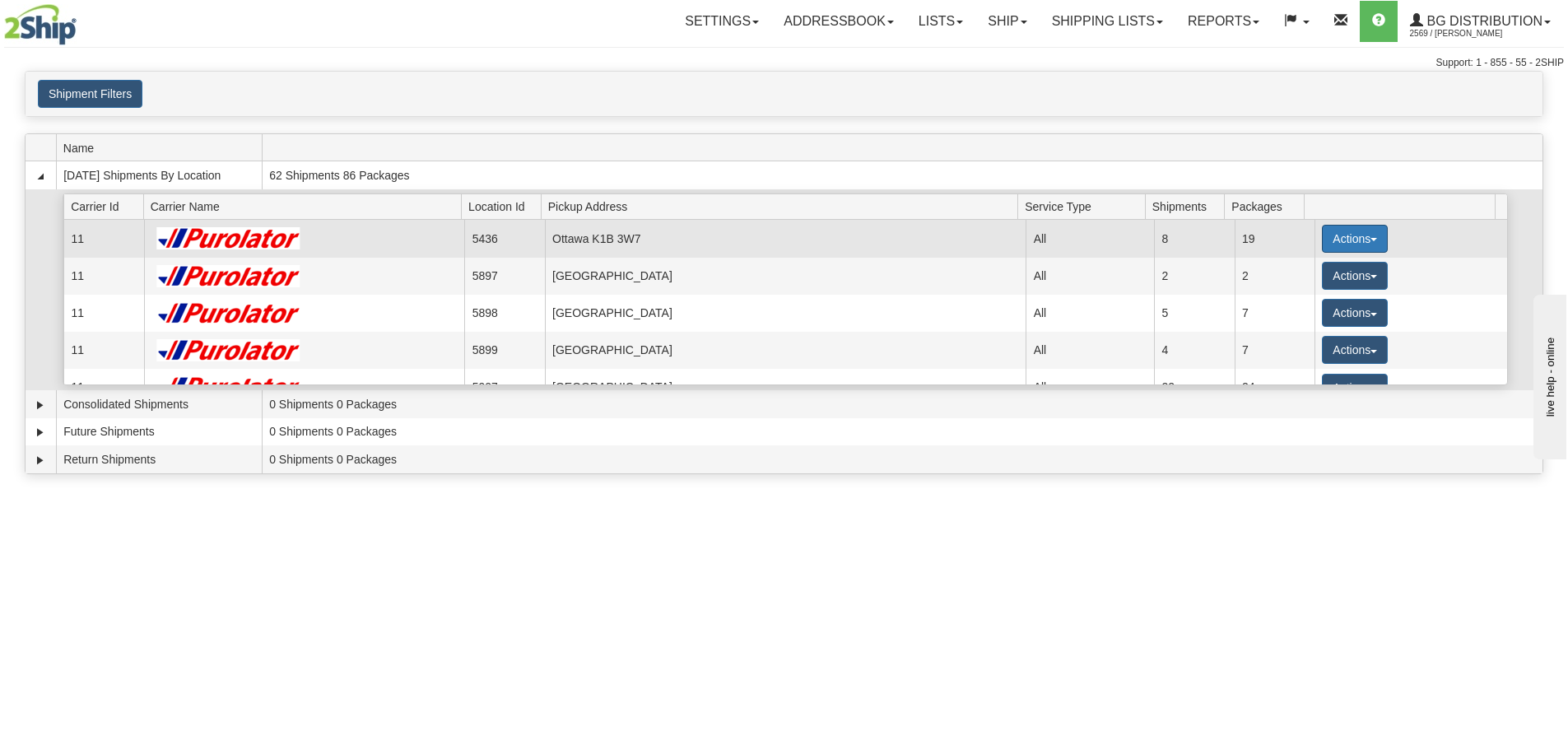
click at [1327, 244] on button "Actions" at bounding box center [1355, 239] width 65 height 28
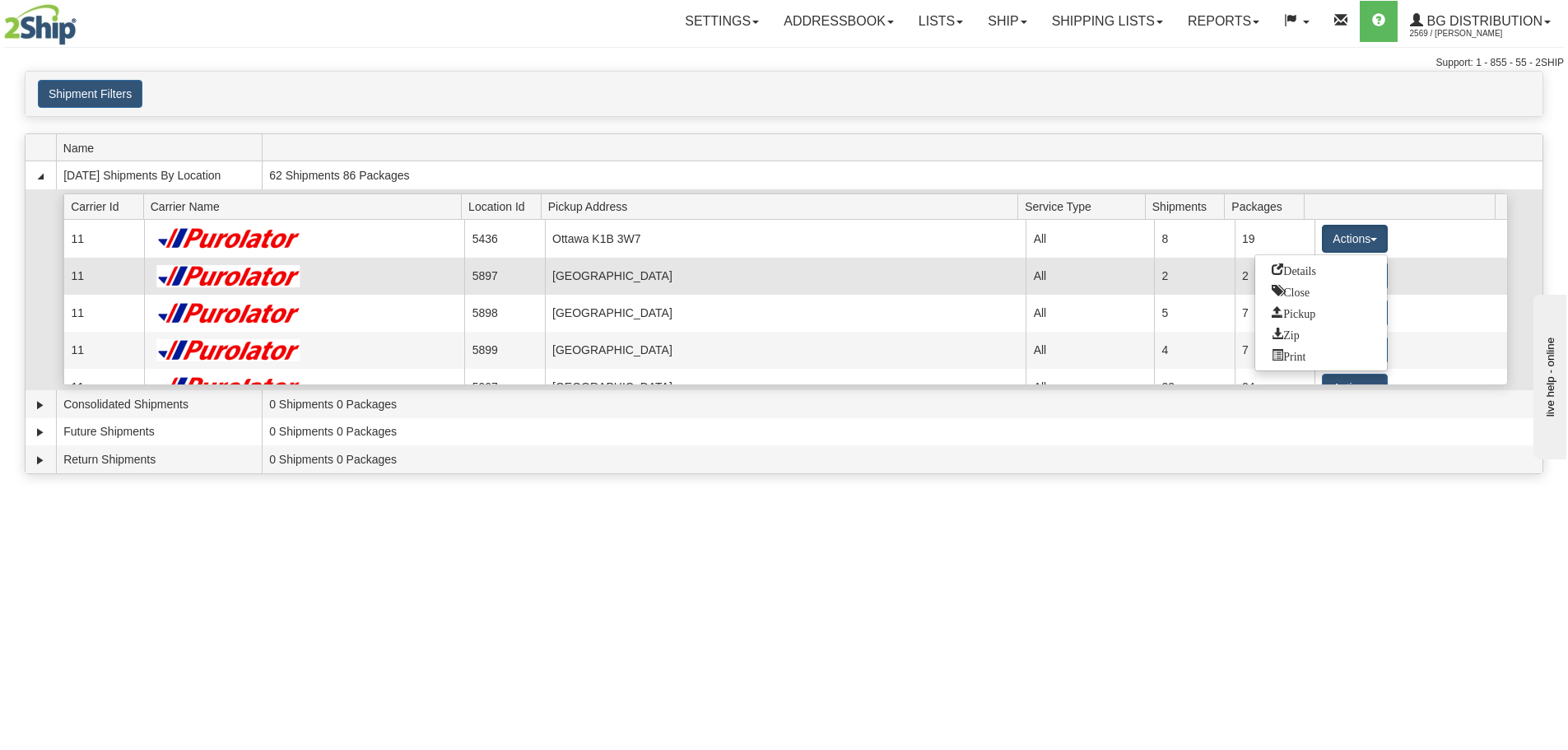
click at [1293, 268] on span "Details" at bounding box center [1294, 269] width 44 height 11
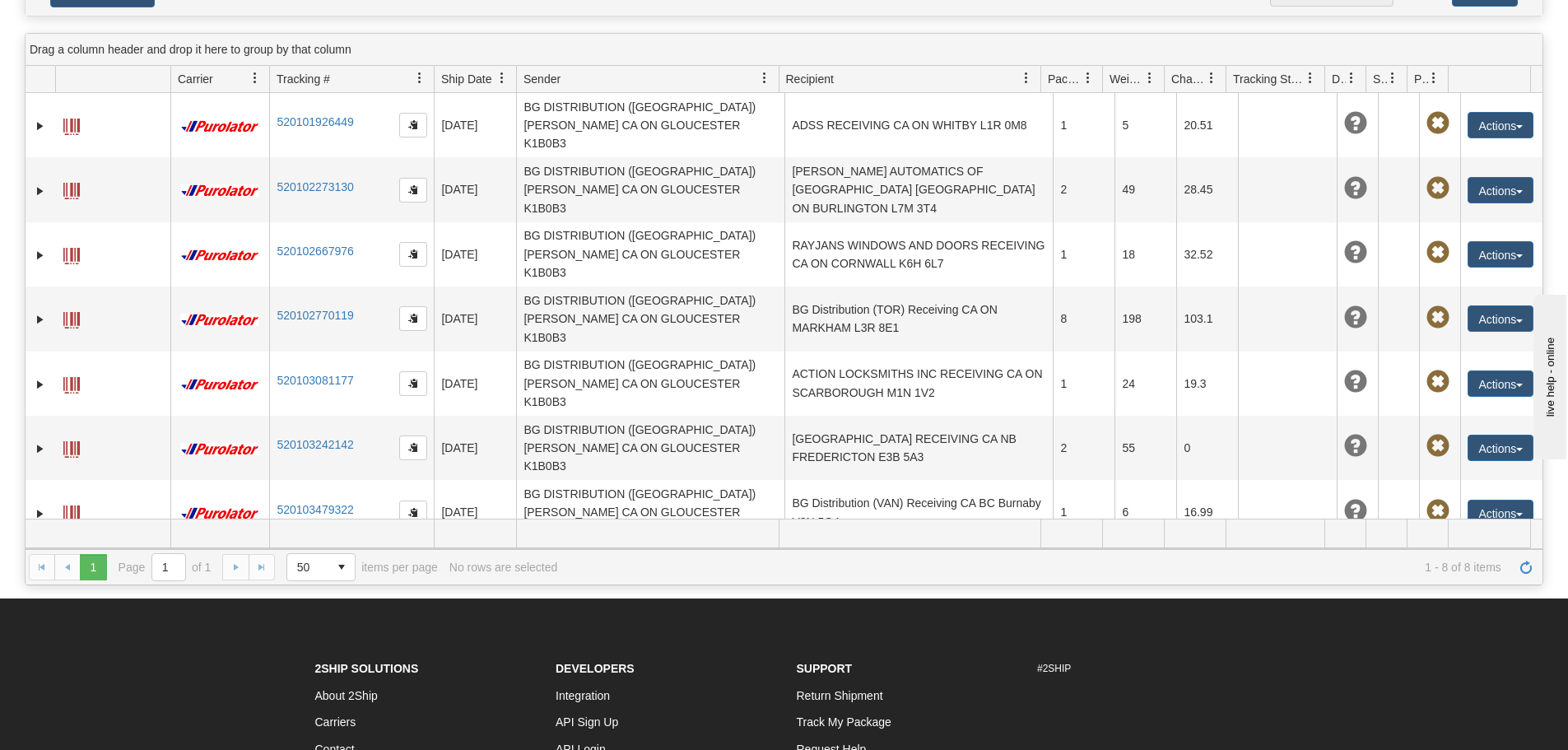
scroll to position [341, 0]
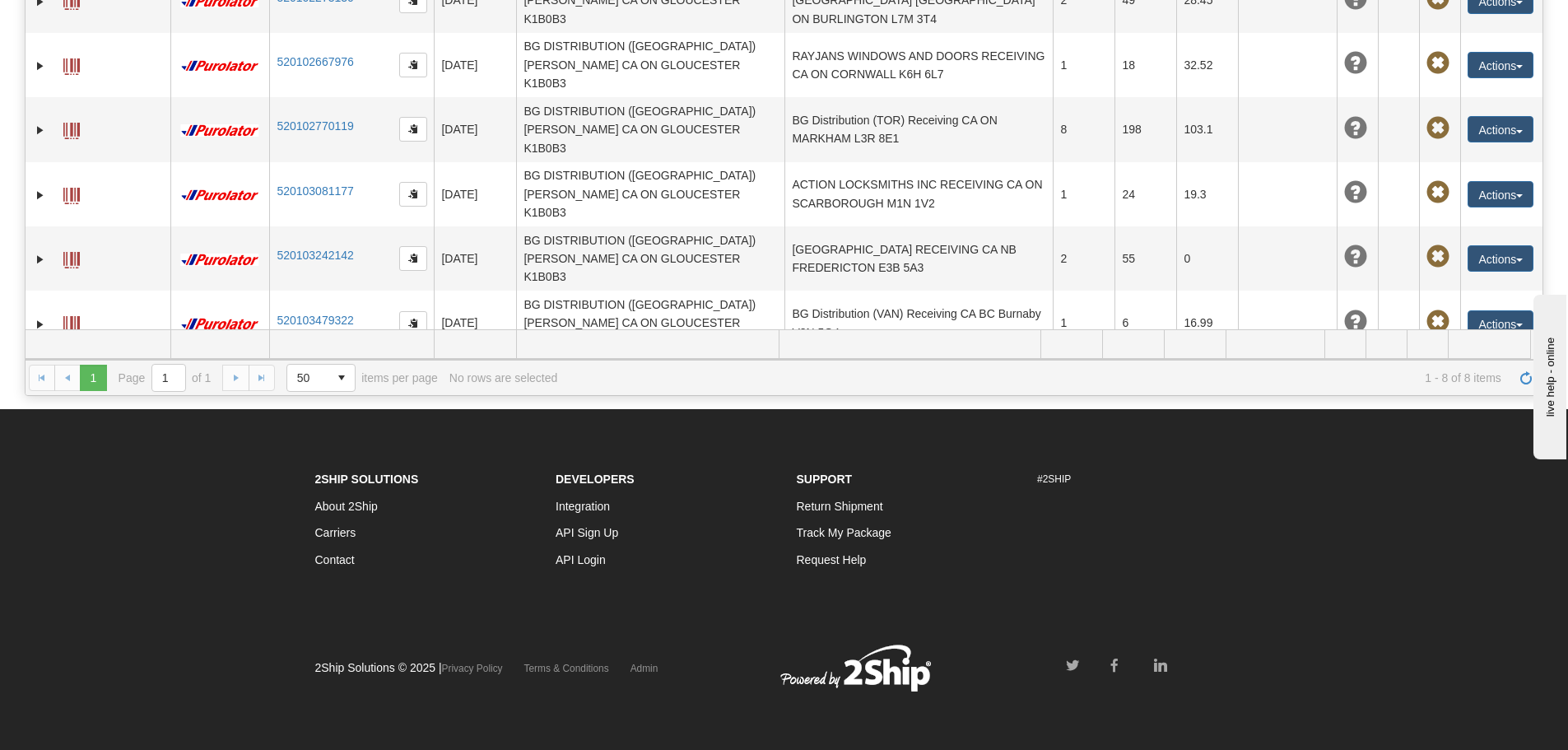
click at [1479, 375] on button "Actions" at bounding box center [1501, 388] width 65 height 27
click at [1457, 408] on link "Edit" at bounding box center [1466, 418] width 132 height 21
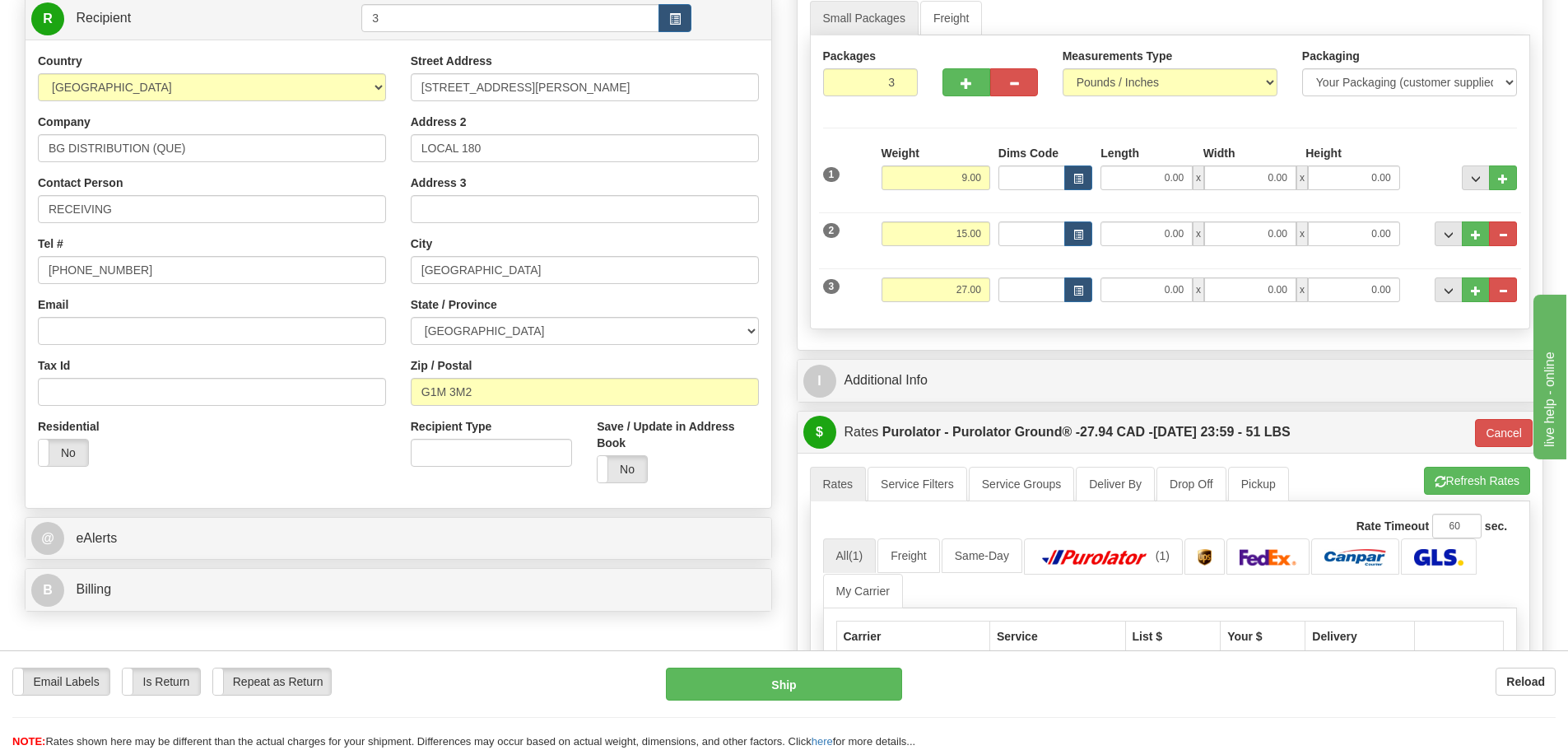
scroll to position [165, 0]
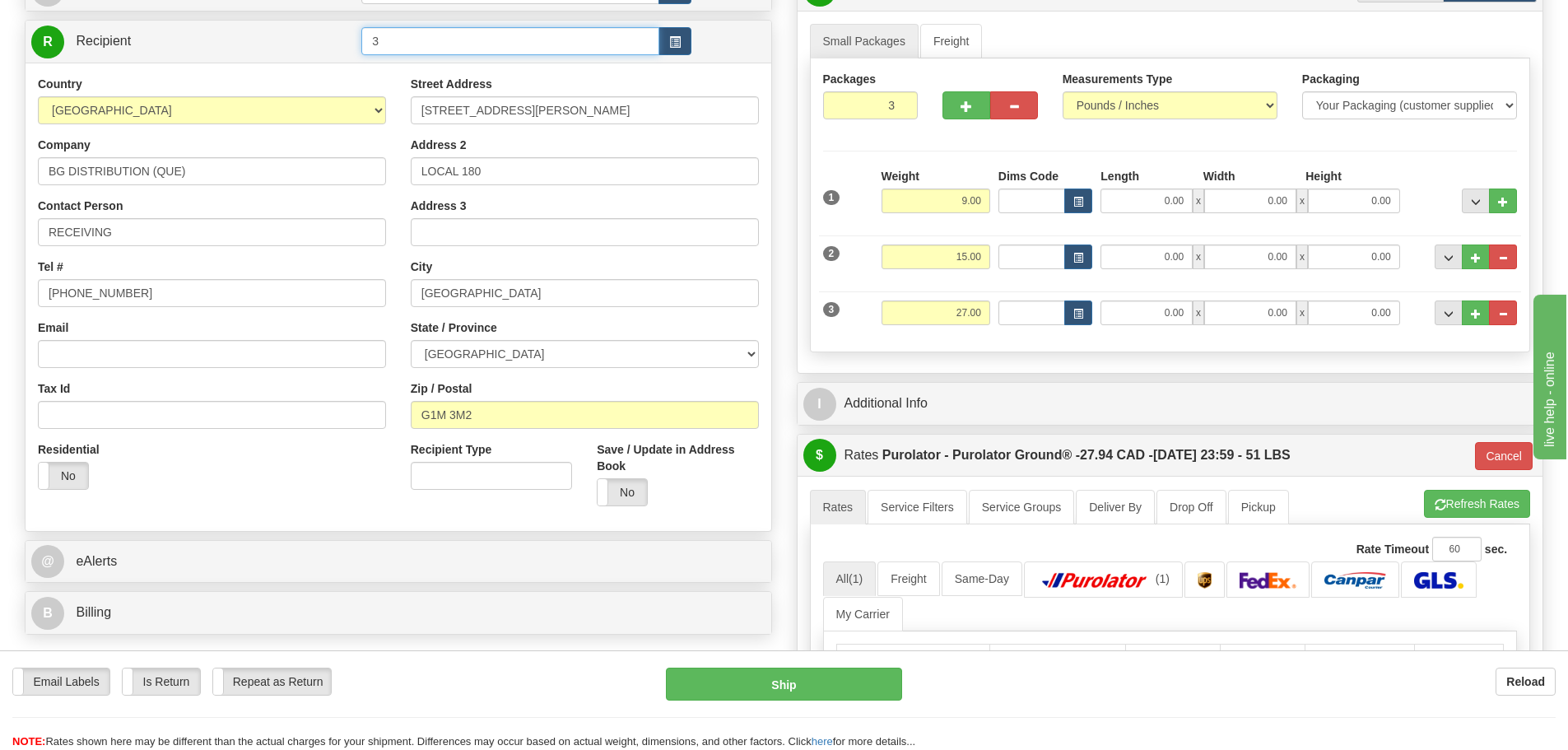
drag, startPoint x: 501, startPoint y: 54, endPoint x: 164, endPoint y: 75, distance: 337.7
click at [177, 70] on div "R Recipient 3" at bounding box center [398, 275] width 747 height 512
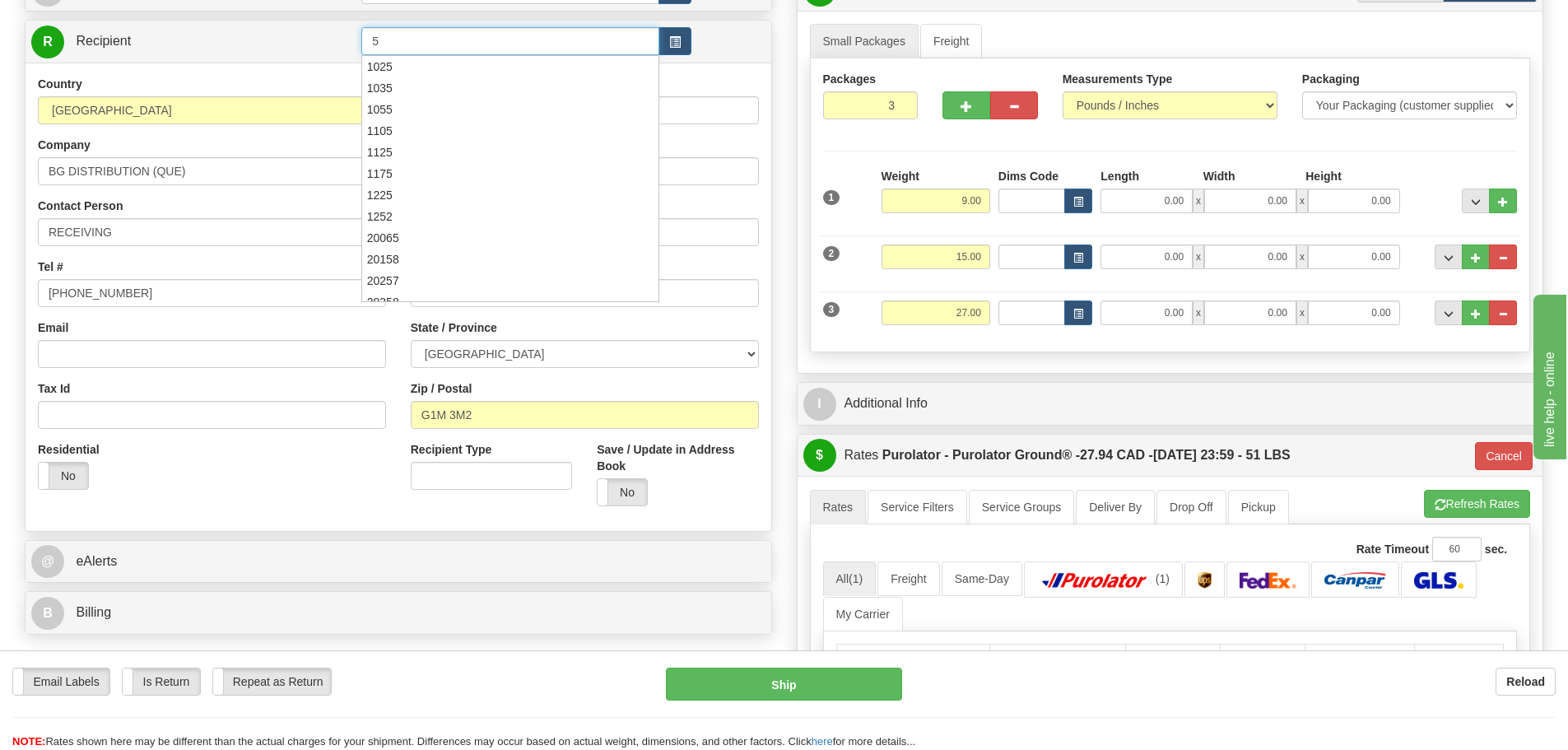
type input "5"
click at [0, 451] on div "Toggle navigation Settings Shipping Preferences Fields Preferences New" at bounding box center [784, 496] width 1568 height 1321
type input "260"
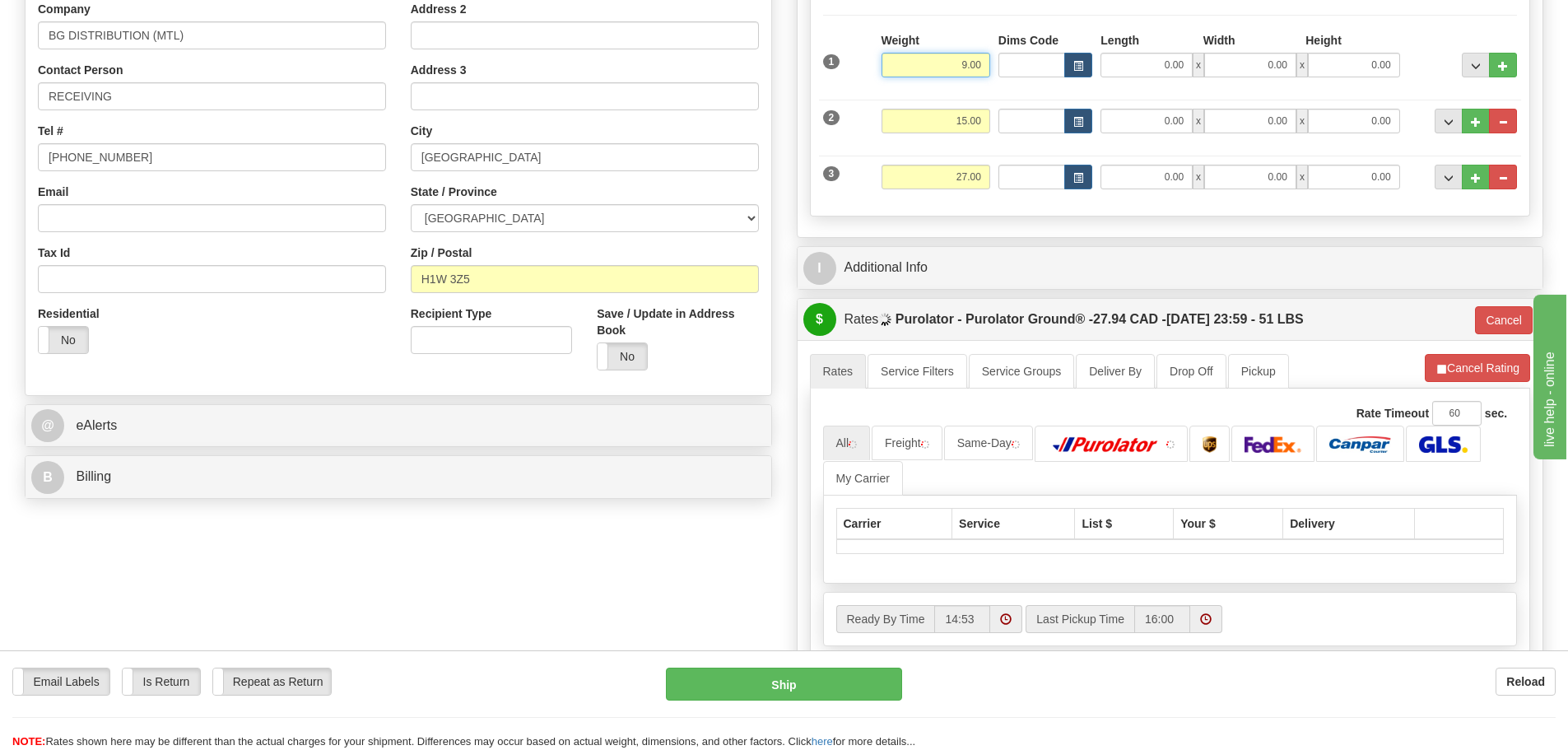
scroll to position [329, 0]
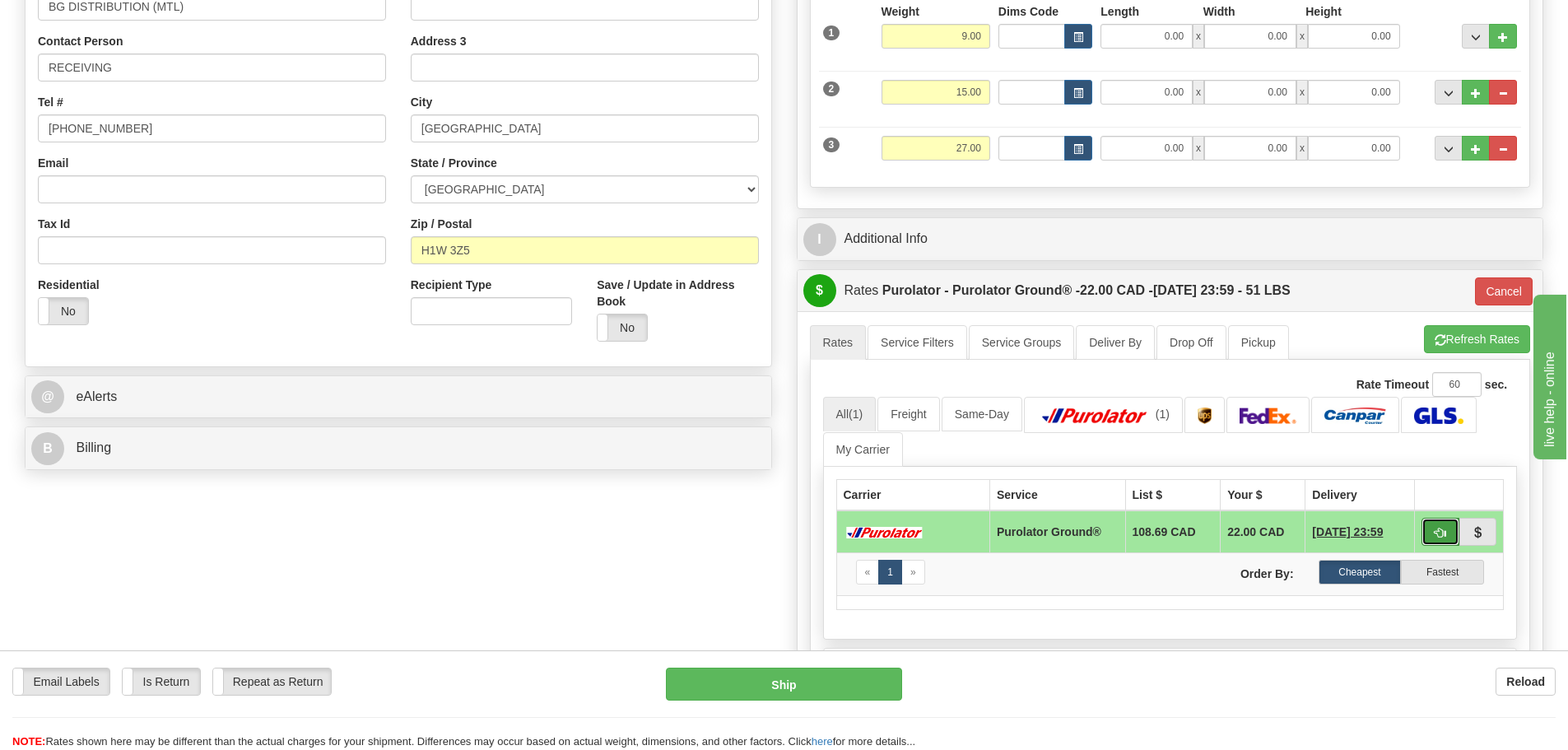
click at [1435, 520] on button "button" at bounding box center [1441, 532] width 38 height 28
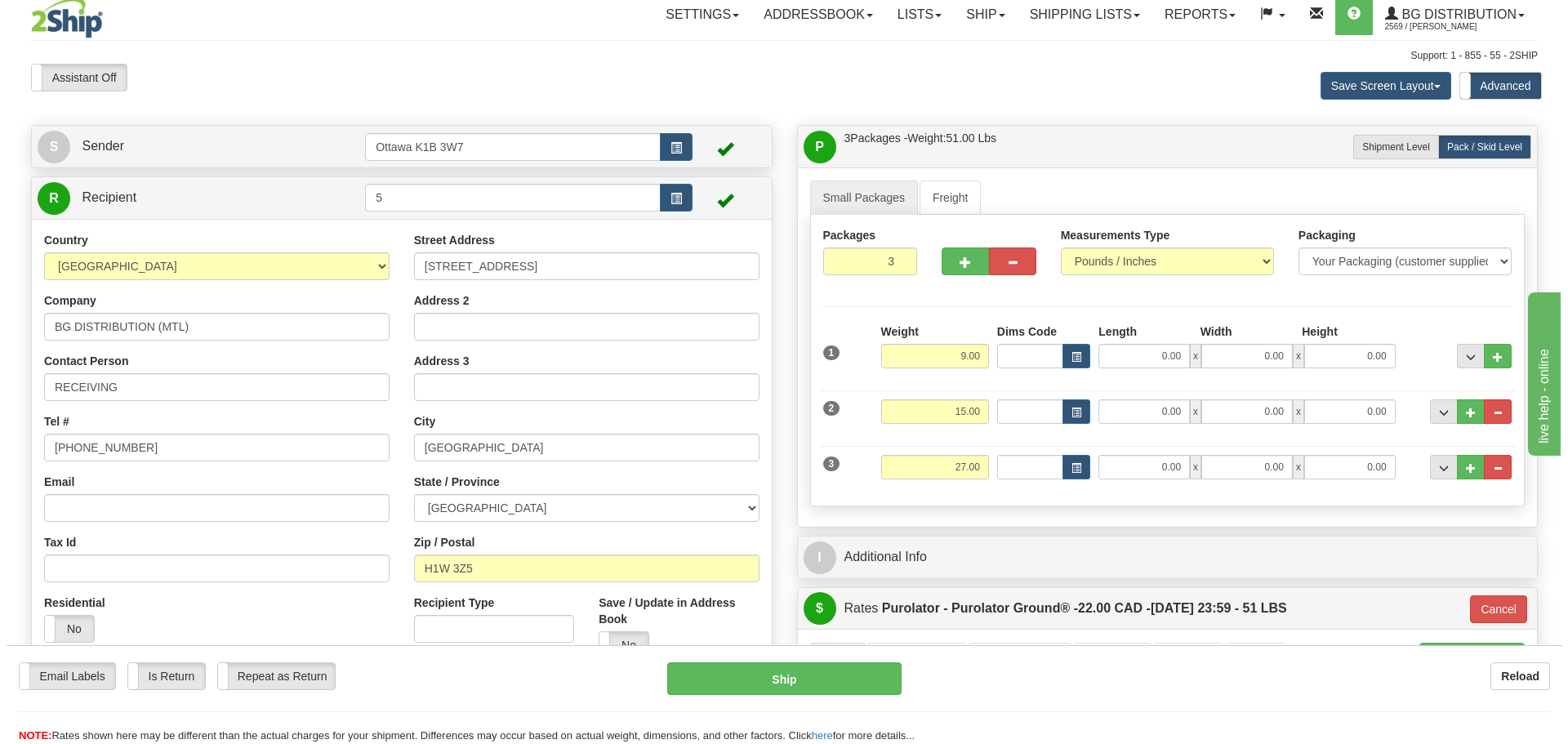
scroll to position [0, 0]
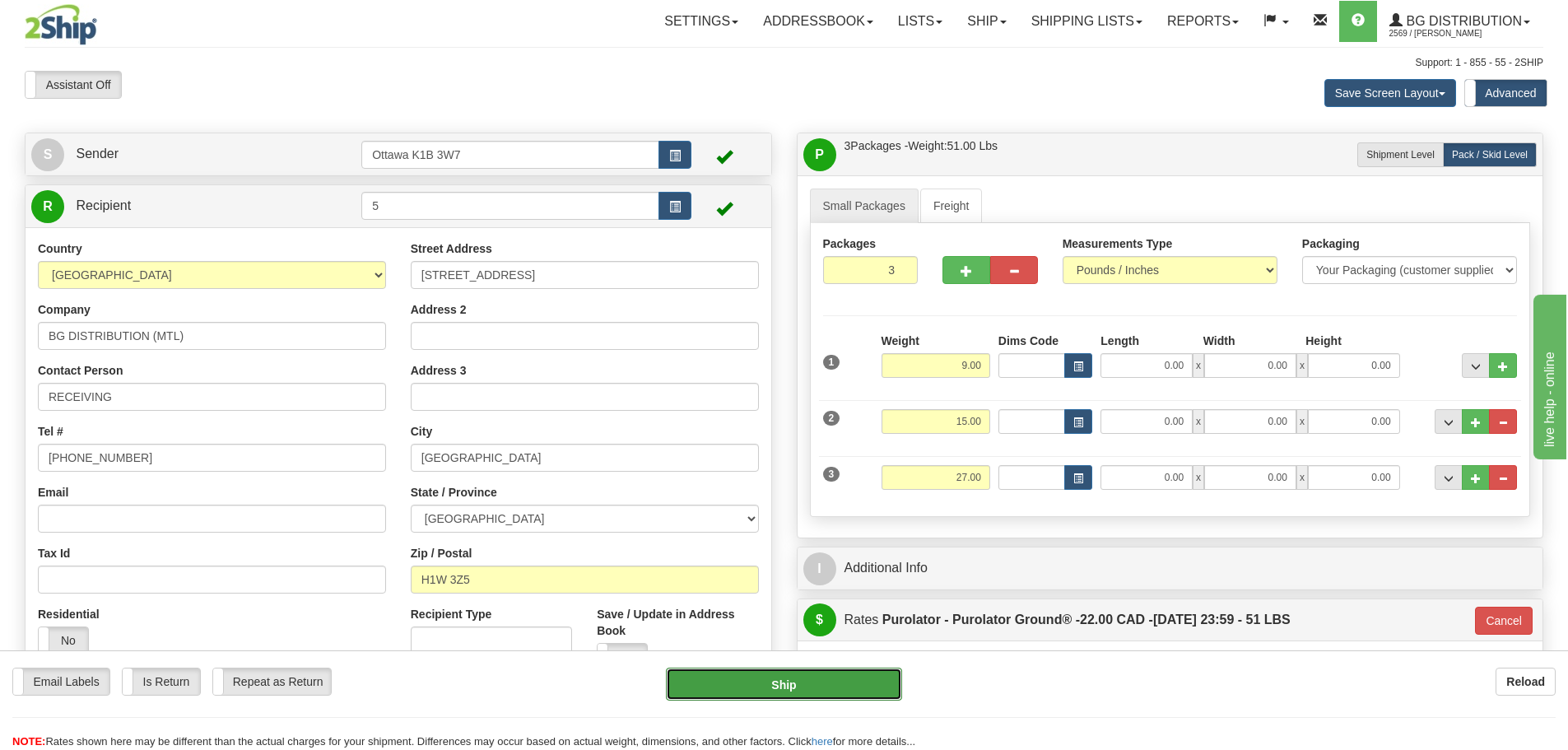
click at [794, 689] on button "Ship" at bounding box center [784, 684] width 236 height 33
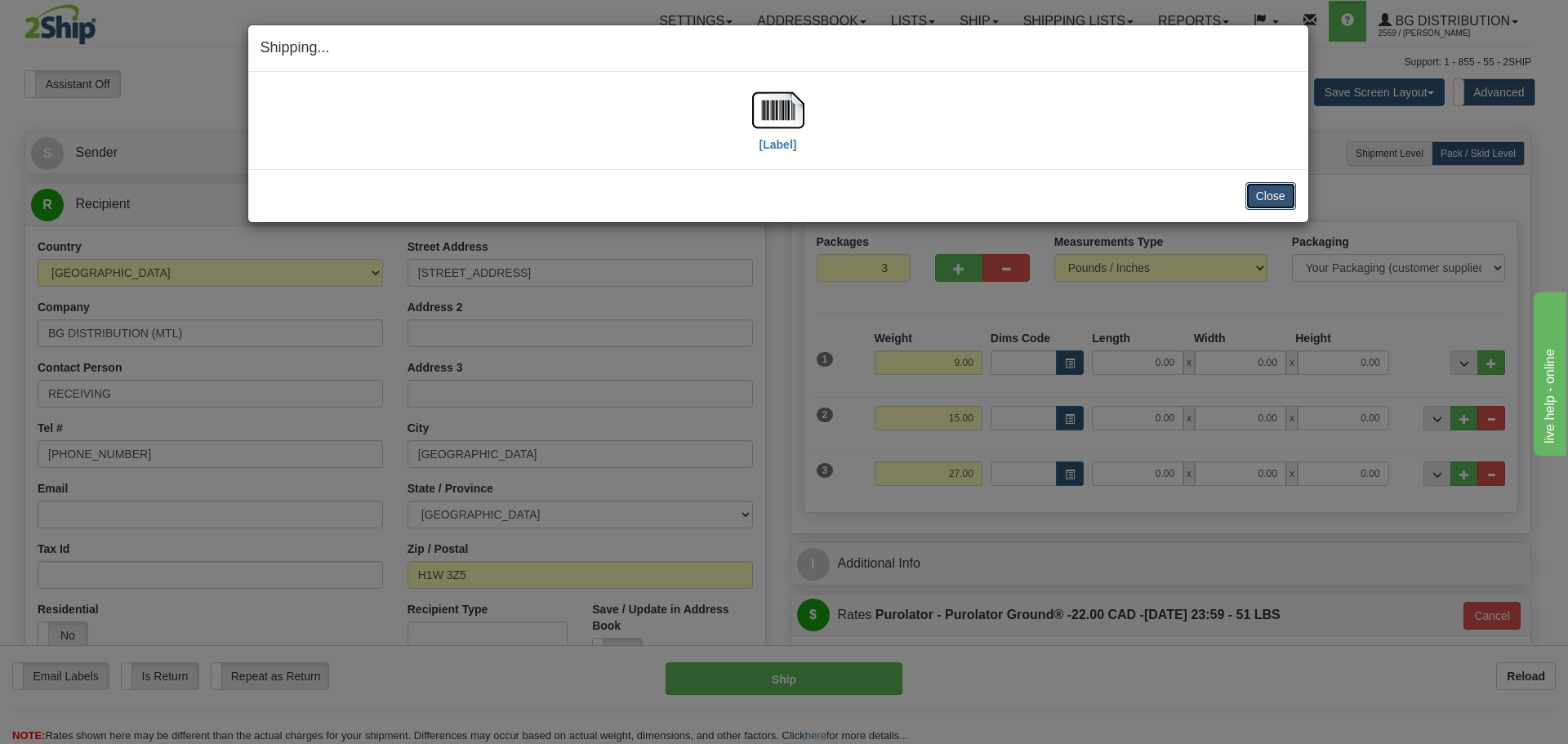
click at [1268, 193] on button "Close" at bounding box center [1271, 197] width 51 height 28
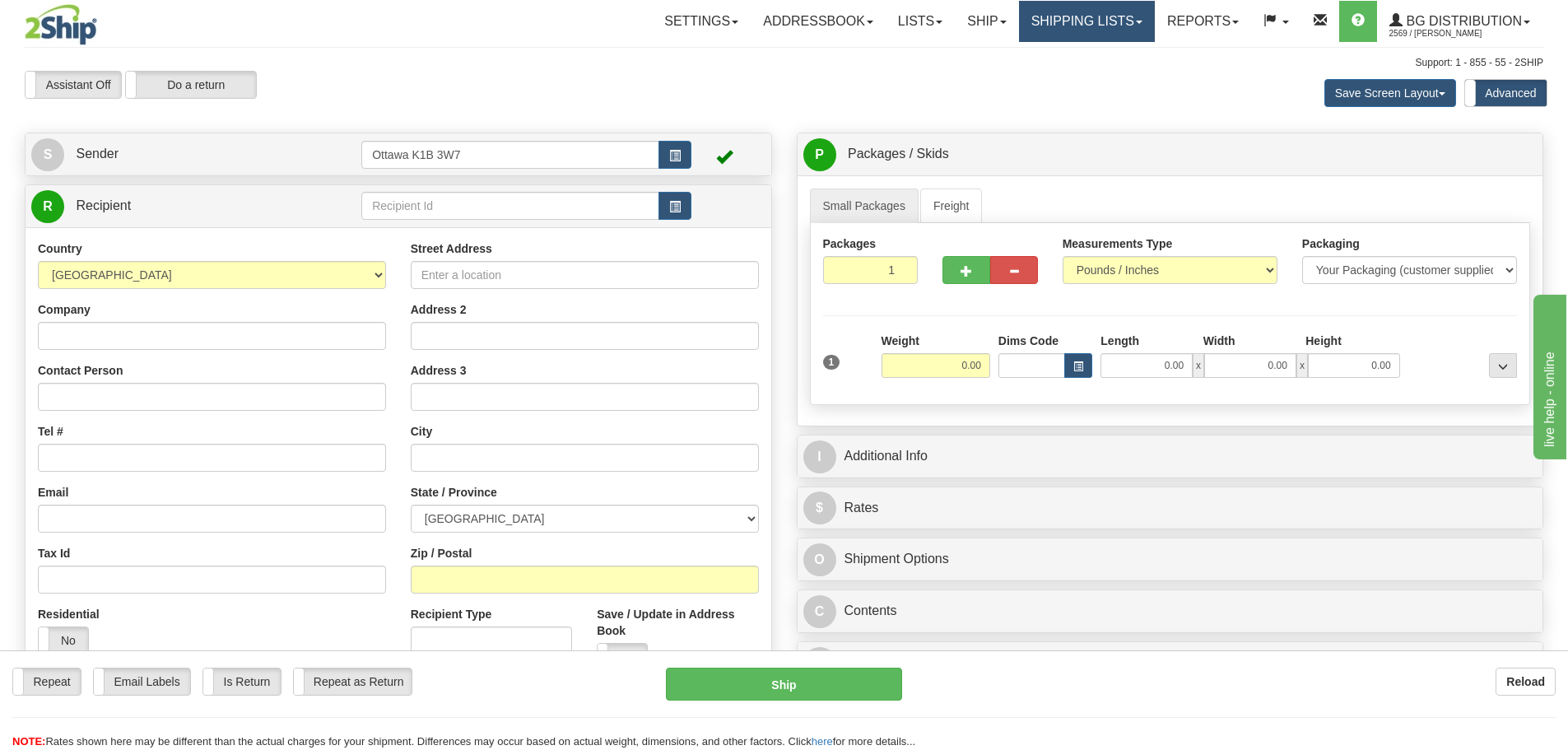
click at [1107, 23] on link "Shipping lists" at bounding box center [1087, 21] width 136 height 42
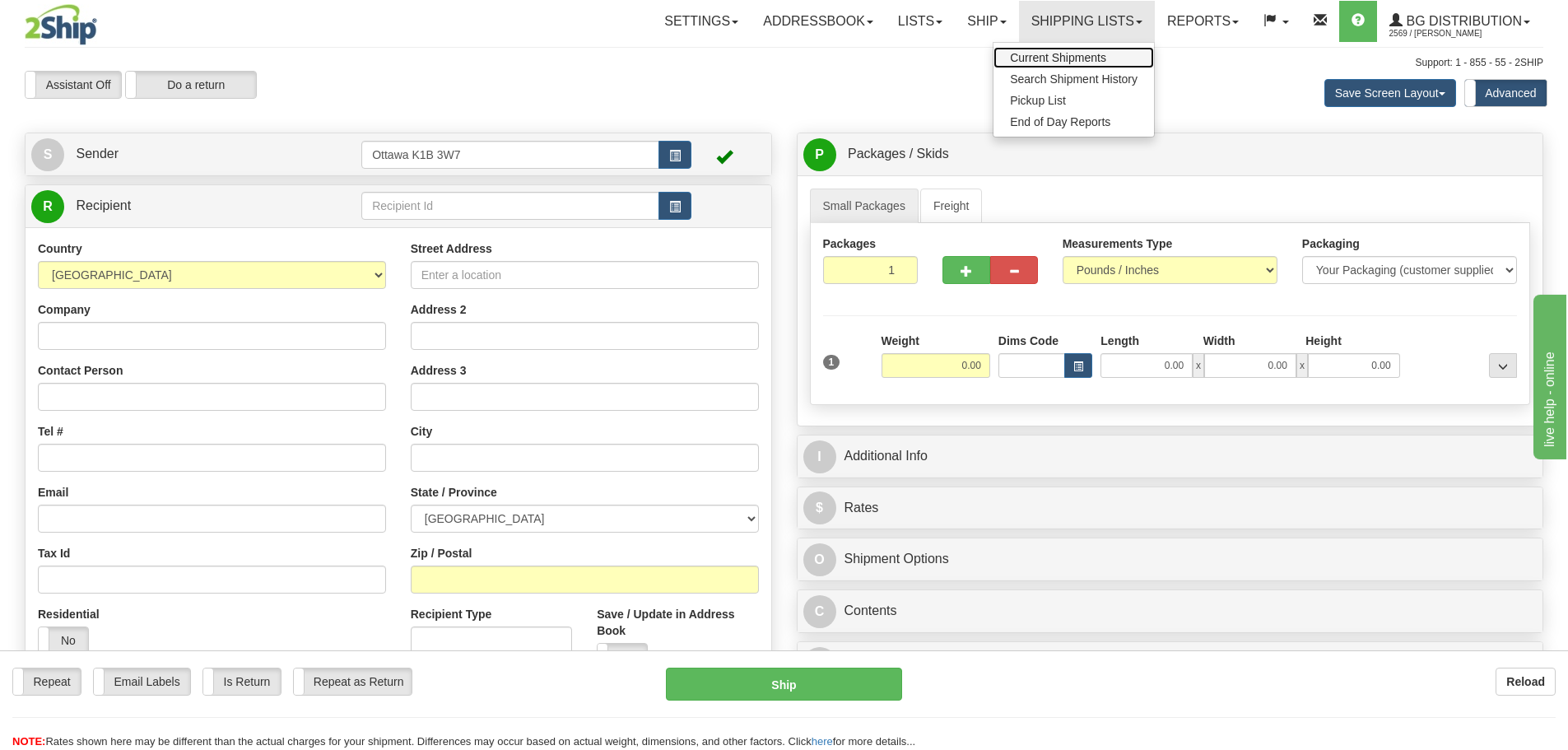
click at [1113, 60] on link "Current Shipments" at bounding box center [1074, 57] width 161 height 21
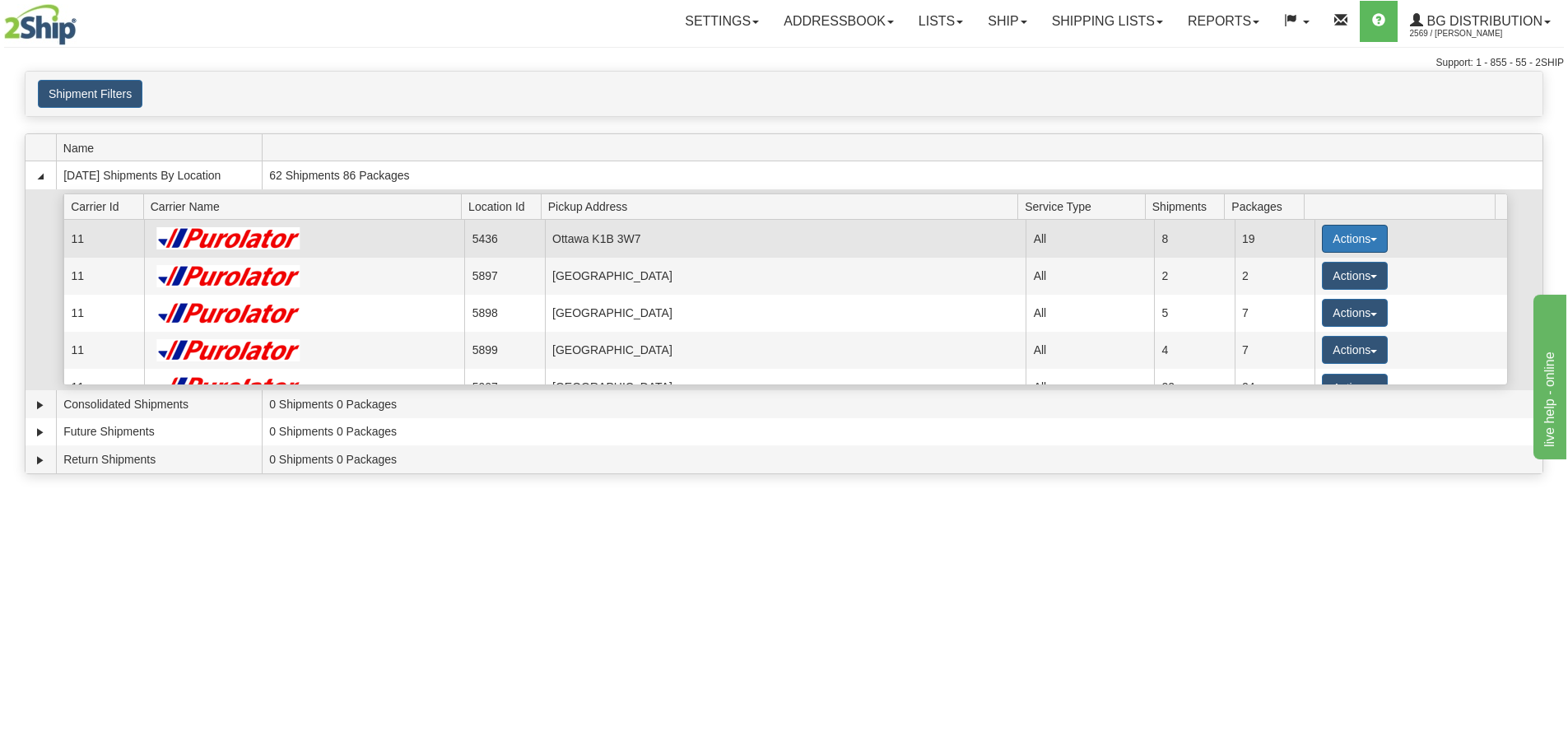
click at [1336, 229] on button "Actions" at bounding box center [1355, 239] width 65 height 28
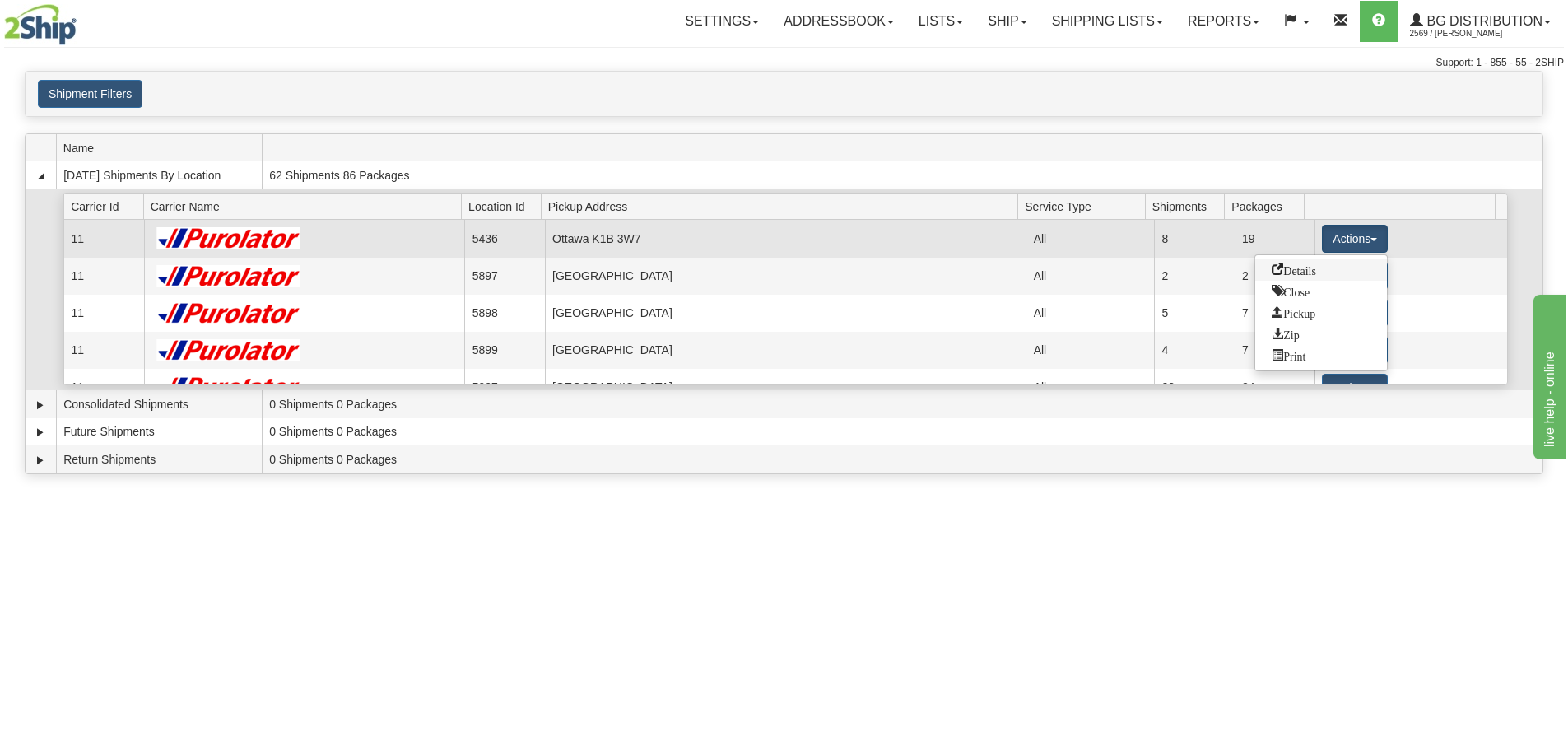
click at [1335, 266] on link "Details" at bounding box center [1320, 270] width 132 height 21
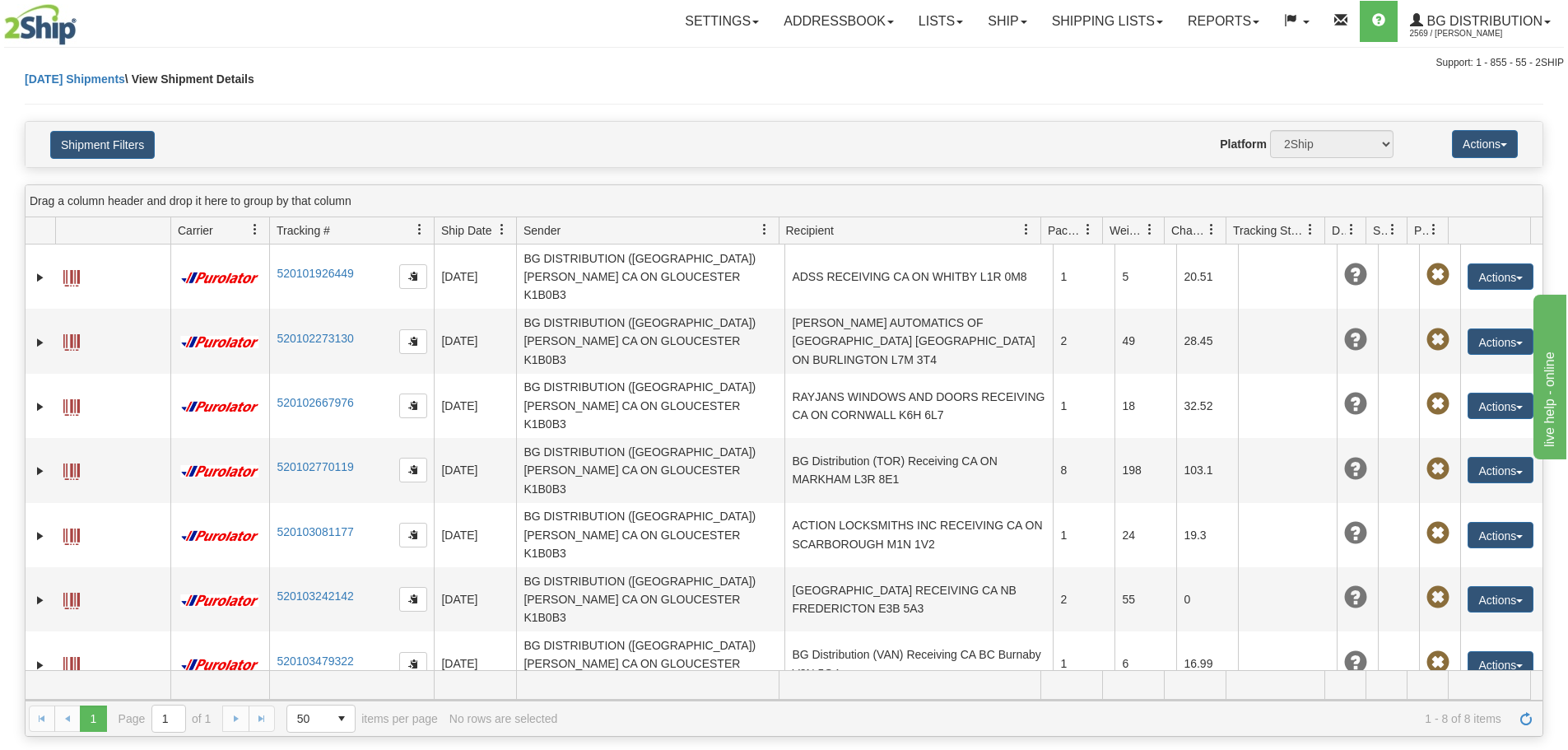
click at [1470, 716] on button "Actions" at bounding box center [1501, 729] width 65 height 27
click at [1454, 748] on link "Edit" at bounding box center [1466, 759] width 132 height 21
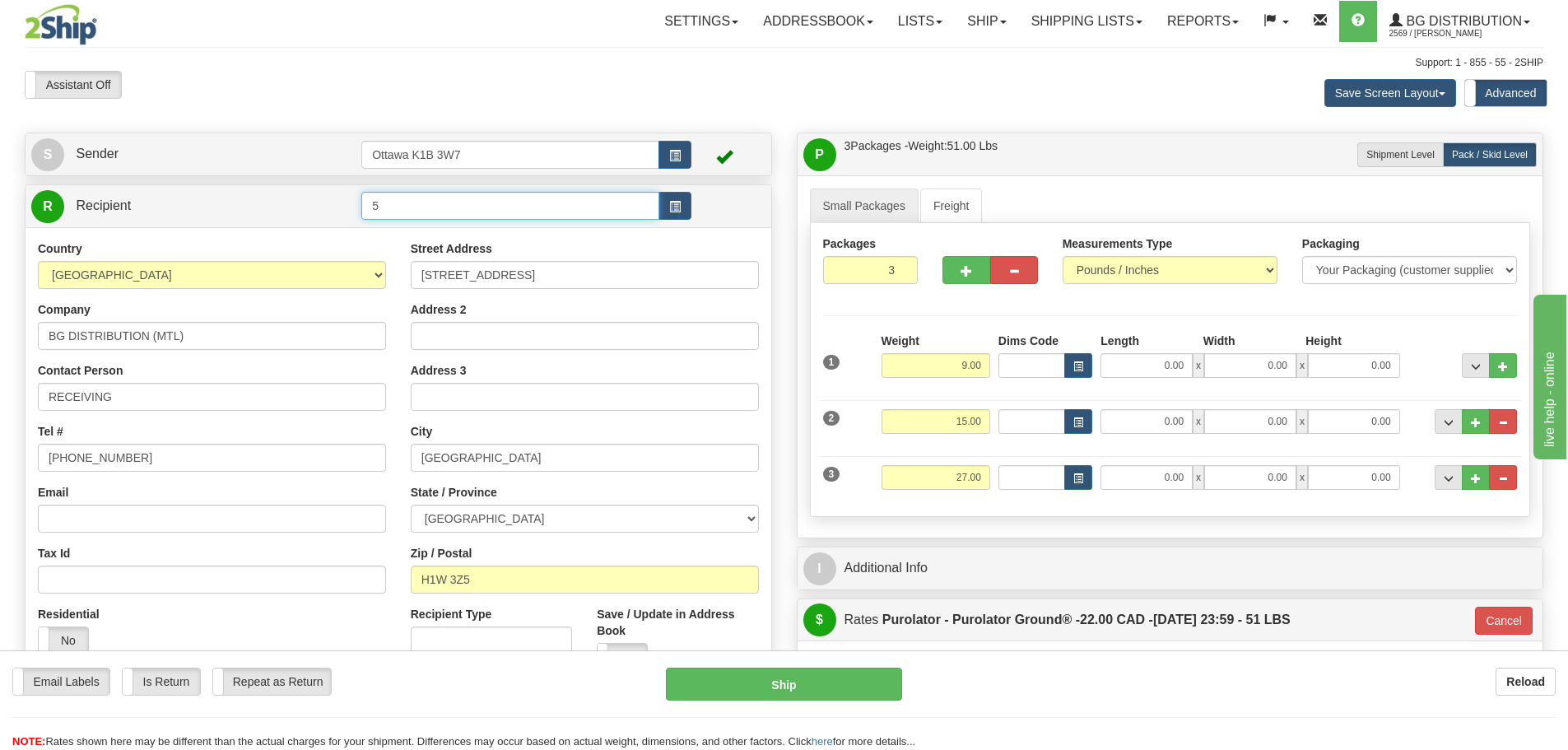
drag, startPoint x: 524, startPoint y: 208, endPoint x: 154, endPoint y: 230, distance: 370.7
click at [160, 229] on div "R Recipient 5" at bounding box center [398, 440] width 747 height 512
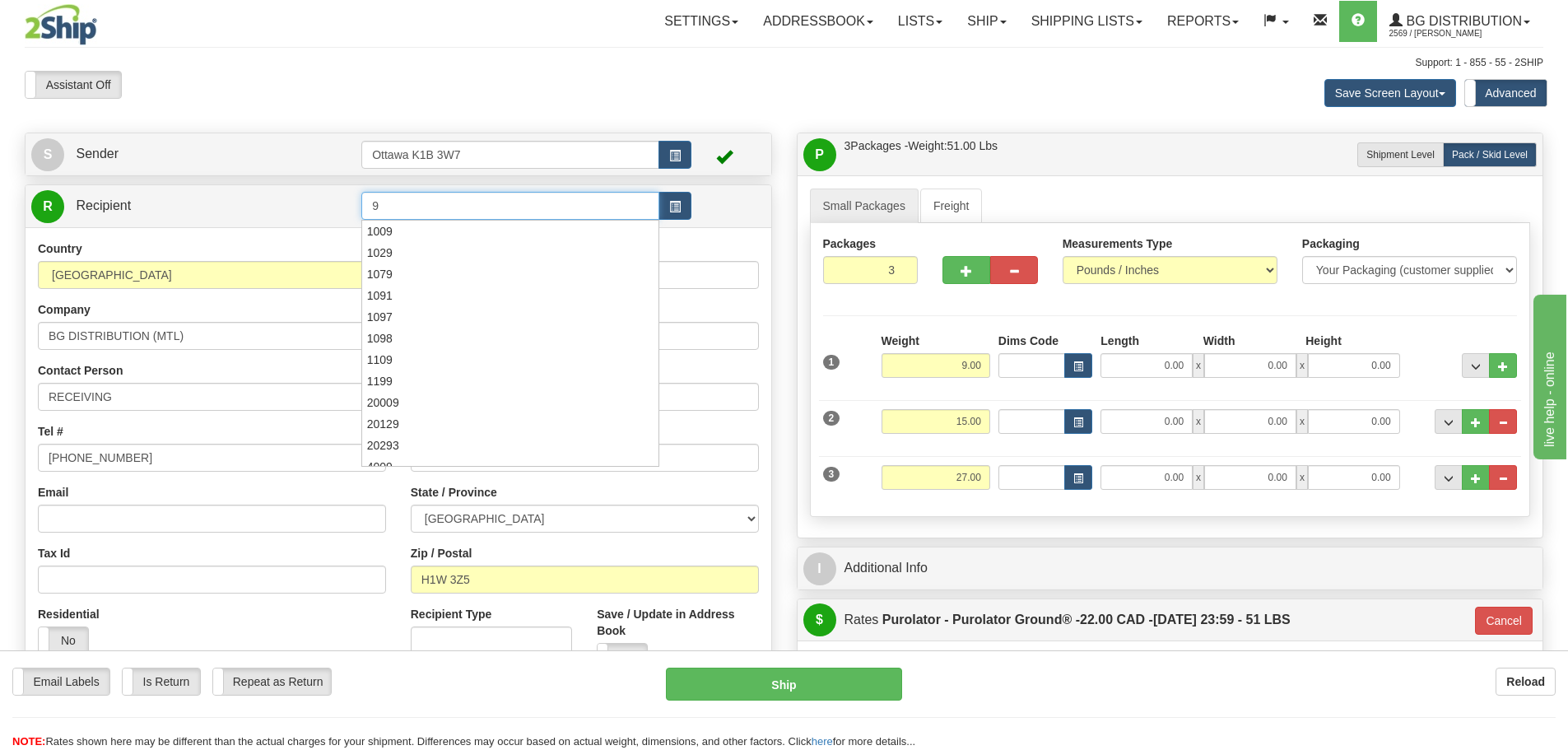
type input "9"
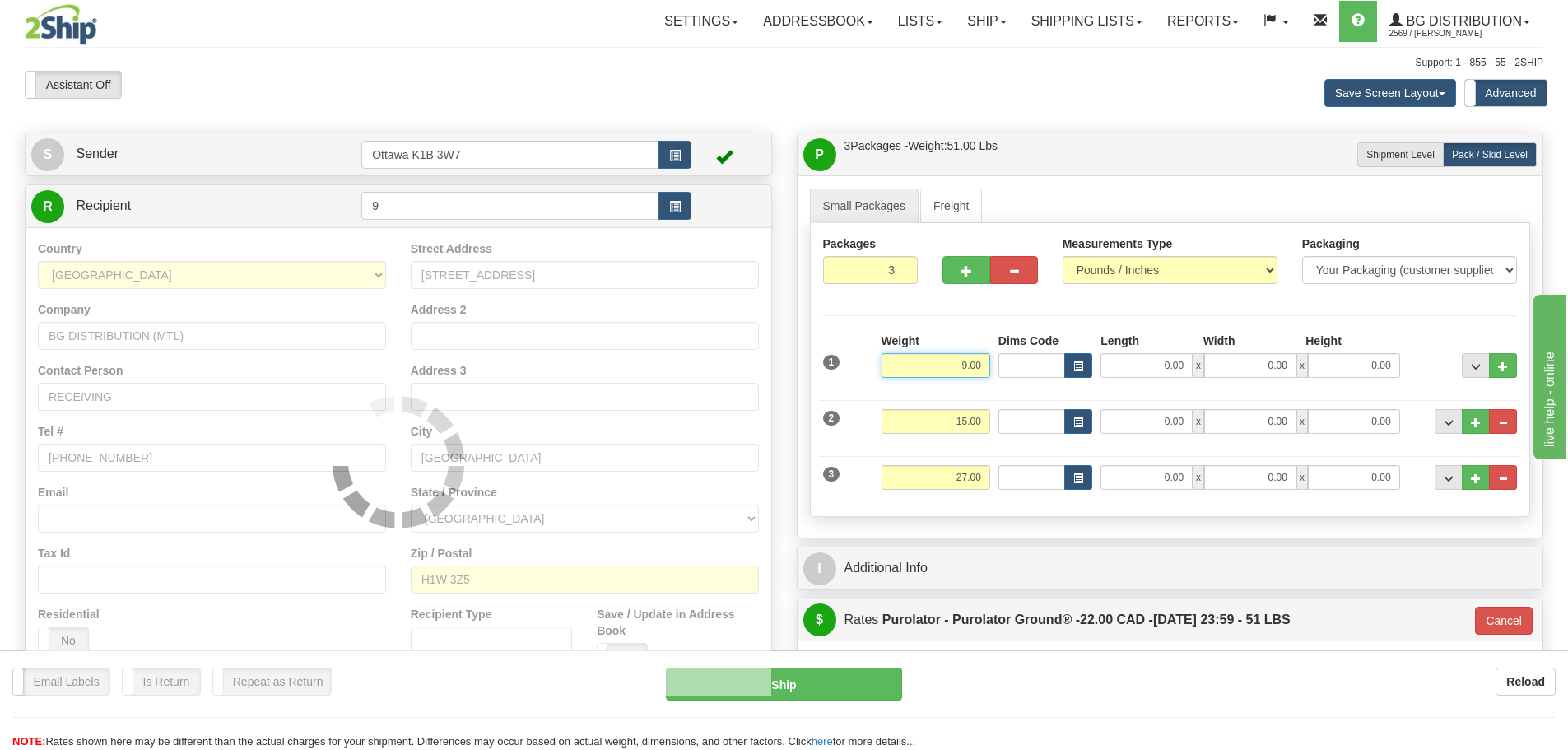
click at [884, 110] on div "Assistant On Assistant Off Do a return Do a return Previous Next Save Screen La…" at bounding box center [784, 93] width 1543 height 44
type input "260"
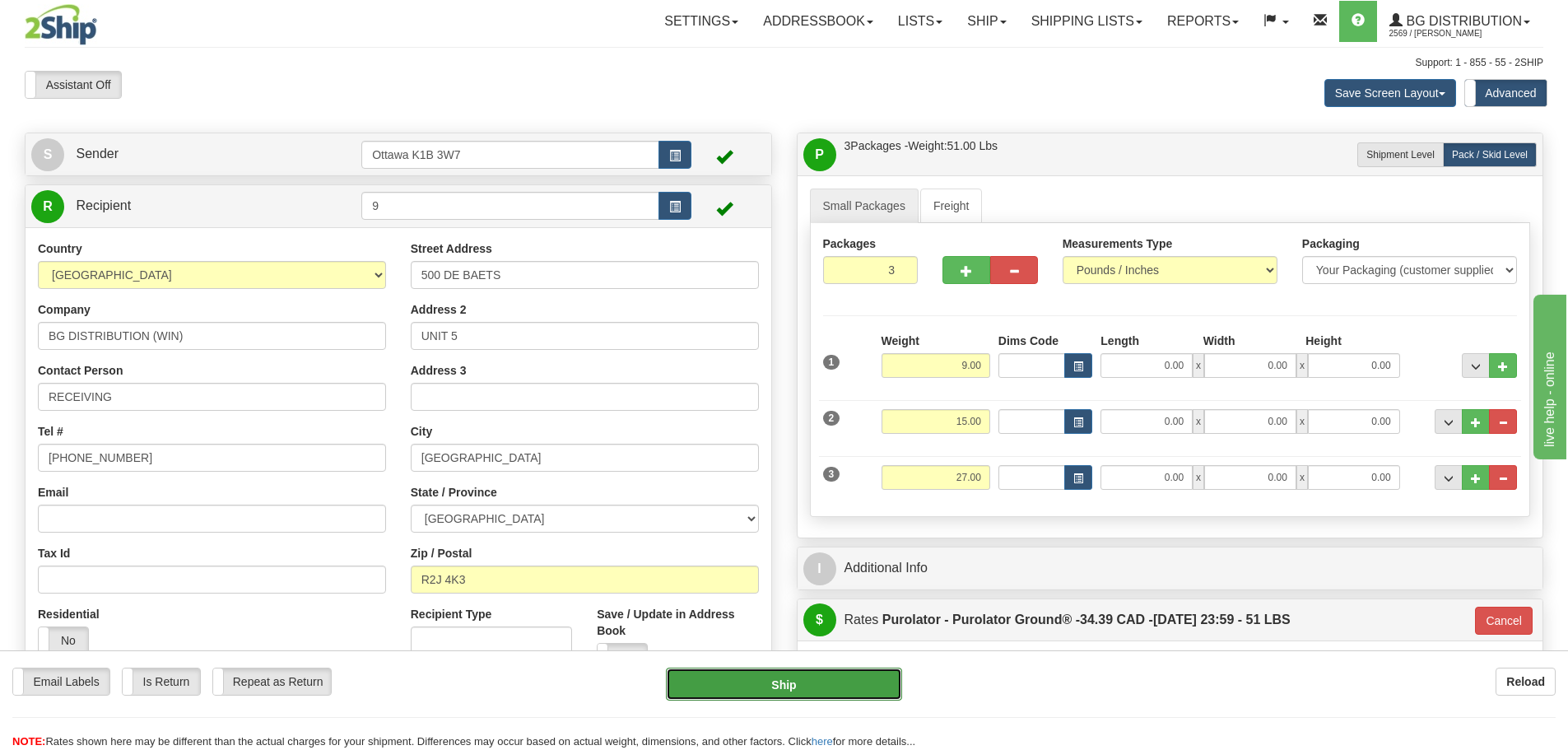
click at [813, 694] on button "Ship" at bounding box center [784, 684] width 236 height 33
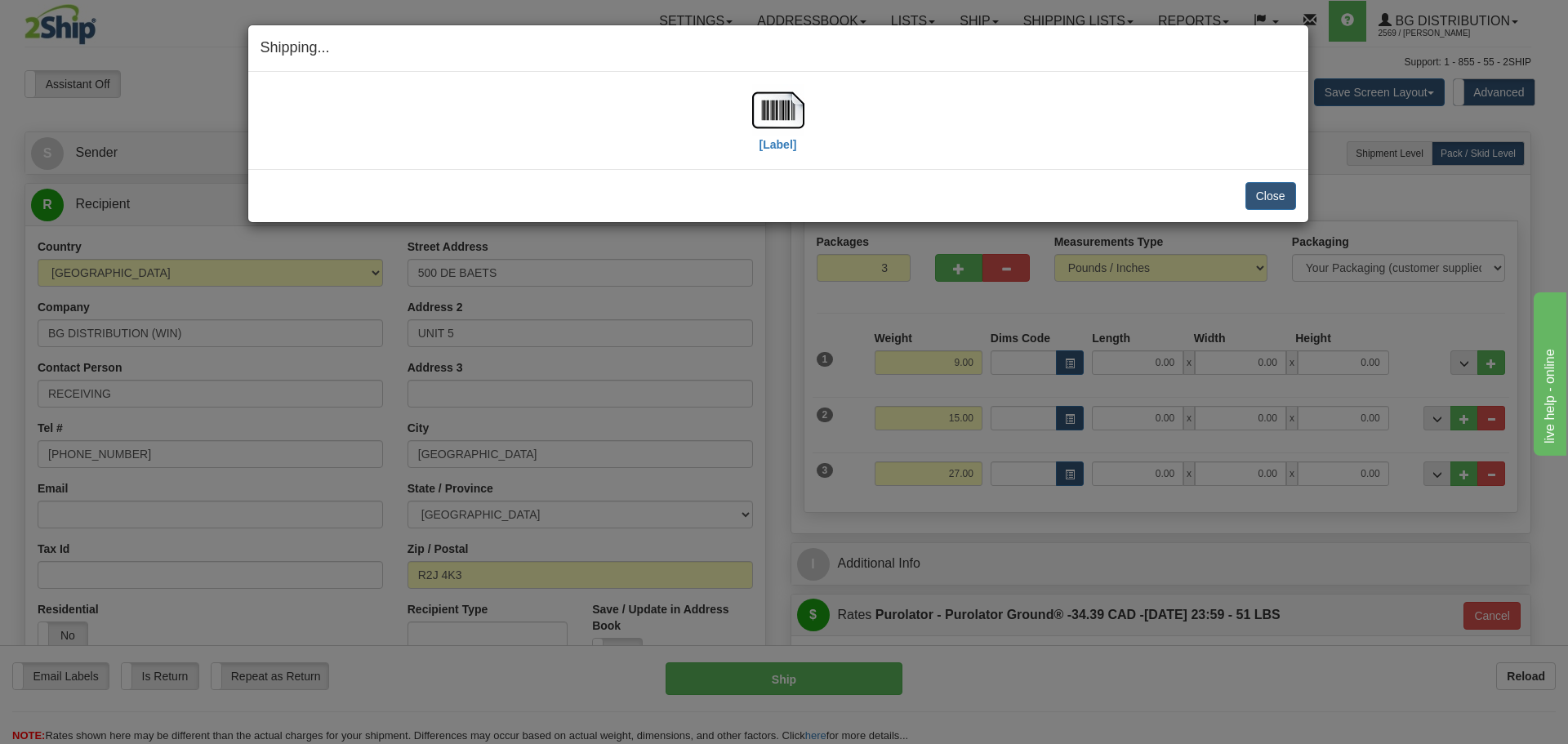
click at [779, 154] on div "[Label]" at bounding box center [778, 120] width 53 height 73
click at [778, 145] on label "[Label]" at bounding box center [778, 144] width 38 height 17
